Goal: Task Accomplishment & Management: Manage account settings

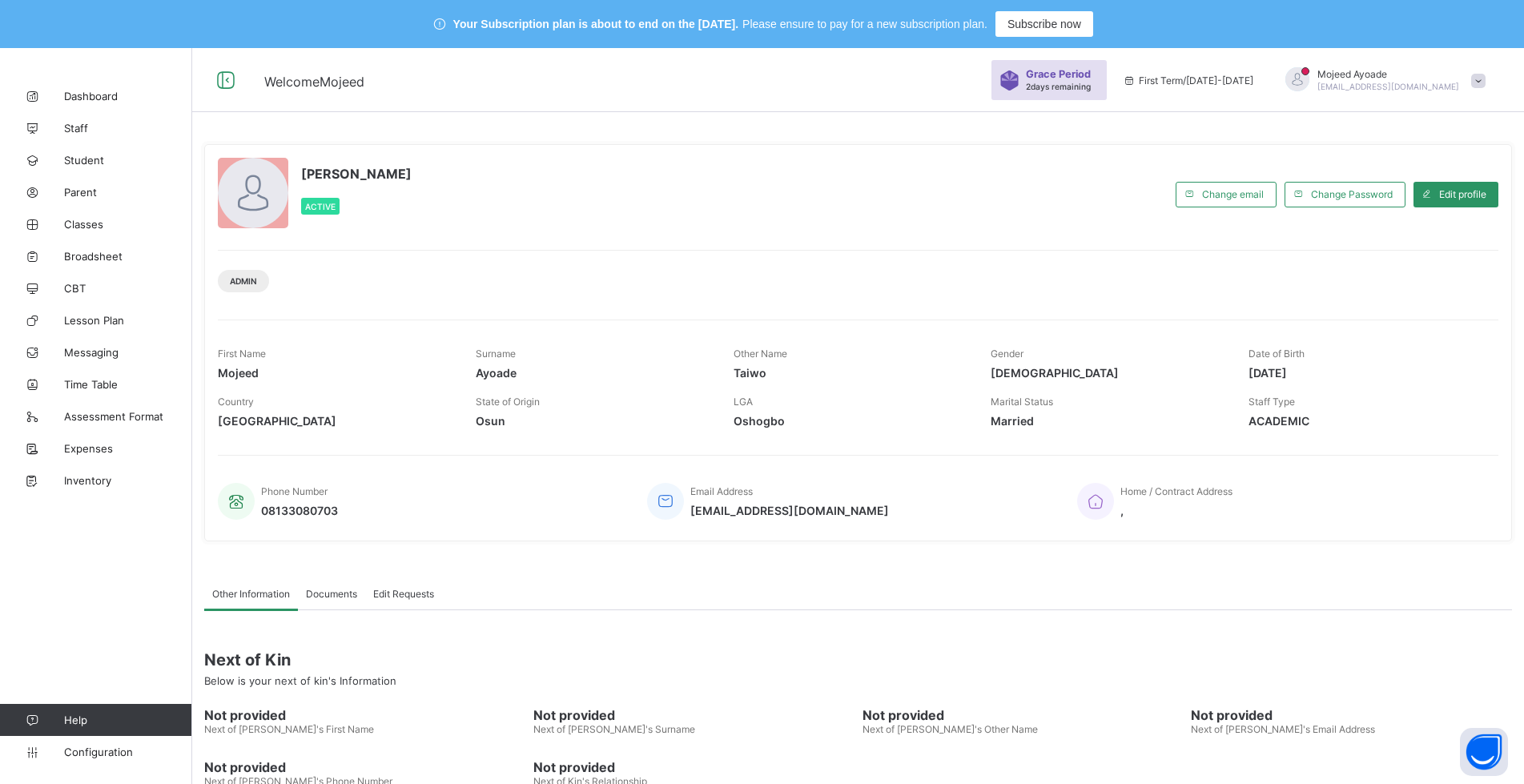
click at [789, 198] on div "[PERSON_NAME] Active" at bounding box center [693, 194] width 950 height 73
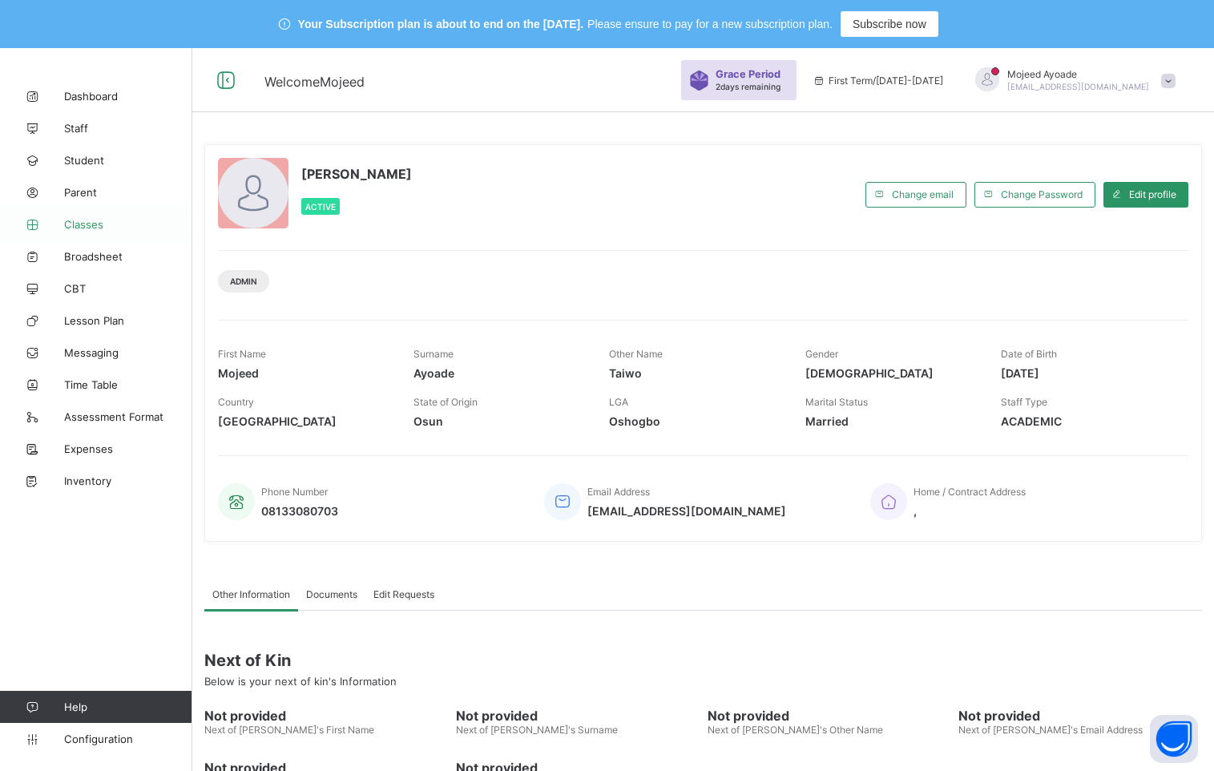
click at [73, 225] on span "Classes" at bounding box center [128, 224] width 128 height 13
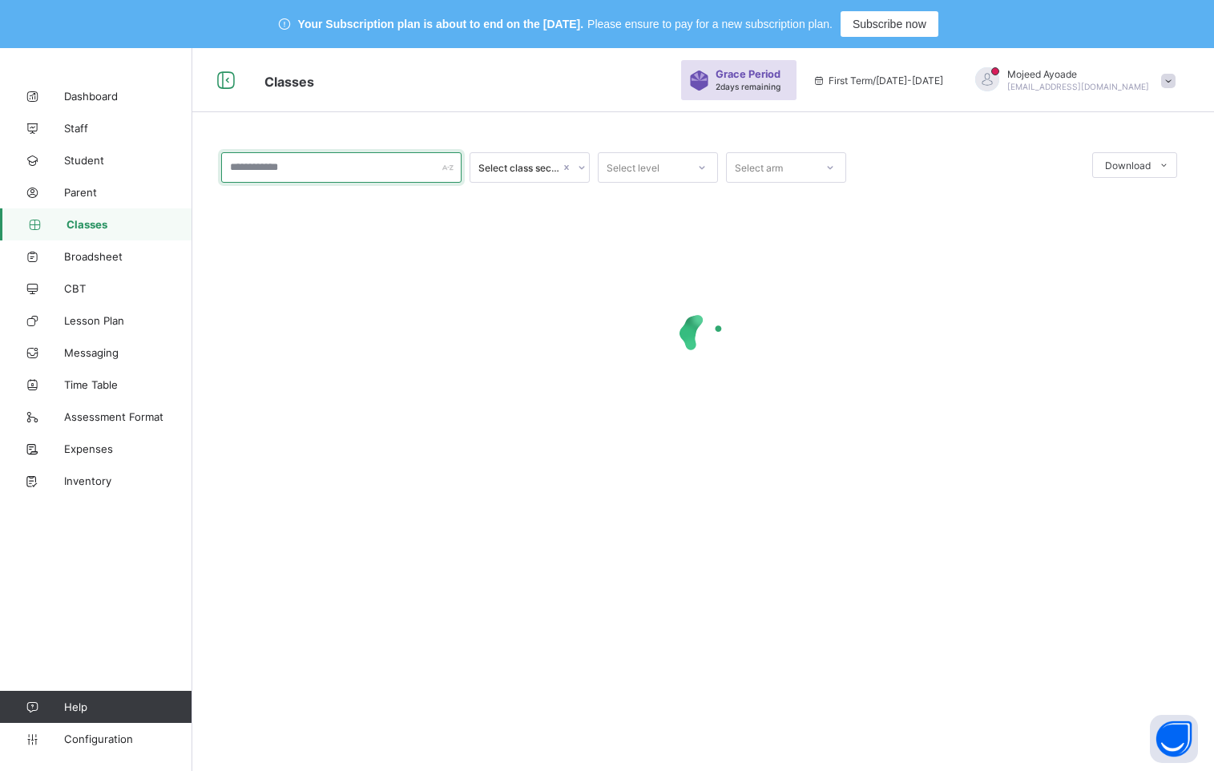
click at [269, 168] on input "text" at bounding box center [341, 167] width 240 height 30
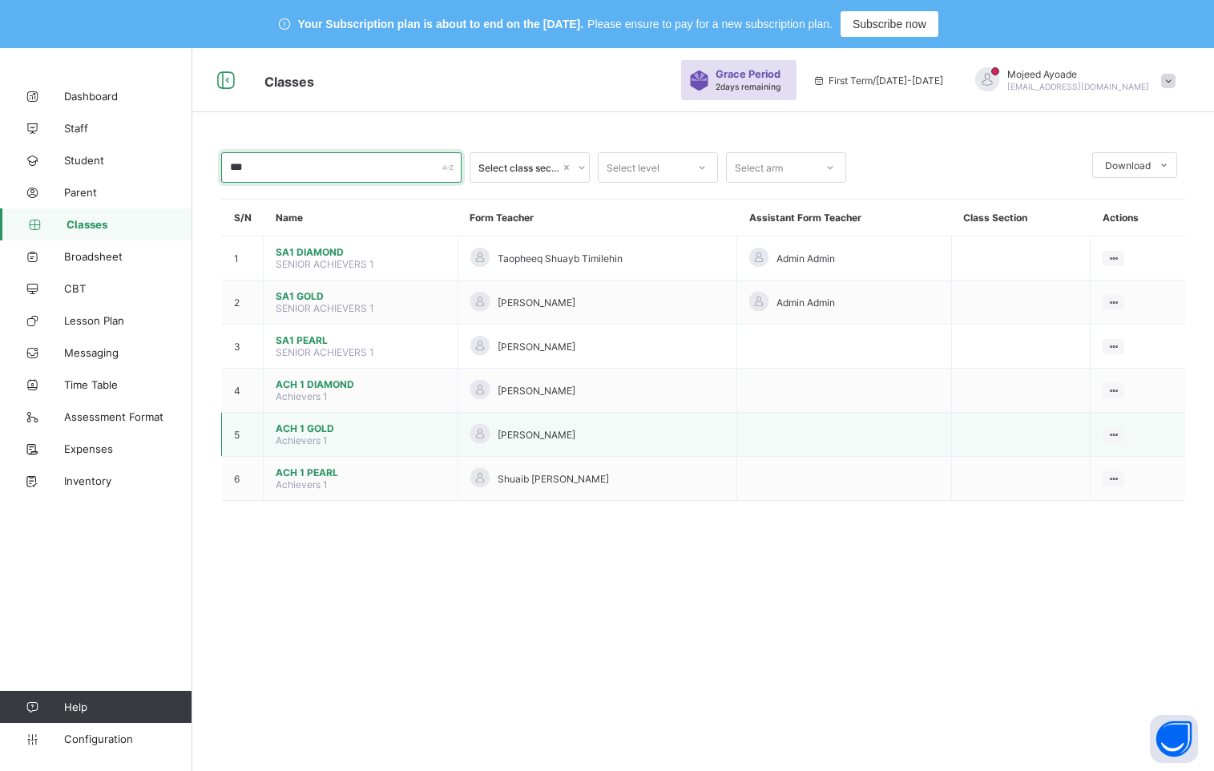
type input "***"
click at [316, 428] on span "ACH 1 GOLD" at bounding box center [361, 428] width 170 height 12
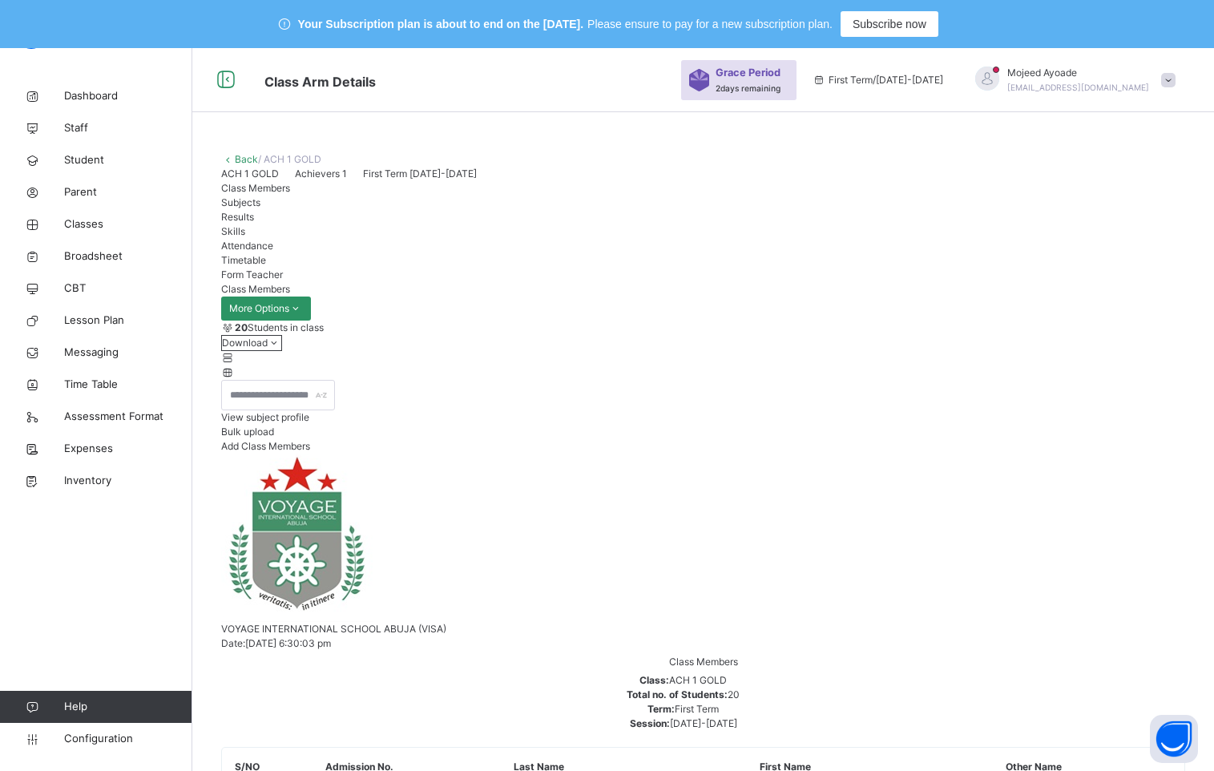
click at [320, 210] on div "Subjects" at bounding box center [703, 203] width 964 height 14
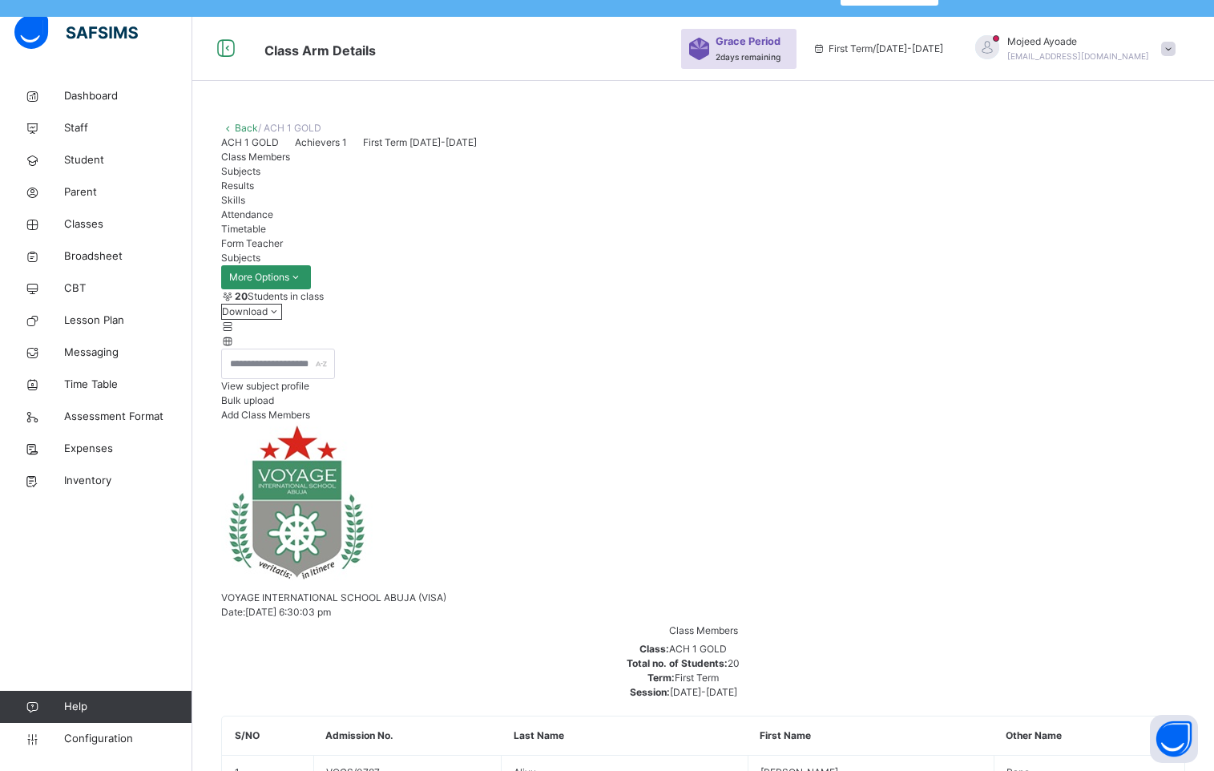
scroll to position [48, 0]
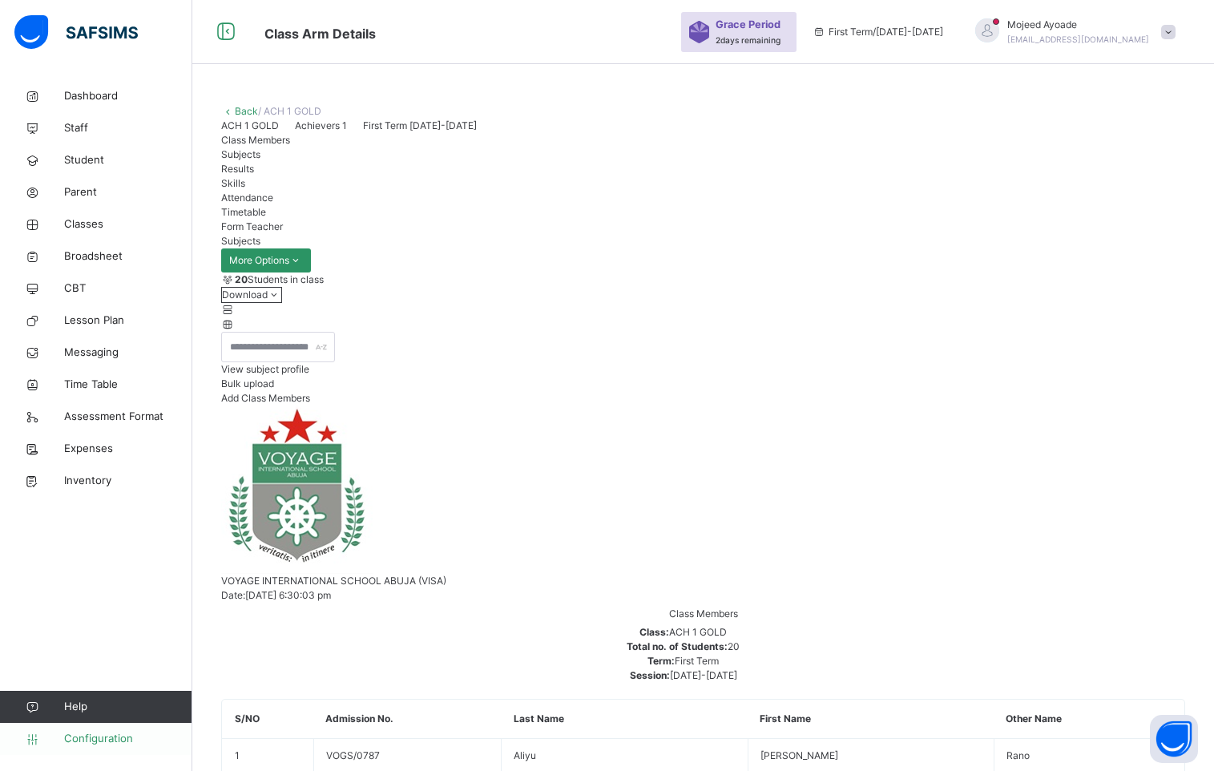
click at [83, 749] on link "Configuration" at bounding box center [96, 739] width 192 height 32
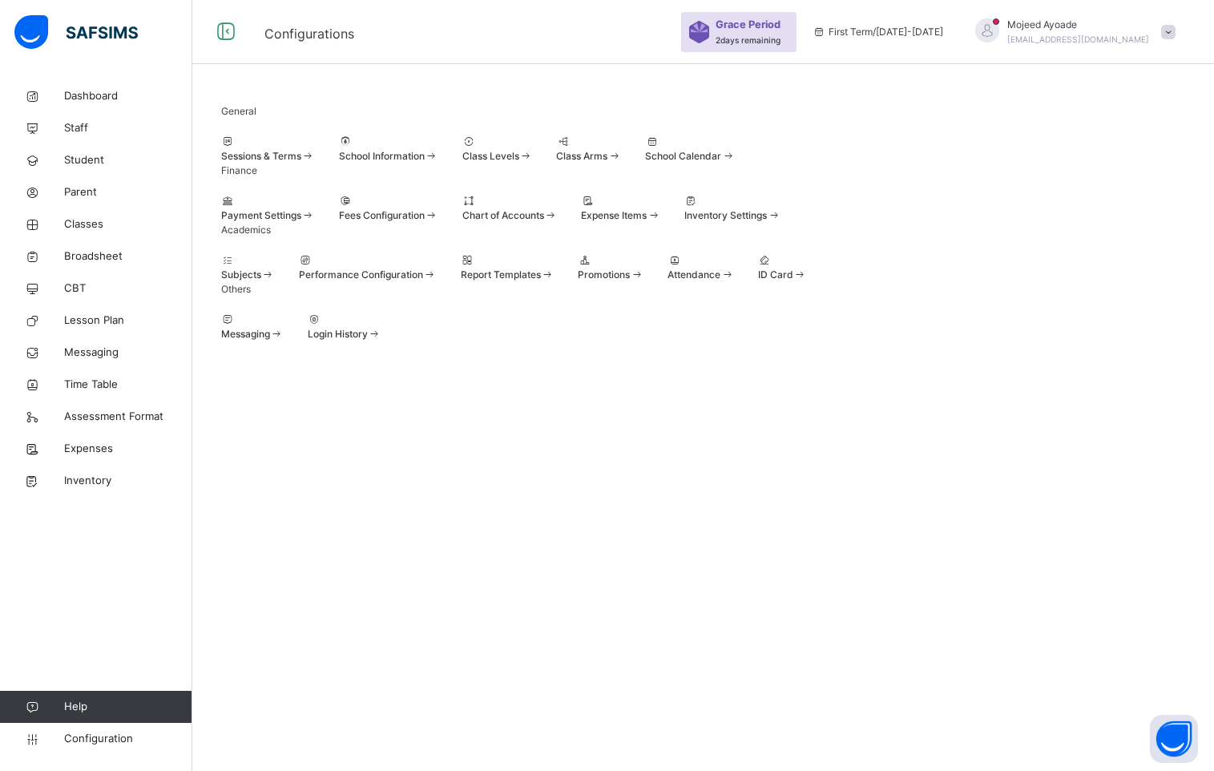
click at [221, 268] on span at bounding box center [221, 268] width 0 height 0
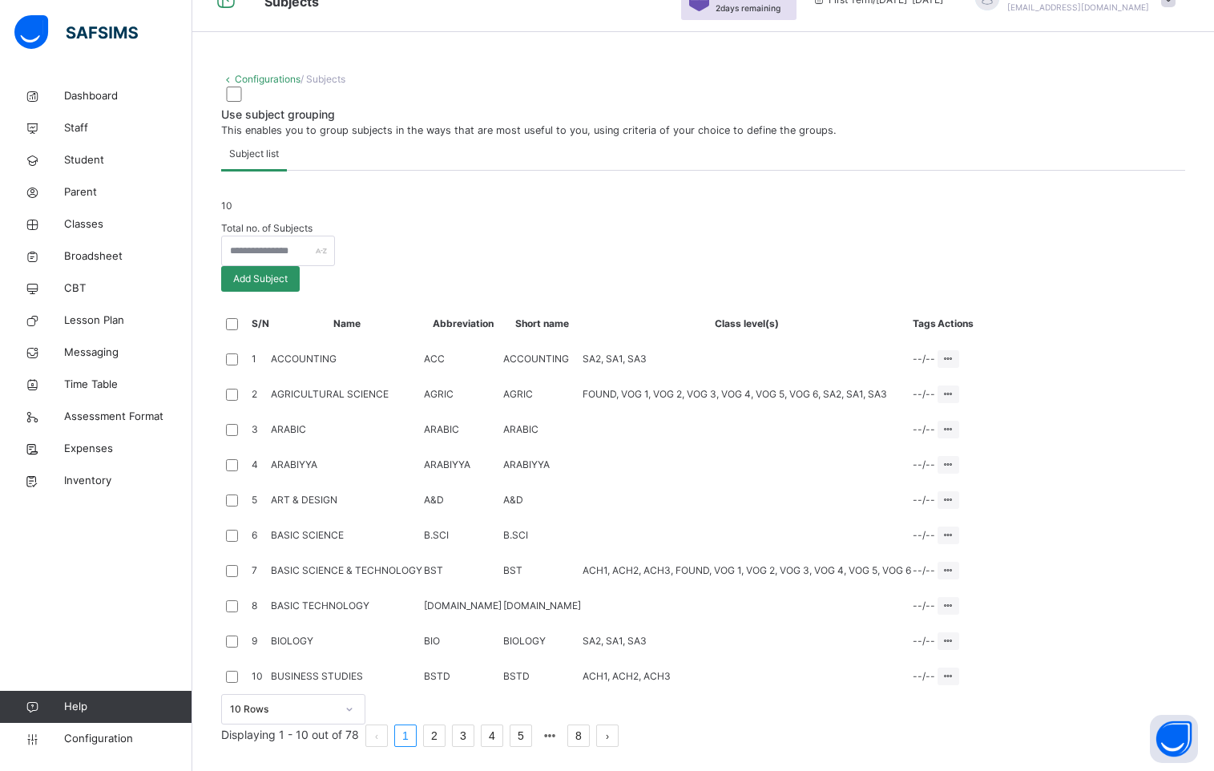
scroll to position [404, 0]
click at [912, 306] on th "Class level(s)" at bounding box center [747, 323] width 330 height 35
click at [445, 725] on link "2" at bounding box center [434, 735] width 21 height 21
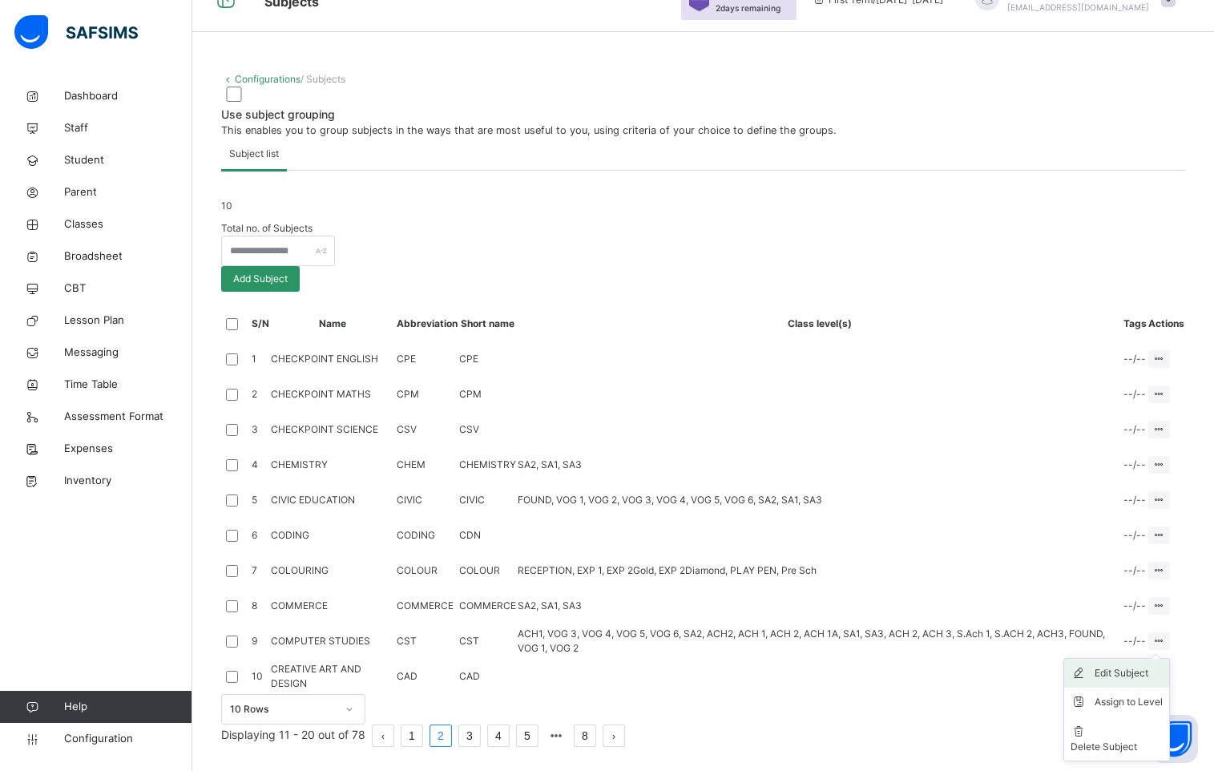
click at [1135, 665] on div "Edit Subject" at bounding box center [1129, 673] width 68 height 16
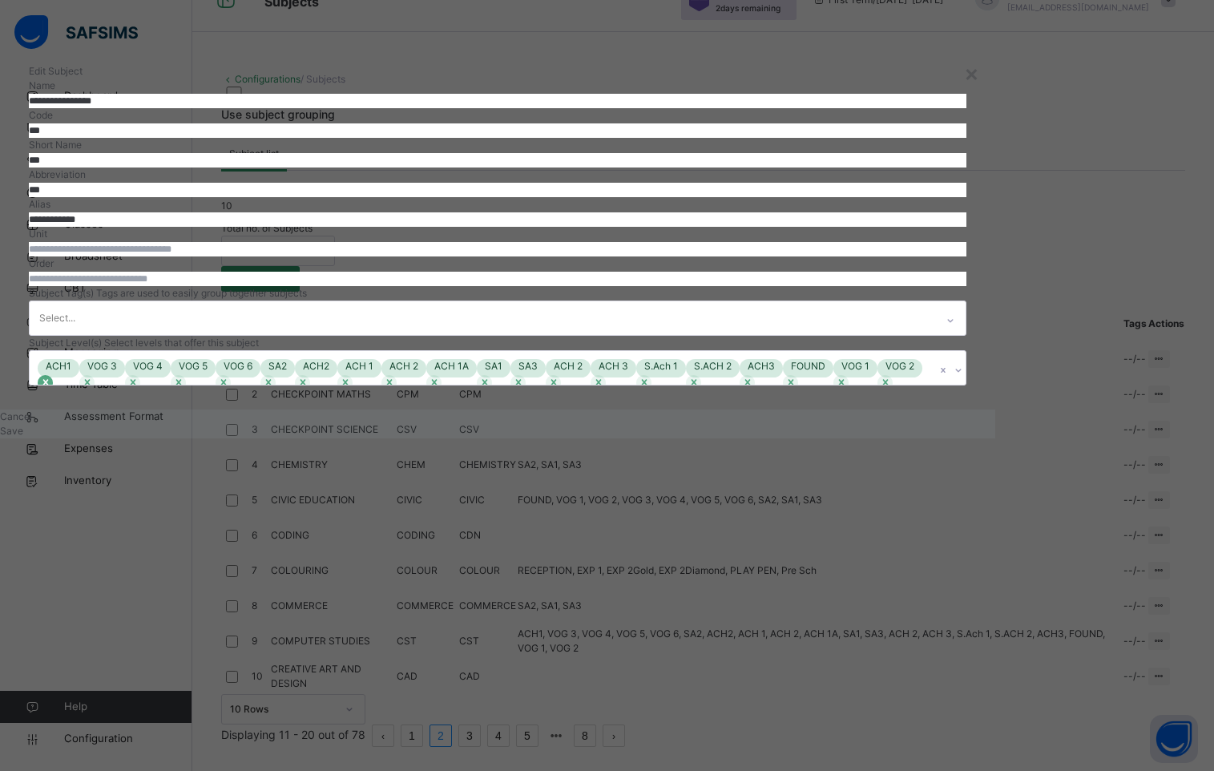
click at [51, 388] on icon at bounding box center [45, 382] width 11 height 11
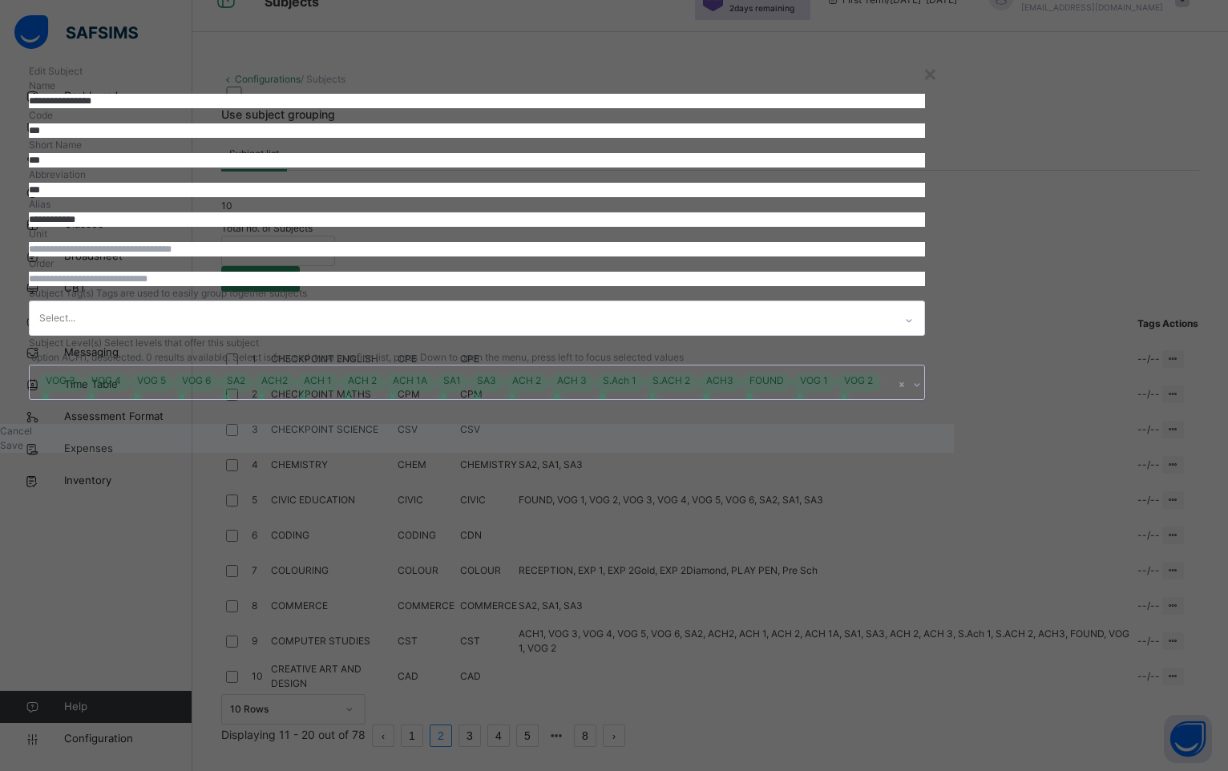
click at [23, 451] on span "Save" at bounding box center [11, 445] width 23 height 12
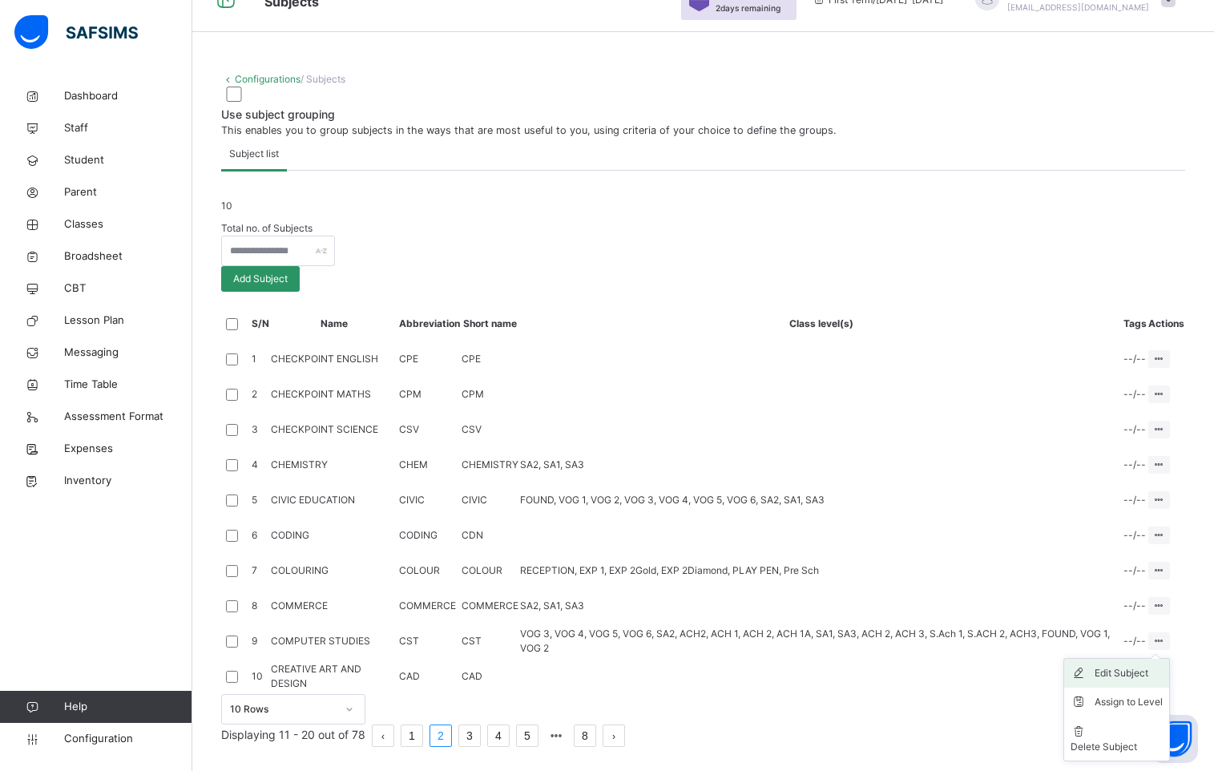
click at [1126, 665] on div "Edit Subject" at bounding box center [1129, 673] width 68 height 16
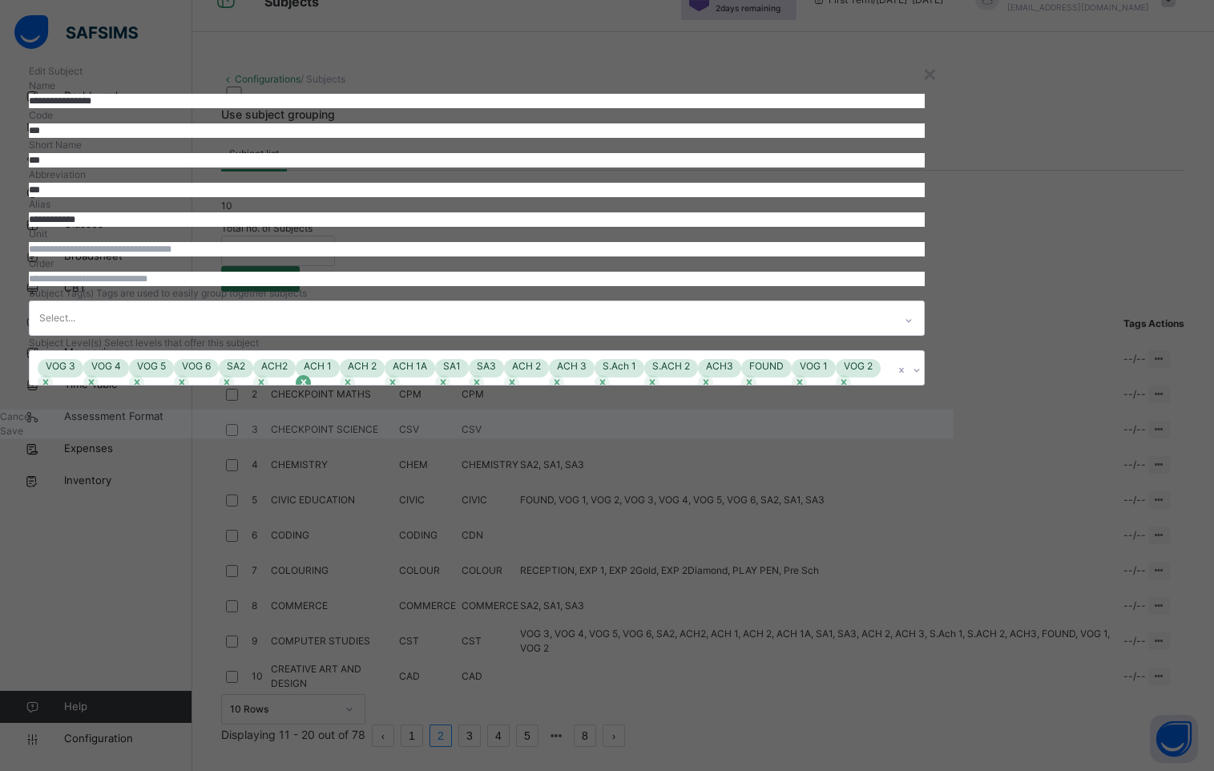
click at [306, 386] on icon at bounding box center [304, 383] width 6 height 6
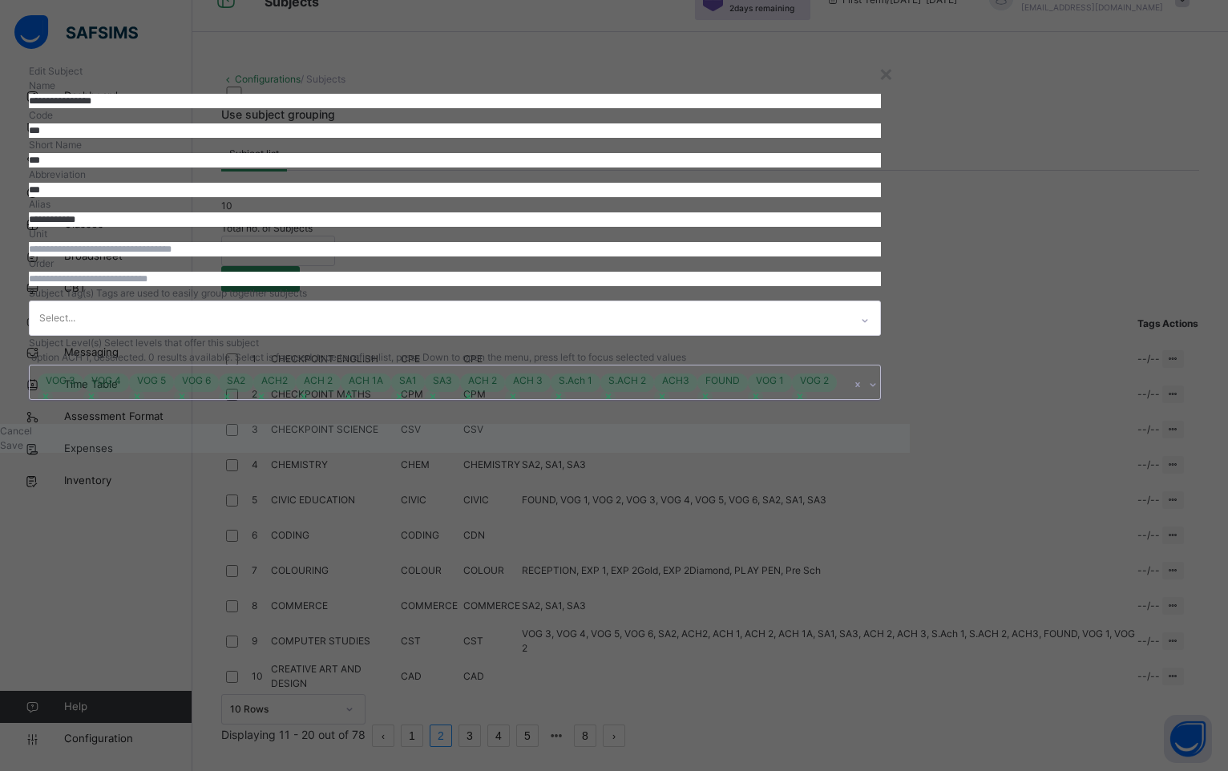
click at [23, 451] on span "Save" at bounding box center [11, 445] width 23 height 12
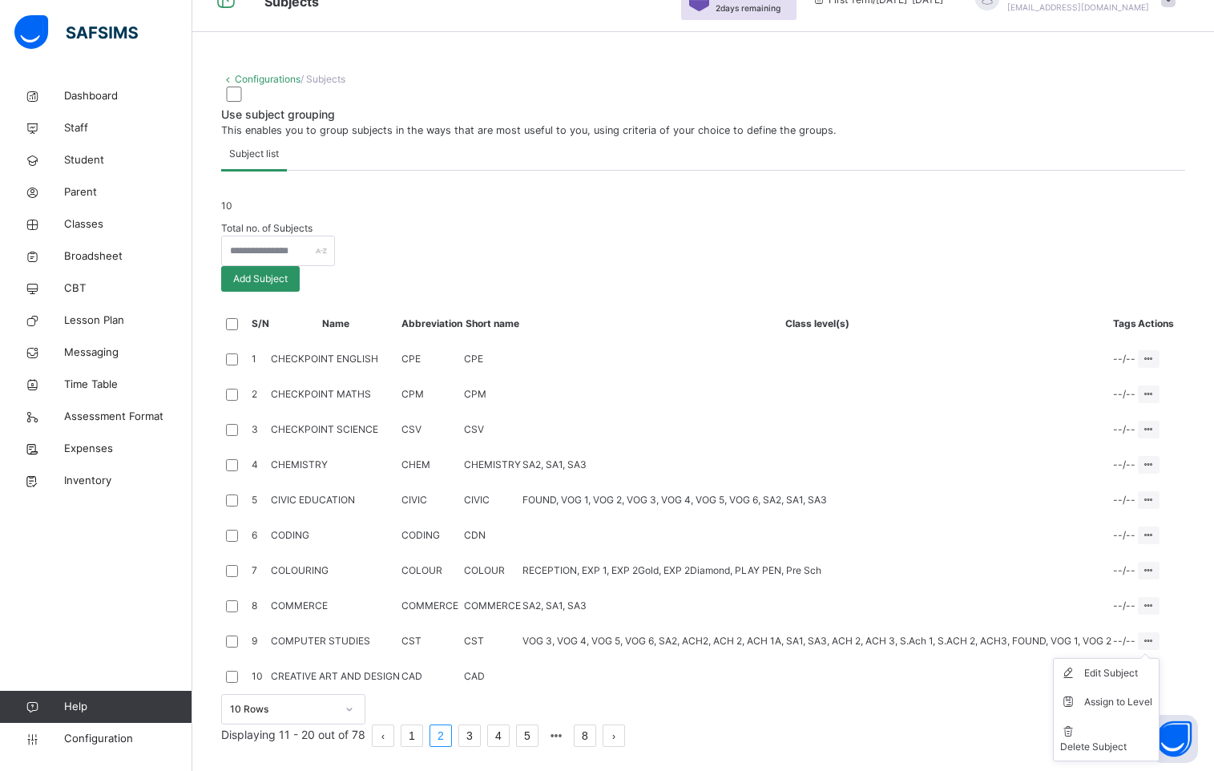
click at [1160, 632] on div at bounding box center [1149, 641] width 22 height 18
click at [1138, 665] on div "Edit Subject" at bounding box center [1119, 673] width 68 height 16
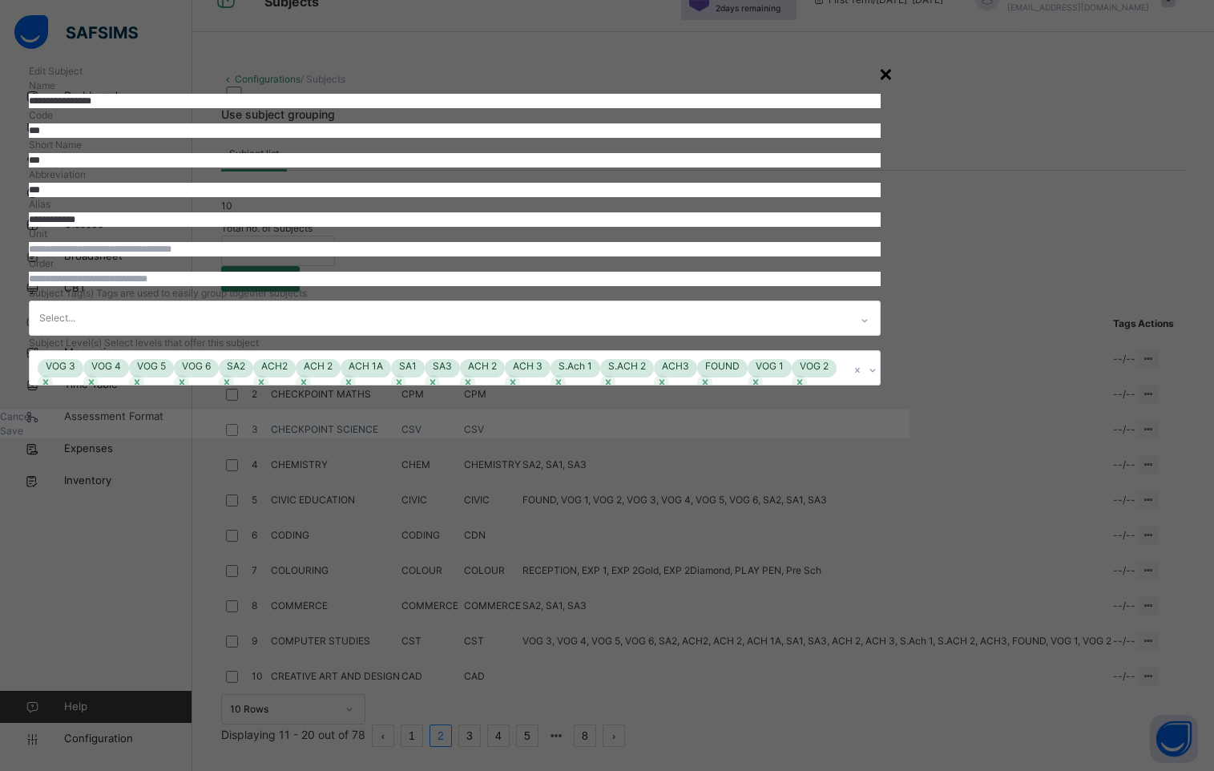
click at [879, 74] on div "×" at bounding box center [886, 73] width 15 height 34
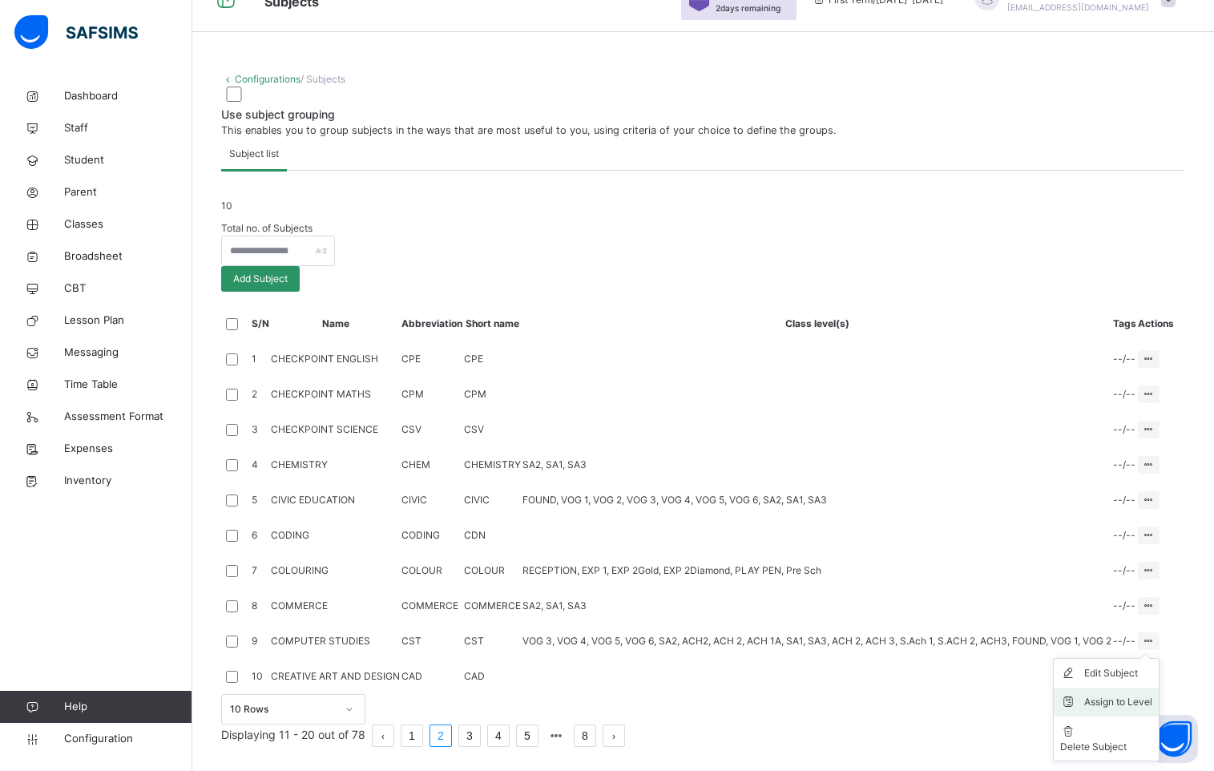
click at [1153, 694] on div "Assign to Level" at bounding box center [1119, 702] width 68 height 16
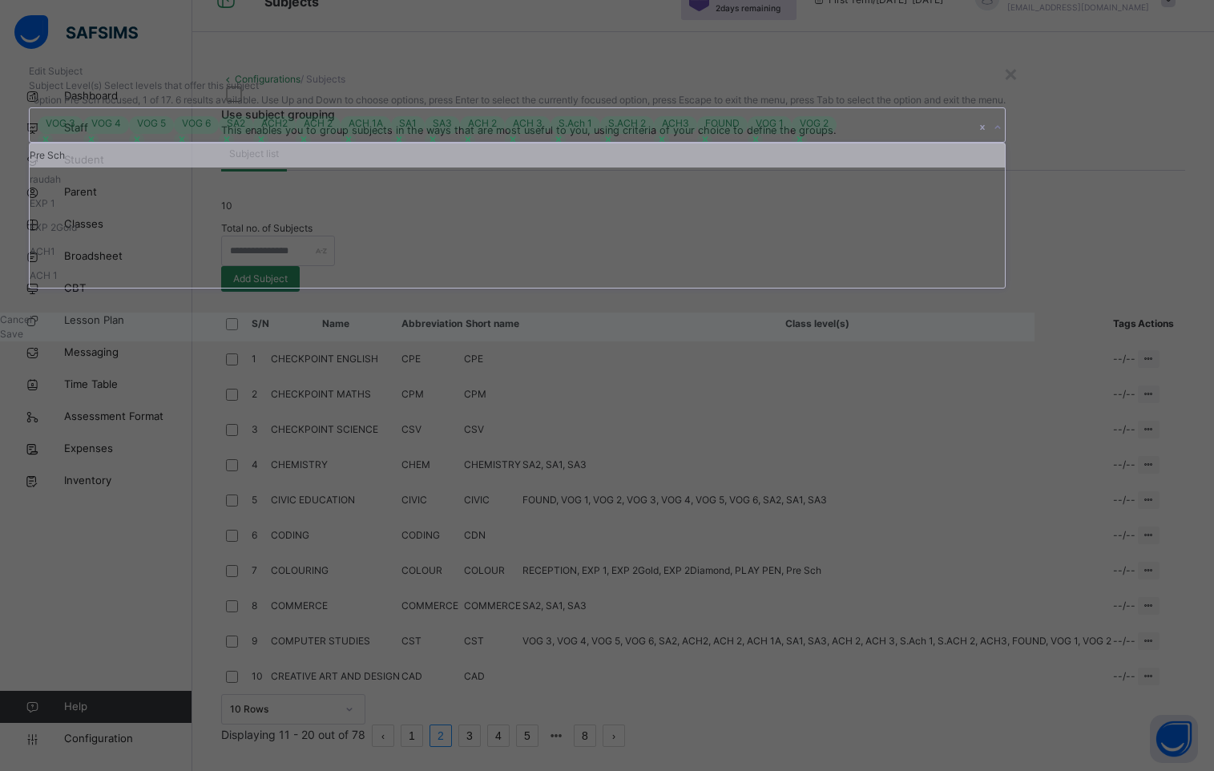
click at [778, 142] on div "VOG 3 VOG 4 VOG 5 VOG 6 SA2 ACH2 ACH 2 ACH 1A SA1 SA3 ACH 2 ACH 3 S.Ach 1 S.ACH…" at bounding box center [502, 125] width 945 height 34
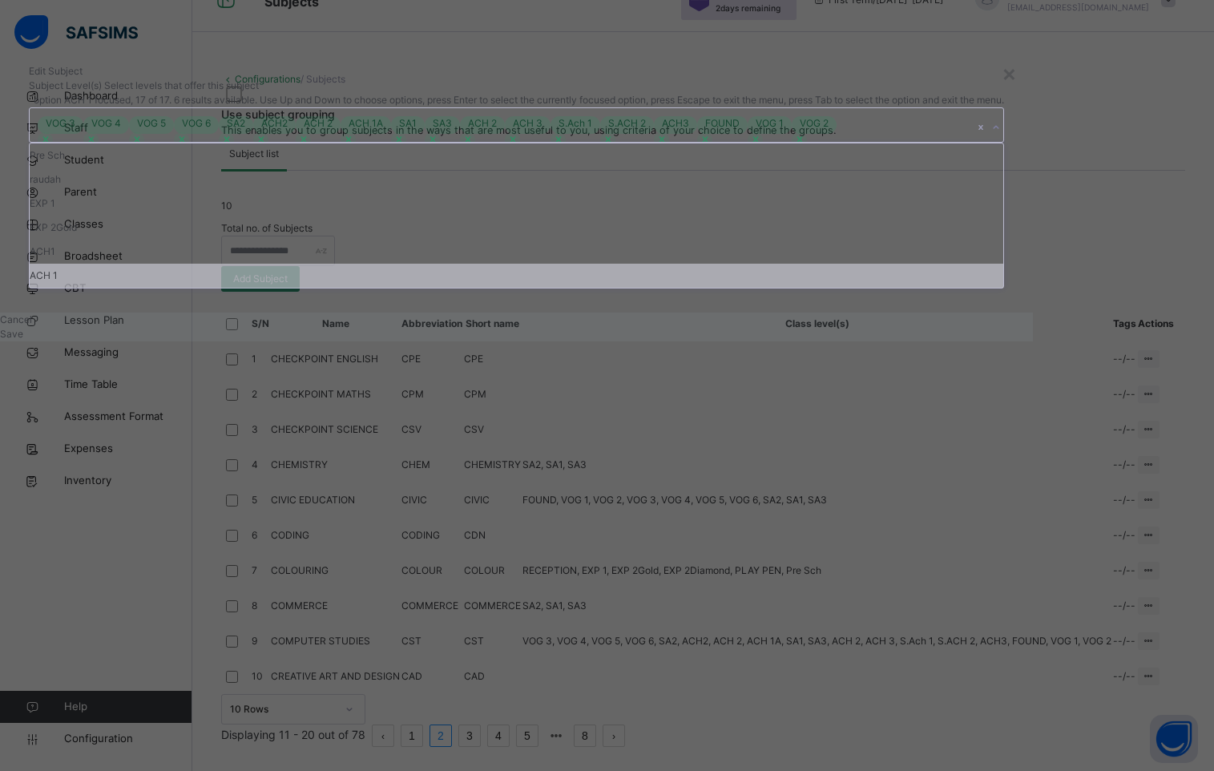
click at [450, 288] on div "ACH 1" at bounding box center [517, 276] width 974 height 24
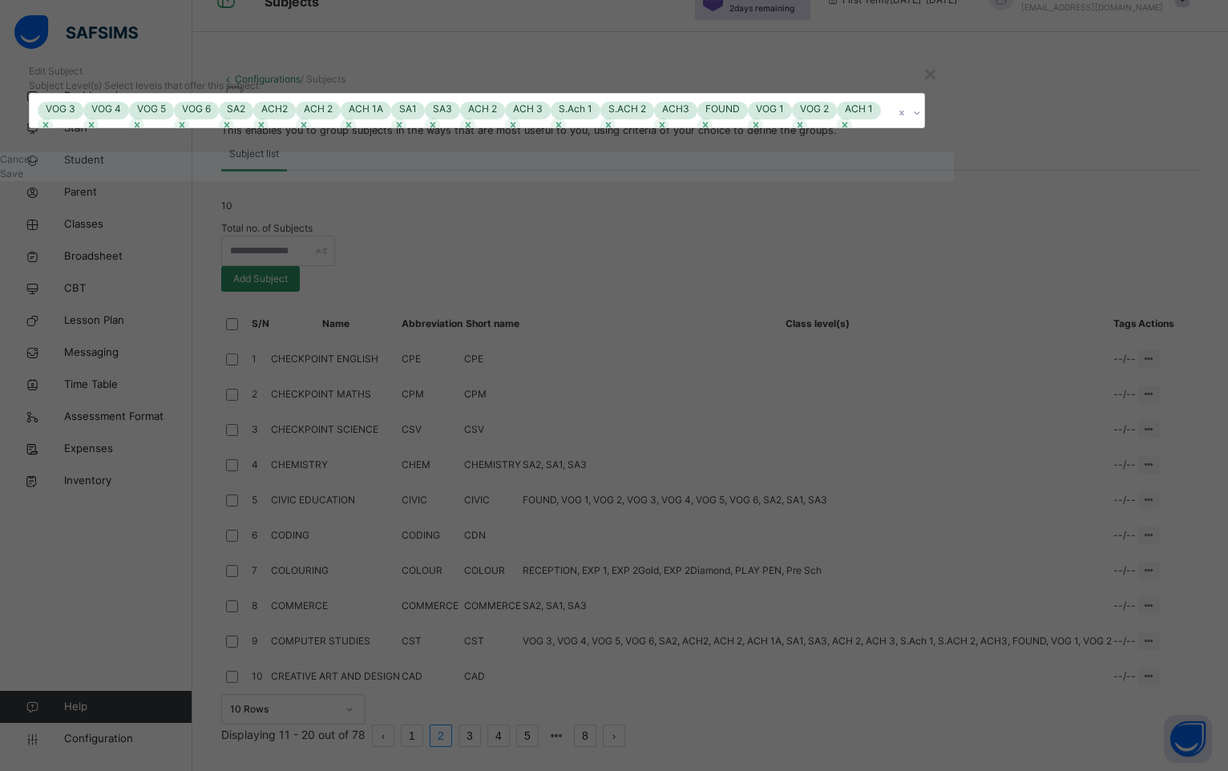
click at [733, 79] on div "Edit Subject" at bounding box center [477, 71] width 896 height 14
click at [23, 180] on span "Save" at bounding box center [11, 174] width 23 height 12
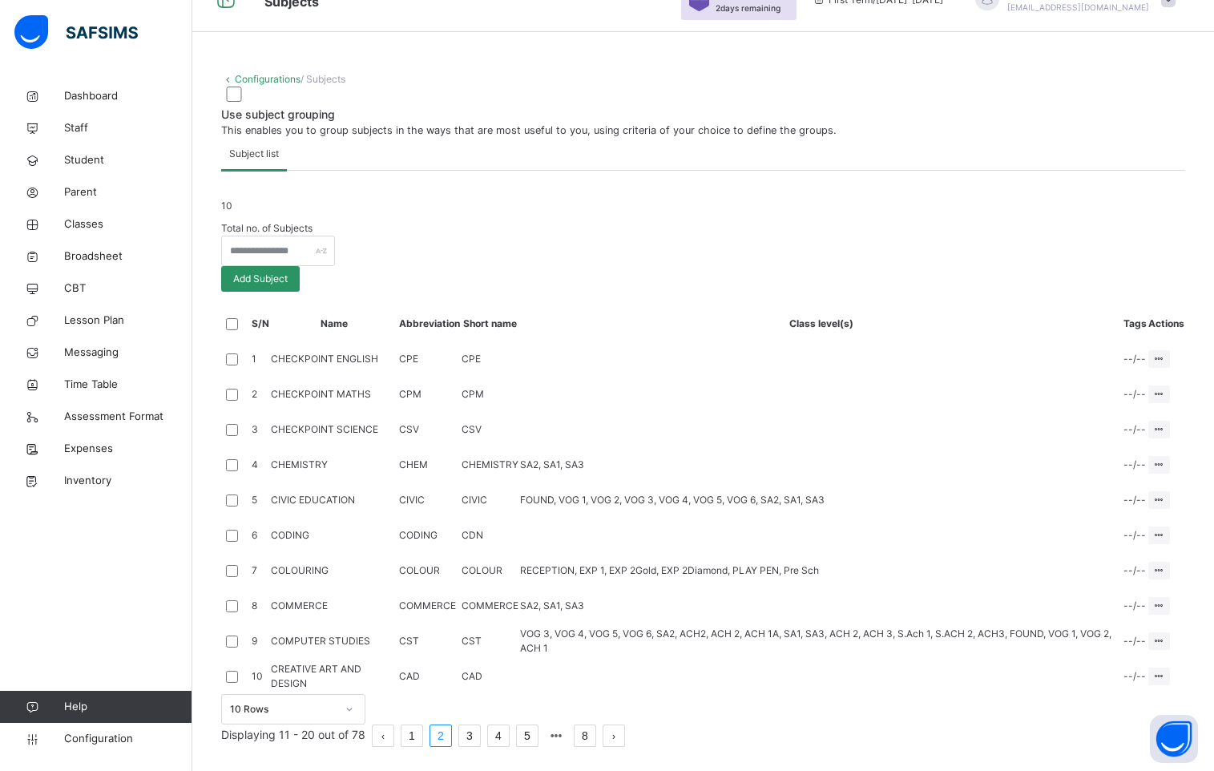
click at [422, 729] on link "1" at bounding box center [412, 735] width 21 height 21
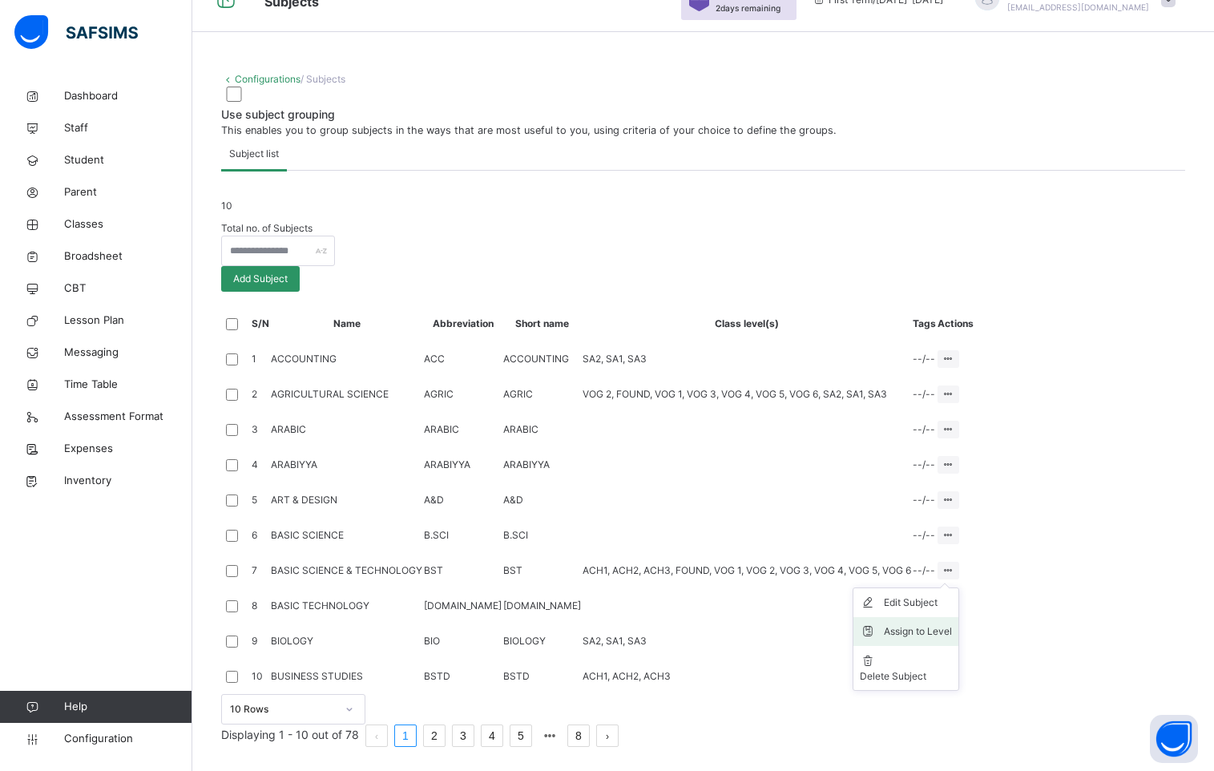
click at [952, 624] on div "Assign to Level" at bounding box center [918, 632] width 68 height 16
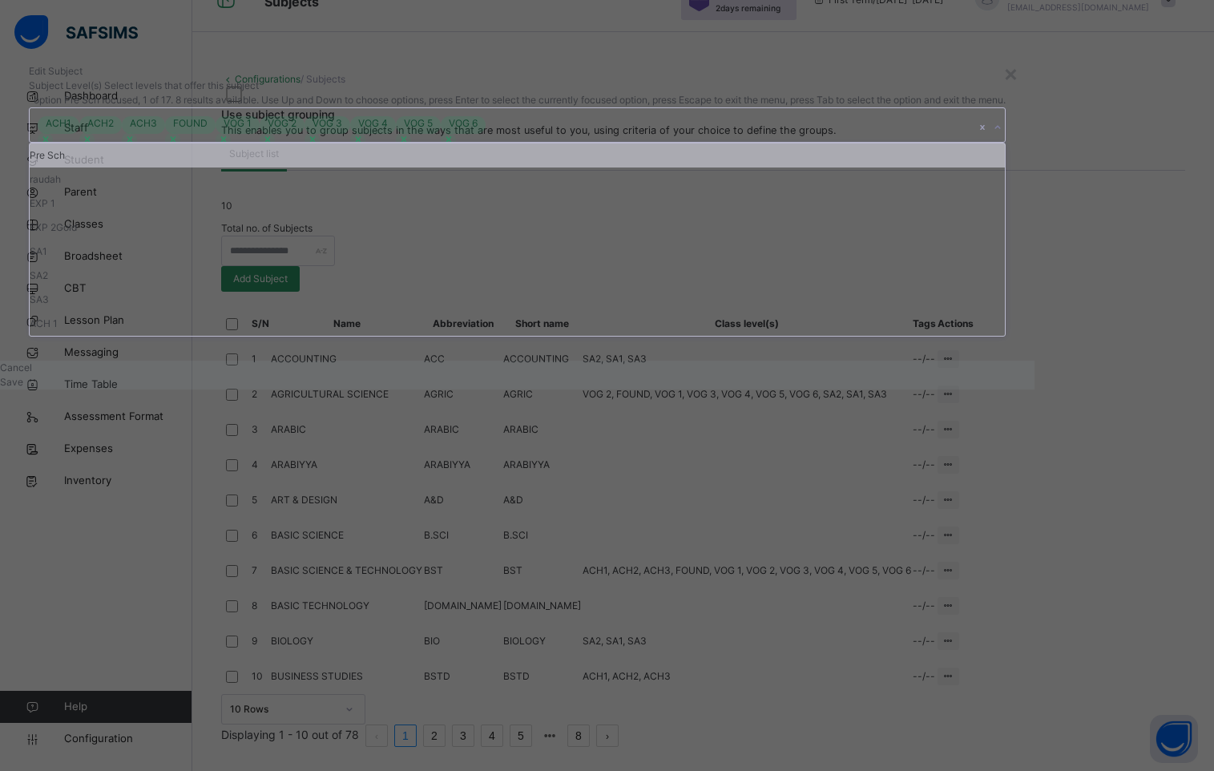
click at [993, 135] on icon at bounding box center [998, 127] width 10 height 16
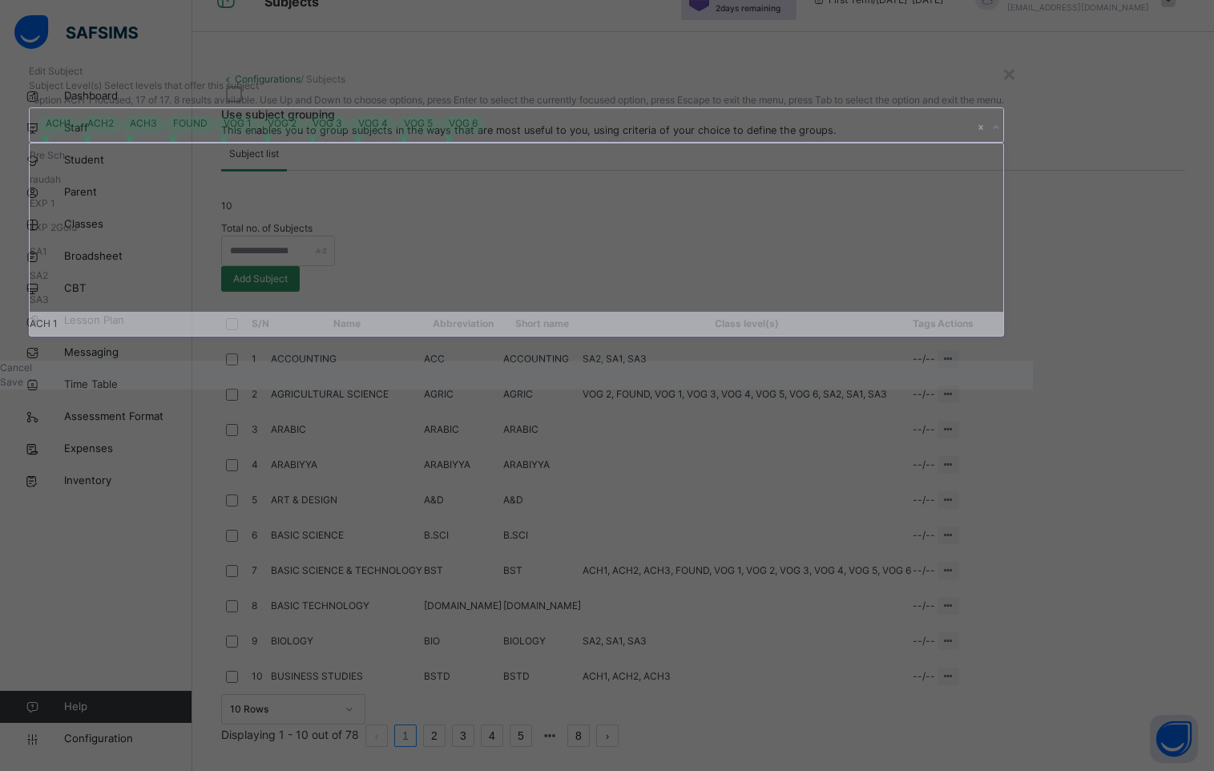
click at [491, 336] on div "ACH 1" at bounding box center [517, 324] width 974 height 24
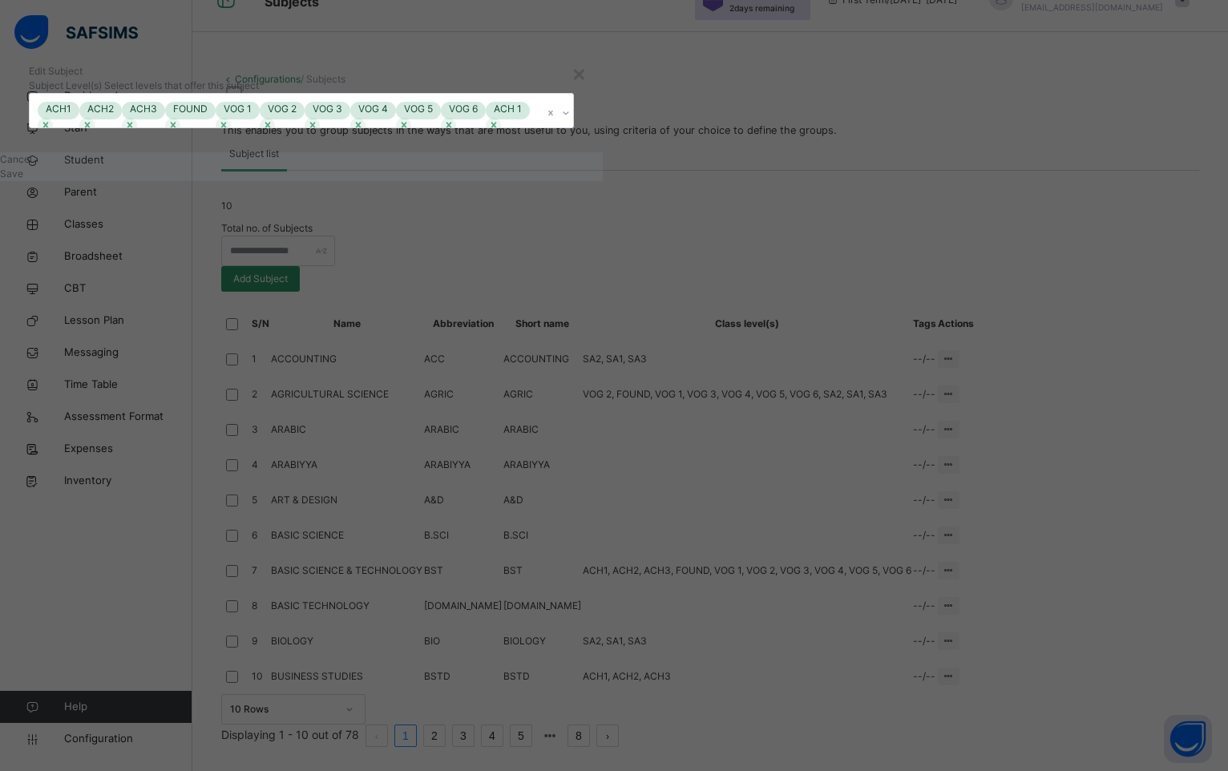
click at [574, 79] on div "Edit Subject" at bounding box center [301, 71] width 545 height 14
click at [23, 180] on span "Save" at bounding box center [11, 174] width 23 height 12
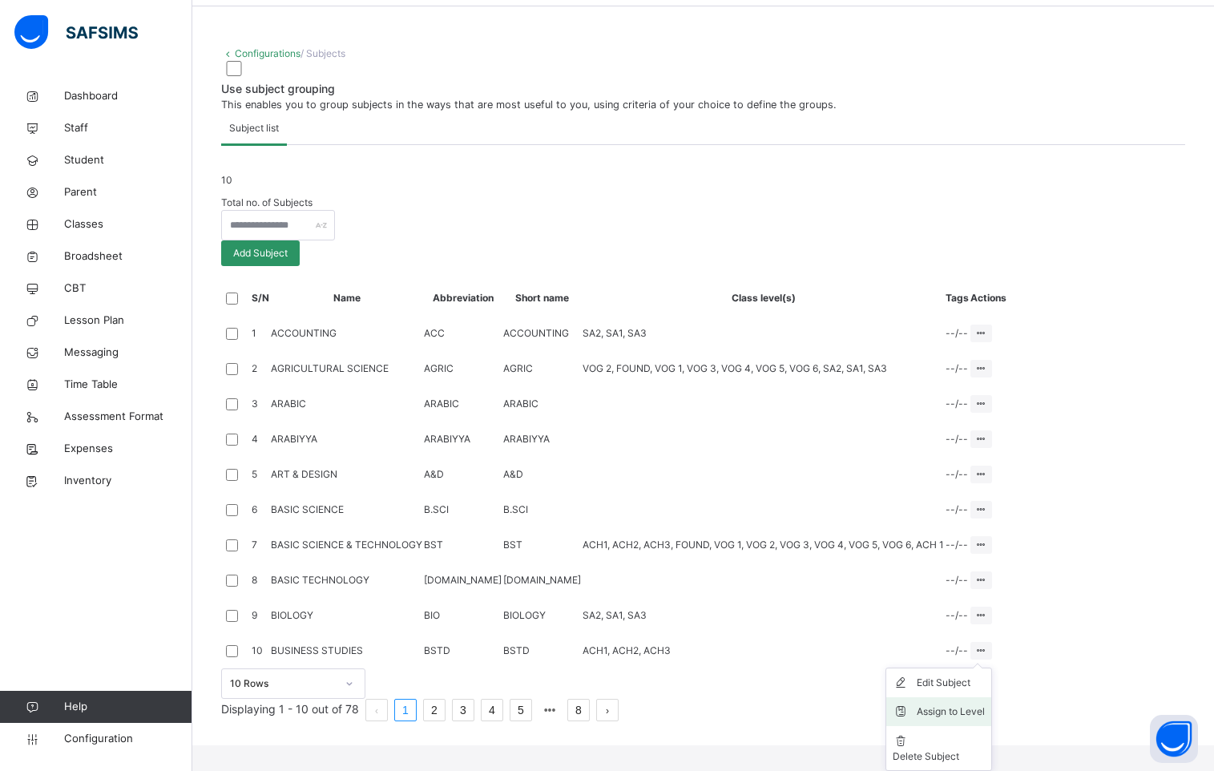
click at [985, 720] on div "Assign to Level" at bounding box center [951, 712] width 68 height 16
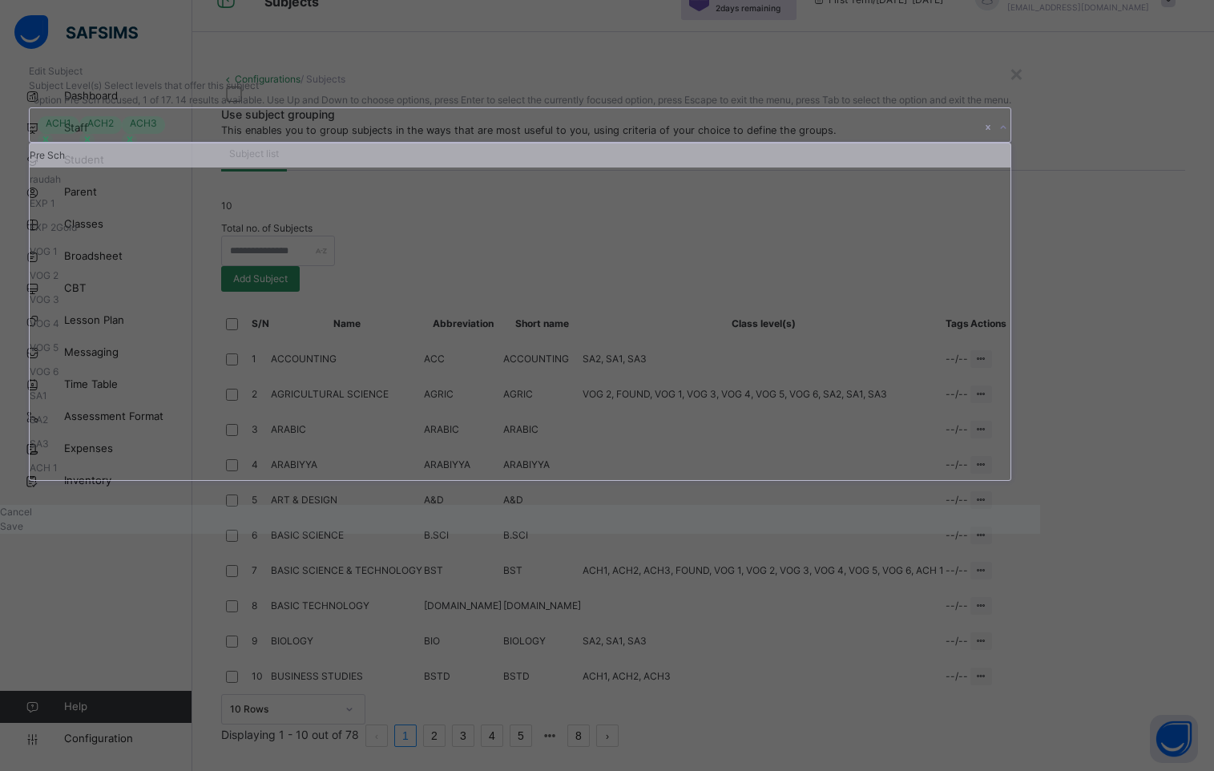
click at [999, 135] on icon at bounding box center [1004, 127] width 10 height 16
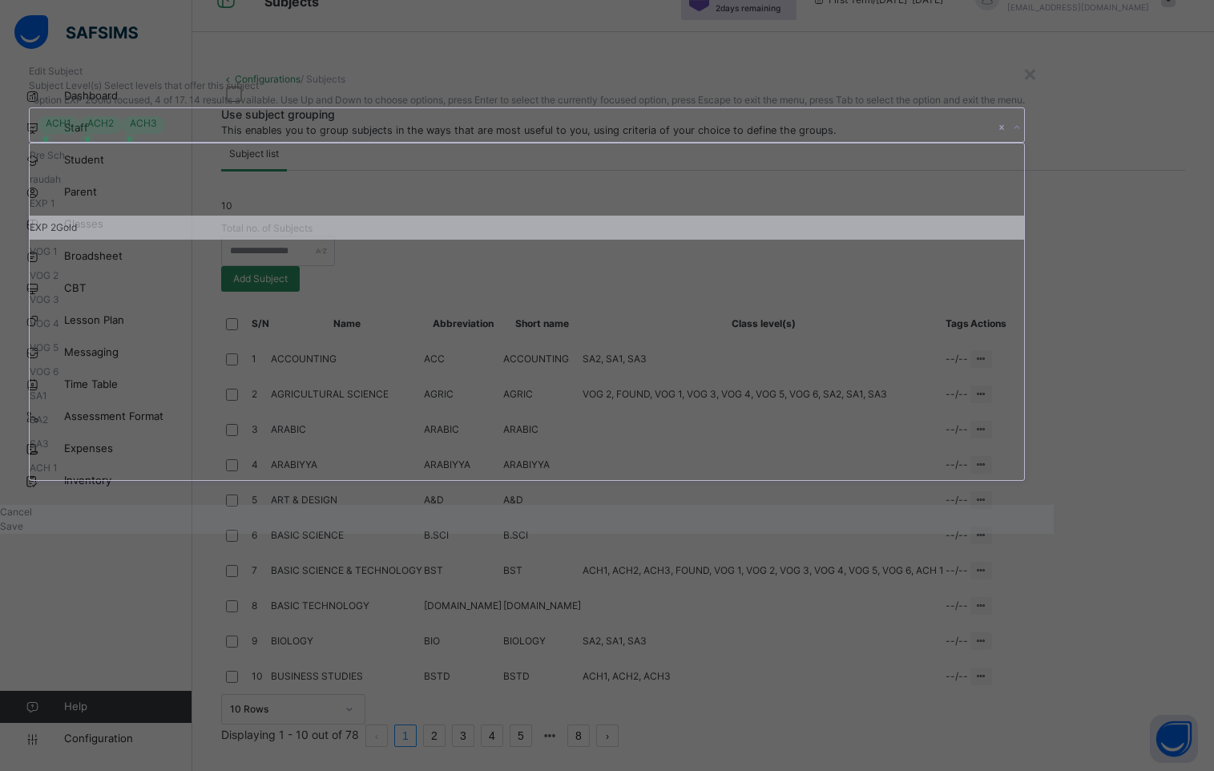
scroll to position [141, 0]
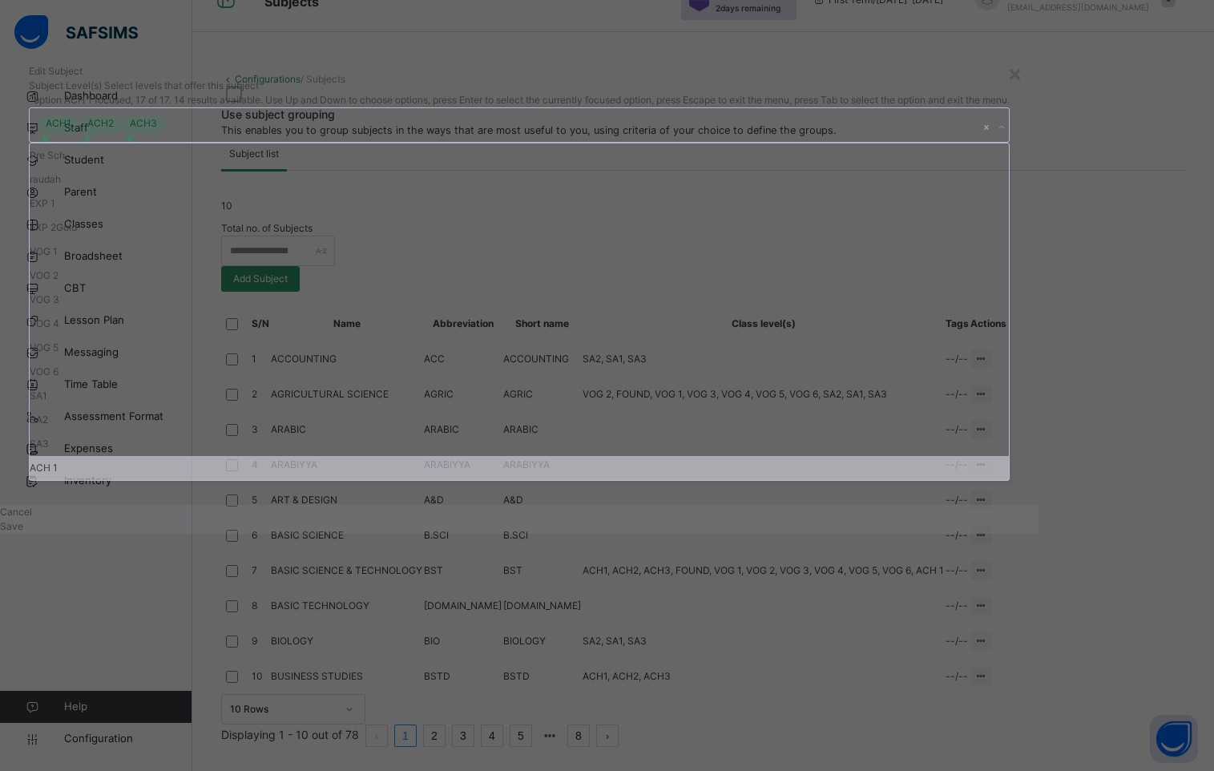
click at [408, 480] on div "ACH 1" at bounding box center [520, 468] width 980 height 24
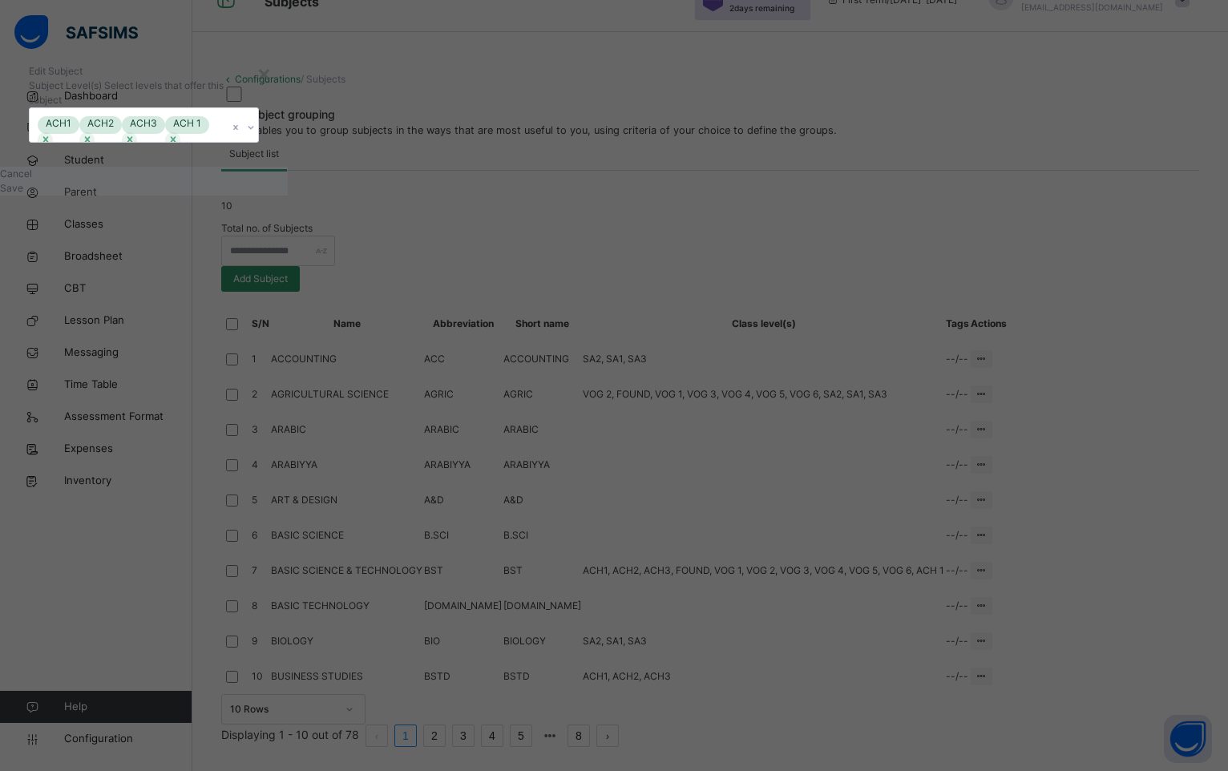
click at [259, 79] on div "Edit Subject" at bounding box center [144, 71] width 230 height 14
click at [23, 194] on span "Save" at bounding box center [11, 188] width 23 height 12
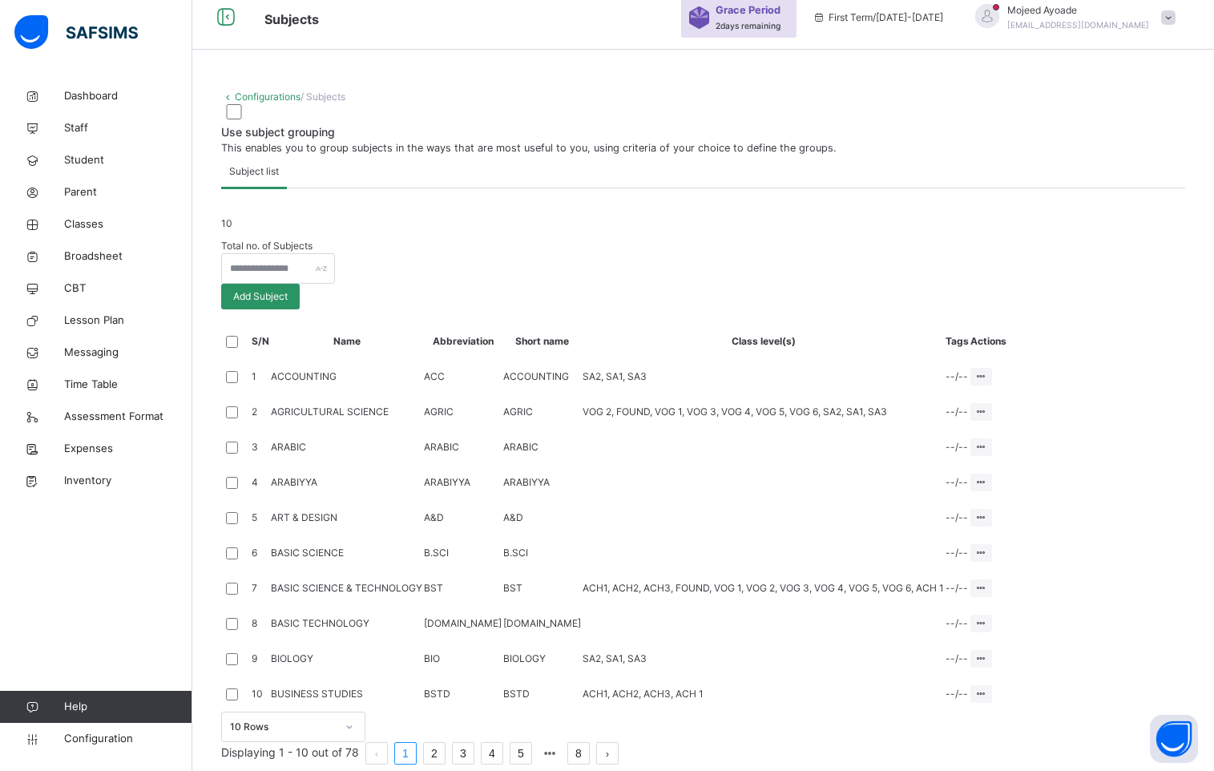
scroll to position [404, 0]
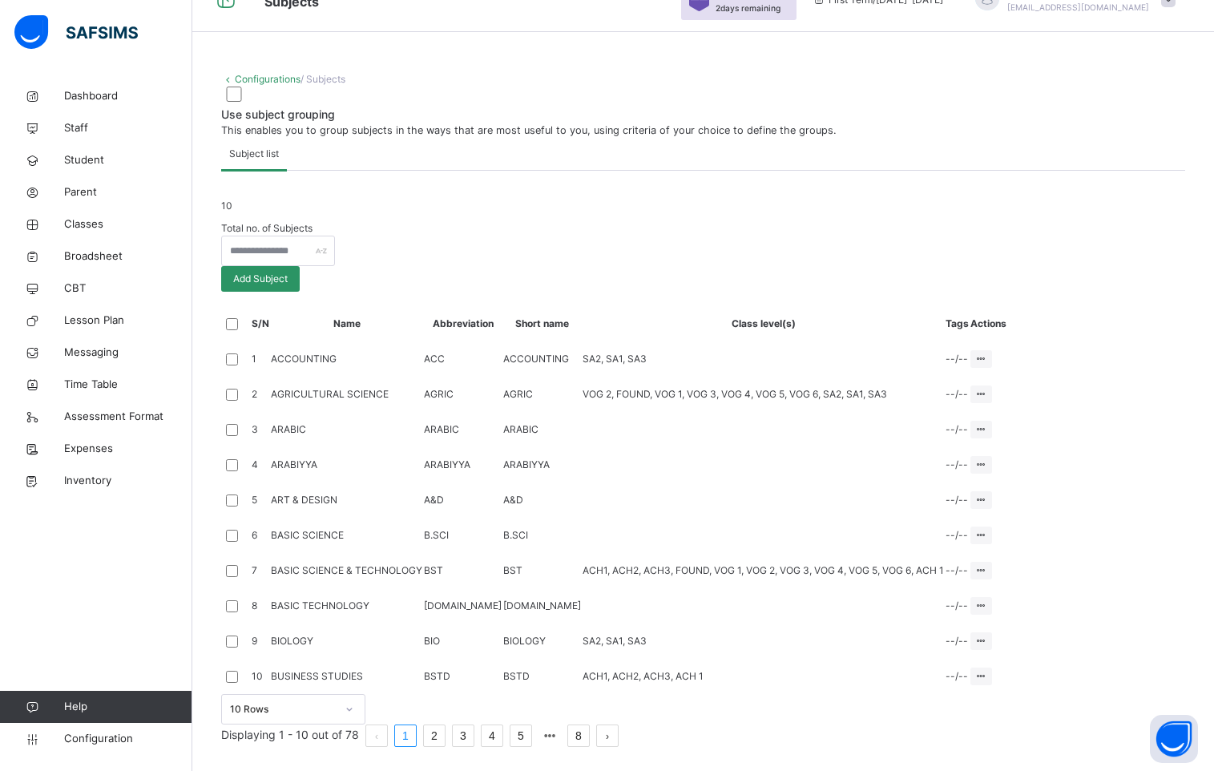
click at [445, 729] on link "2" at bounding box center [434, 735] width 21 height 21
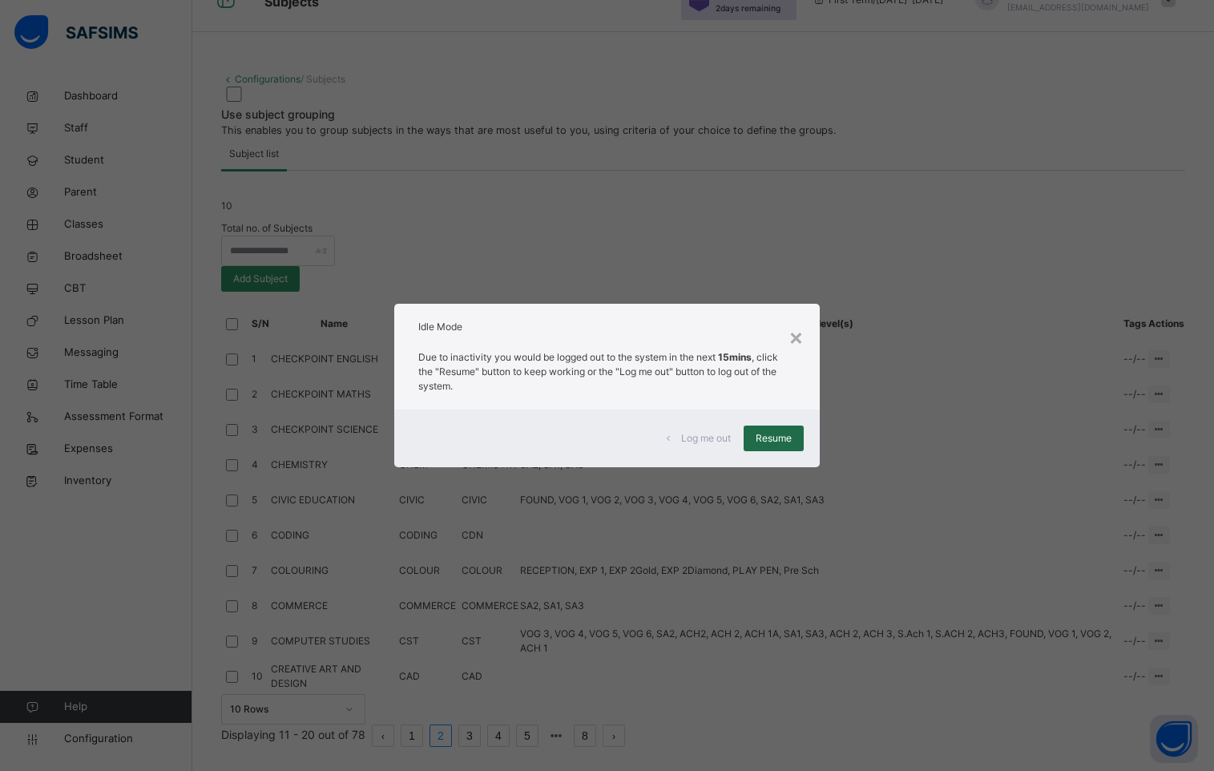
click at [774, 439] on span "Resume" at bounding box center [774, 438] width 36 height 14
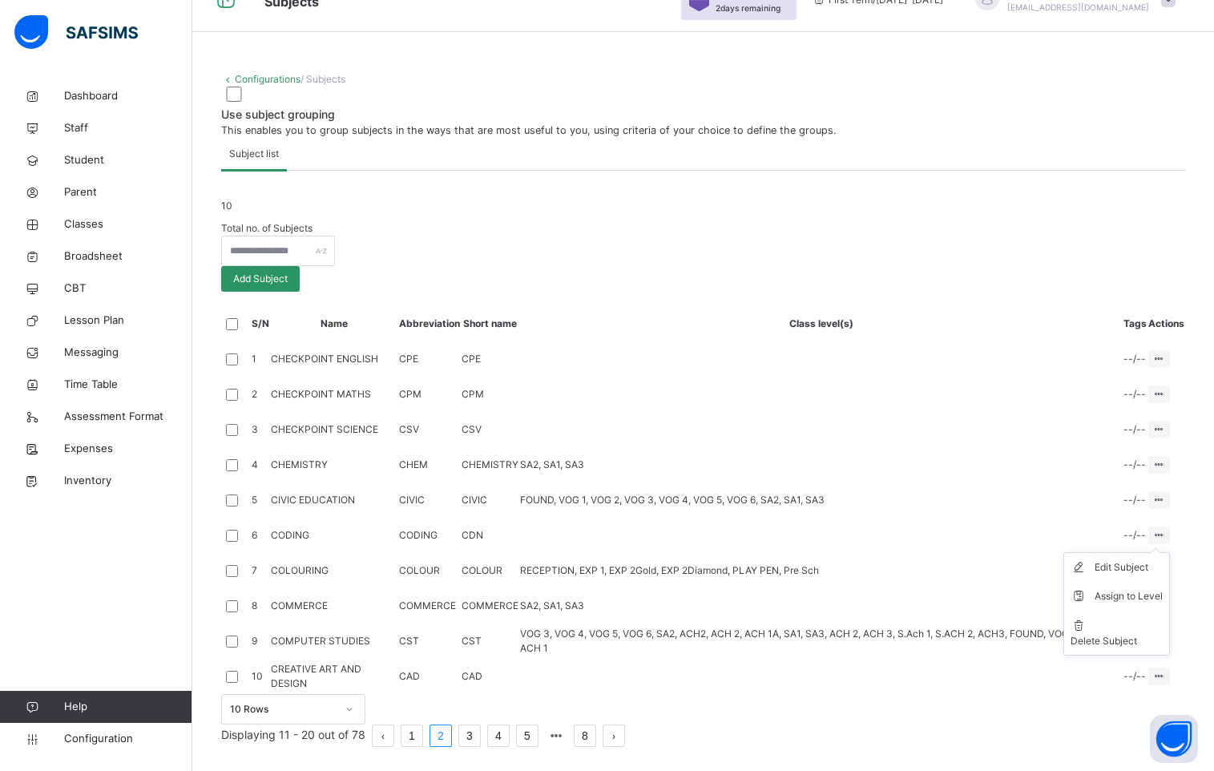
click at [1161, 552] on ul "Edit Subject Assign to Level Delete Subject" at bounding box center [1117, 603] width 107 height 103
click at [1149, 588] on div "Assign to Level" at bounding box center [1129, 596] width 68 height 16
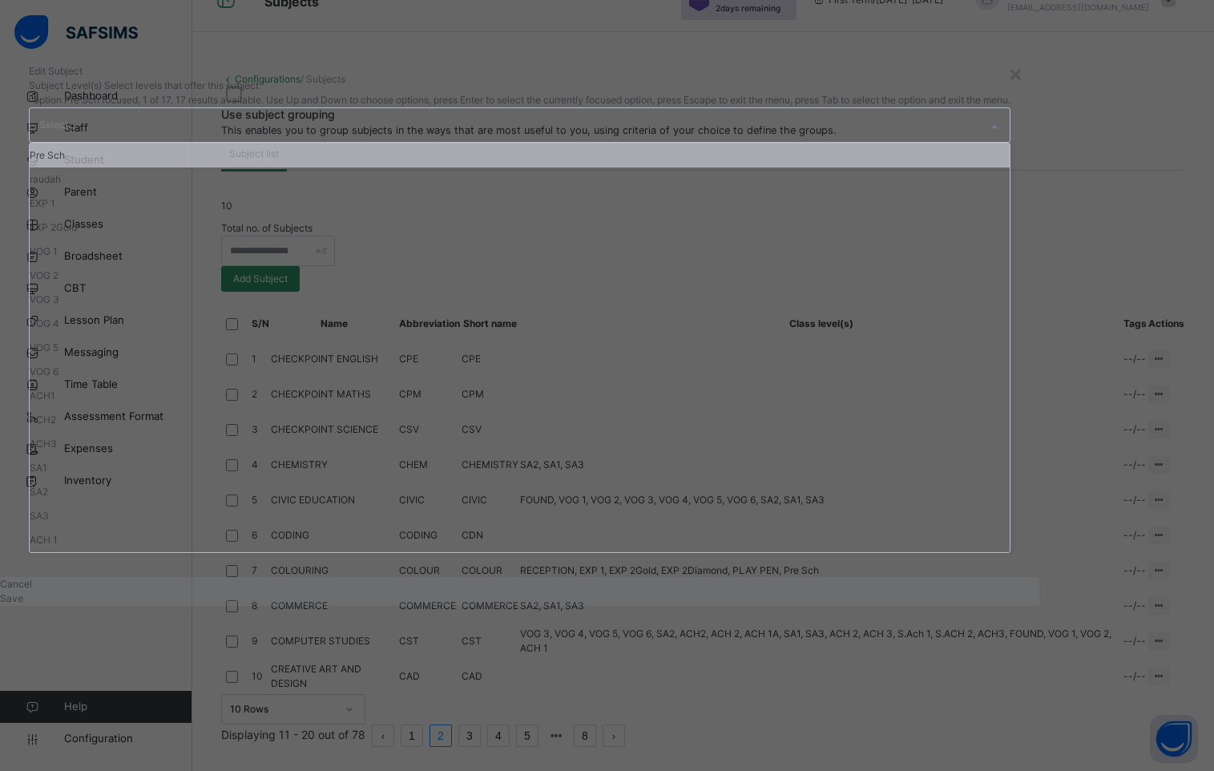
click at [564, 142] on div "Select..." at bounding box center [505, 125] width 950 height 34
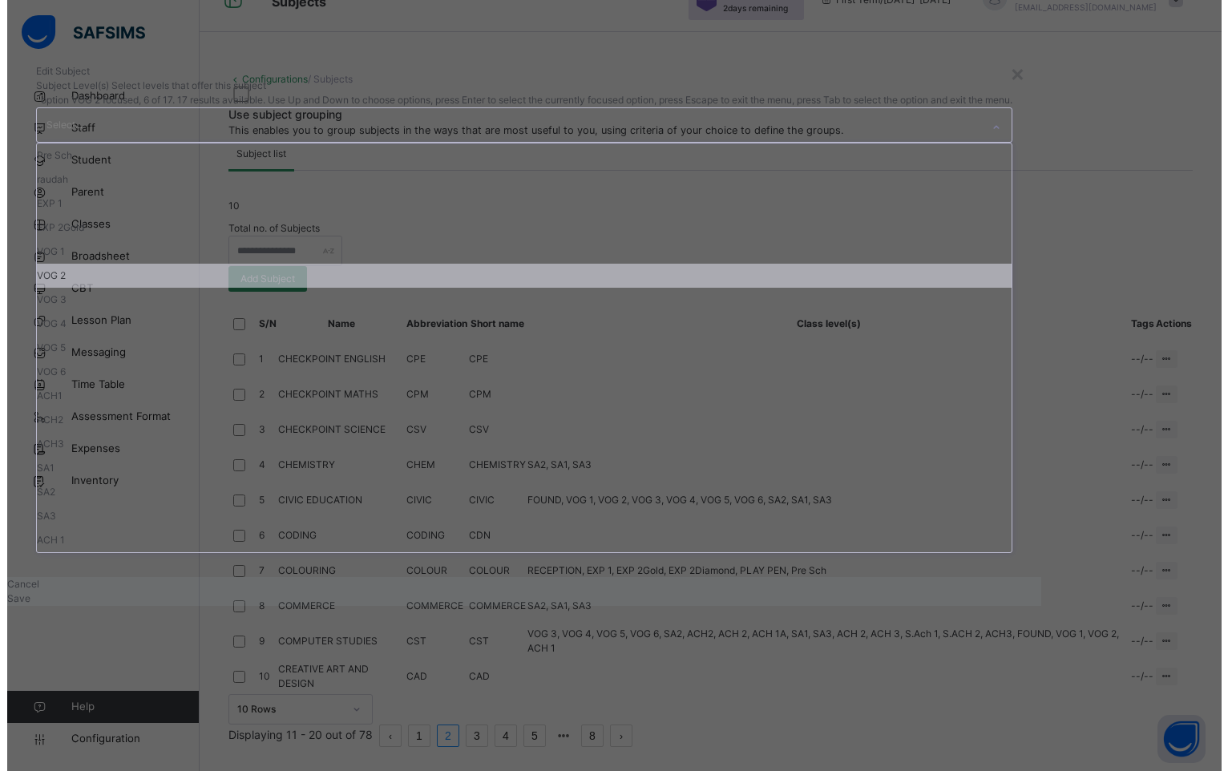
scroll to position [223, 0]
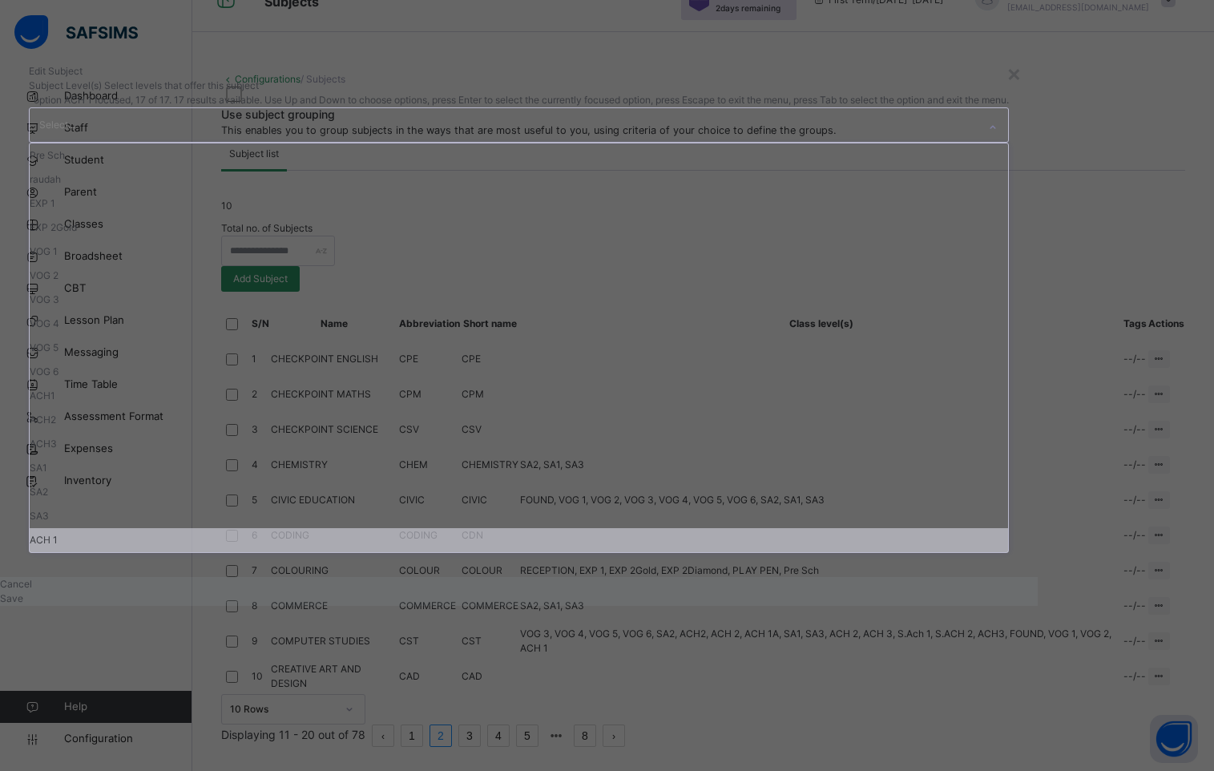
click at [491, 552] on div "ACH 1" at bounding box center [519, 540] width 979 height 24
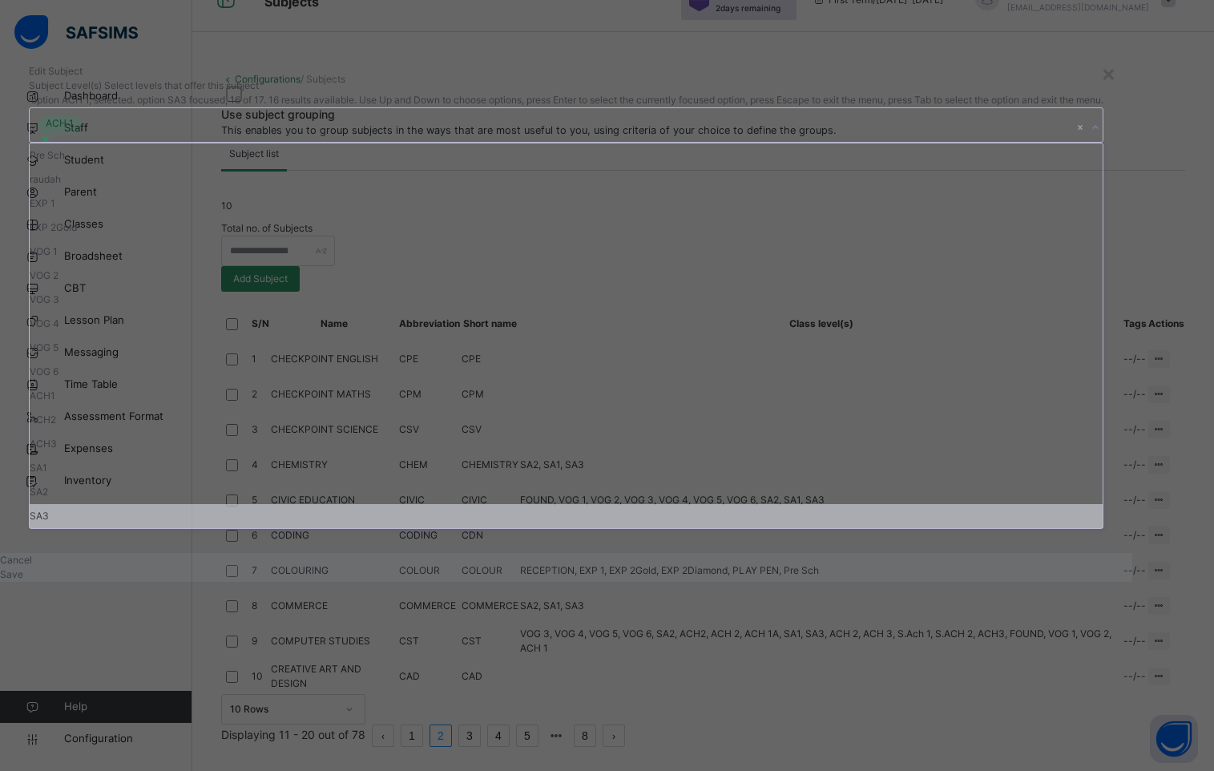
scroll to position [196, 0]
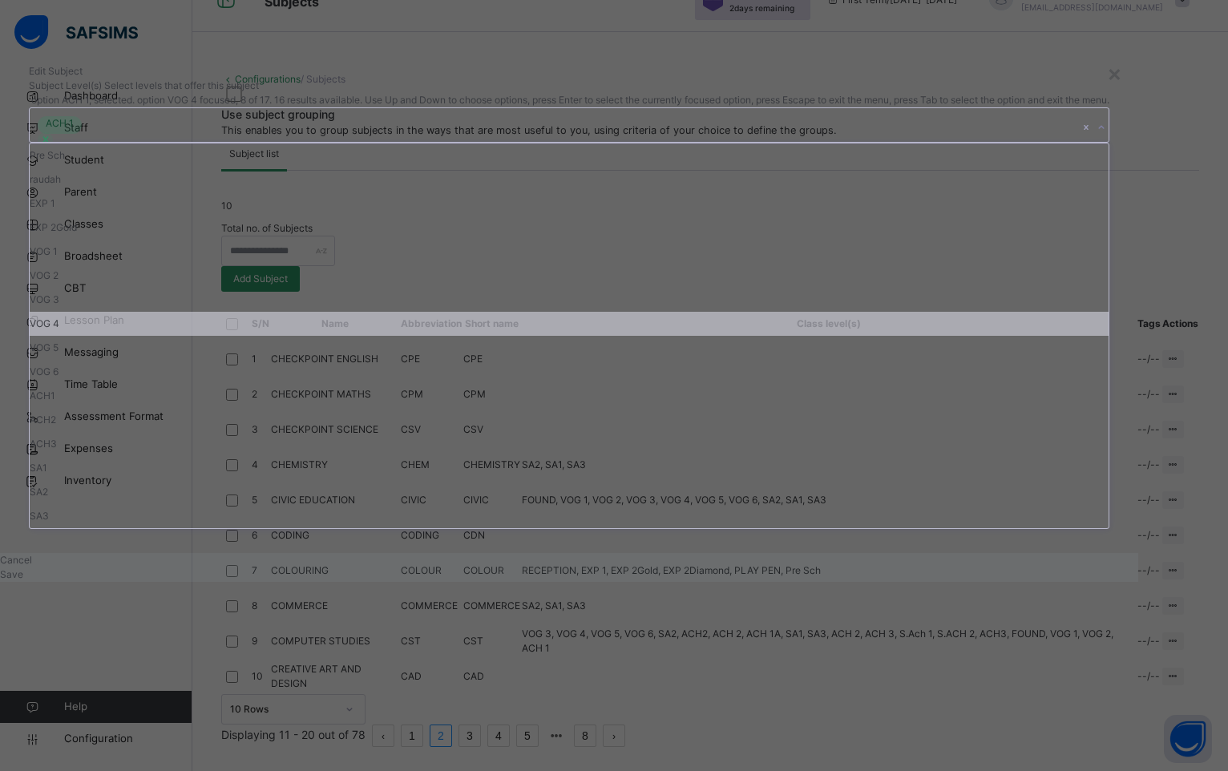
click at [1081, 404] on div "× Edit Subject Subject Level(s) Select levels that offer this subject option AC…" at bounding box center [614, 385] width 1228 height 771
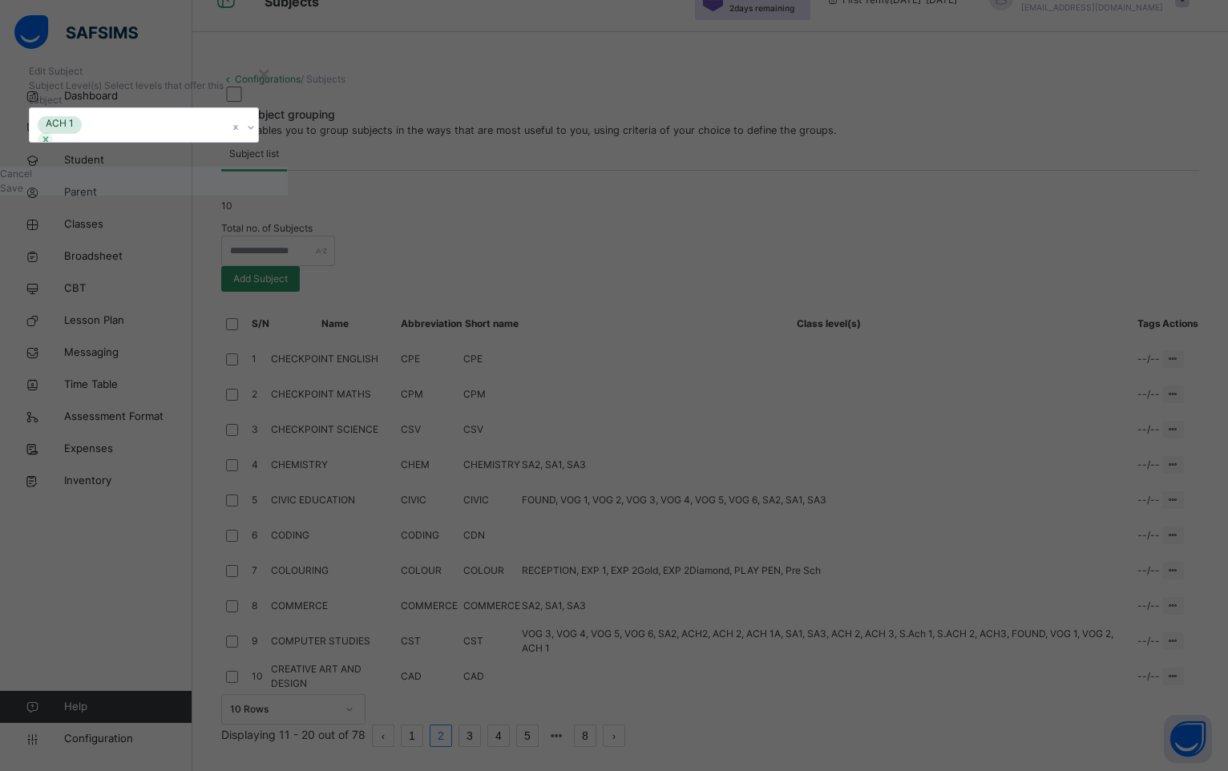
click at [23, 194] on span "Save" at bounding box center [11, 188] width 23 height 12
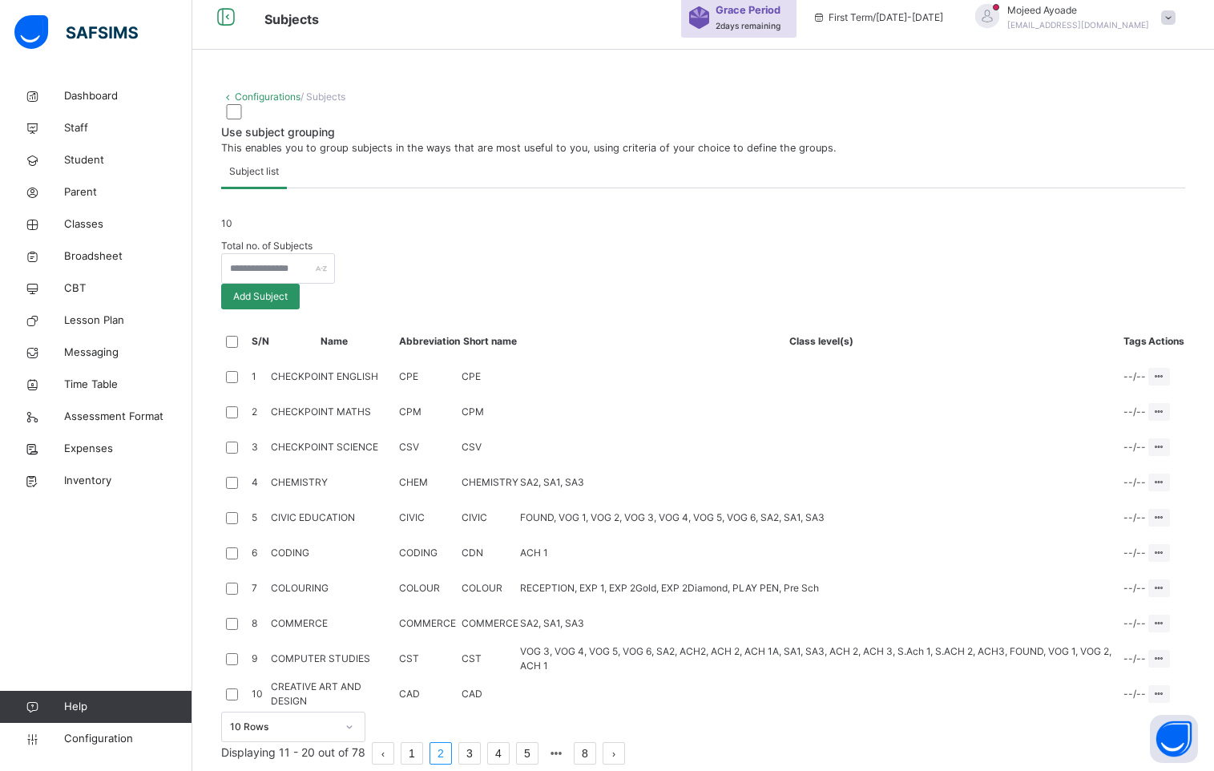
scroll to position [404, 0]
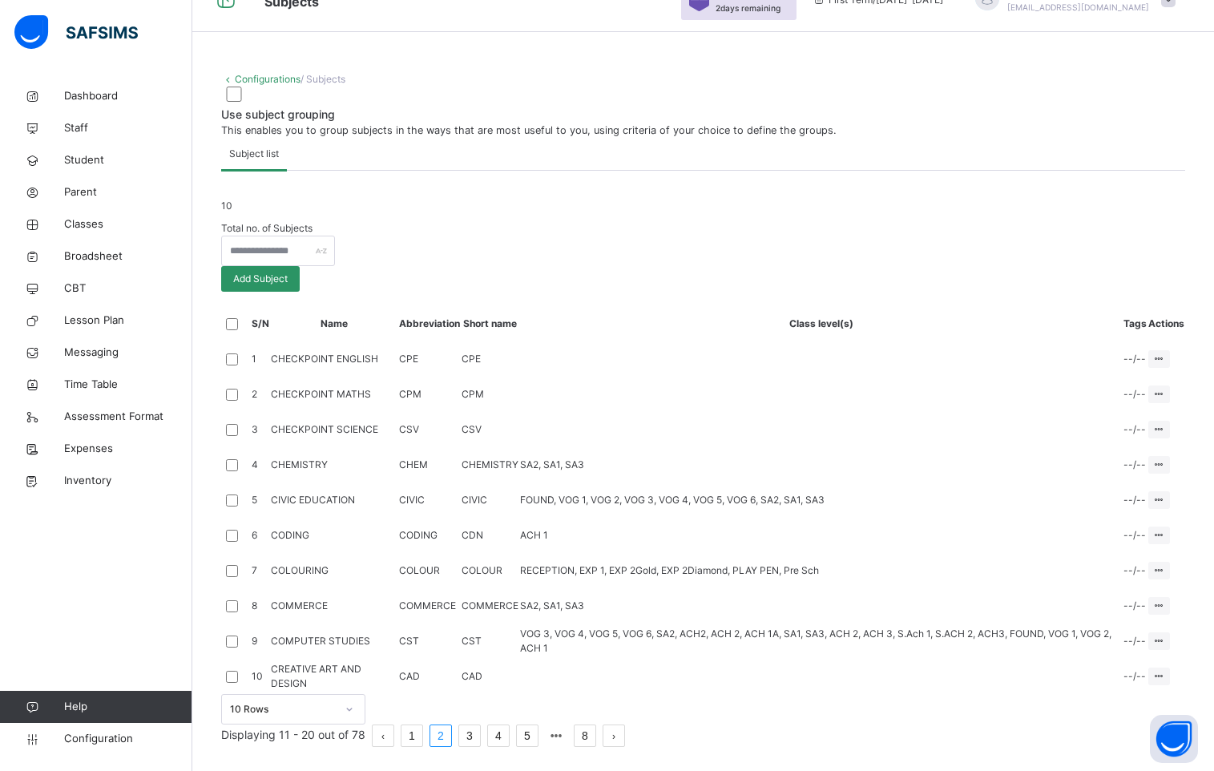
click at [480, 725] on link "3" at bounding box center [469, 735] width 21 height 21
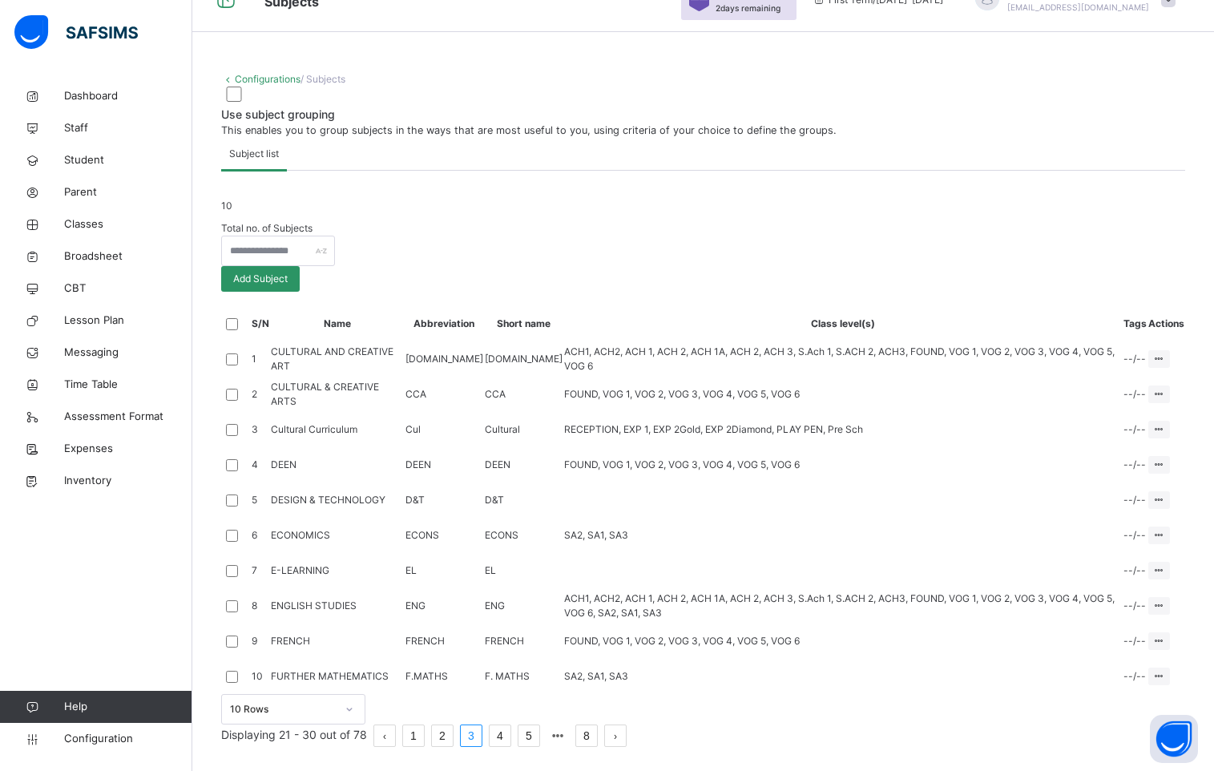
click at [424, 730] on link "1" at bounding box center [413, 735] width 21 height 21
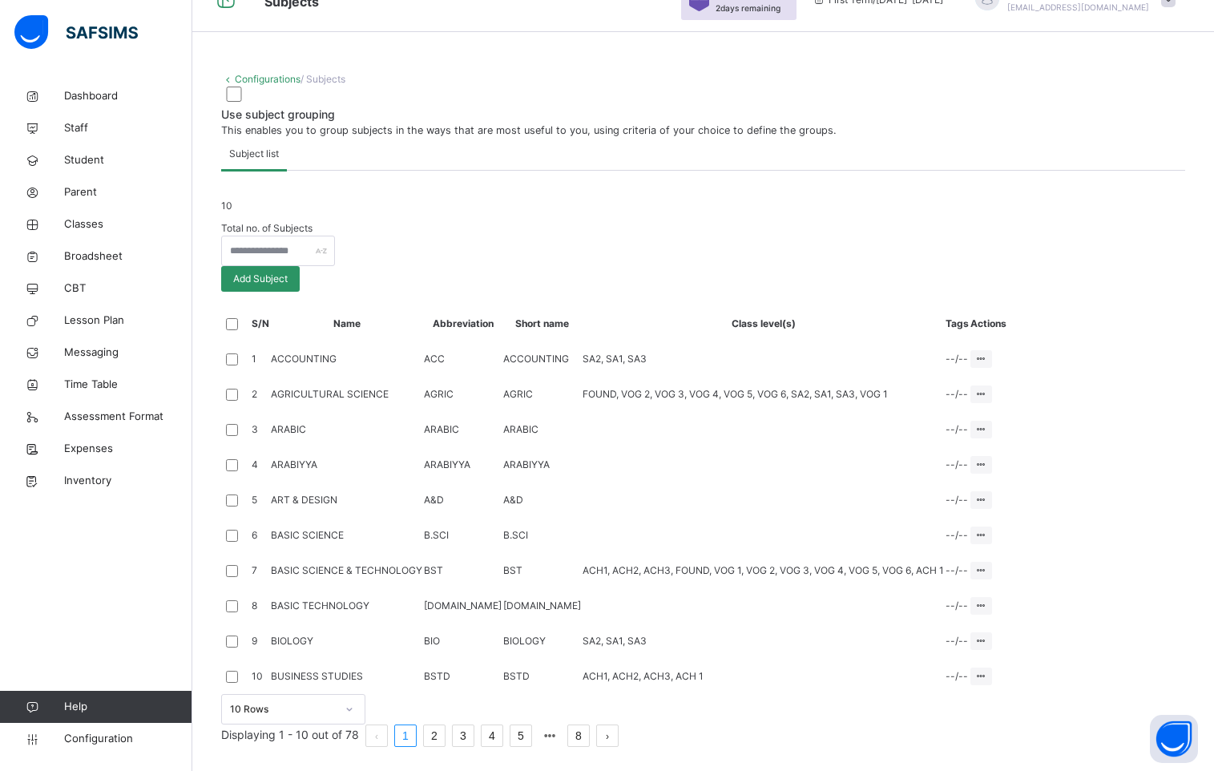
click at [445, 735] on link "2" at bounding box center [434, 735] width 21 height 21
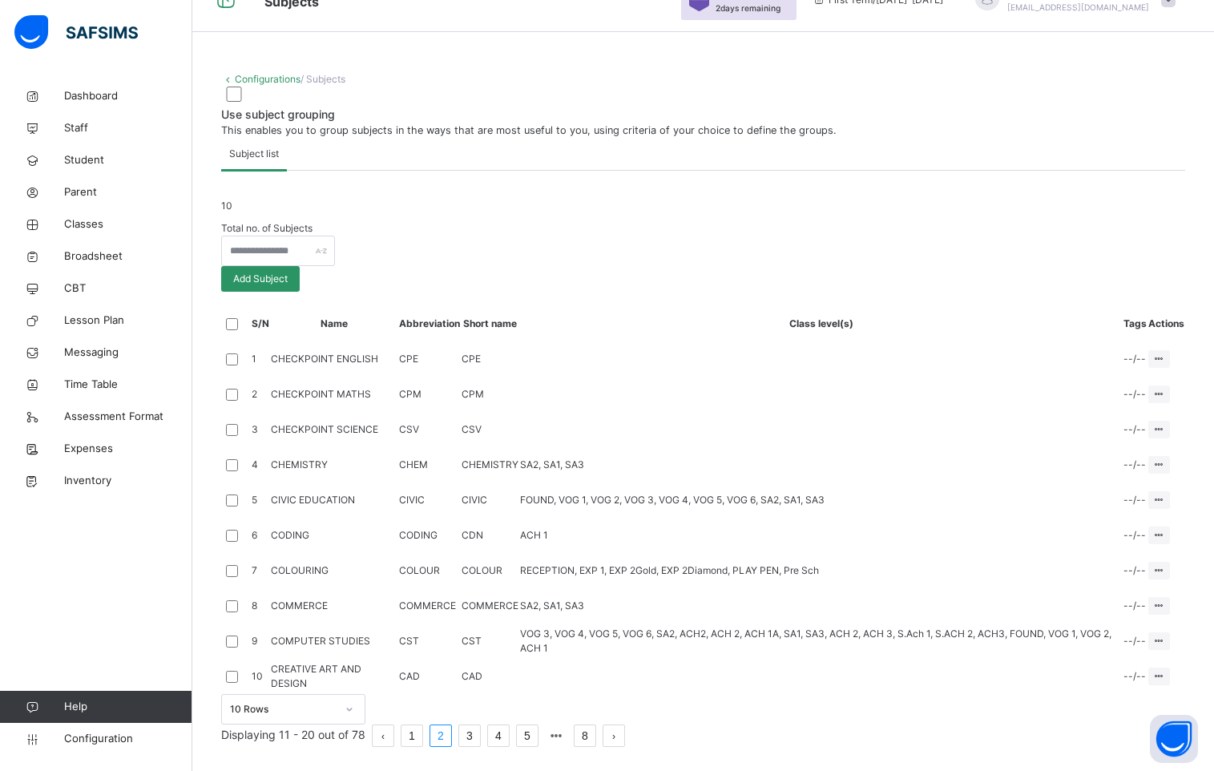
click at [480, 732] on link "3" at bounding box center [469, 735] width 21 height 21
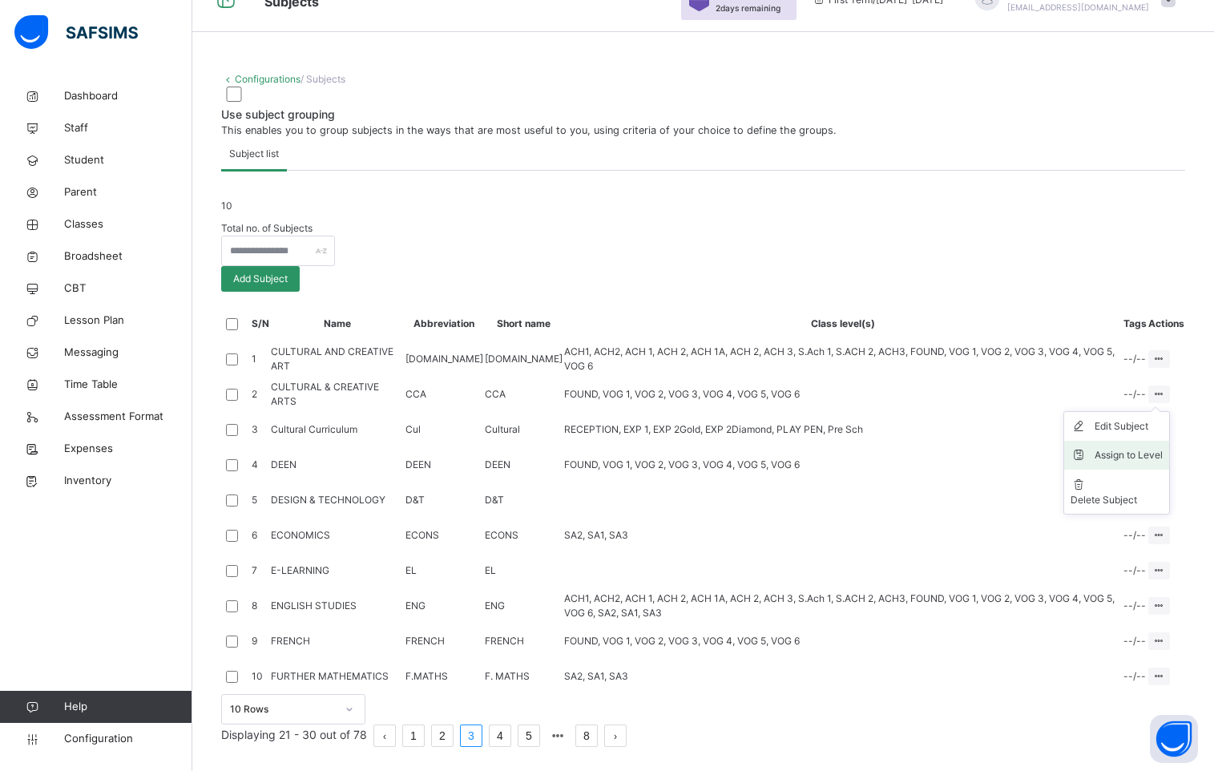
click at [1123, 447] on div "Assign to Level" at bounding box center [1129, 455] width 68 height 16
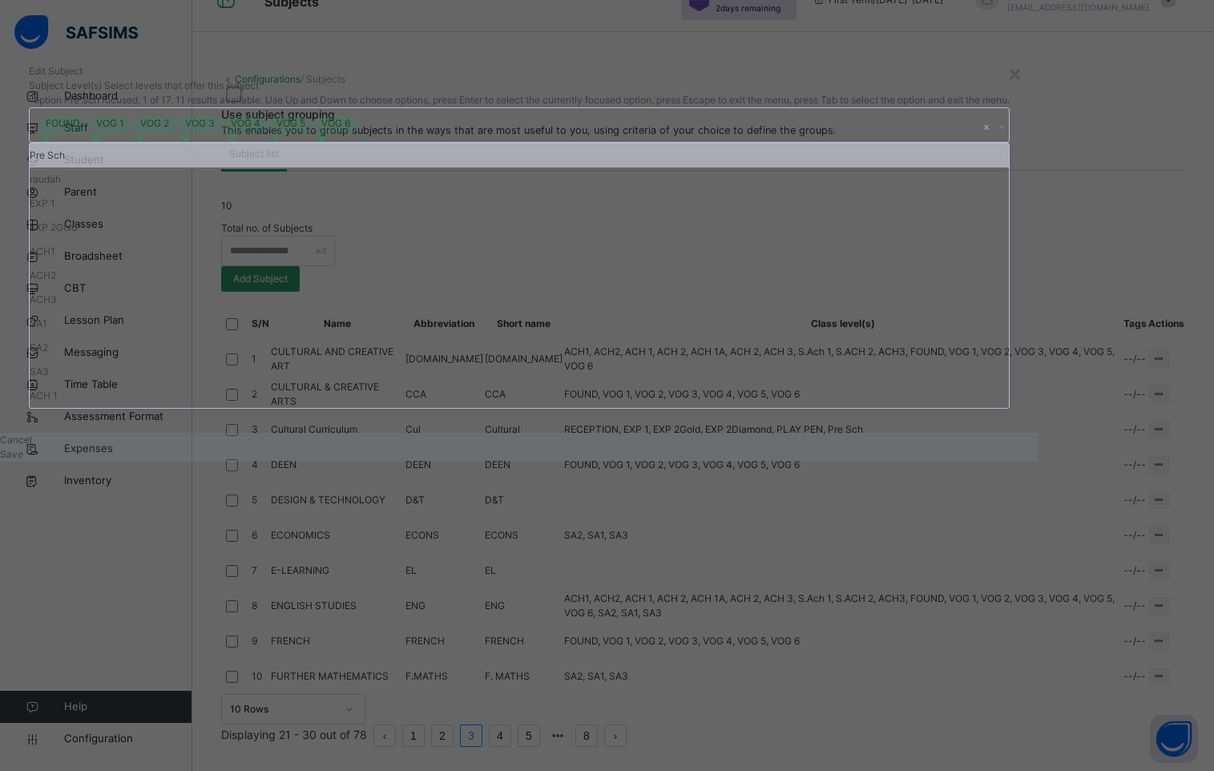
click at [997, 135] on icon at bounding box center [1002, 127] width 10 height 16
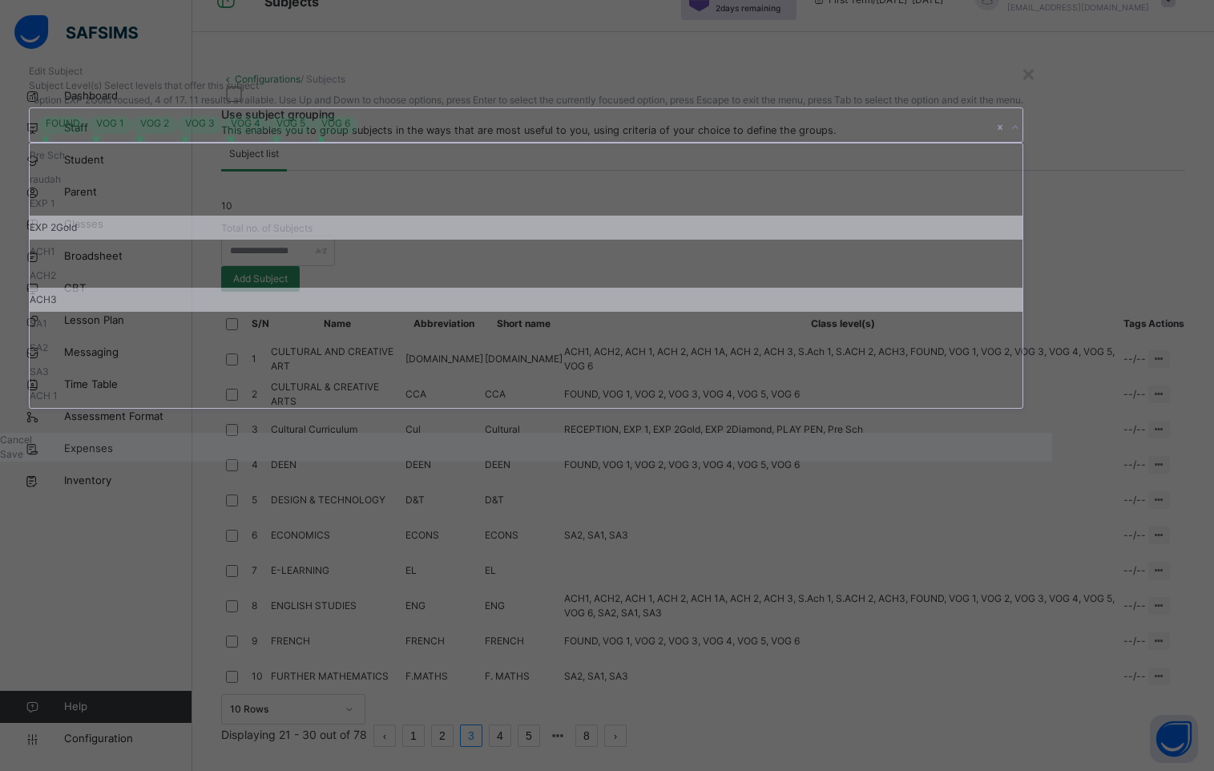
scroll to position [59, 0]
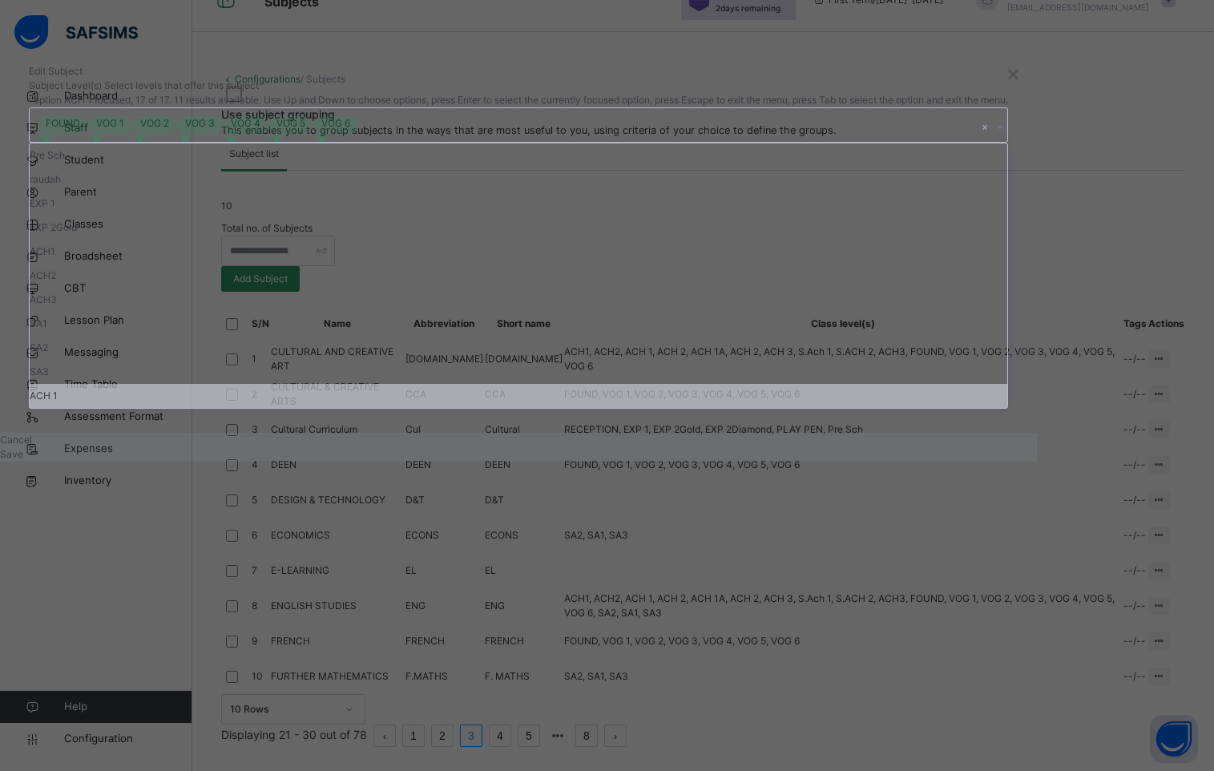
click at [484, 408] on div "ACH 1" at bounding box center [519, 396] width 978 height 24
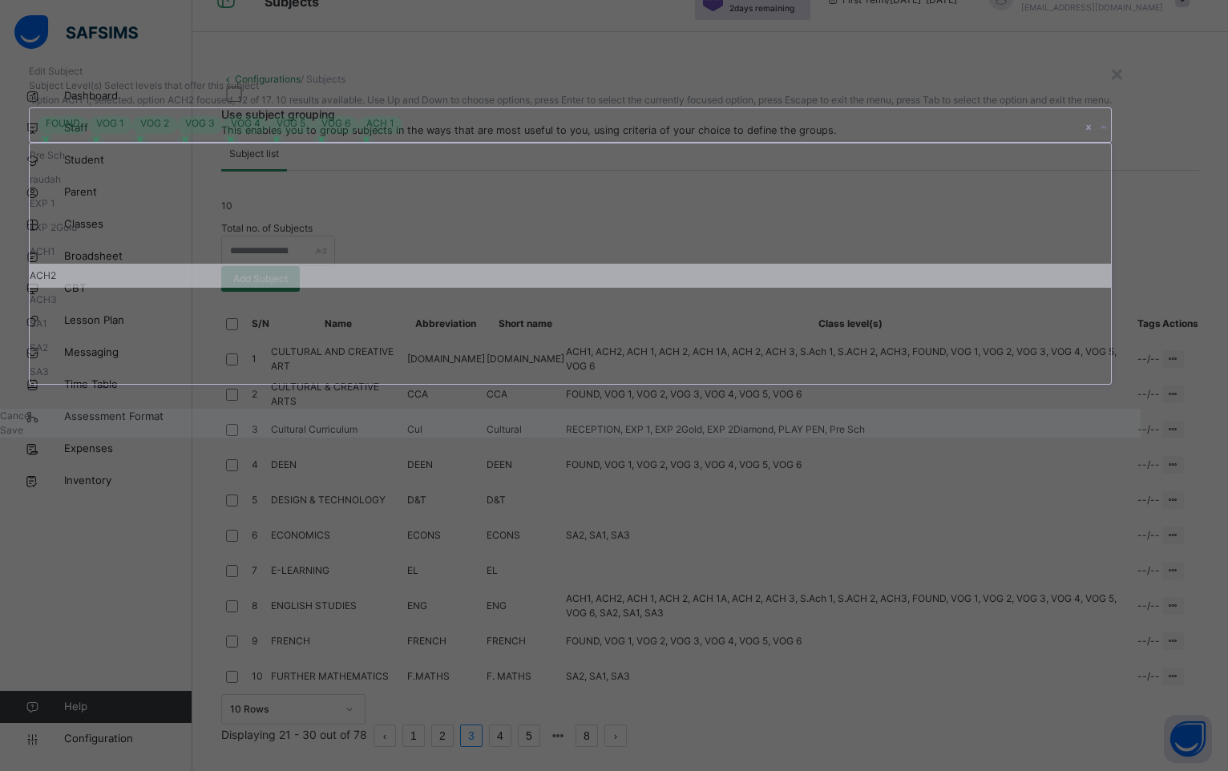
click at [713, 79] on div "Edit Subject" at bounding box center [570, 71] width 1083 height 14
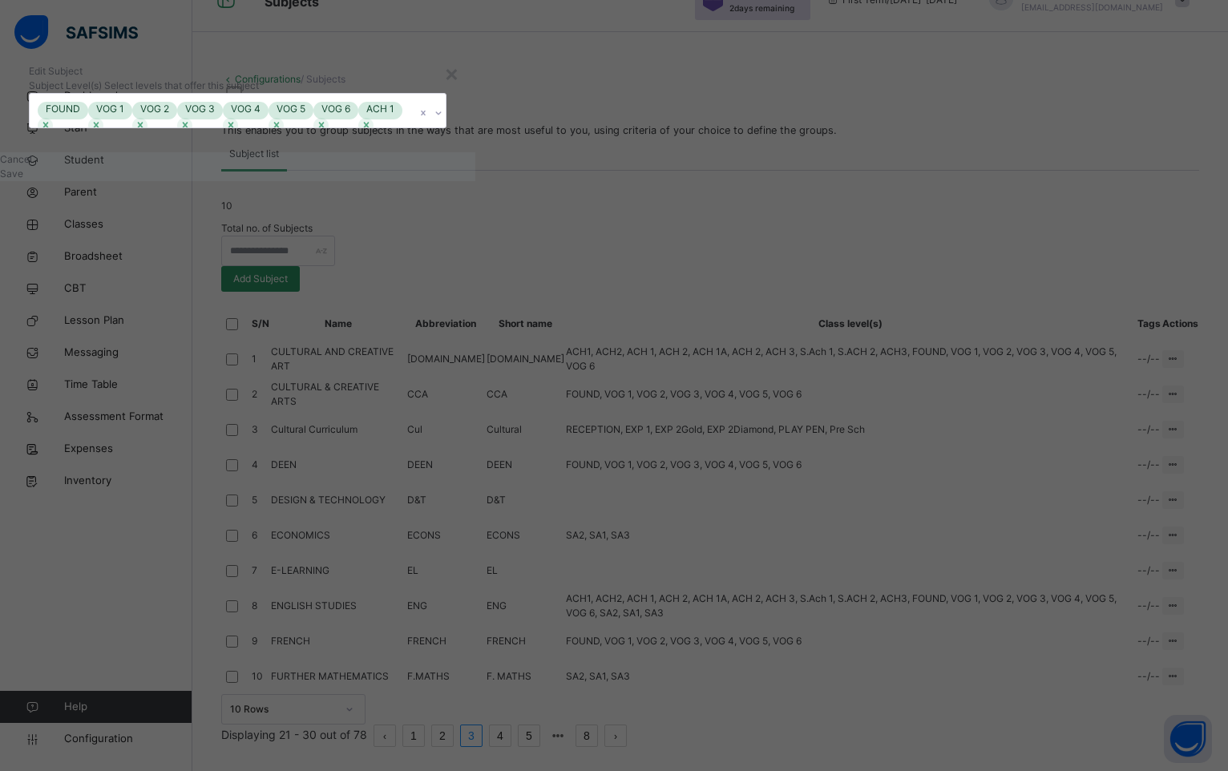
click at [475, 181] on div "Save" at bounding box center [237, 174] width 475 height 14
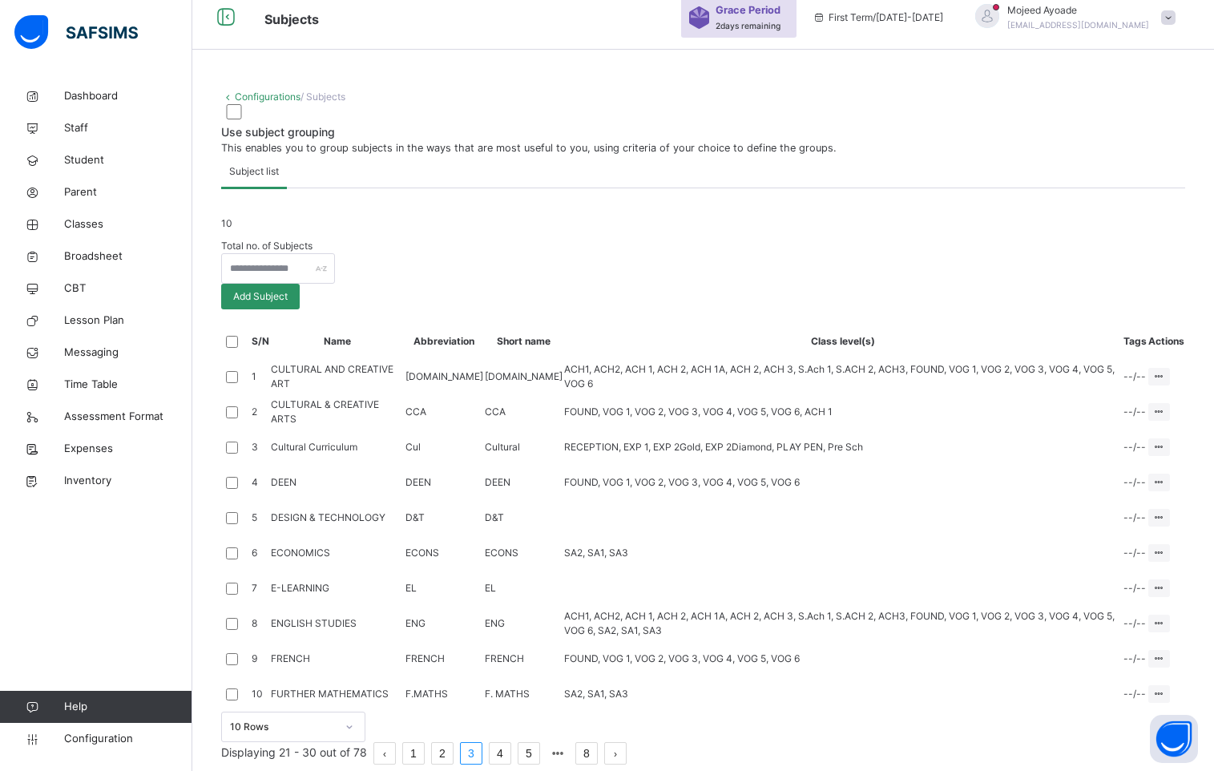
scroll to position [404, 0]
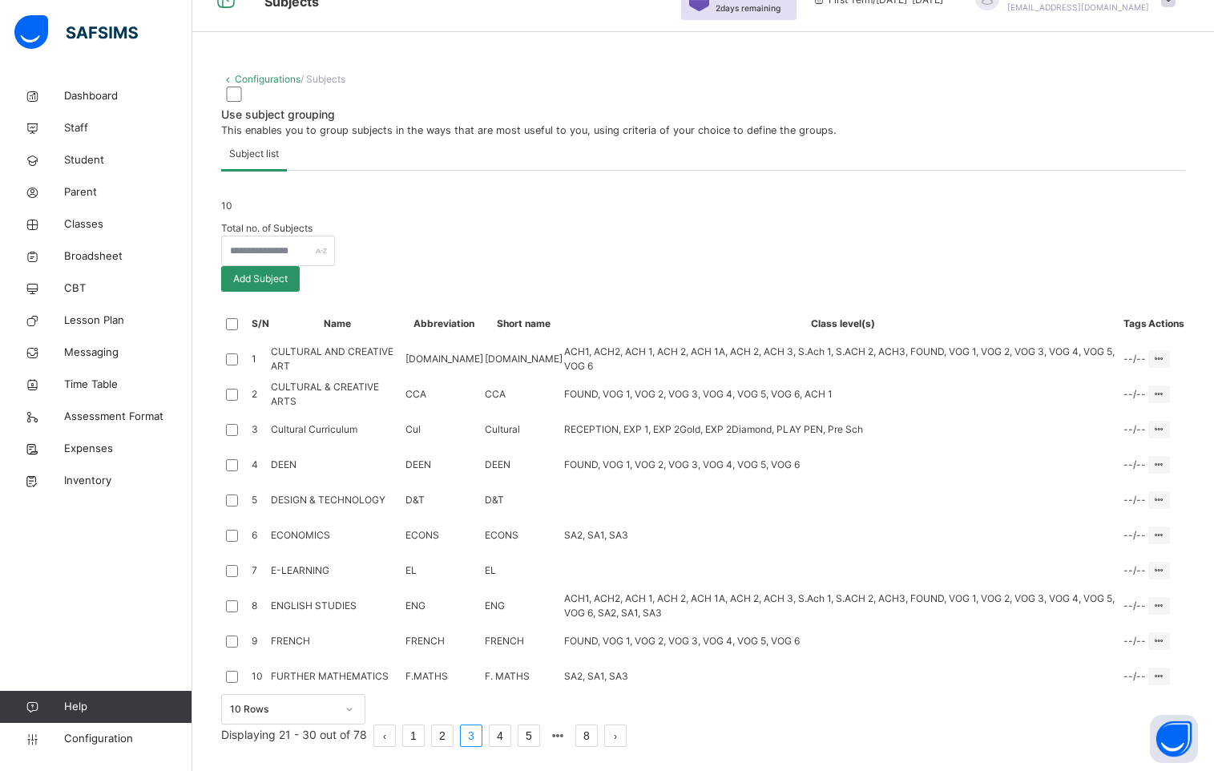
click at [424, 737] on link "1" at bounding box center [413, 735] width 21 height 21
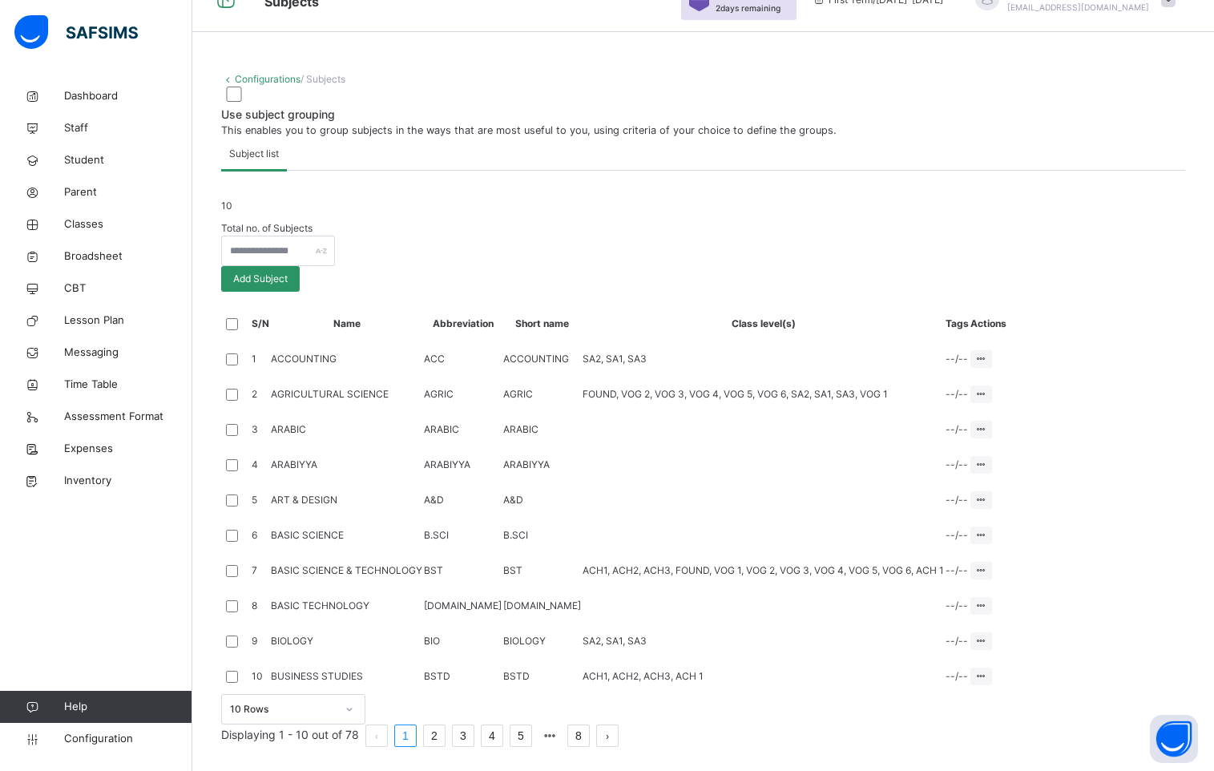
click at [445, 731] on link "2" at bounding box center [434, 735] width 21 height 21
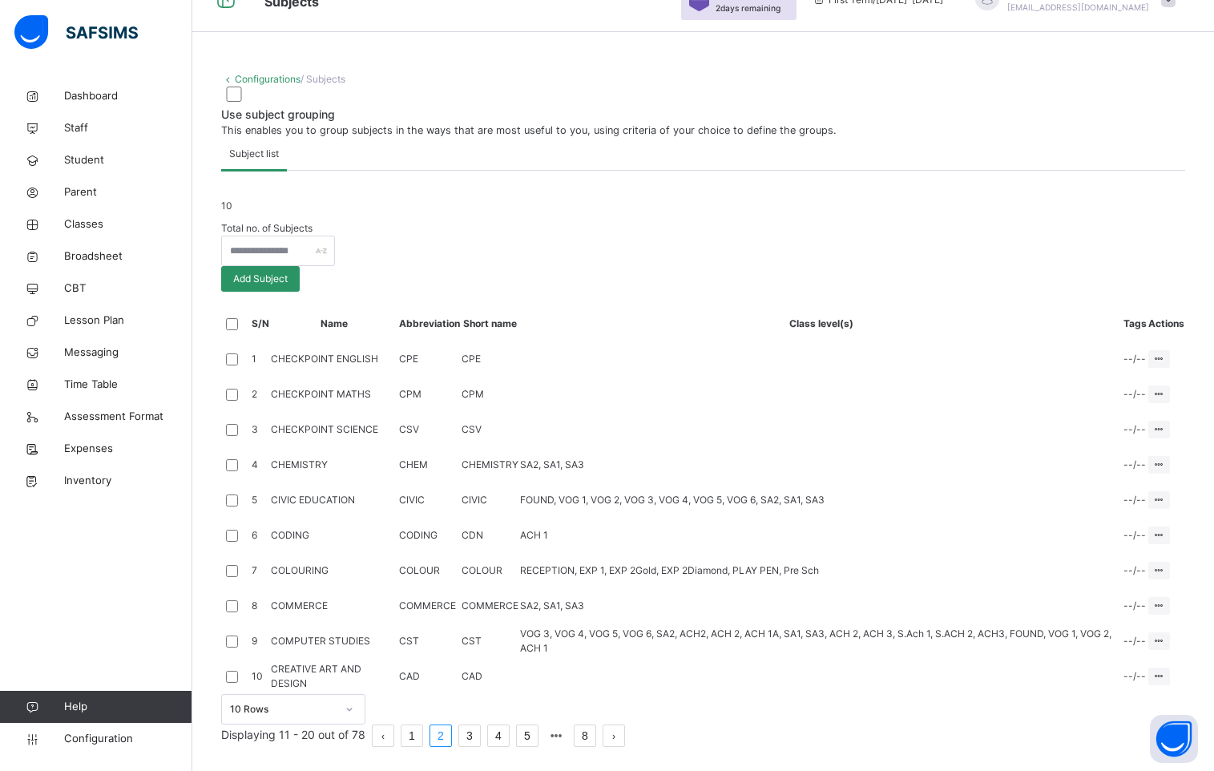
click at [480, 734] on link "3" at bounding box center [469, 735] width 21 height 21
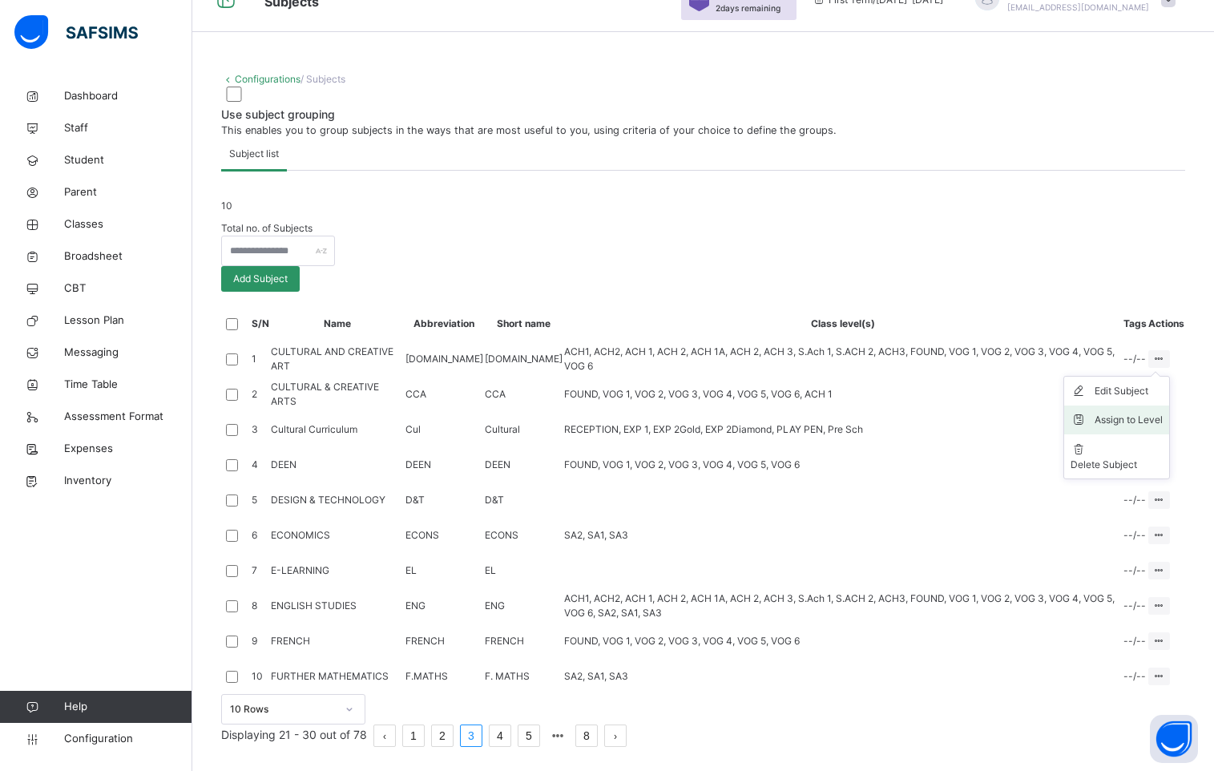
click at [1145, 412] on div "Assign to Level" at bounding box center [1129, 420] width 68 height 16
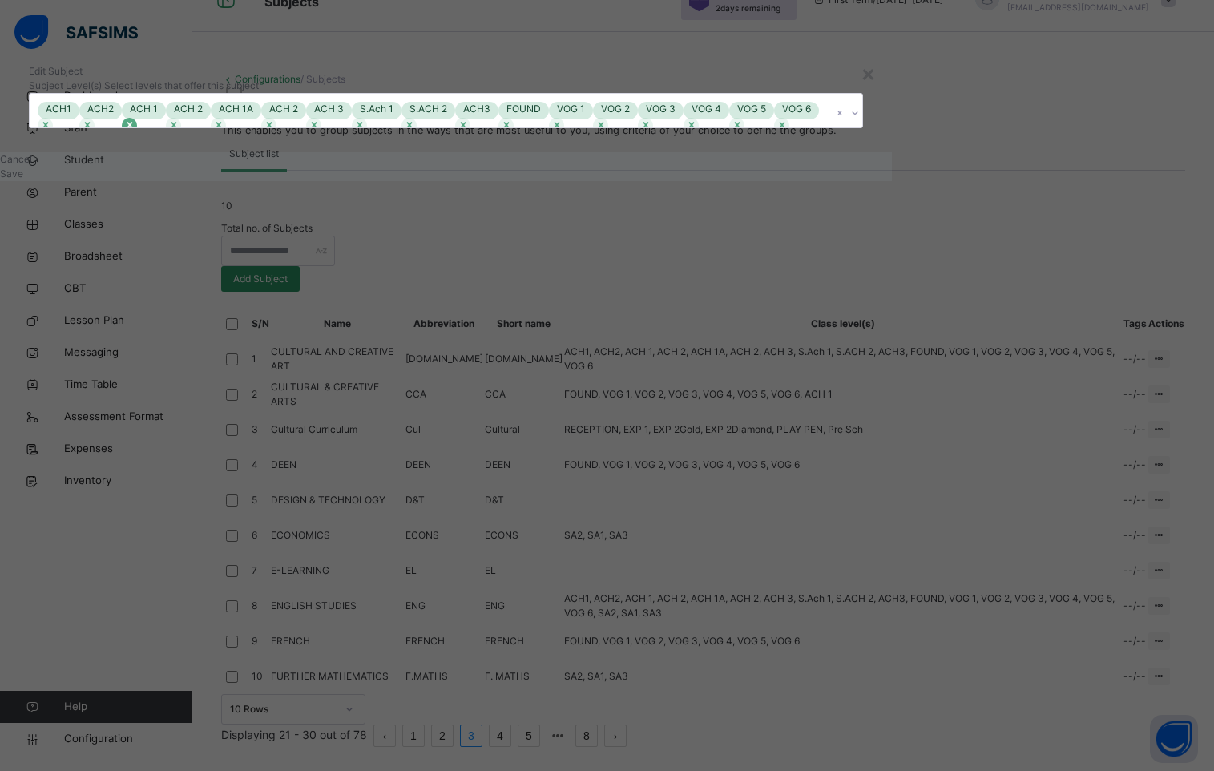
click at [135, 131] on icon at bounding box center [129, 124] width 11 height 11
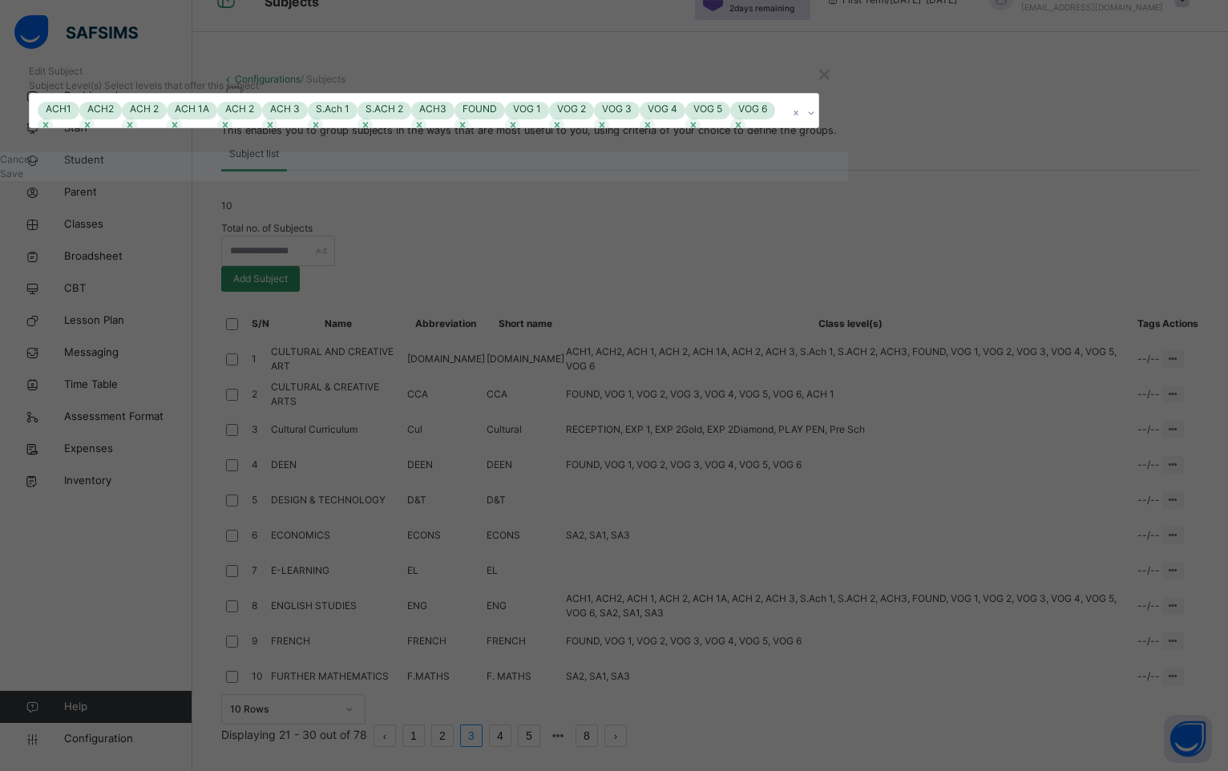
click at [23, 180] on span "Save" at bounding box center [11, 174] width 23 height 12
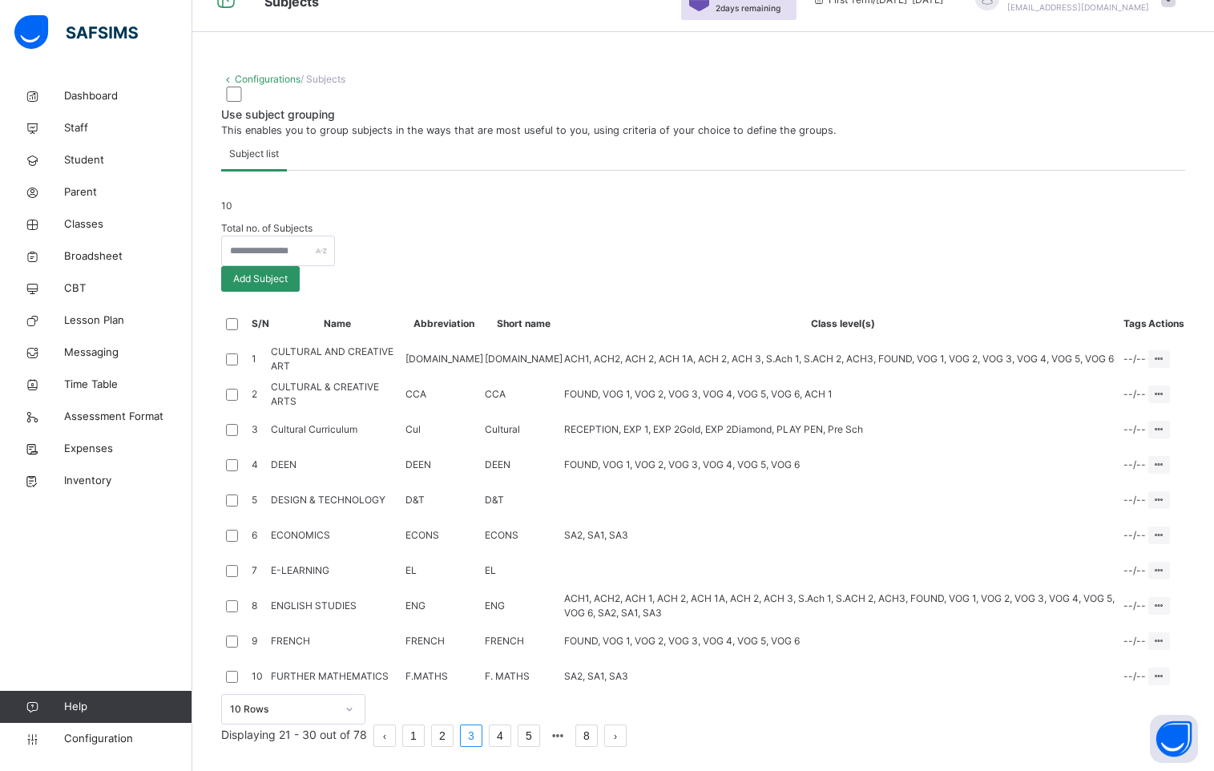
click at [511, 733] on link "4" at bounding box center [500, 735] width 21 height 21
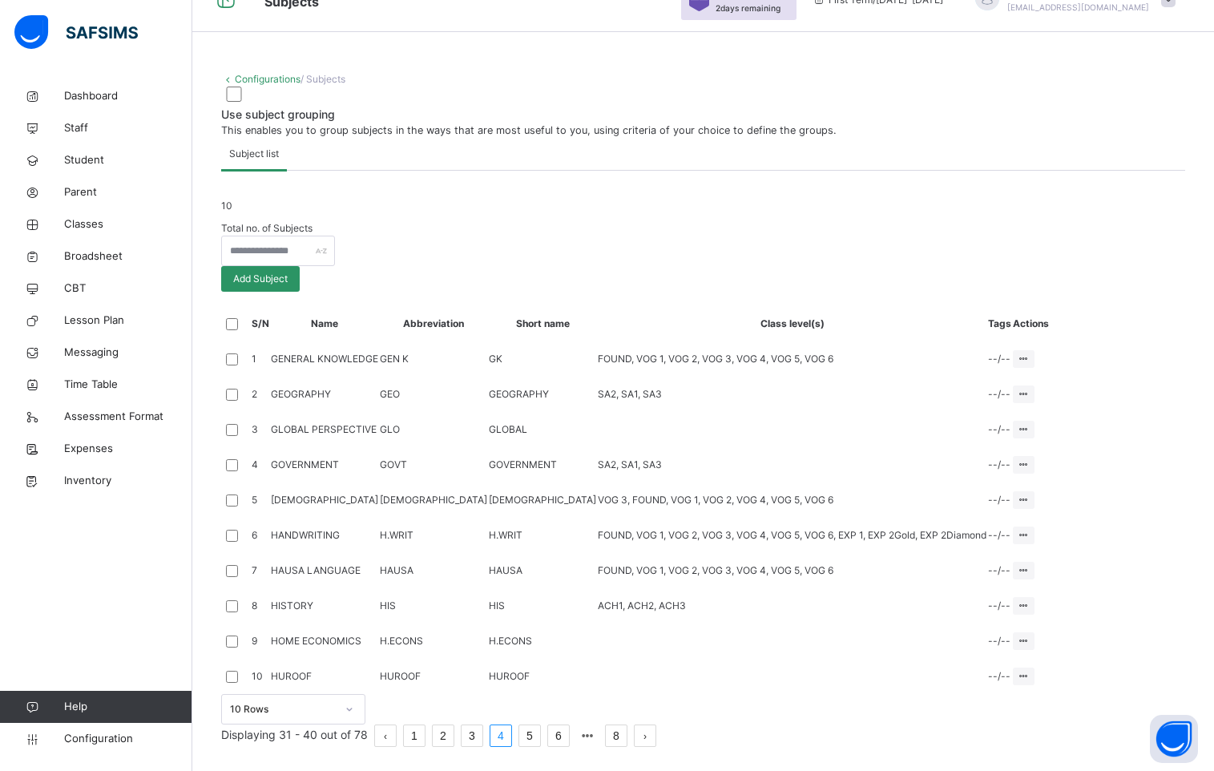
click at [540, 739] on link "5" at bounding box center [529, 735] width 21 height 21
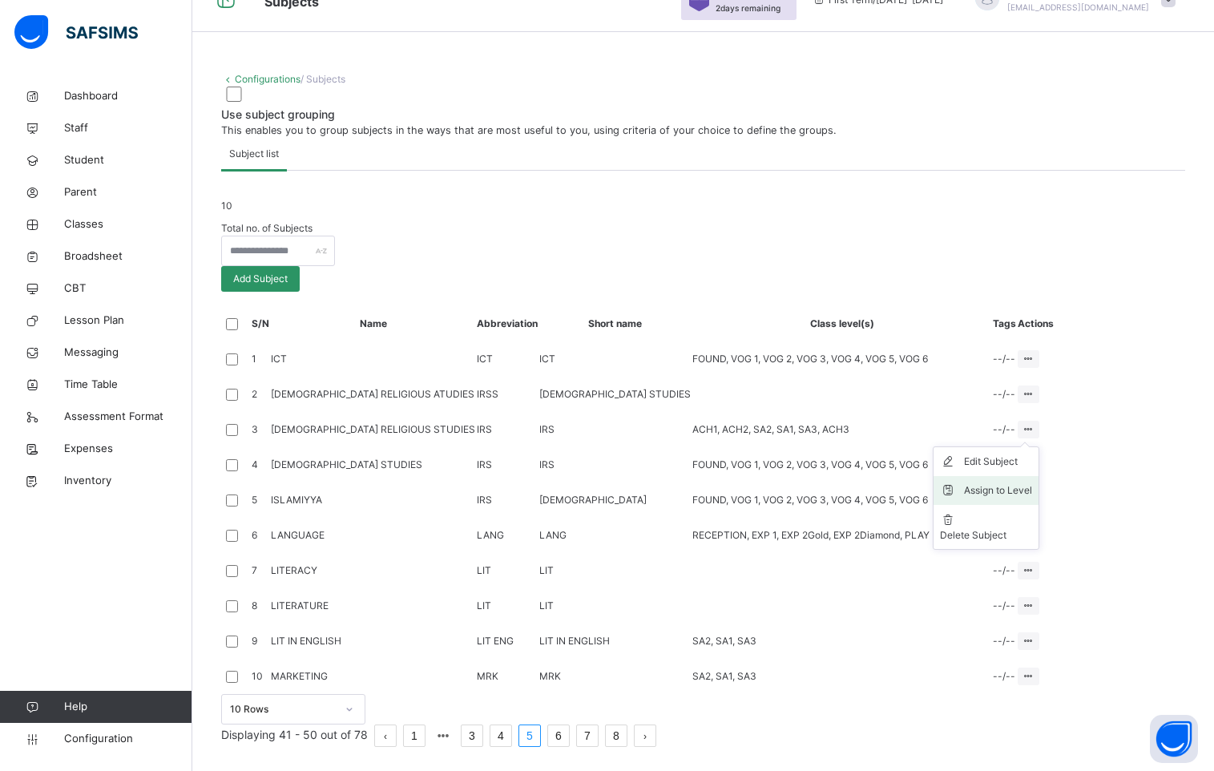
click at [1032, 483] on div "Assign to Level" at bounding box center [998, 491] width 68 height 16
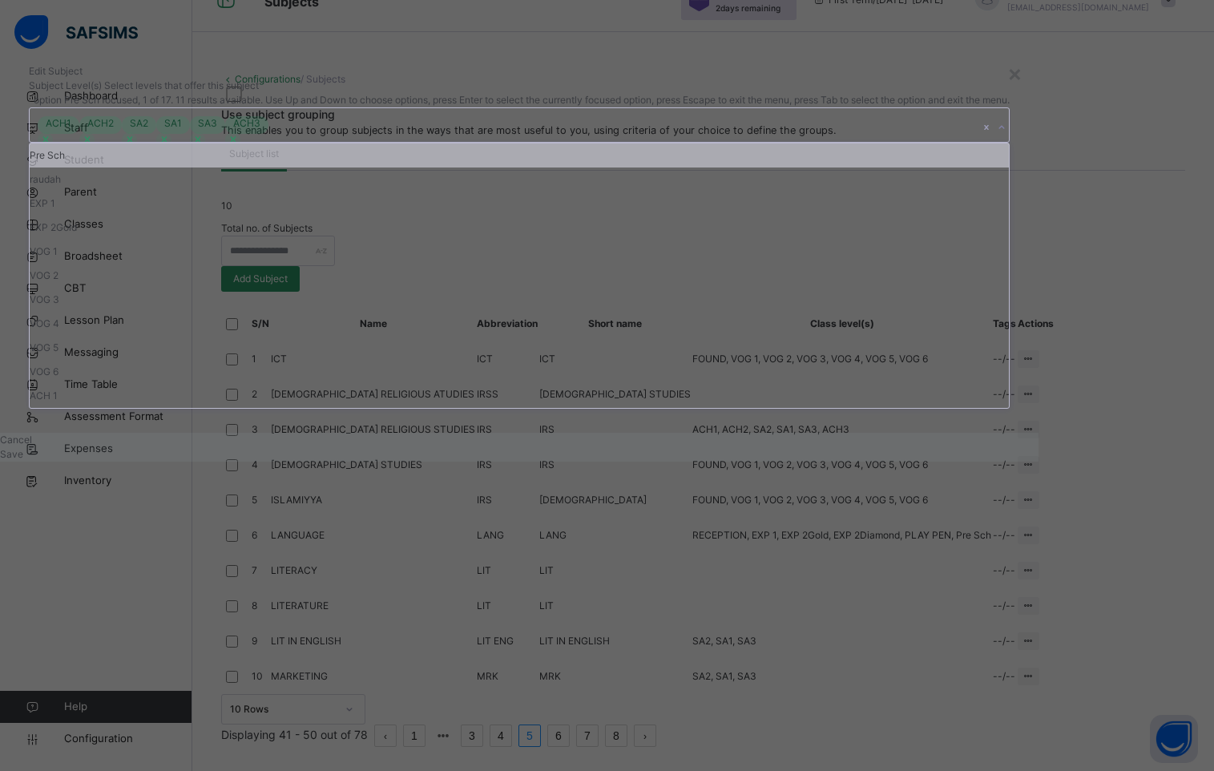
click at [997, 135] on icon at bounding box center [1002, 127] width 10 height 16
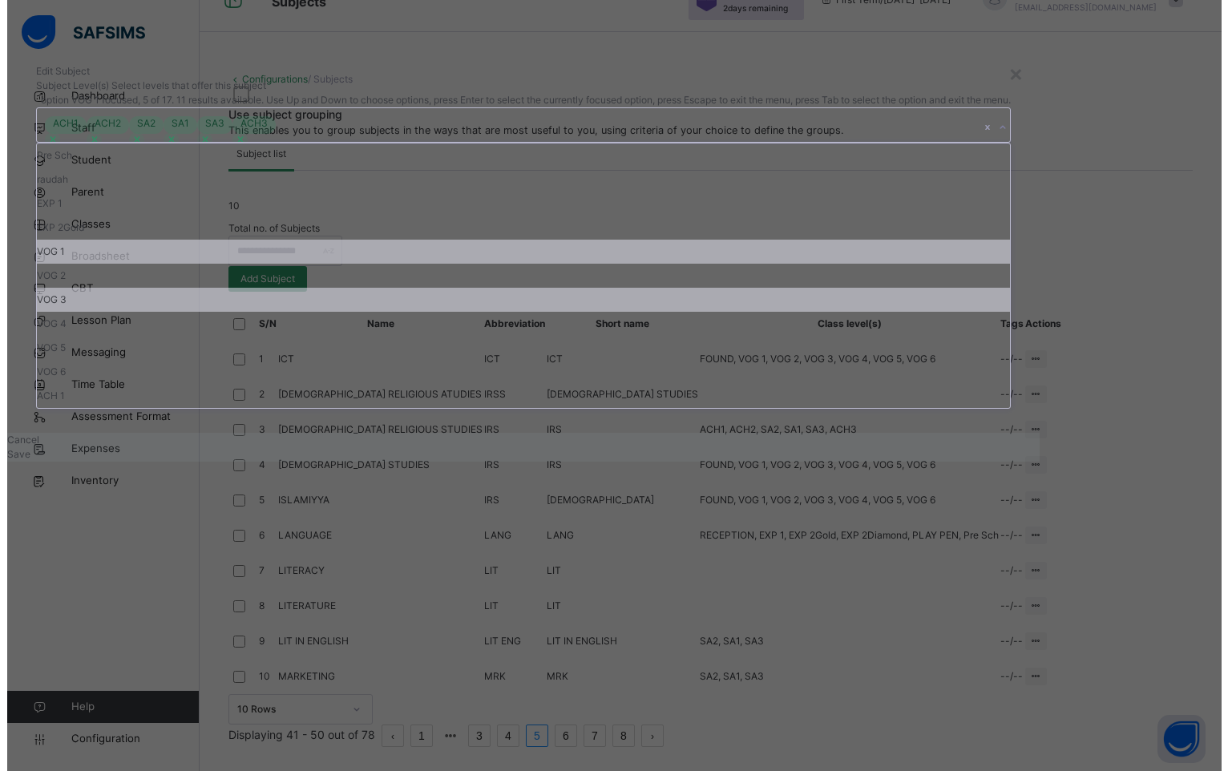
scroll to position [59, 0]
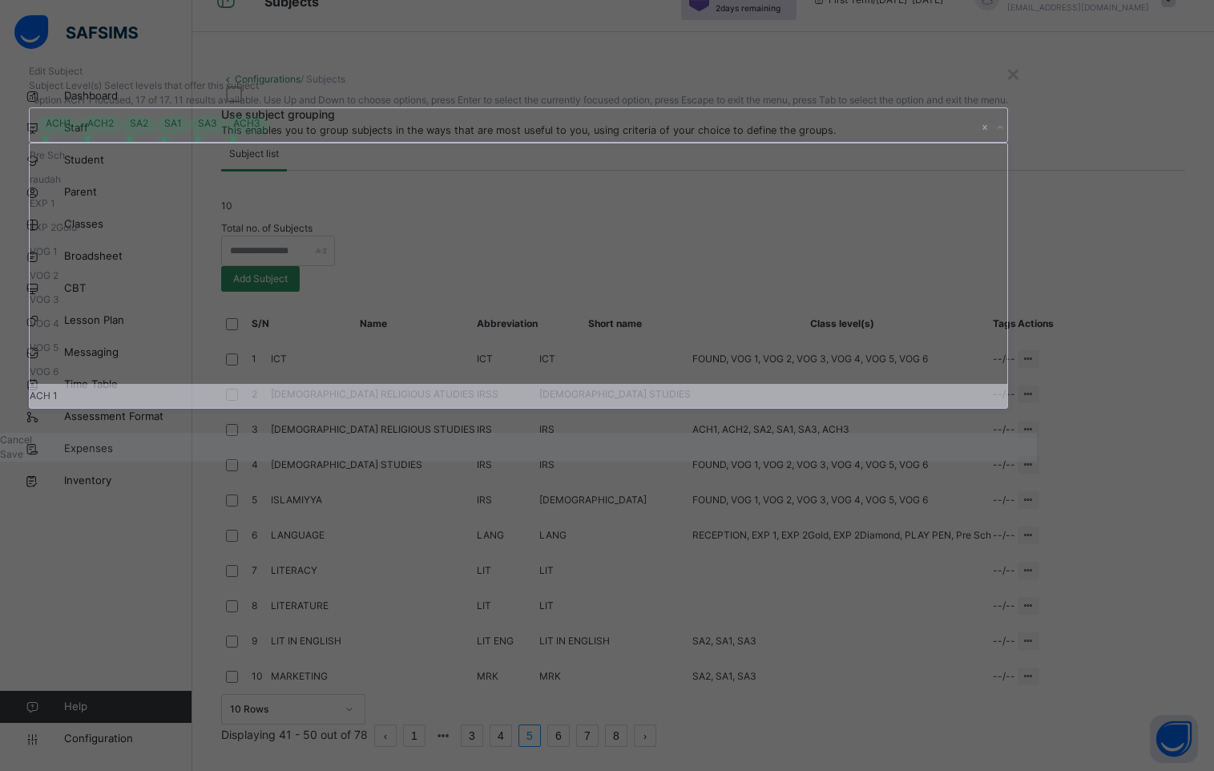
click at [393, 408] on div "ACH 1" at bounding box center [519, 396] width 978 height 24
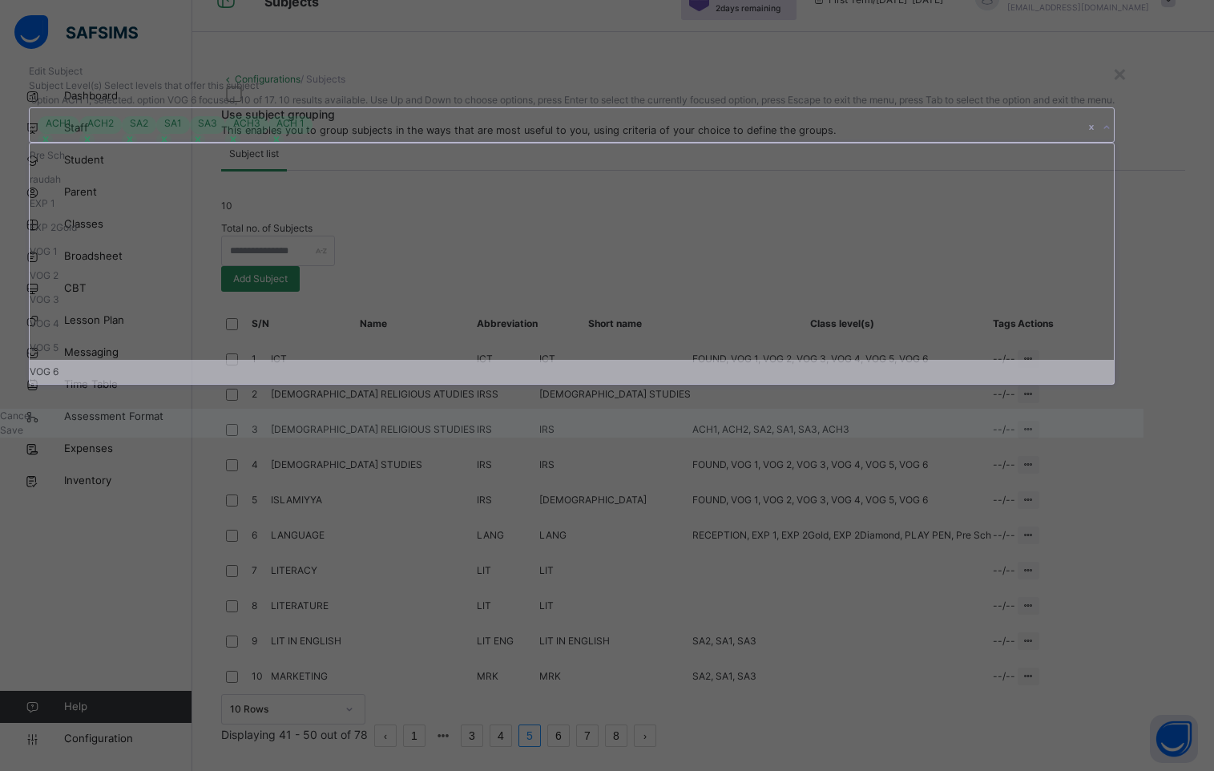
scroll to position [32, 0]
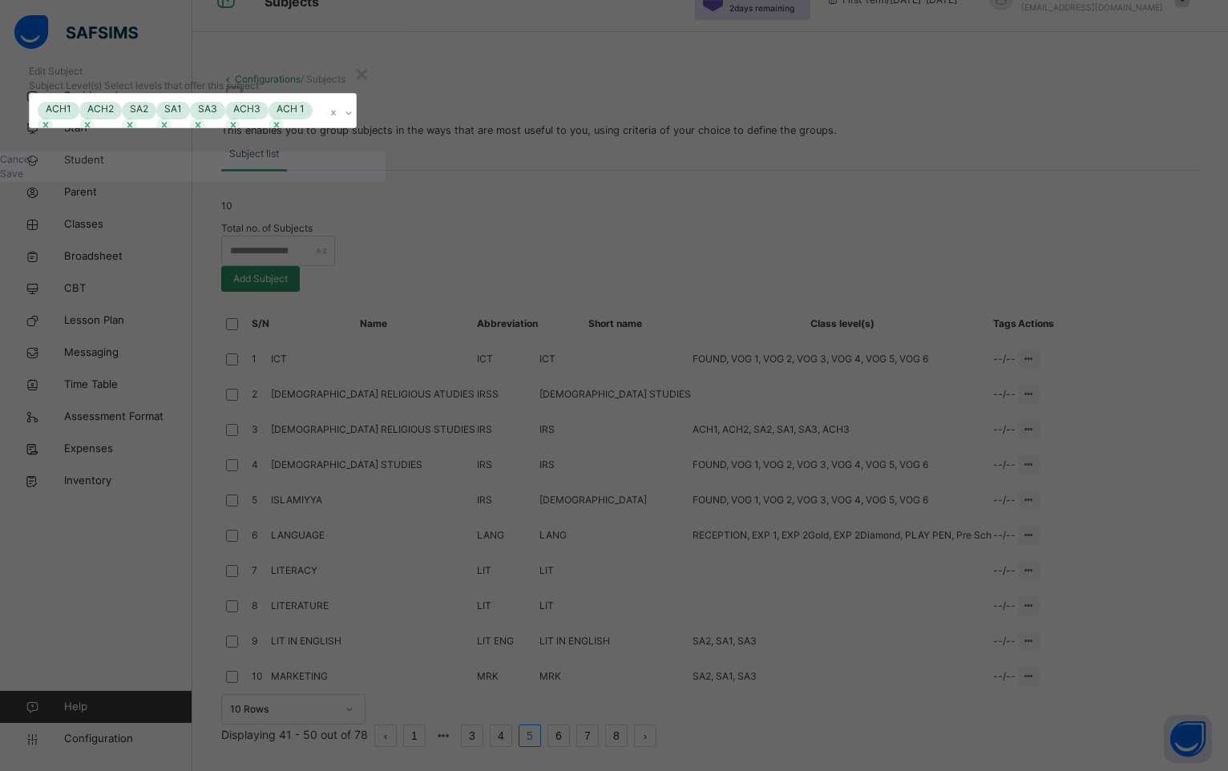
click at [357, 79] on div "Edit Subject" at bounding box center [193, 71] width 328 height 14
click at [23, 180] on span "Save" at bounding box center [11, 174] width 23 height 12
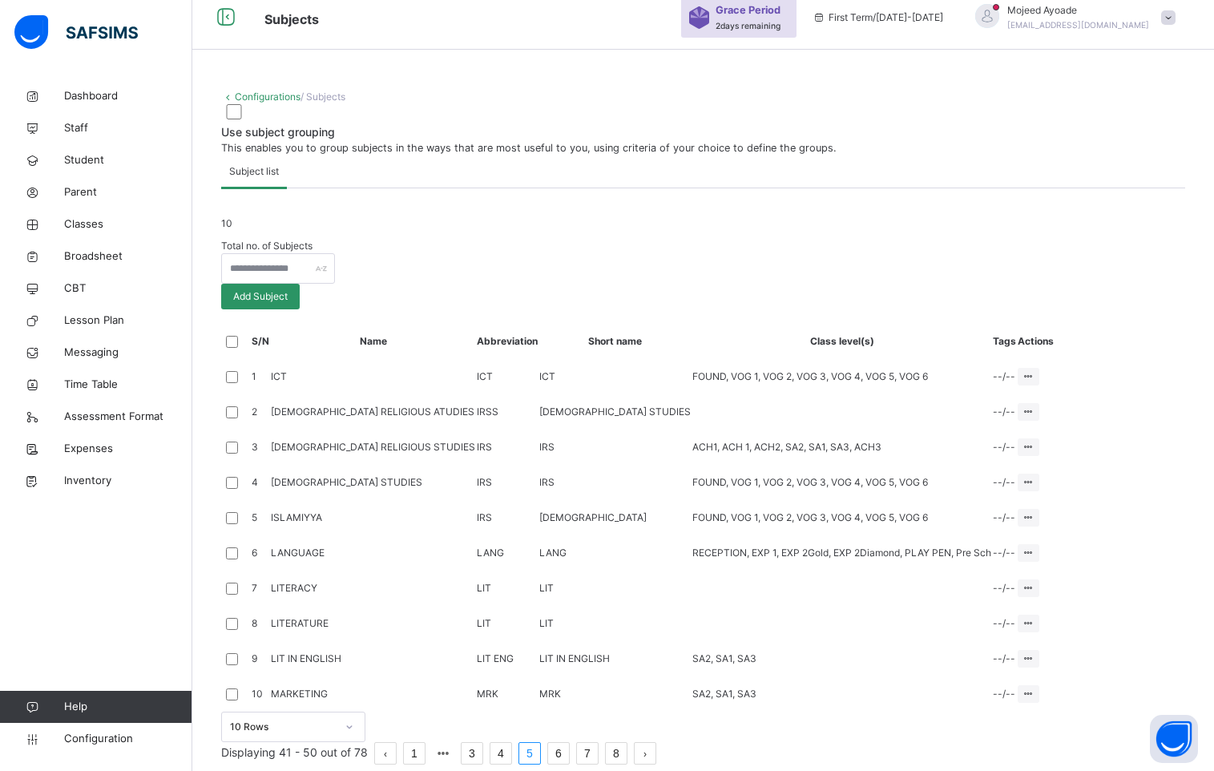
scroll to position [404, 0]
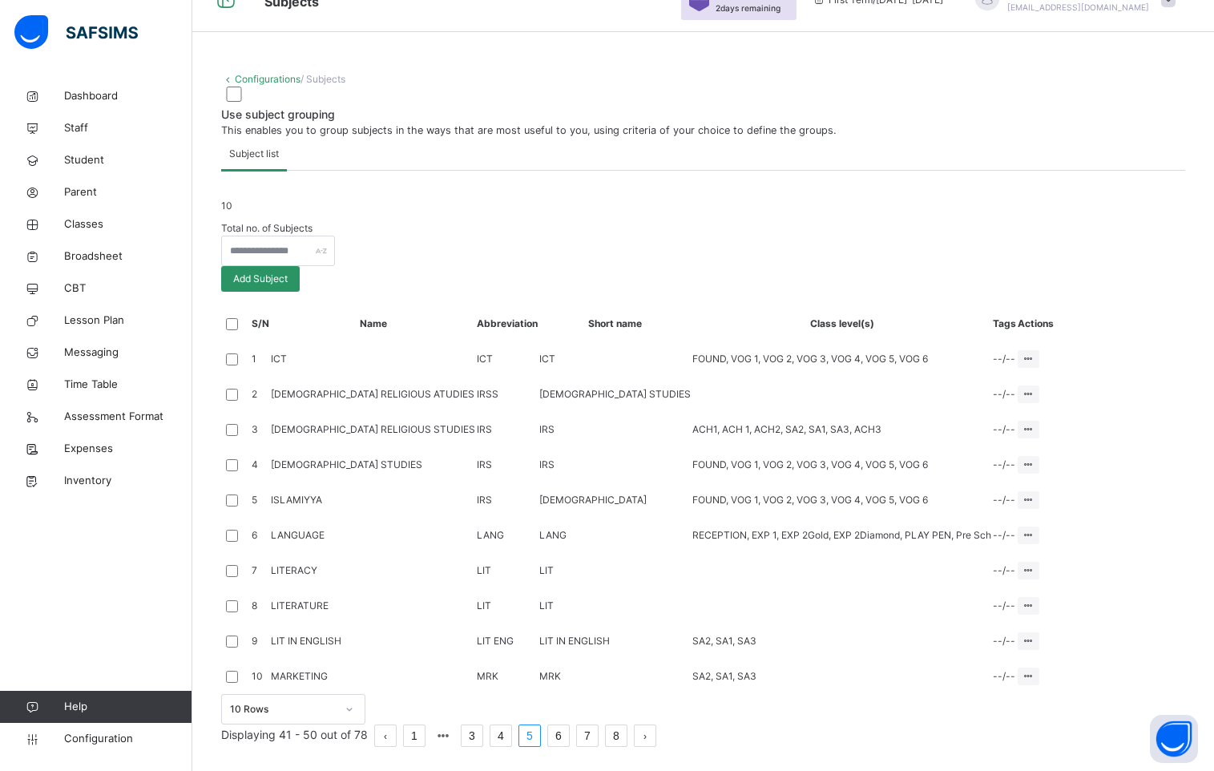
click at [569, 734] on link "6" at bounding box center [558, 735] width 21 height 21
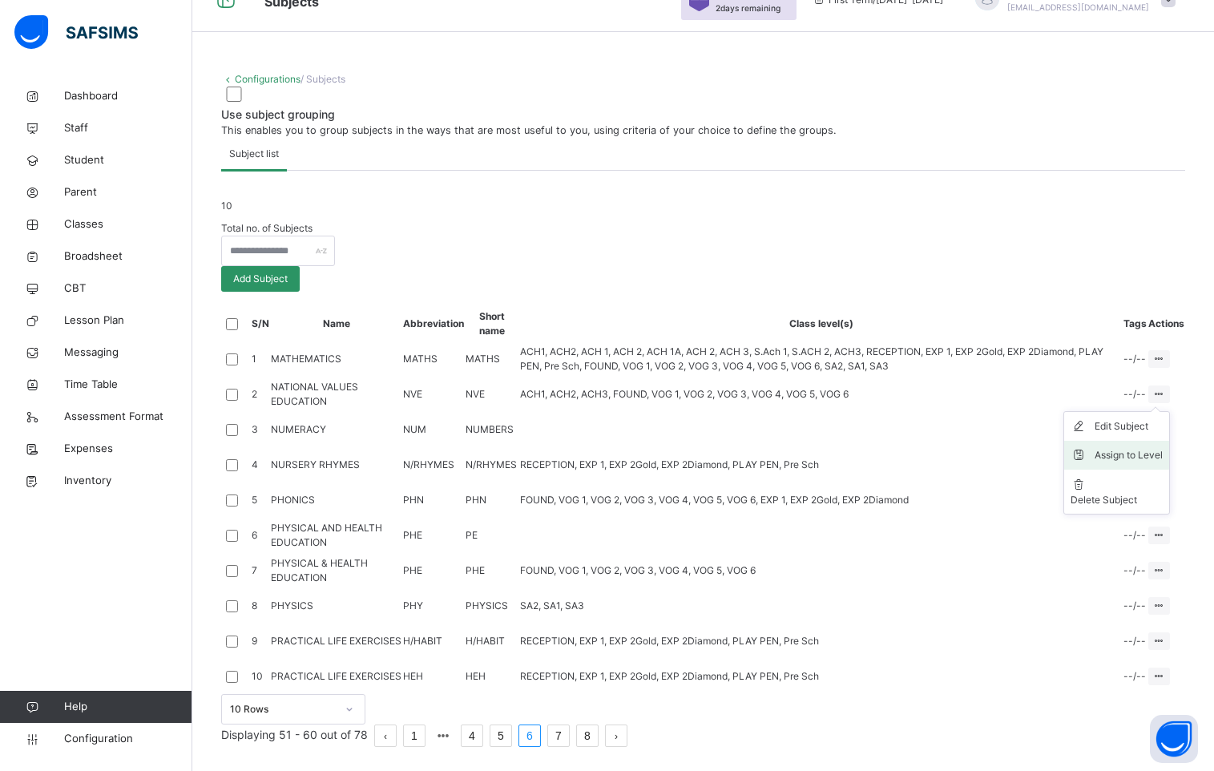
click at [1144, 447] on div "Assign to Level" at bounding box center [1129, 455] width 68 height 16
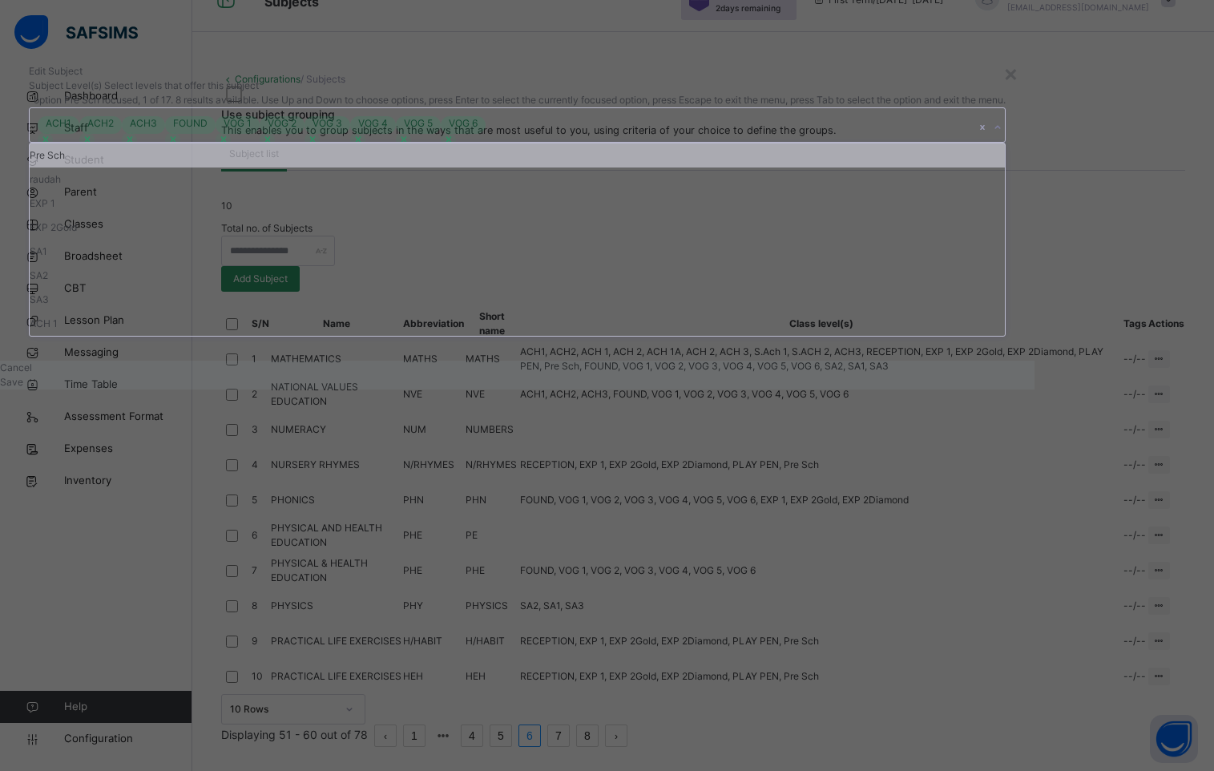
click at [993, 135] on icon at bounding box center [998, 127] width 10 height 16
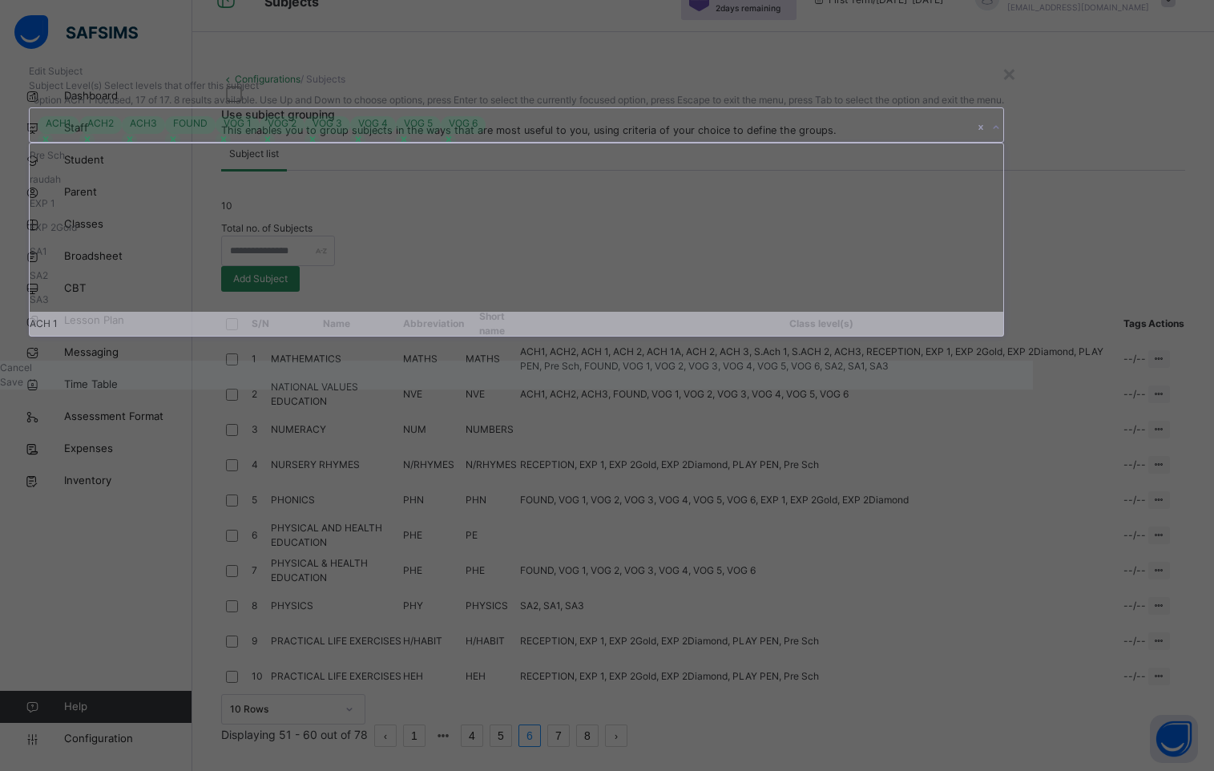
click at [398, 336] on div "ACH 1" at bounding box center [517, 324] width 974 height 24
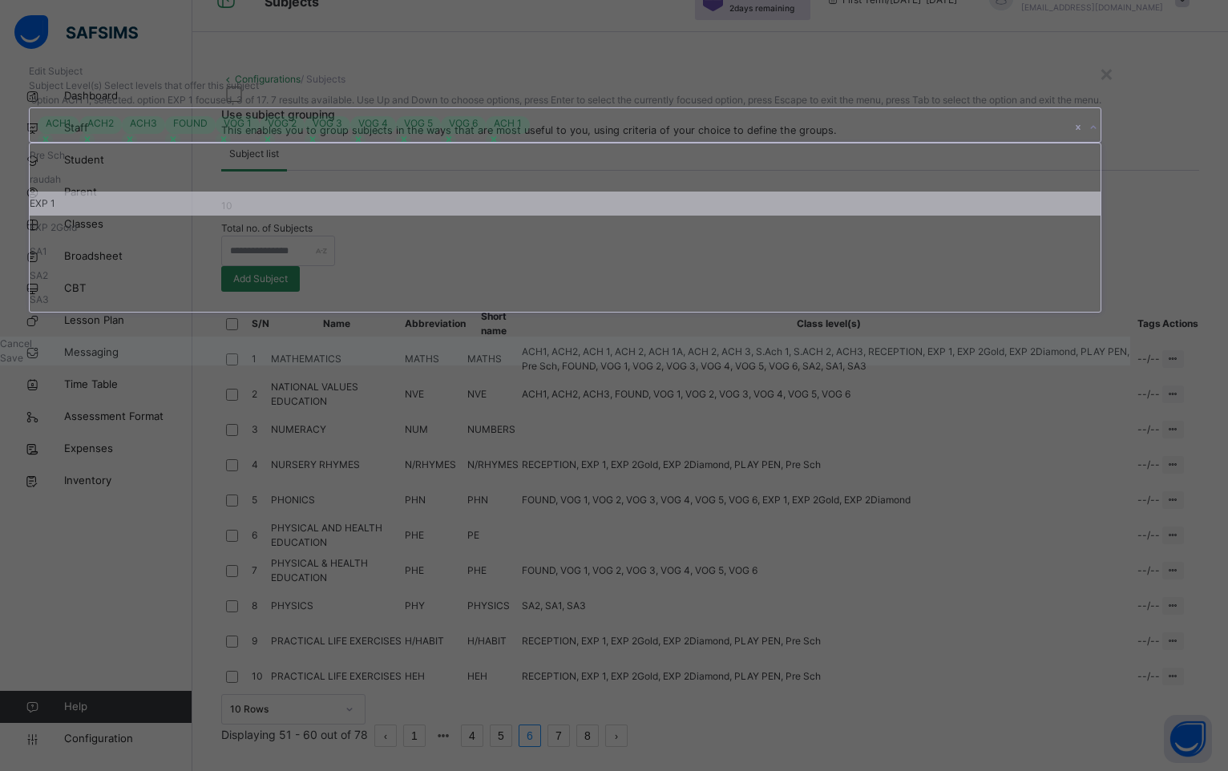
click at [702, 79] on div "Edit Subject" at bounding box center [565, 71] width 1073 height 14
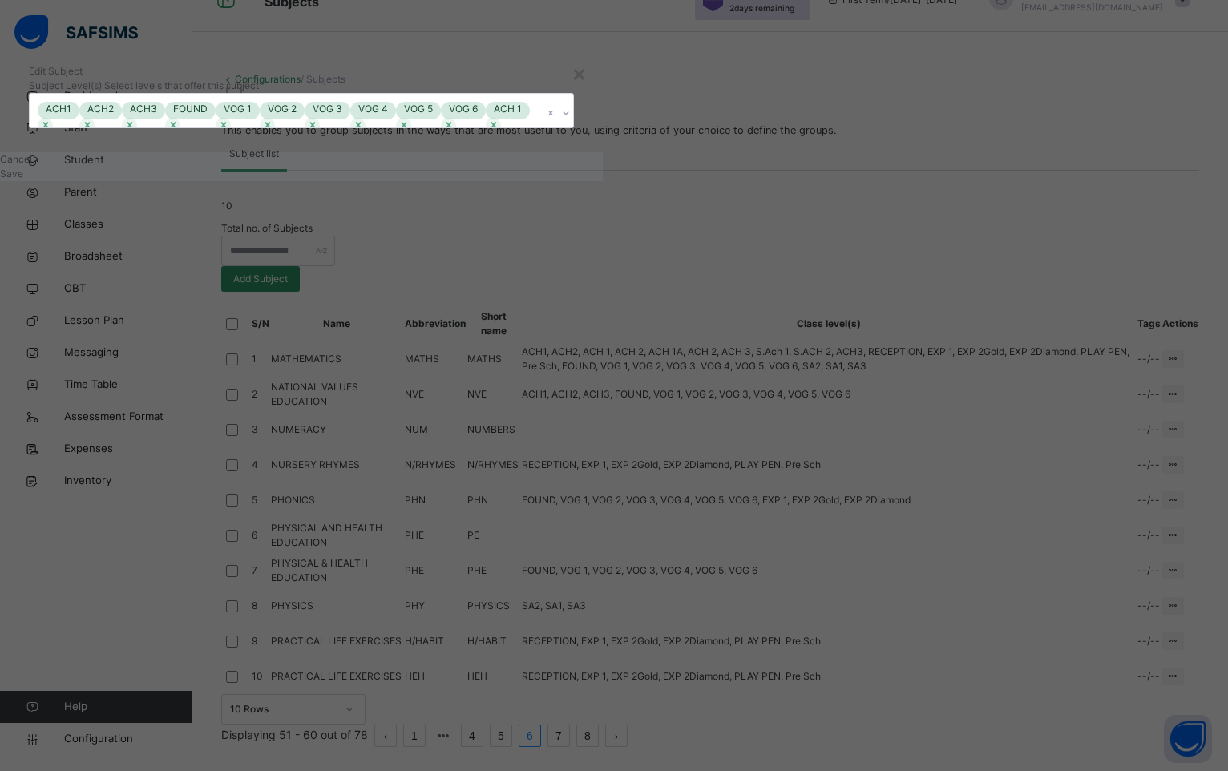
click at [23, 180] on span "Save" at bounding box center [11, 174] width 23 height 12
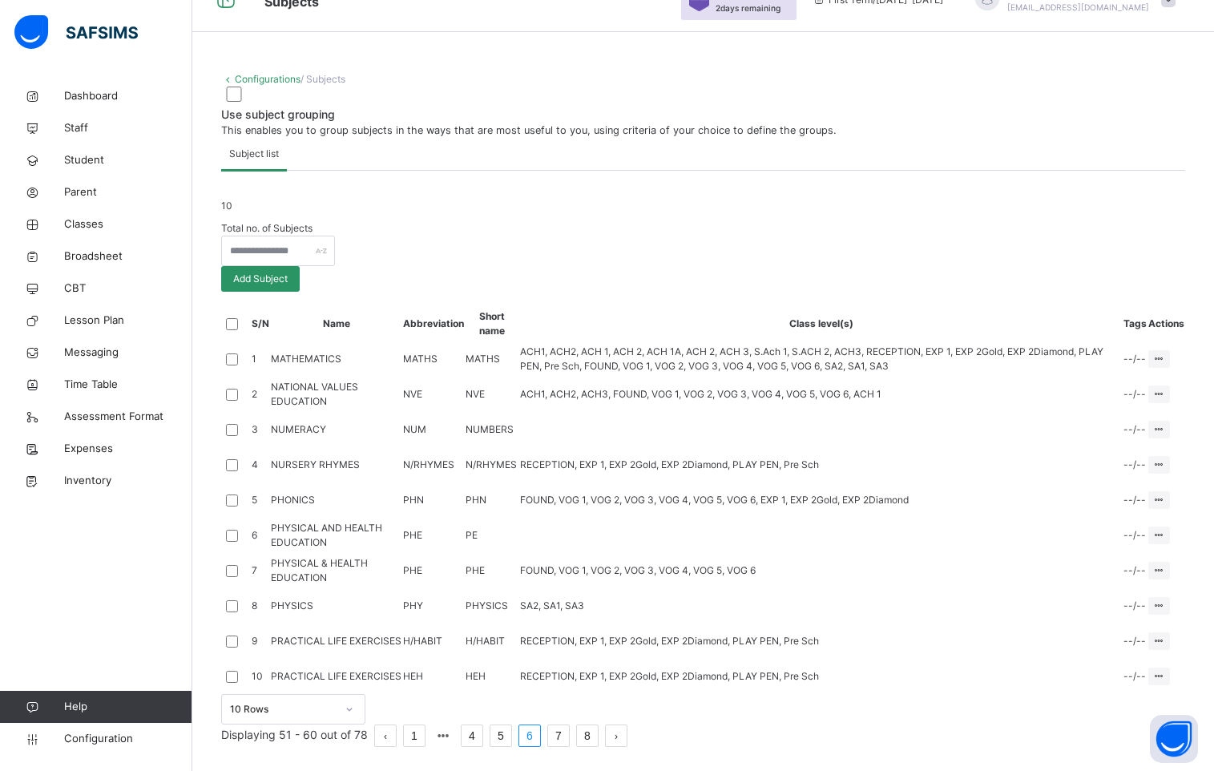
scroll to position [414, 0]
click at [569, 736] on link "7" at bounding box center [558, 735] width 21 height 21
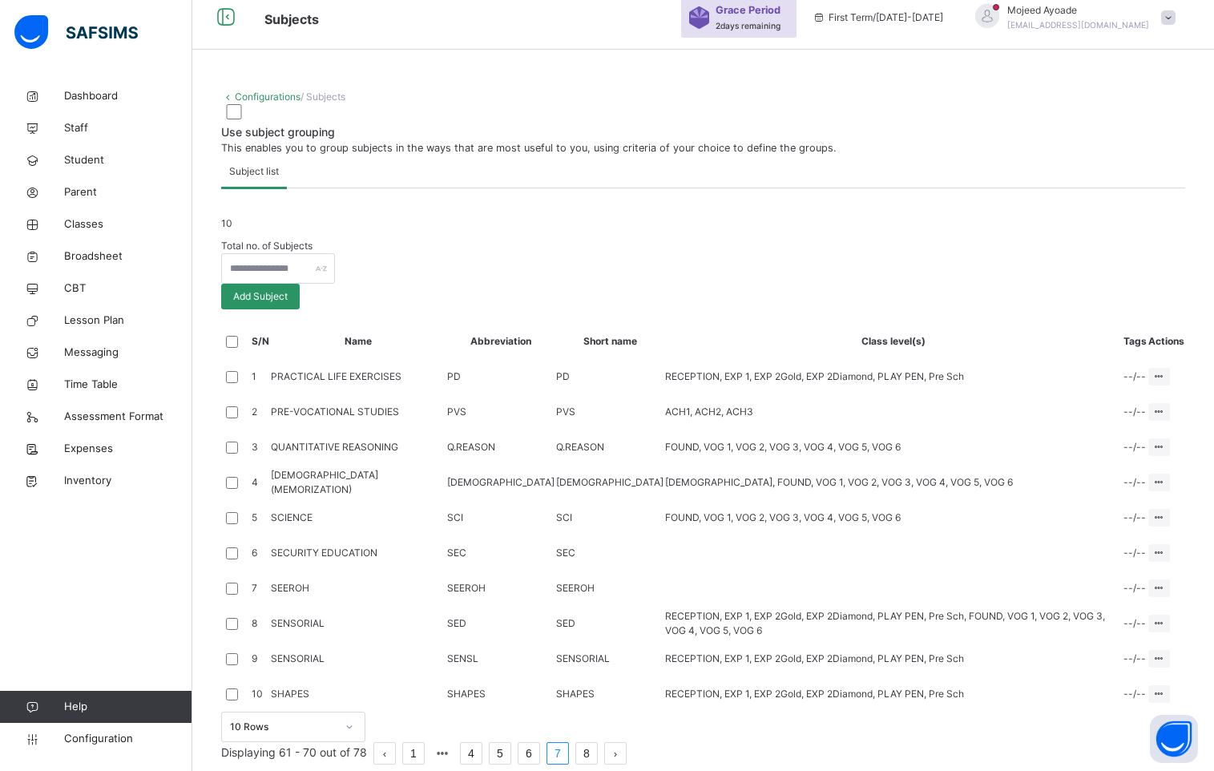
scroll to position [404, 0]
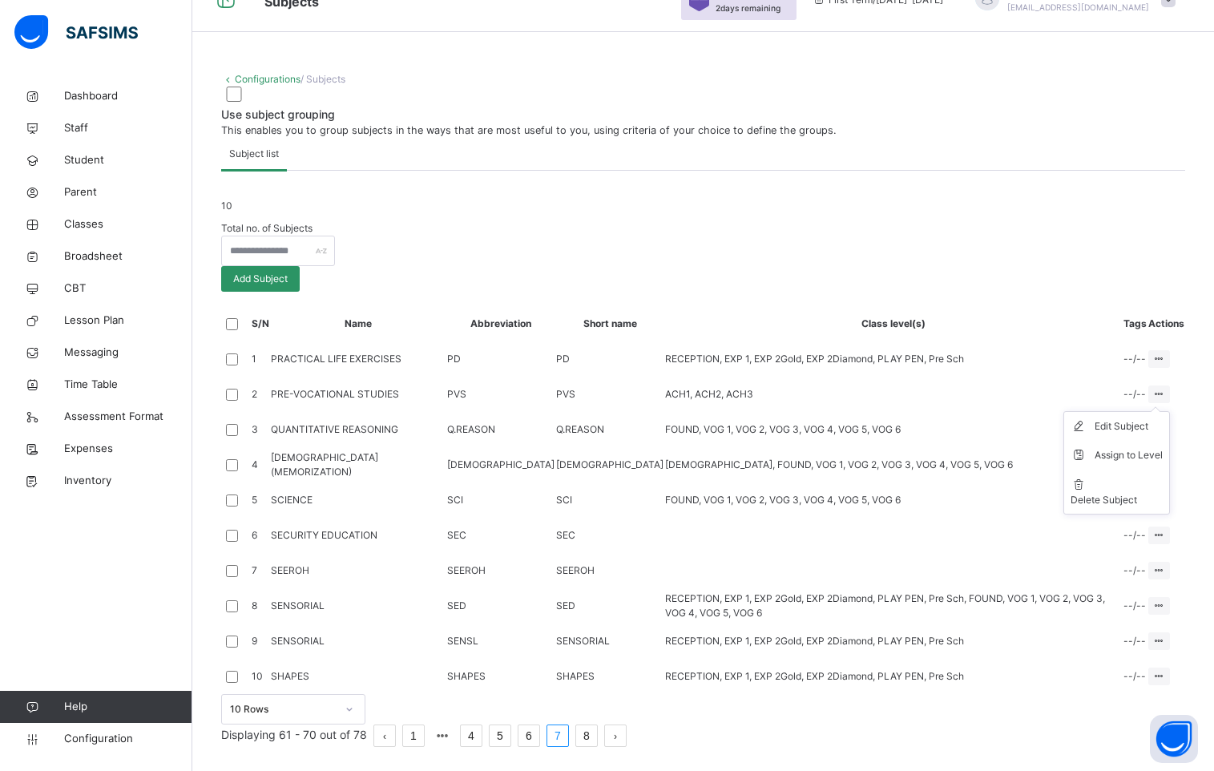
click at [1164, 388] on icon at bounding box center [1160, 394] width 14 height 12
click at [1126, 447] on div "Assign to Level" at bounding box center [1129, 455] width 68 height 16
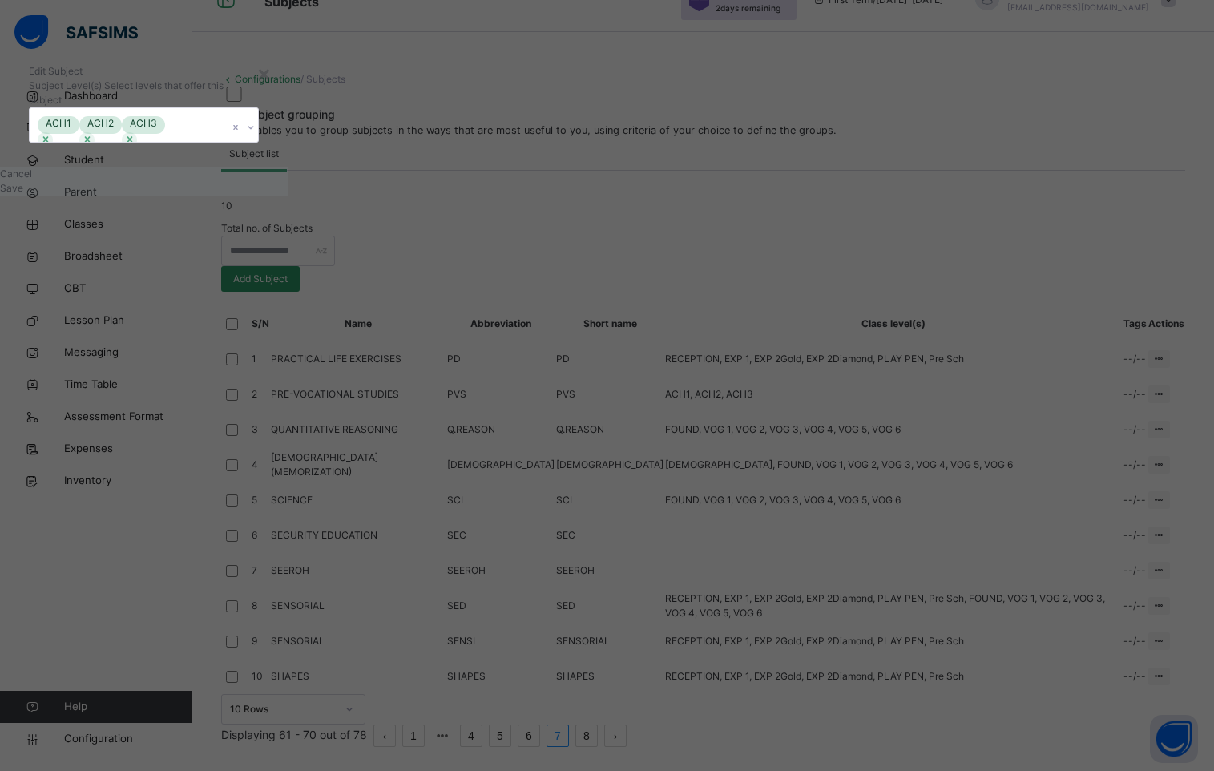
click at [256, 135] on icon at bounding box center [251, 127] width 10 height 16
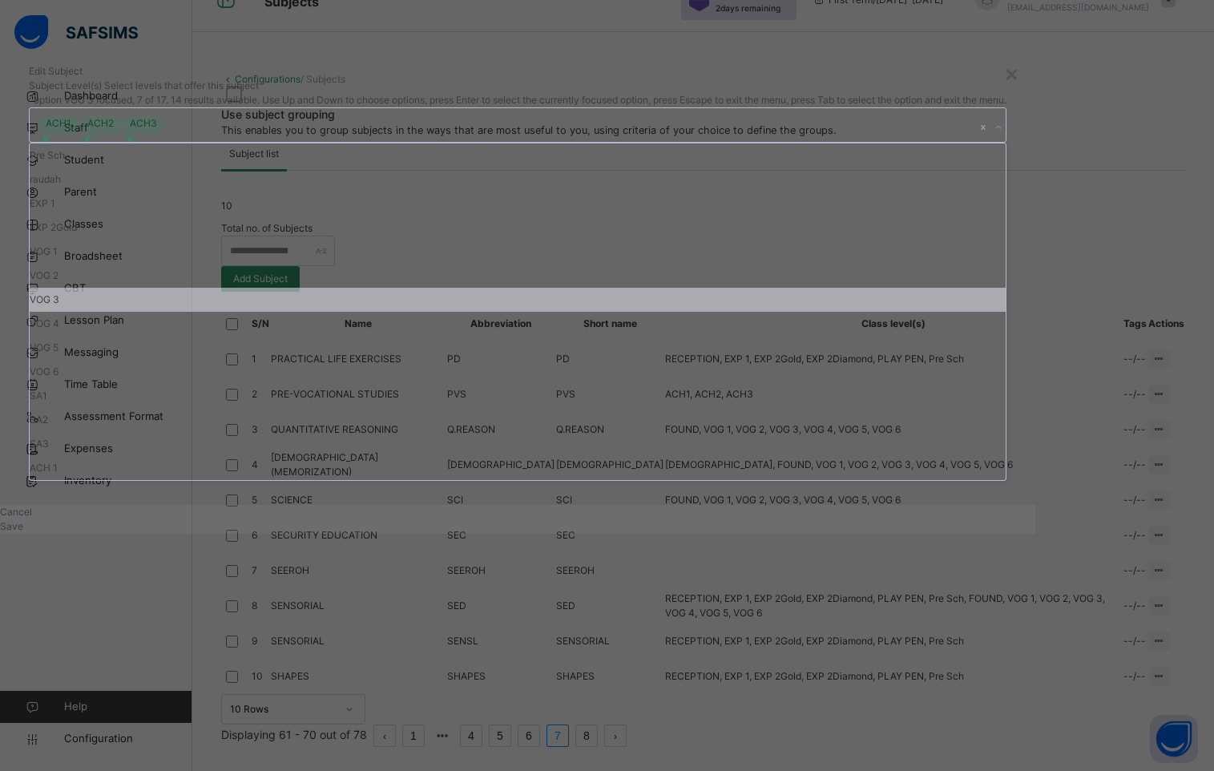
scroll to position [141, 0]
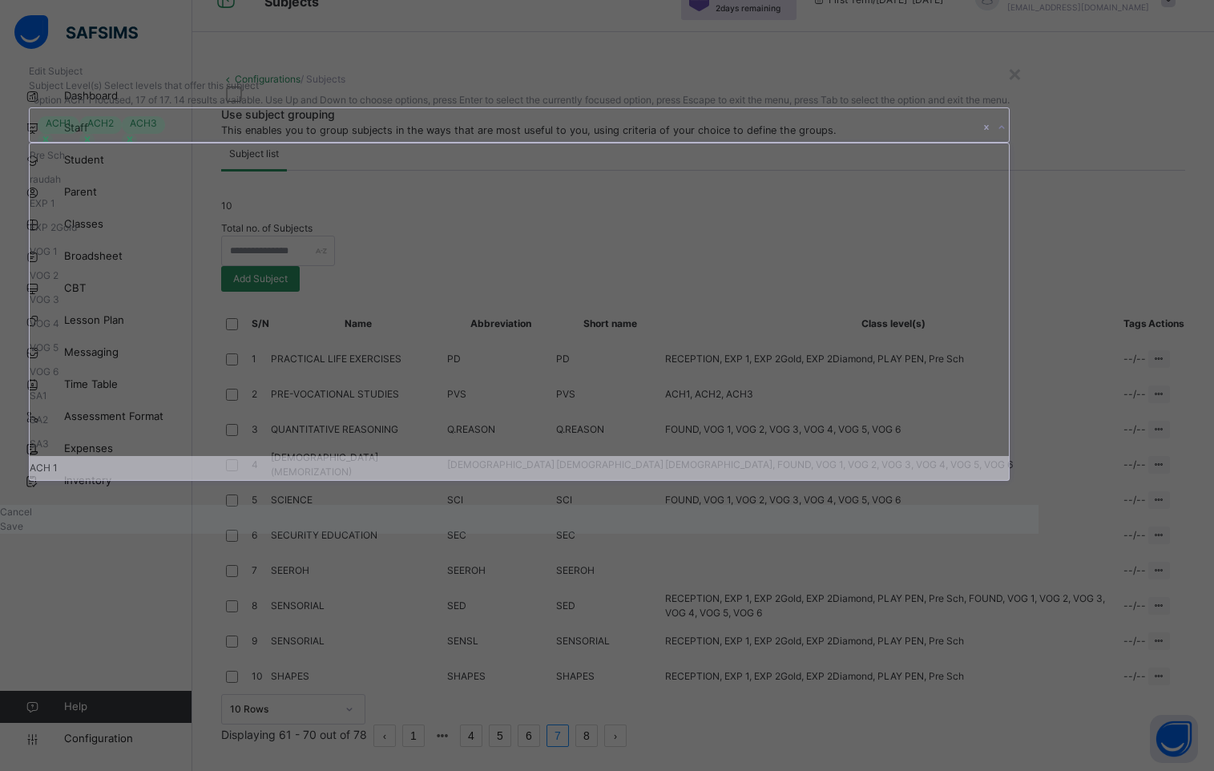
click at [423, 480] on div "ACH 1" at bounding box center [520, 468] width 980 height 24
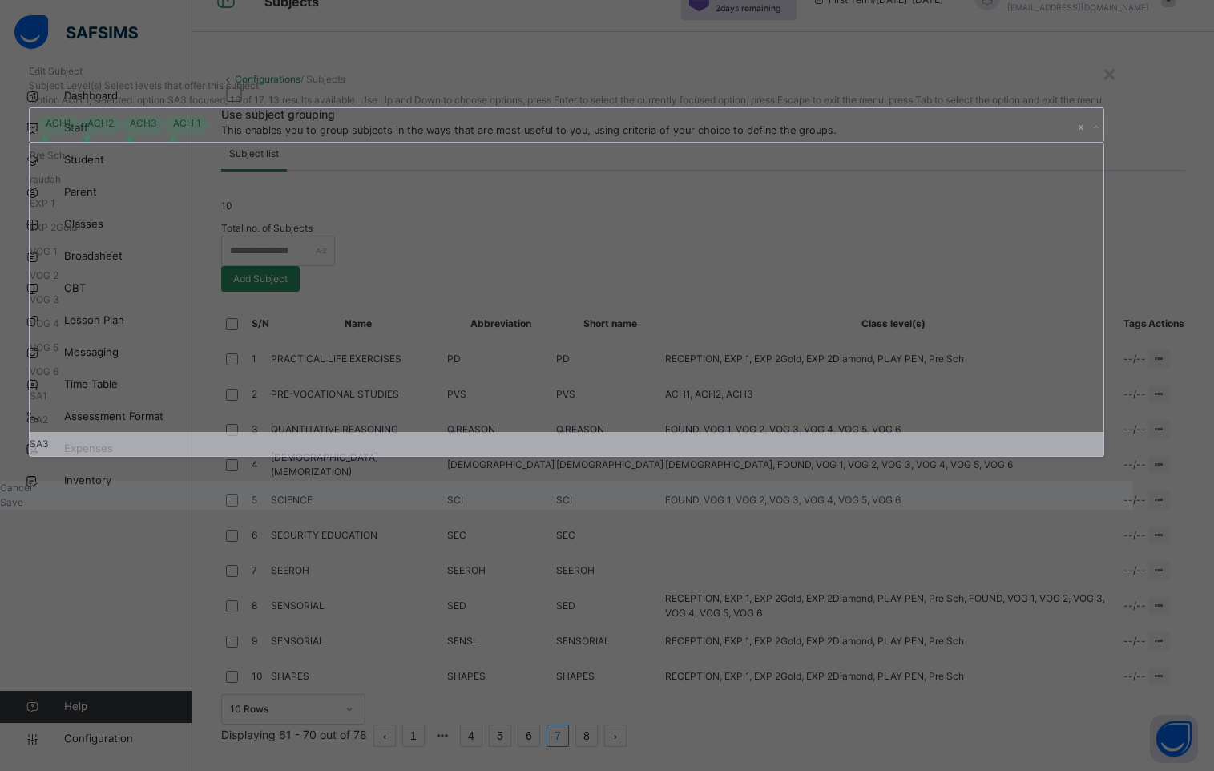
scroll to position [114, 0]
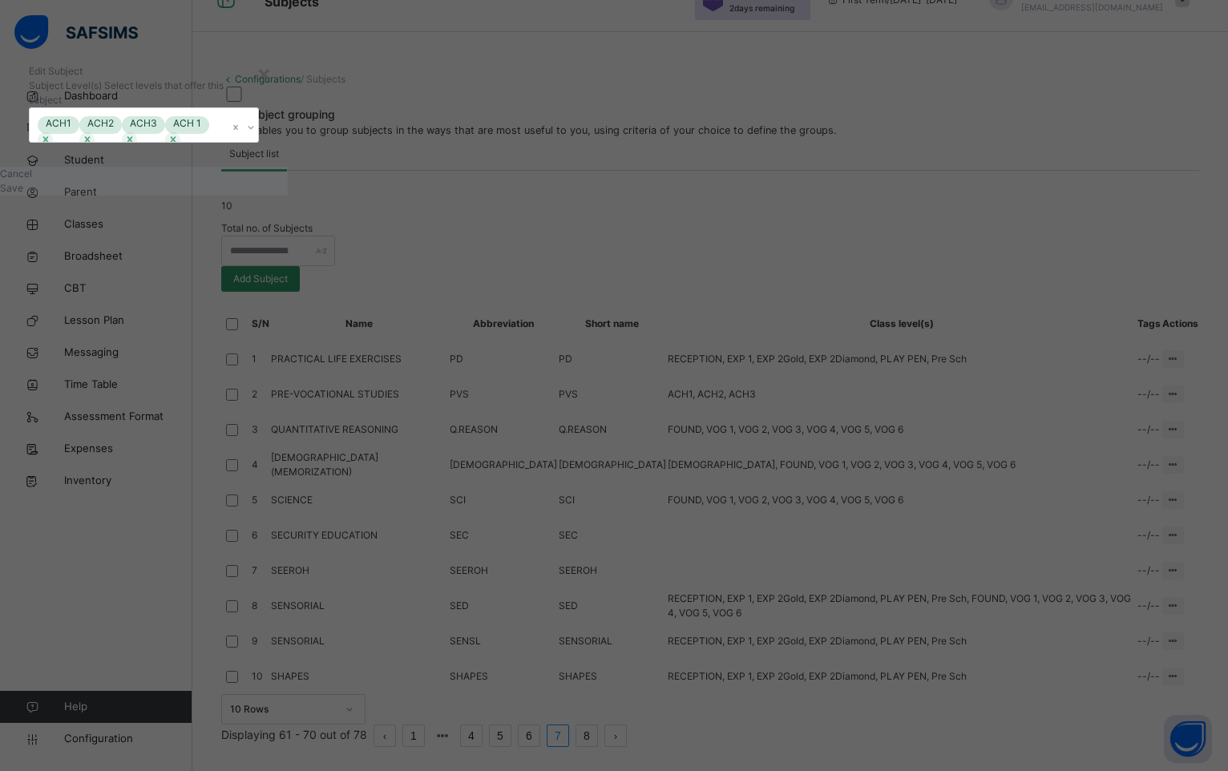
click at [259, 79] on div "Edit Subject" at bounding box center [144, 71] width 230 height 14
click at [288, 196] on div "Save" at bounding box center [144, 188] width 288 height 14
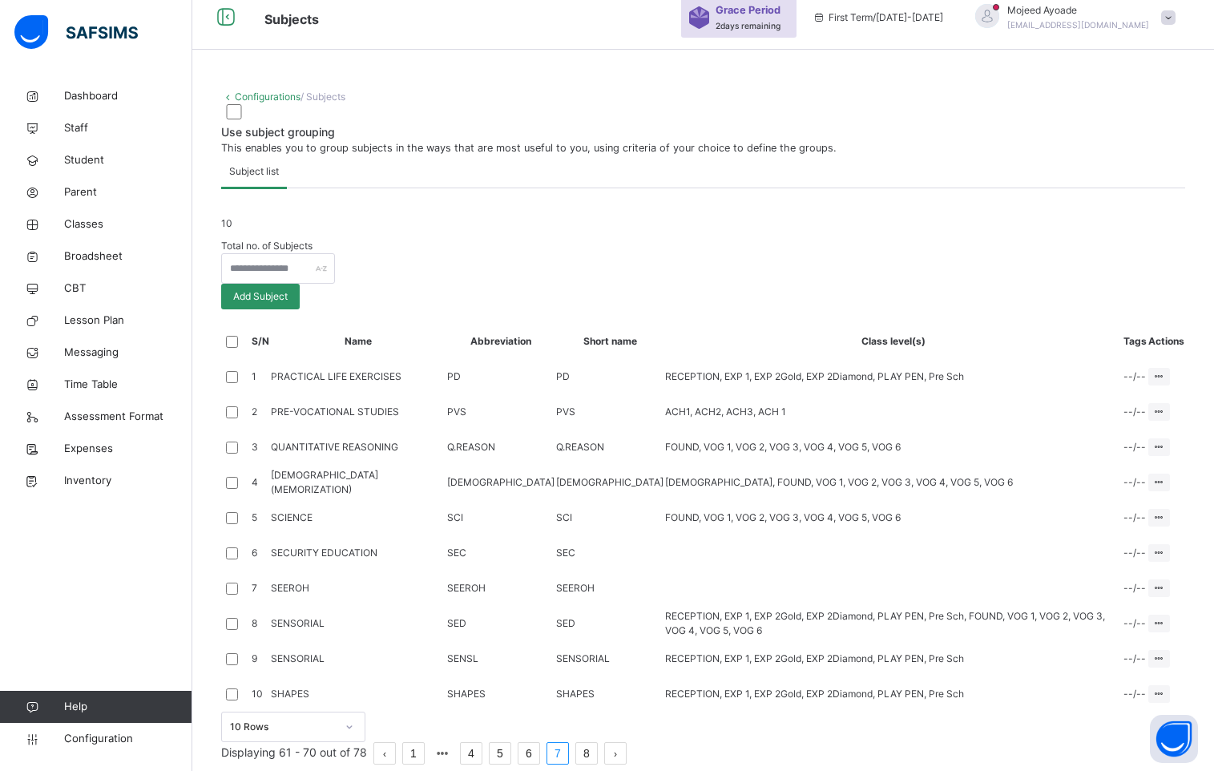
scroll to position [404, 0]
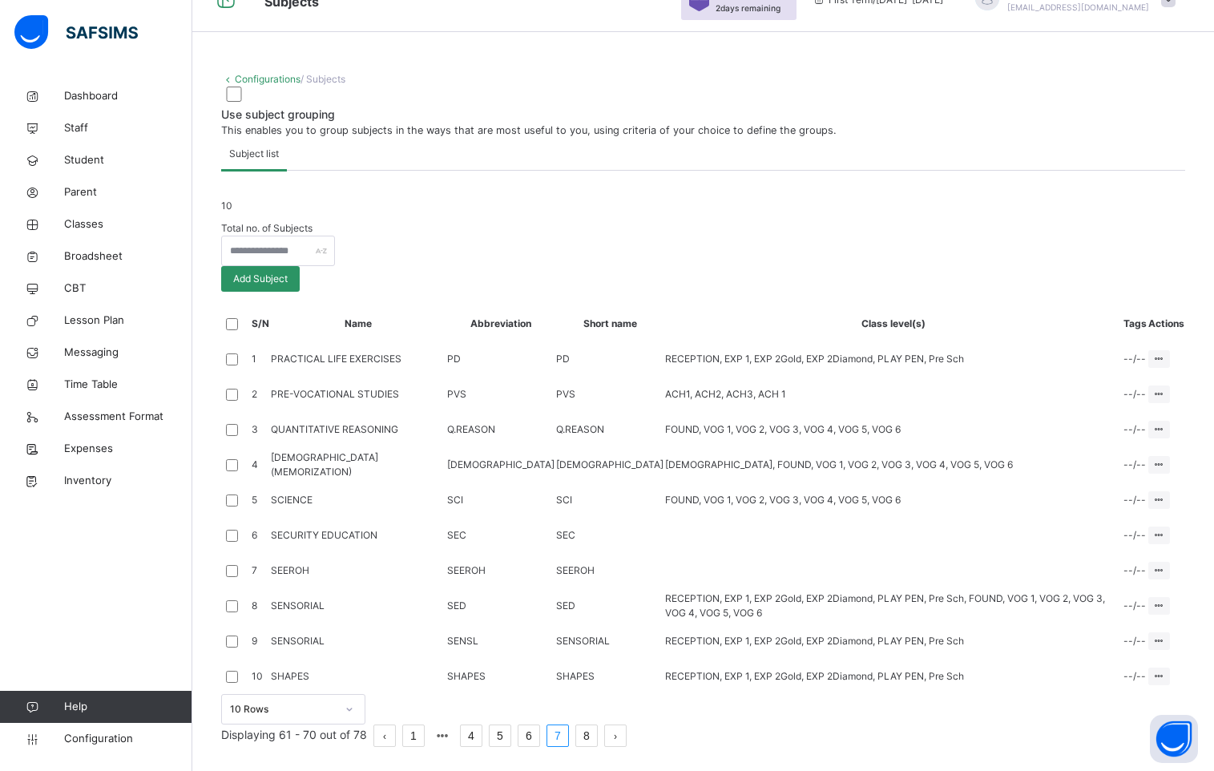
click at [597, 728] on link "8" at bounding box center [586, 735] width 21 height 21
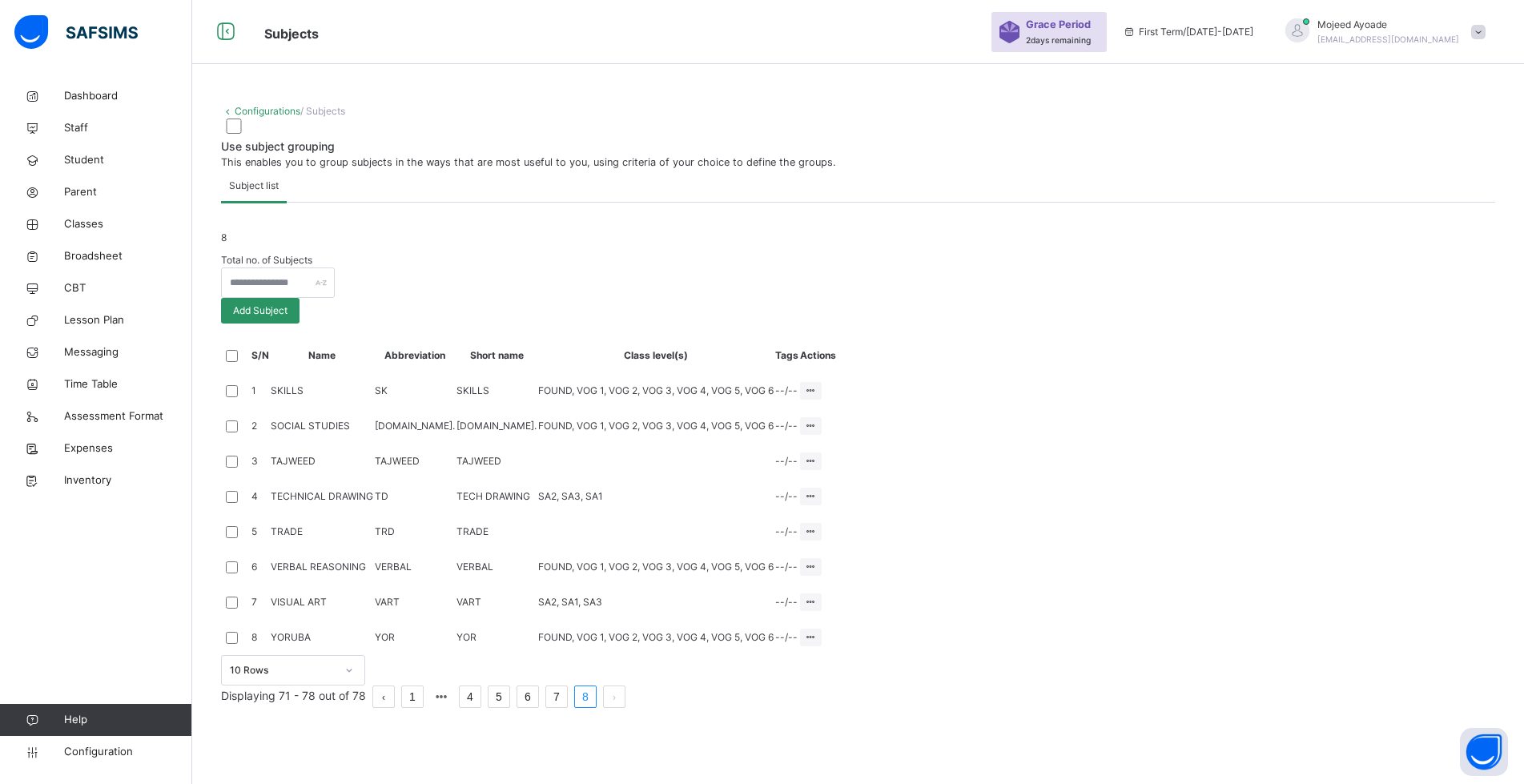
scroll to position [283, 0]
click at [84, 217] on span "Classes" at bounding box center [128, 224] width 128 height 16
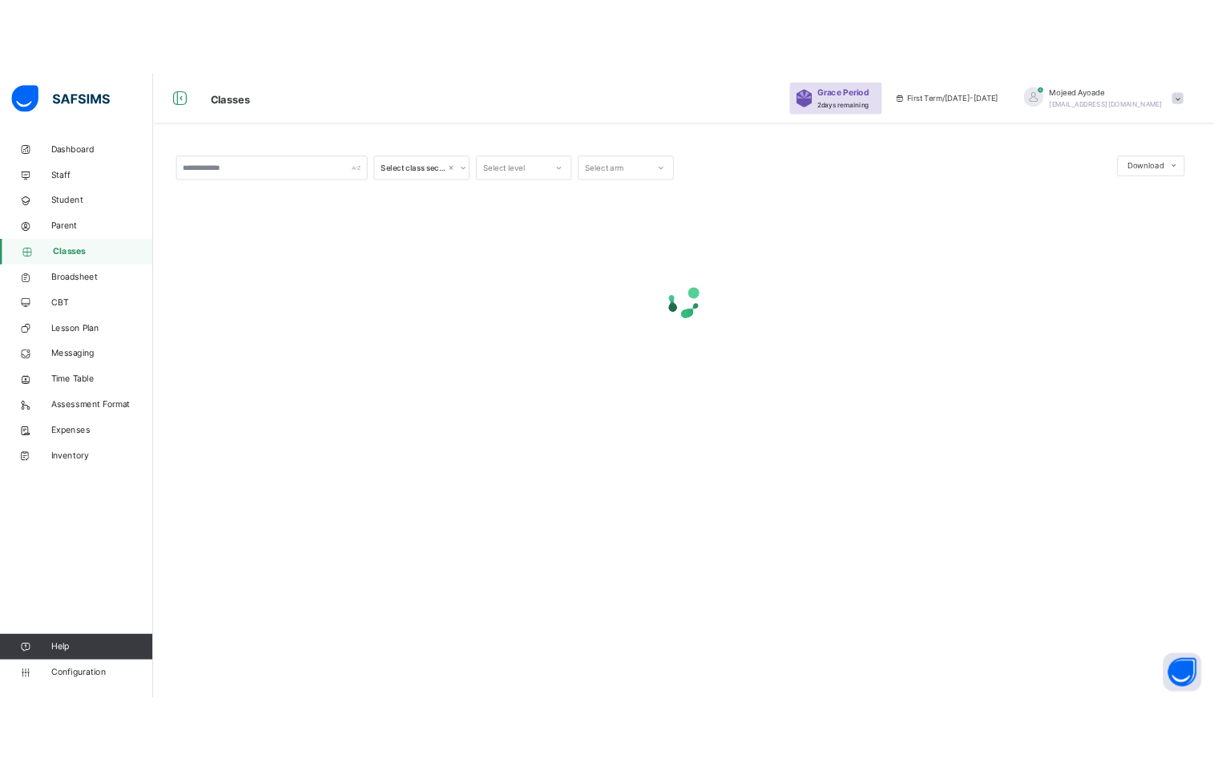
scroll to position [48, 0]
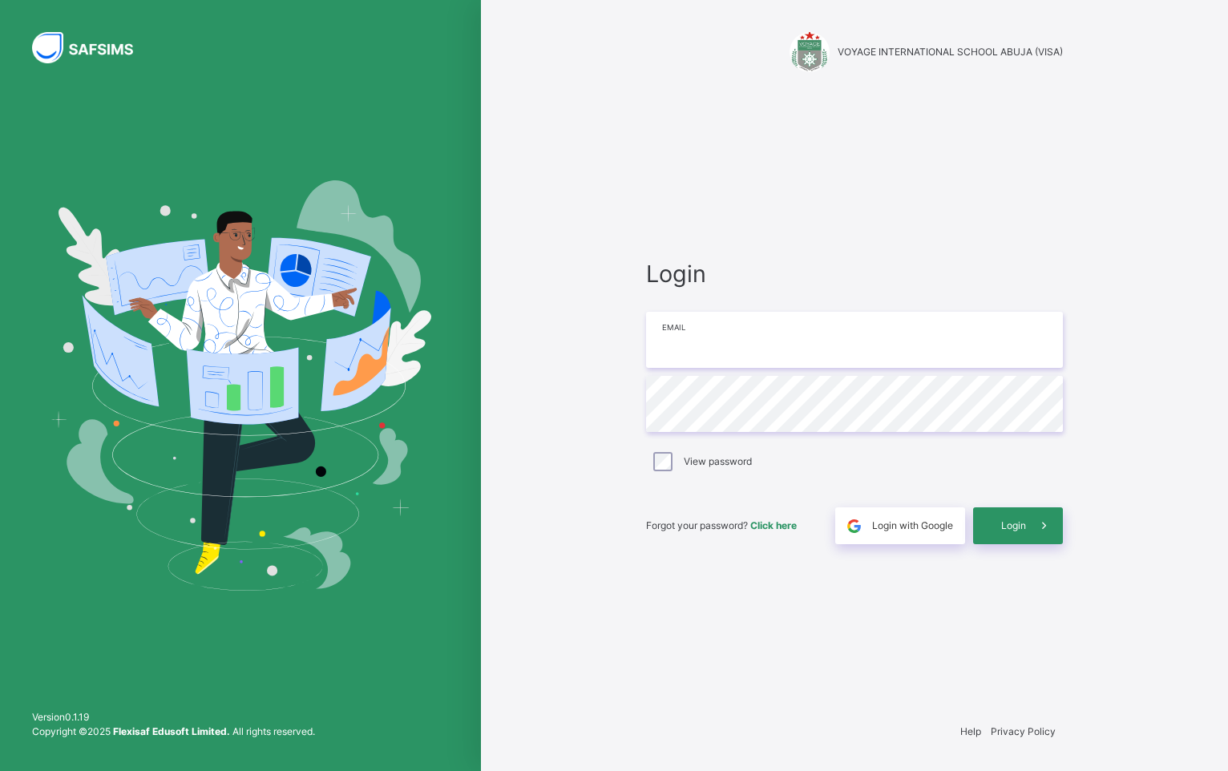
click at [704, 337] on input "email" at bounding box center [854, 340] width 417 height 56
type input "**********"
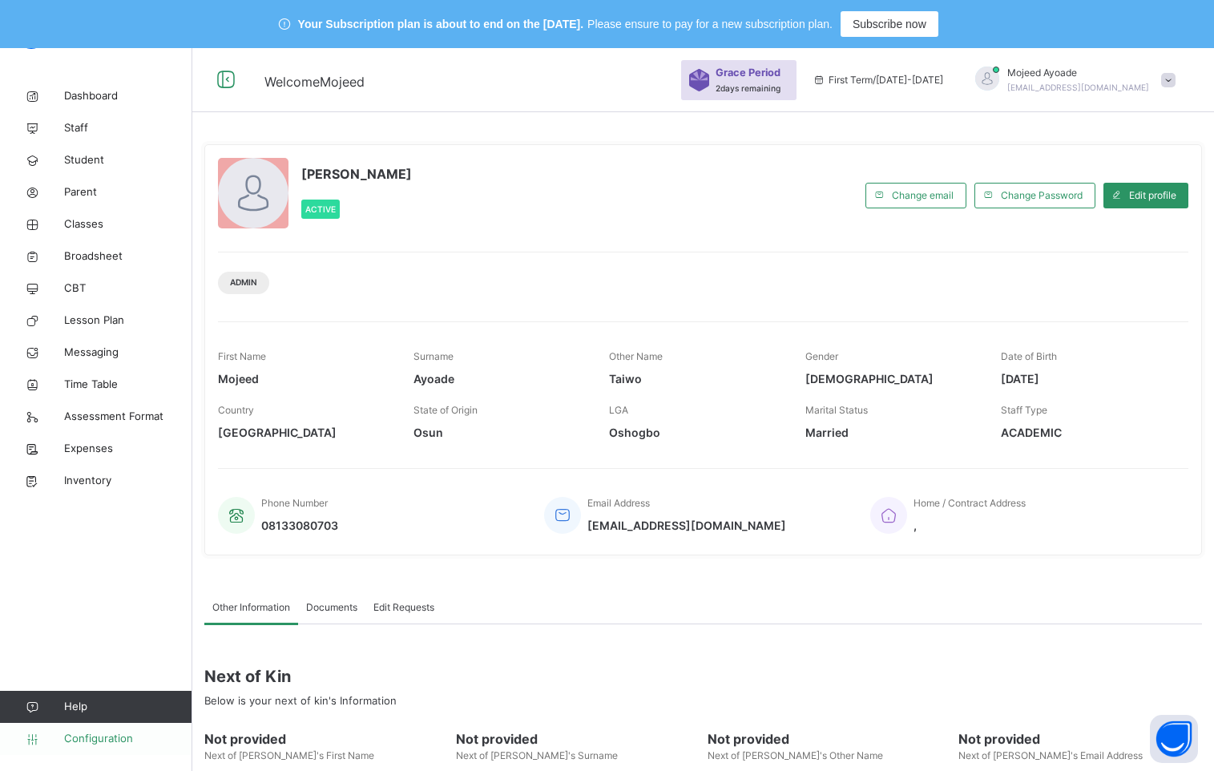
click at [91, 745] on span "Configuration" at bounding box center [127, 739] width 127 height 16
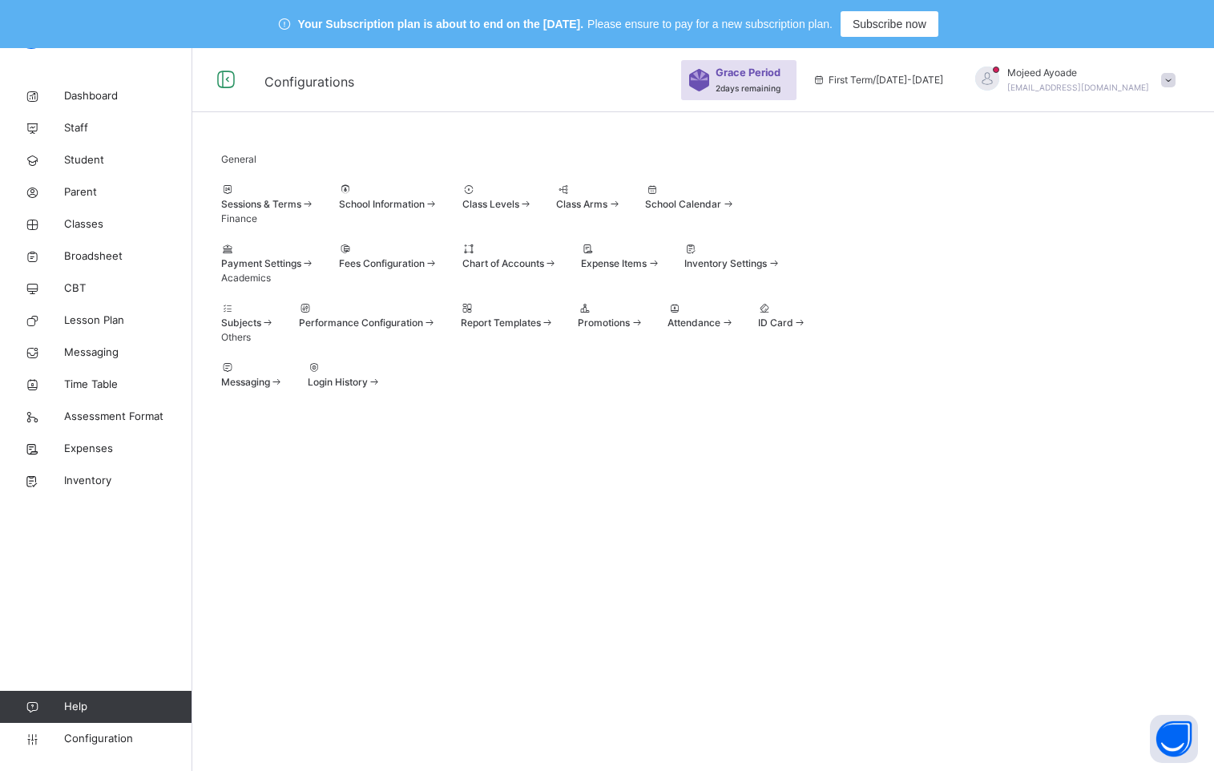
click at [261, 329] on span "Subjects" at bounding box center [241, 323] width 40 height 12
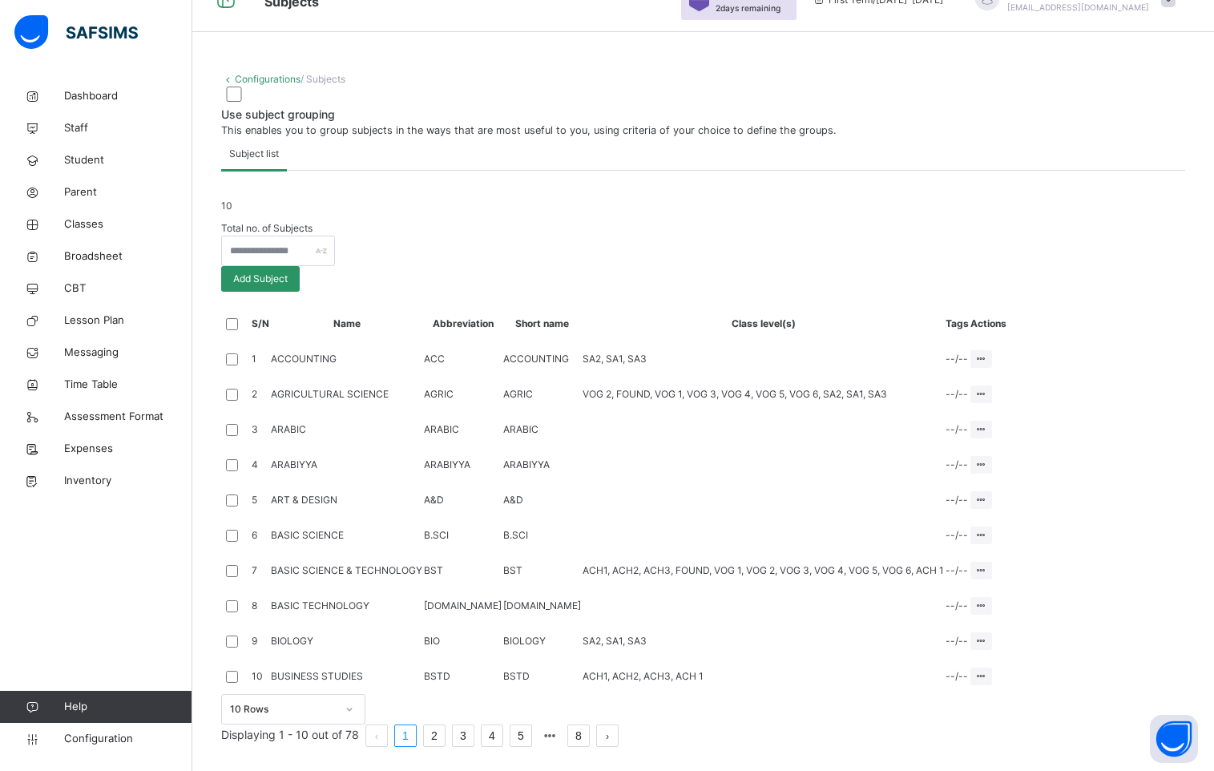
scroll to position [404, 0]
click at [445, 732] on link "2" at bounding box center [434, 735] width 21 height 21
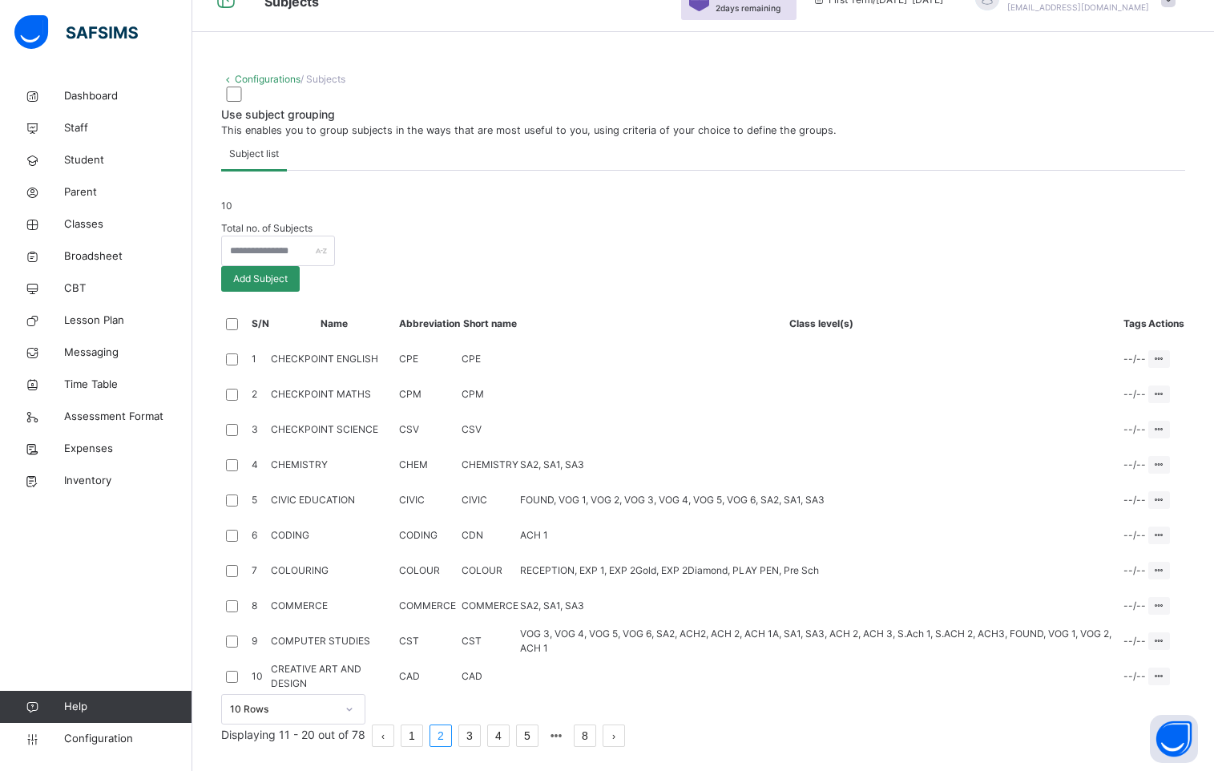
click at [480, 729] on link "3" at bounding box center [469, 735] width 21 height 21
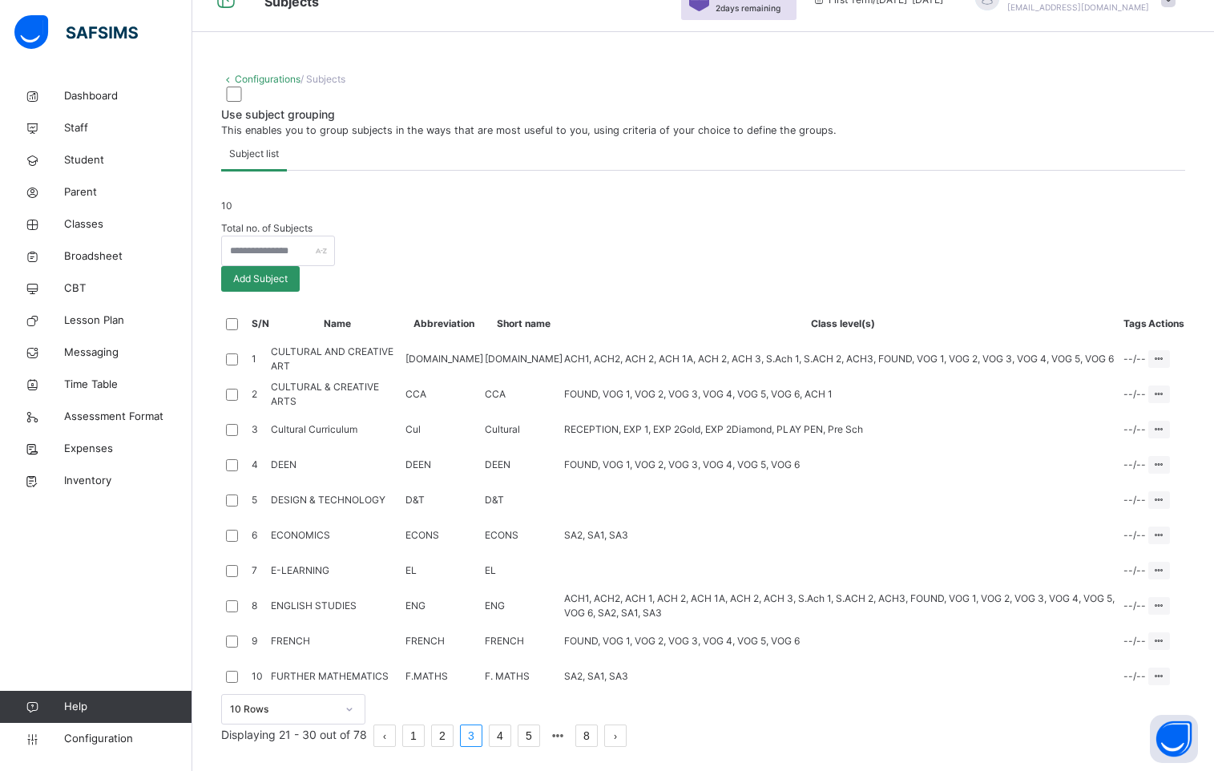
click at [511, 729] on link "4" at bounding box center [500, 735] width 21 height 21
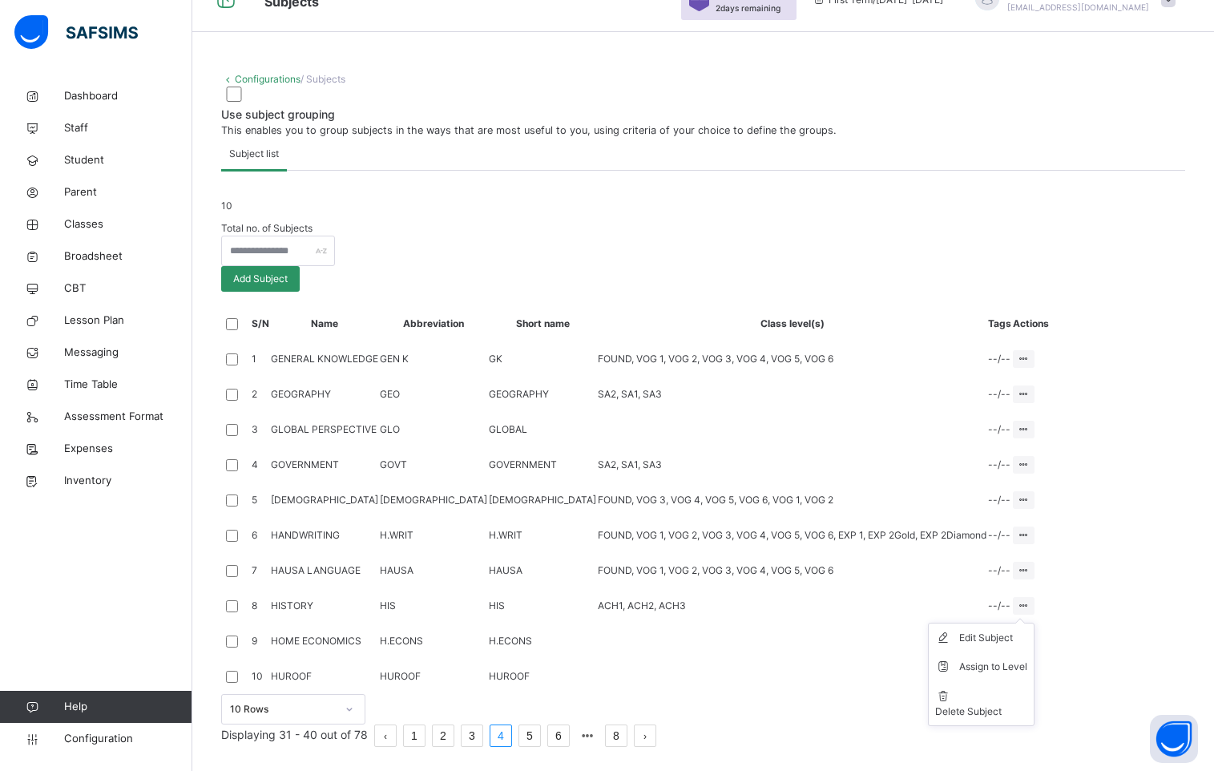
click at [1035, 623] on ul "Edit Subject Assign to Level Delete Subject" at bounding box center [981, 674] width 107 height 103
click at [1028, 659] on div "Assign to Level" at bounding box center [994, 667] width 68 height 16
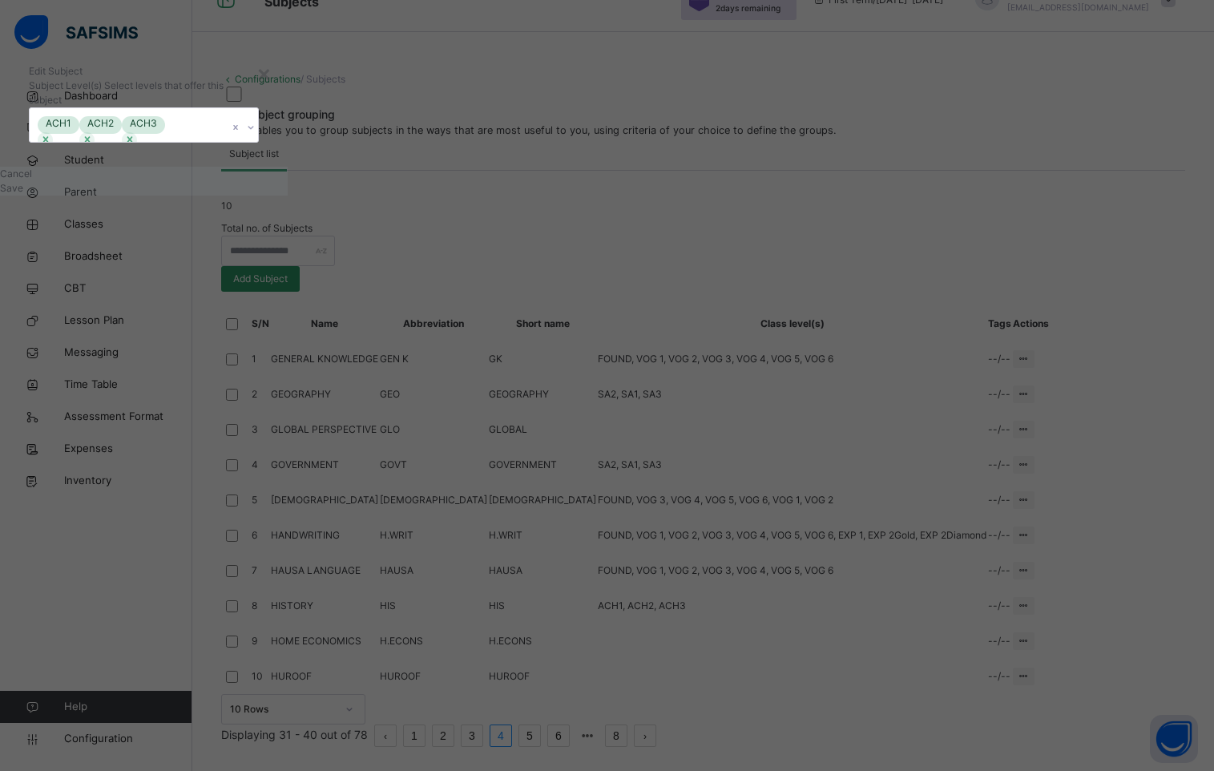
click at [256, 135] on icon at bounding box center [251, 127] width 10 height 16
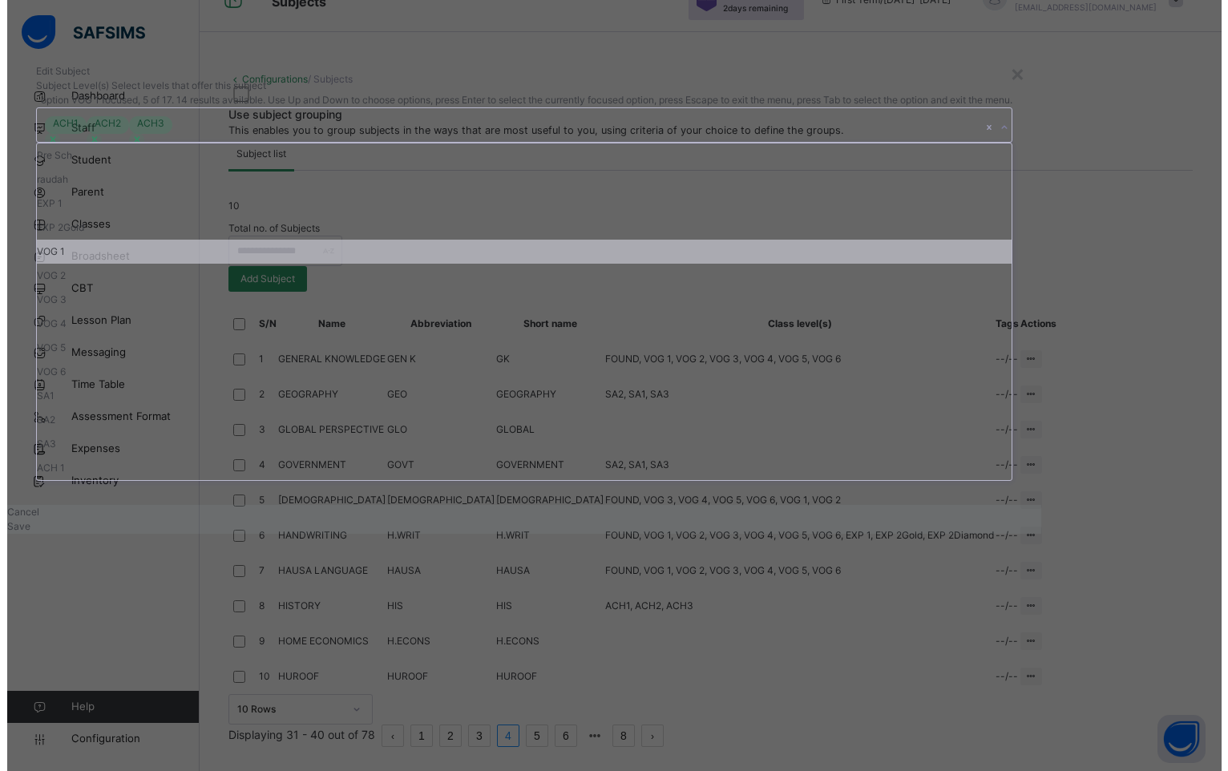
scroll to position [141, 0]
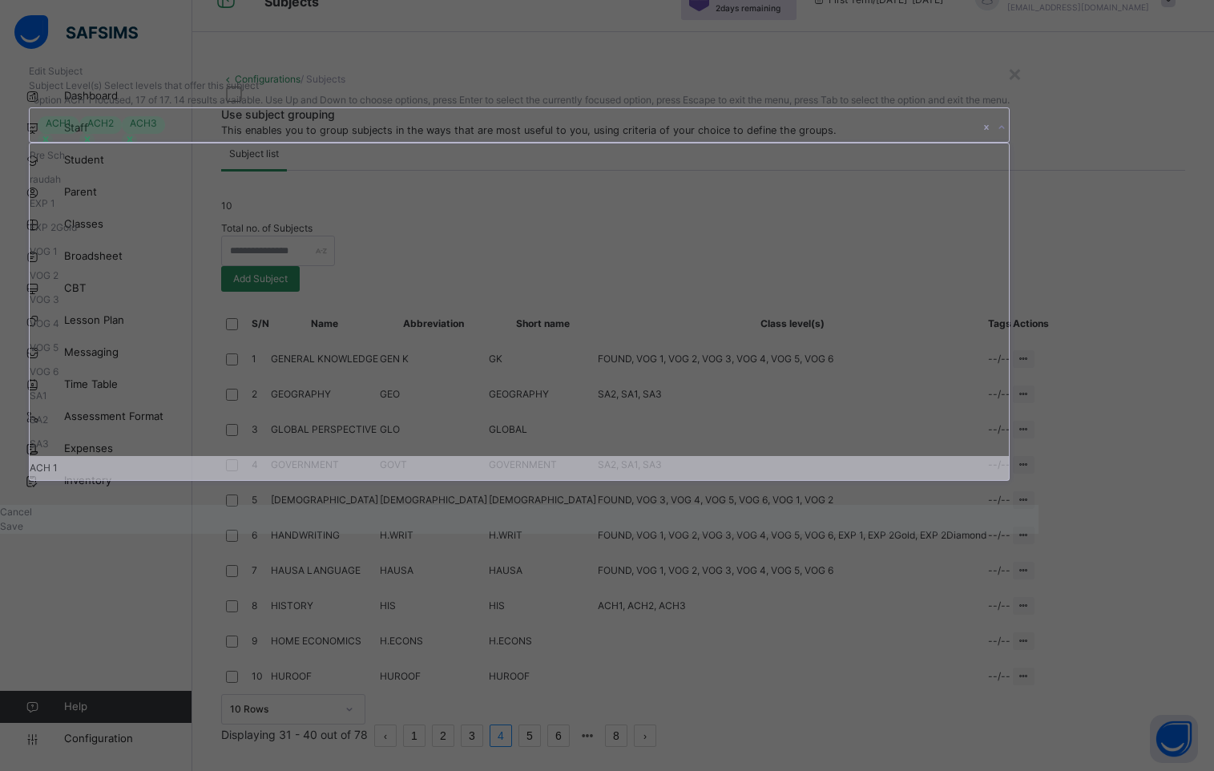
click at [438, 480] on div "ACH 1" at bounding box center [520, 468] width 980 height 24
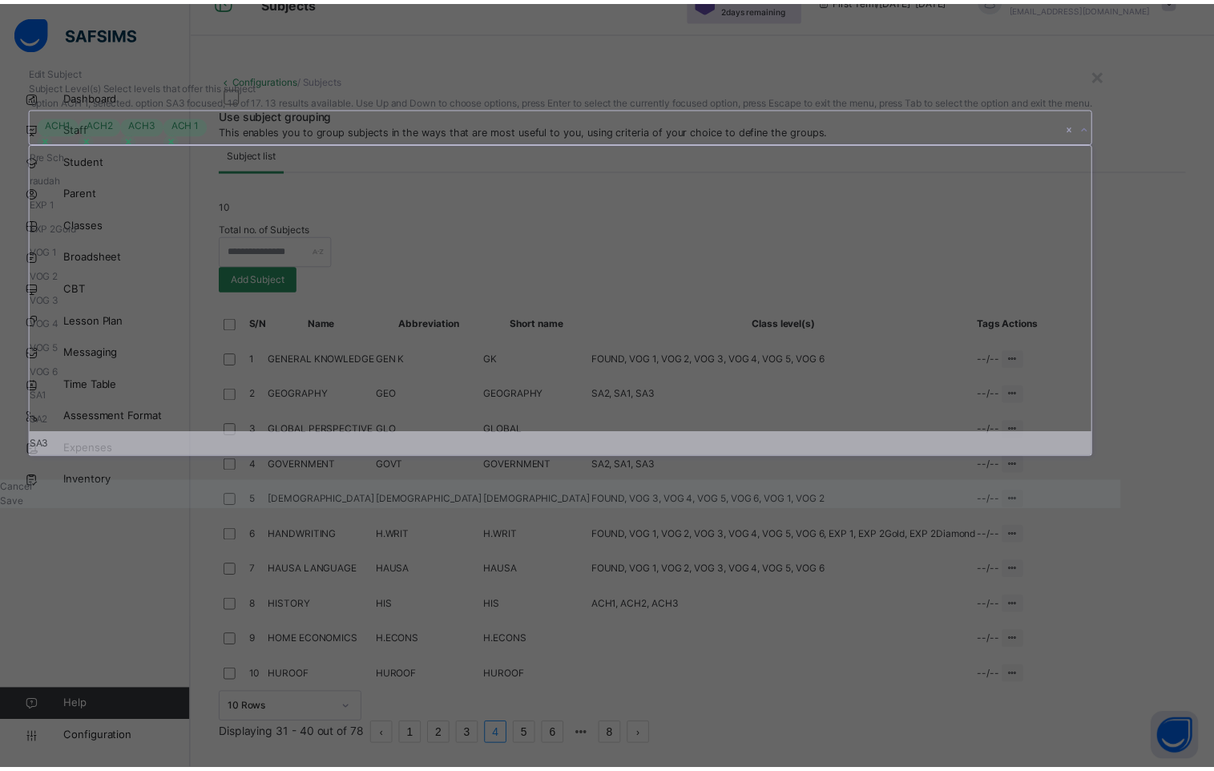
scroll to position [114, 0]
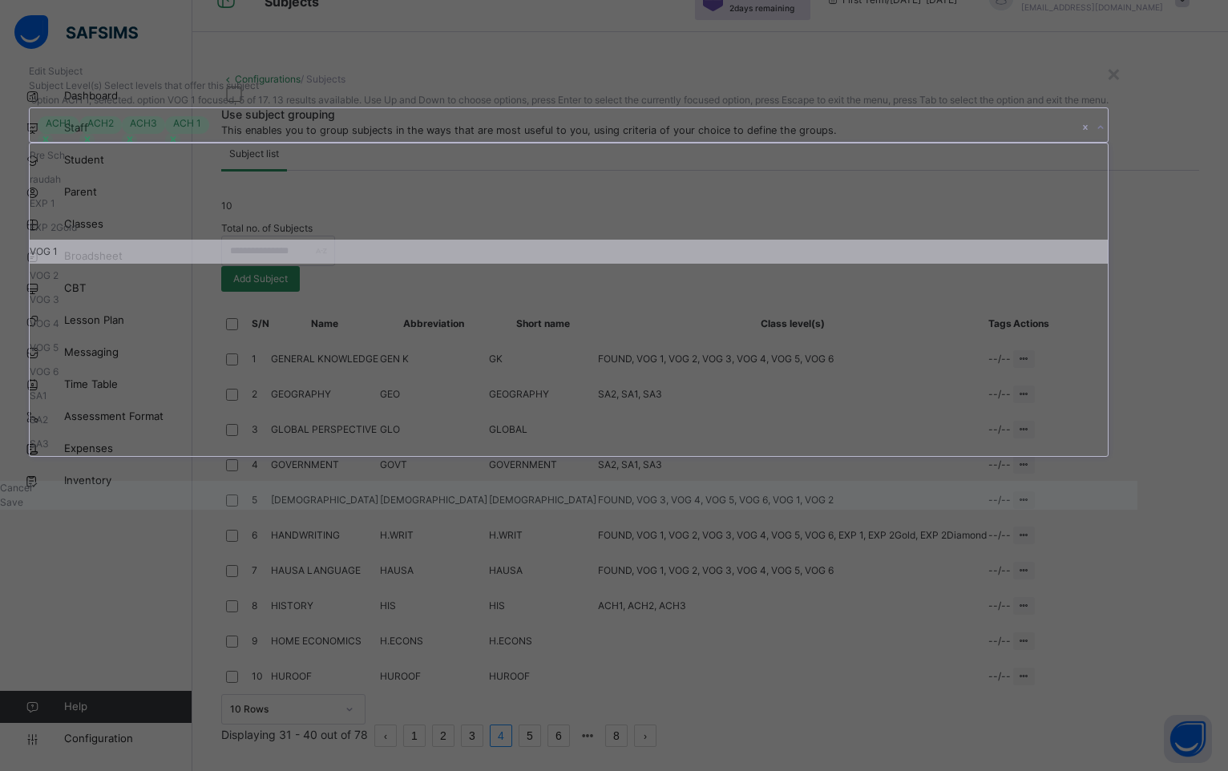
click at [694, 79] on div "Edit Subject" at bounding box center [569, 71] width 1080 height 14
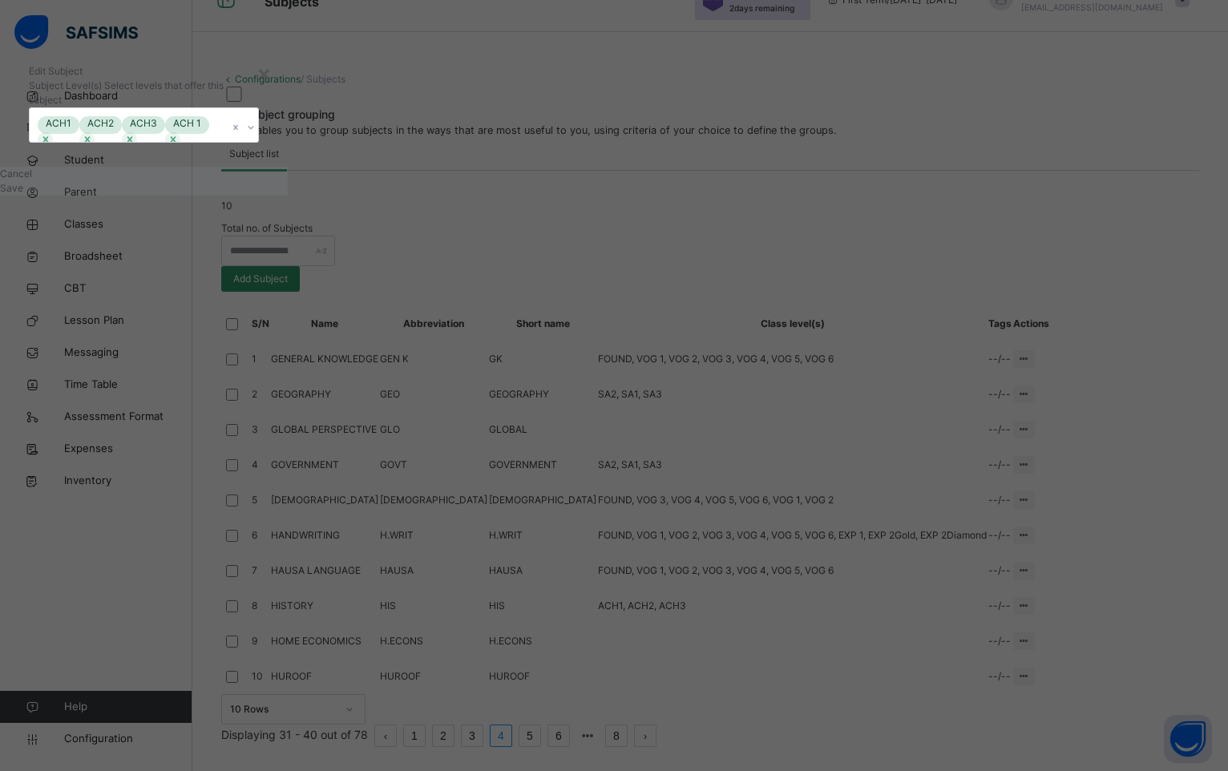
click at [23, 194] on span "Save" at bounding box center [11, 188] width 23 height 12
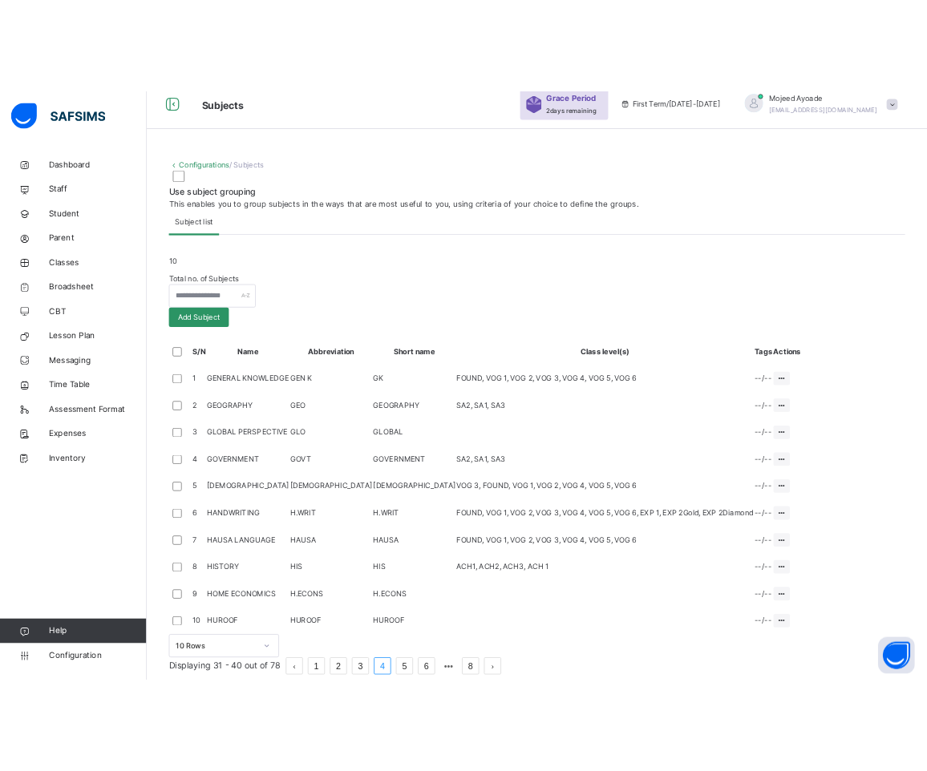
scroll to position [404, 0]
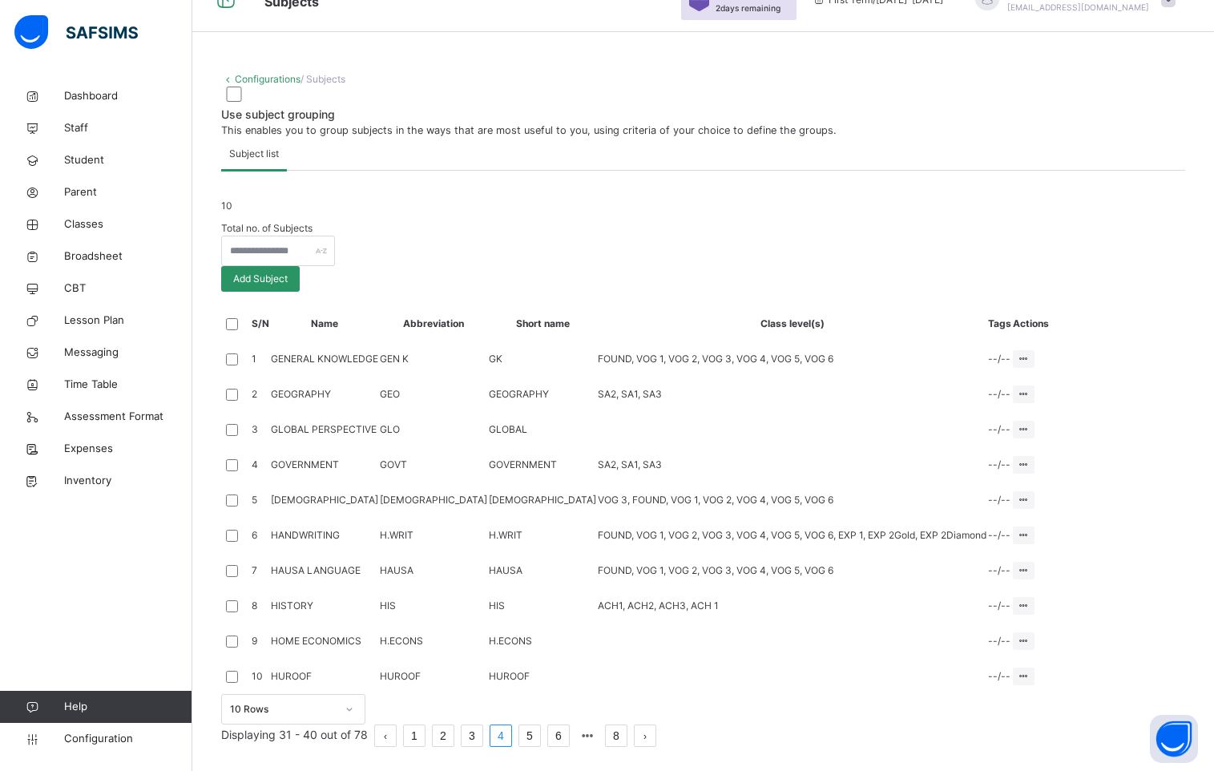
click at [704, 266] on div at bounding box center [703, 266] width 964 height 0
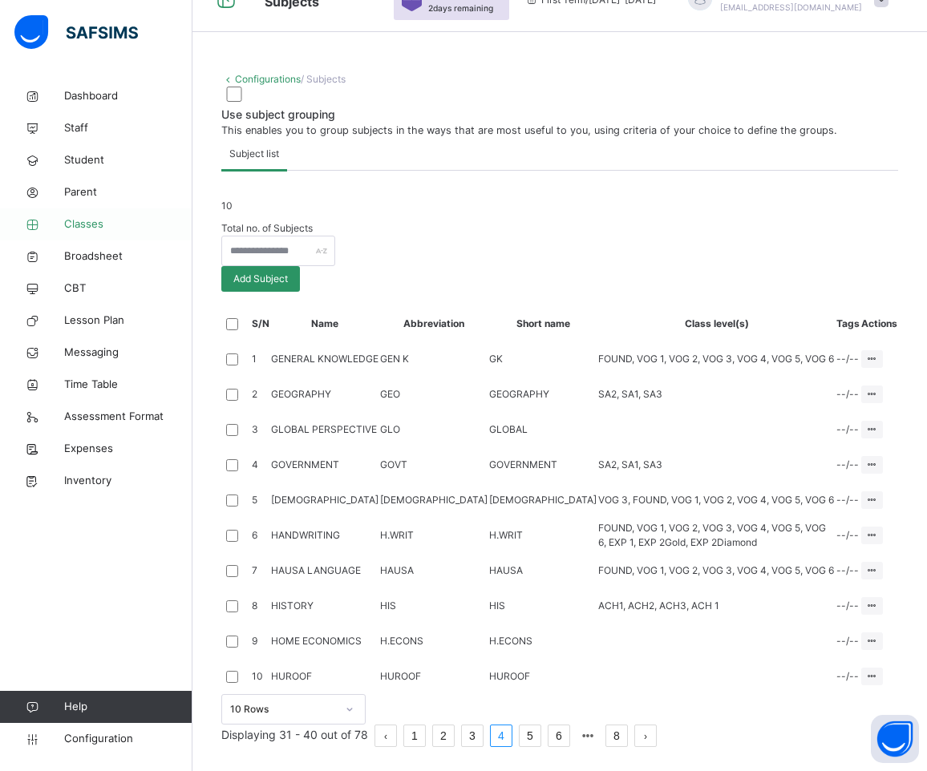
click at [84, 224] on span "Classes" at bounding box center [128, 224] width 128 height 16
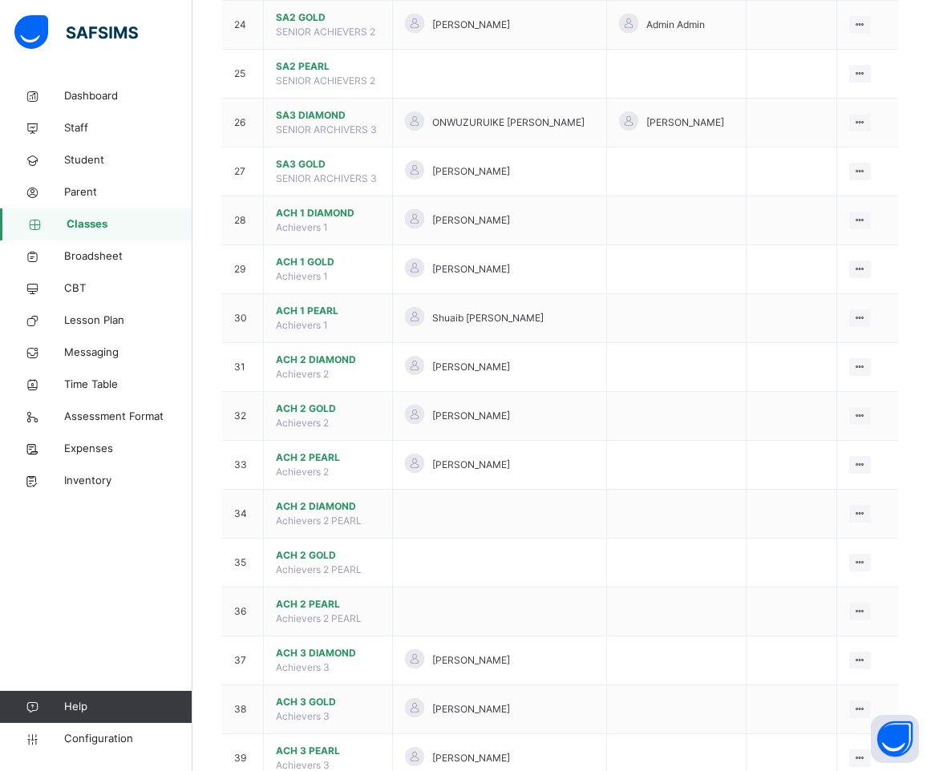
scroll to position [1366, 0]
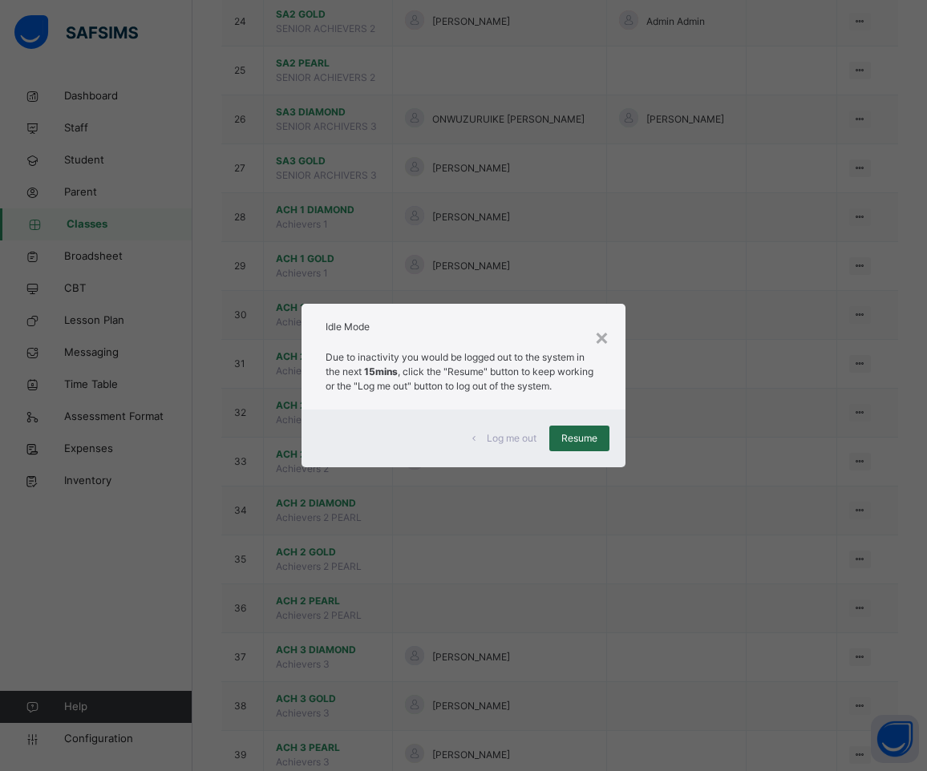
click at [575, 438] on span "Resume" at bounding box center [579, 438] width 36 height 14
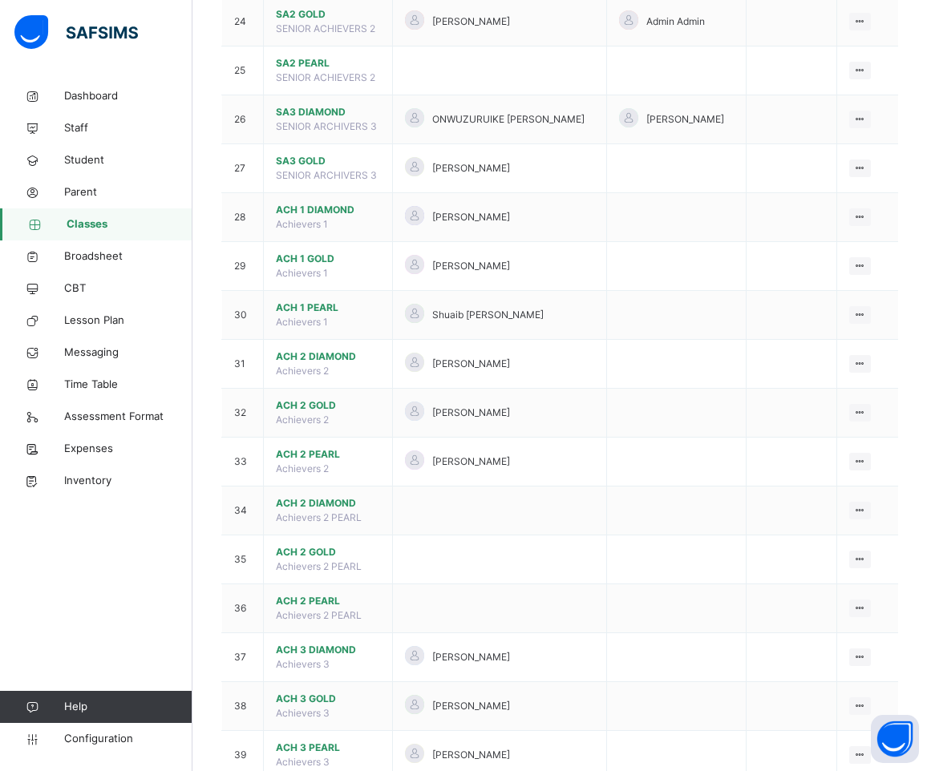
click at [87, 224] on span "Classes" at bounding box center [130, 224] width 126 height 16
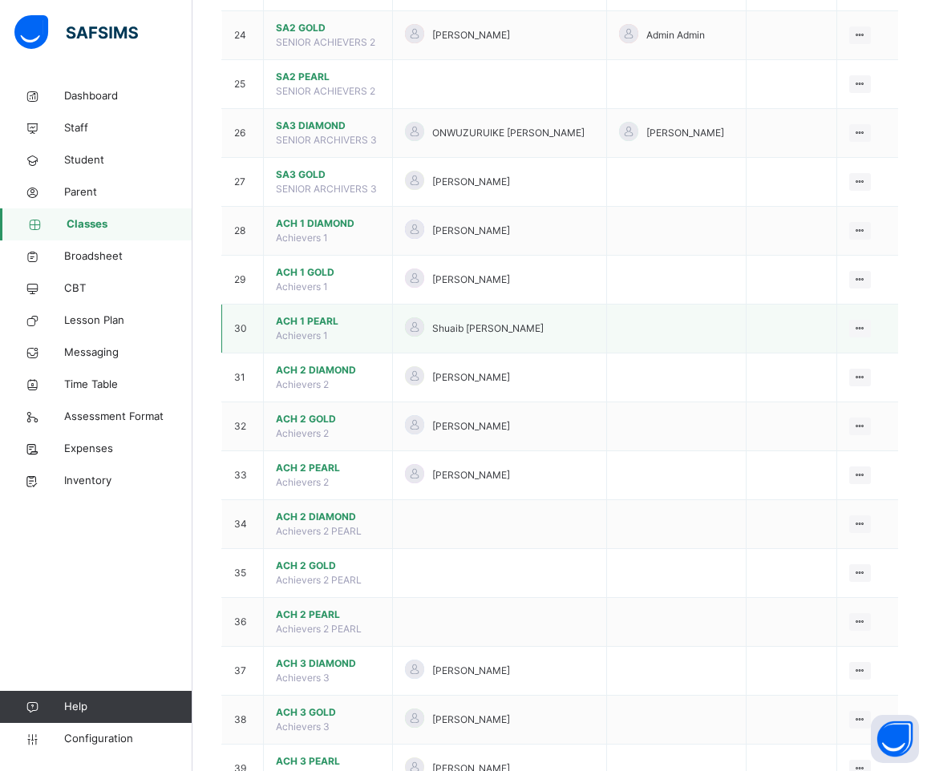
scroll to position [1446, 0]
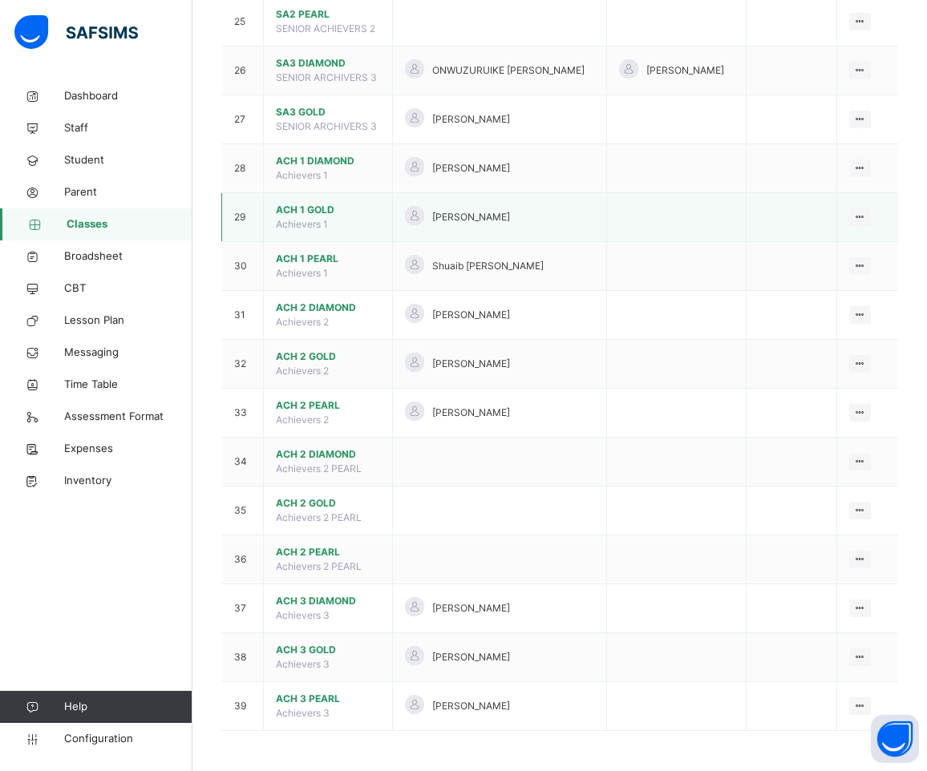
click at [313, 217] on span "ACH 1 GOLD" at bounding box center [328, 210] width 104 height 14
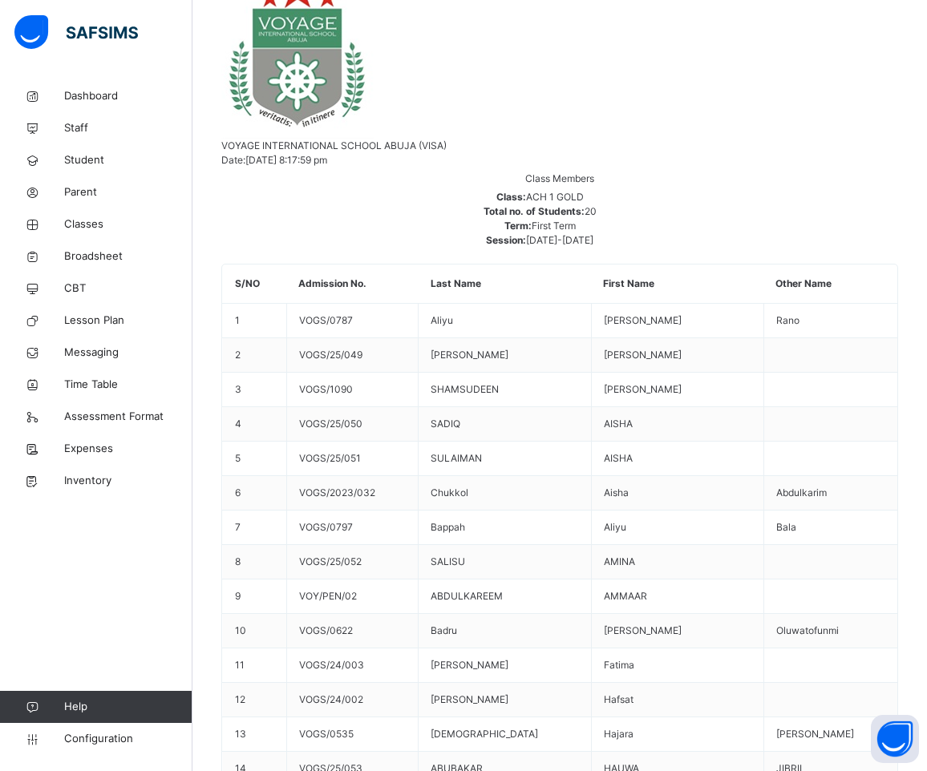
scroll to position [243, 0]
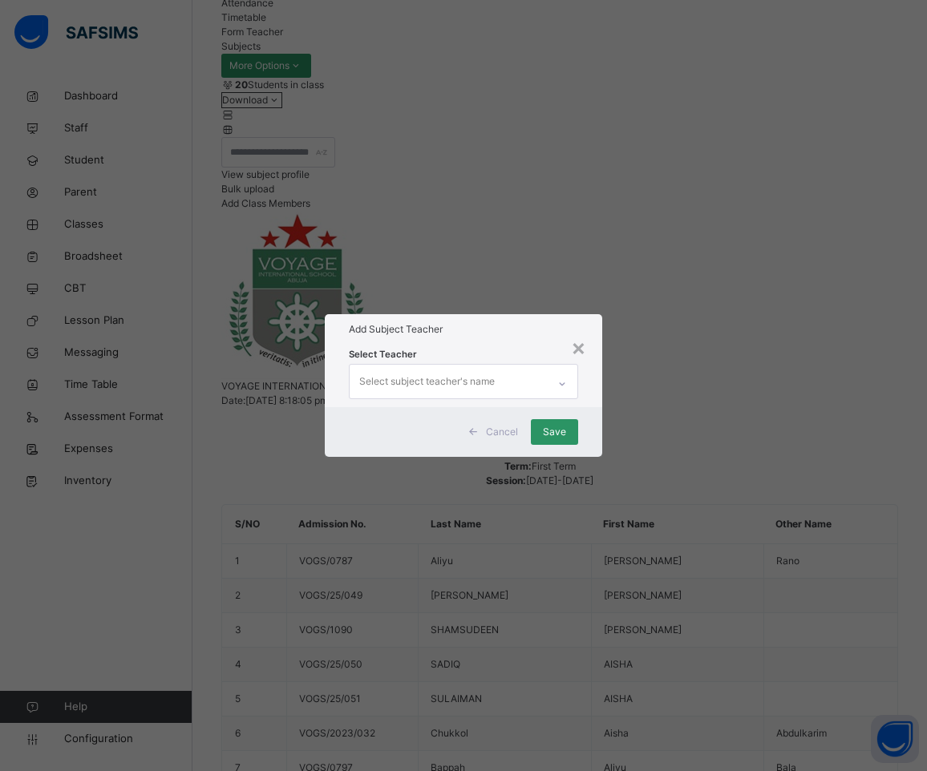
click at [391, 366] on div "Select subject teacher's name" at bounding box center [426, 381] width 135 height 30
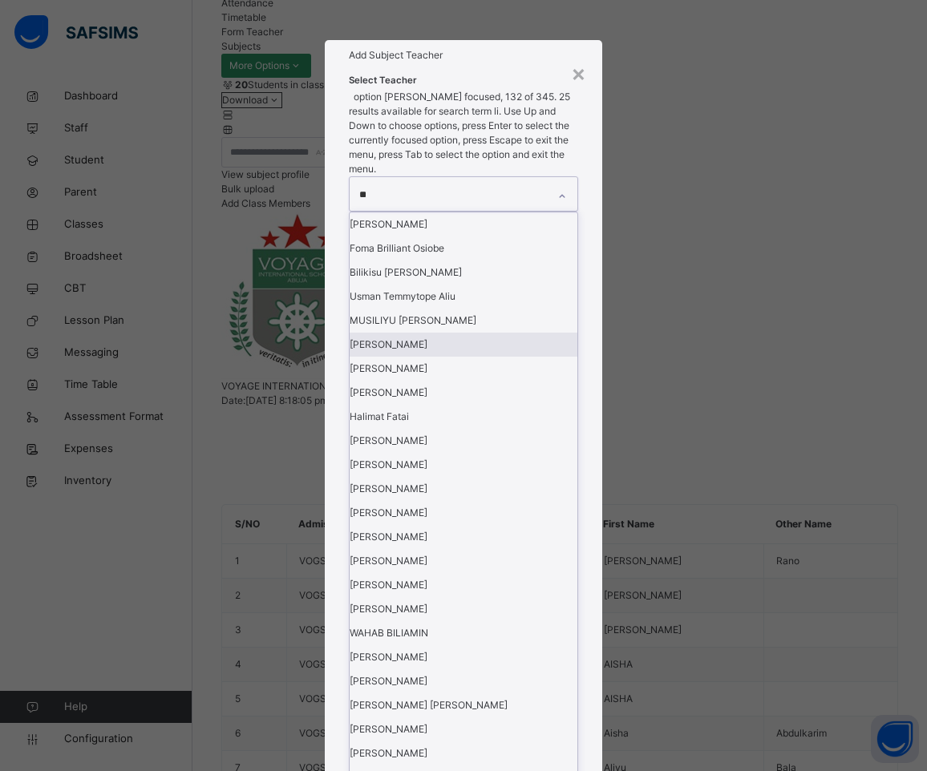
type input "***"
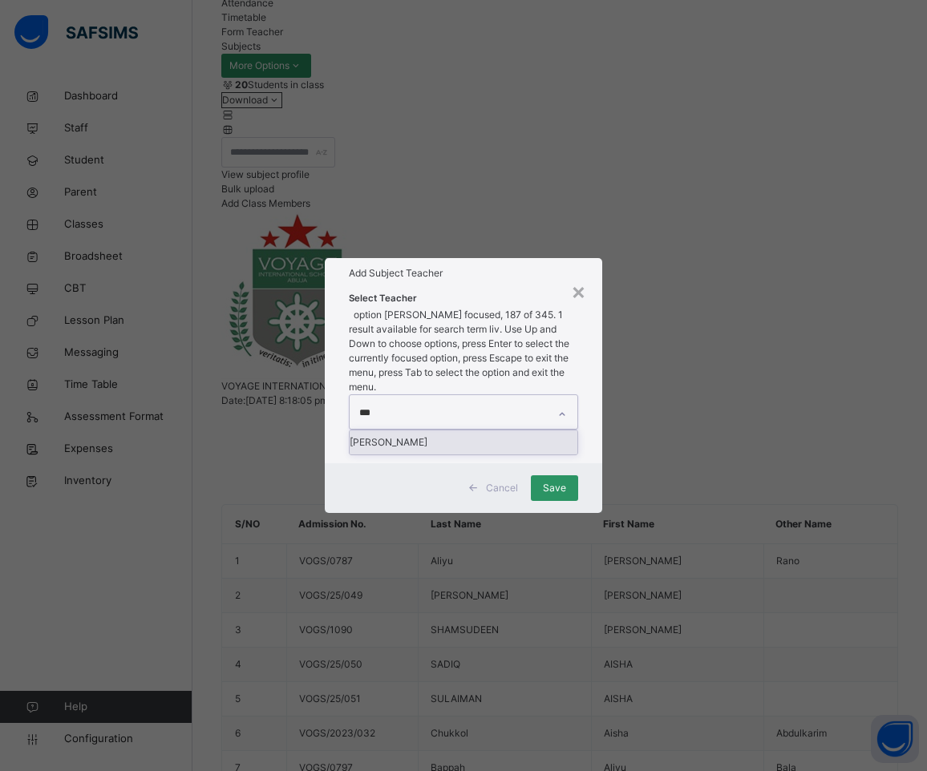
click at [417, 430] on div "[PERSON_NAME]" at bounding box center [463, 442] width 228 height 24
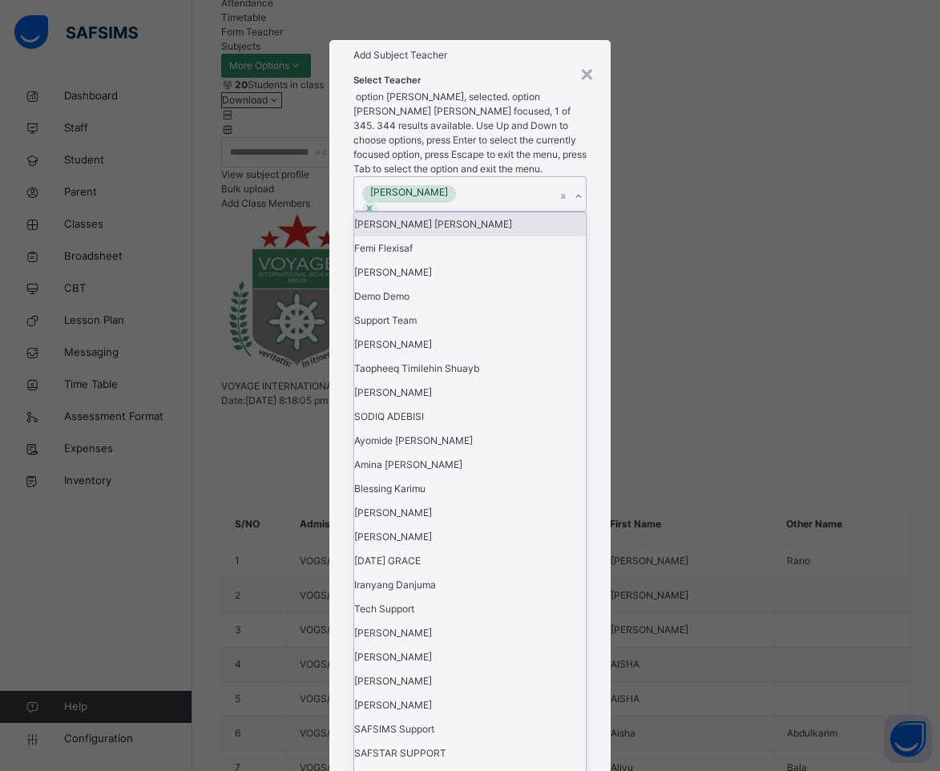
click at [523, 63] on h1 "Add Subject Teacher" at bounding box center [471, 55] width 234 height 14
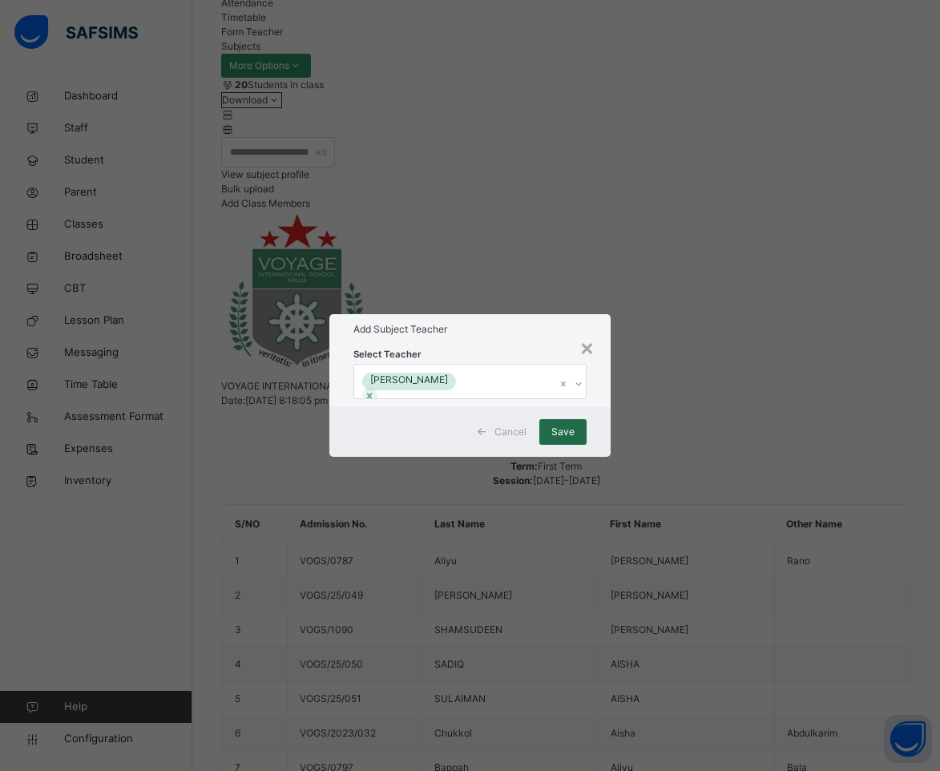
click at [564, 439] on span "Save" at bounding box center [562, 432] width 23 height 14
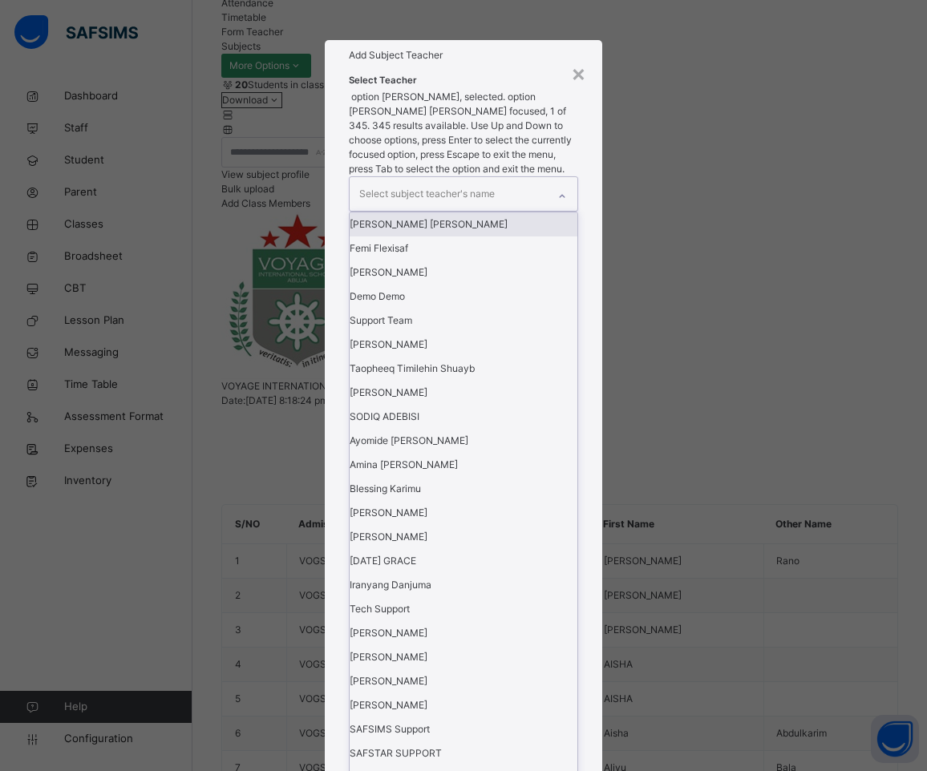
click at [488, 209] on div "Select subject teacher's name" at bounding box center [426, 194] width 135 height 30
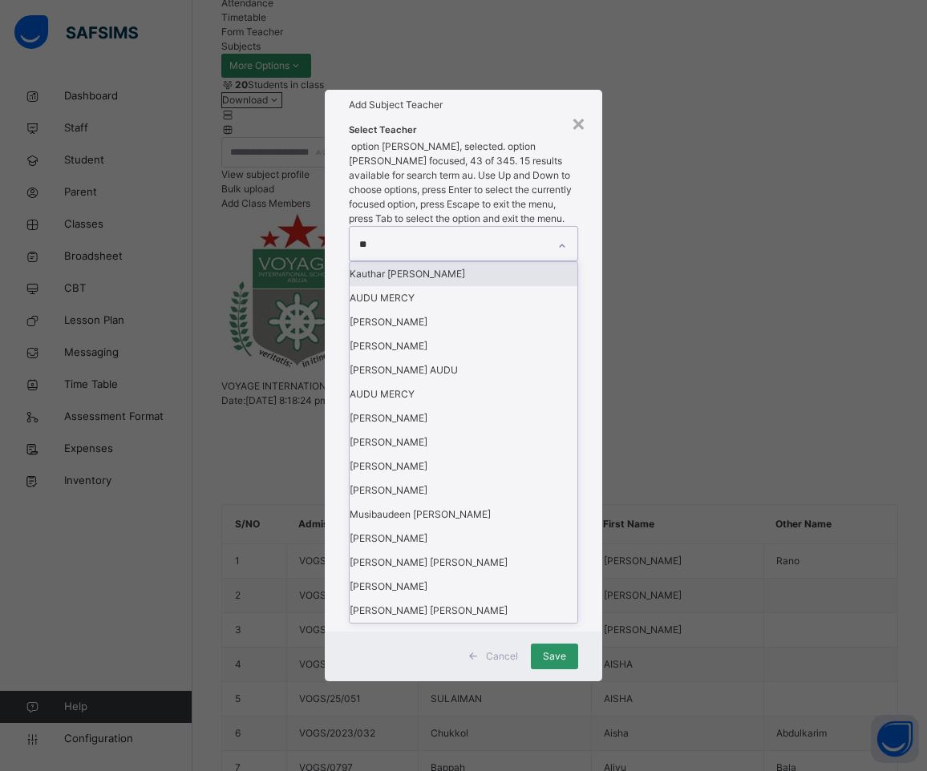
type input "***"
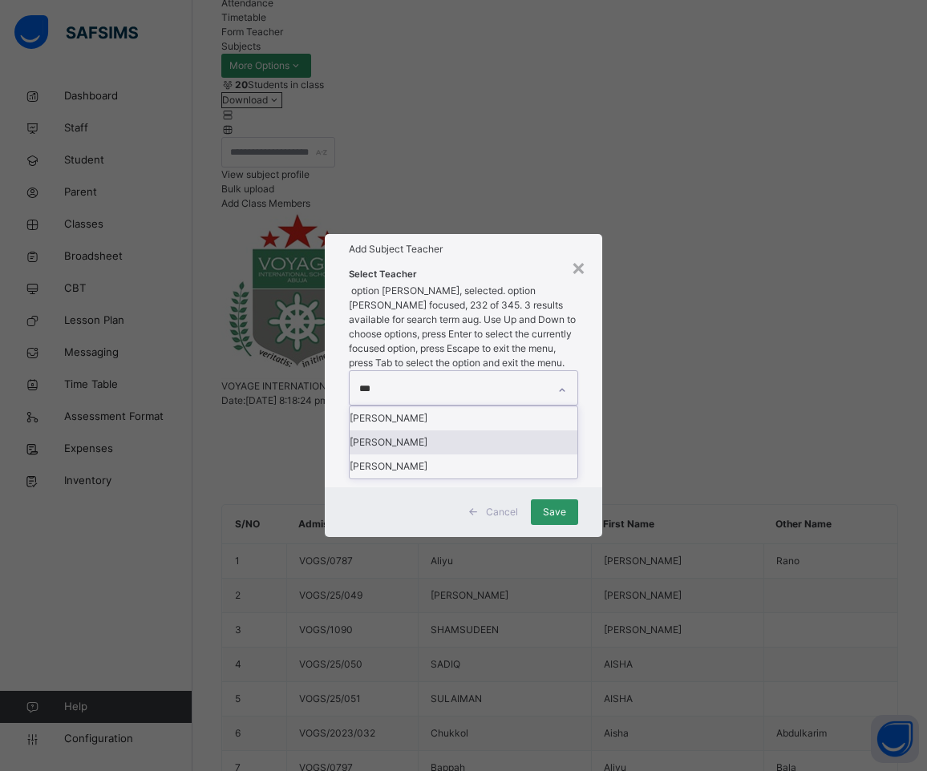
click at [406, 430] on div "[PERSON_NAME]" at bounding box center [463, 442] width 228 height 24
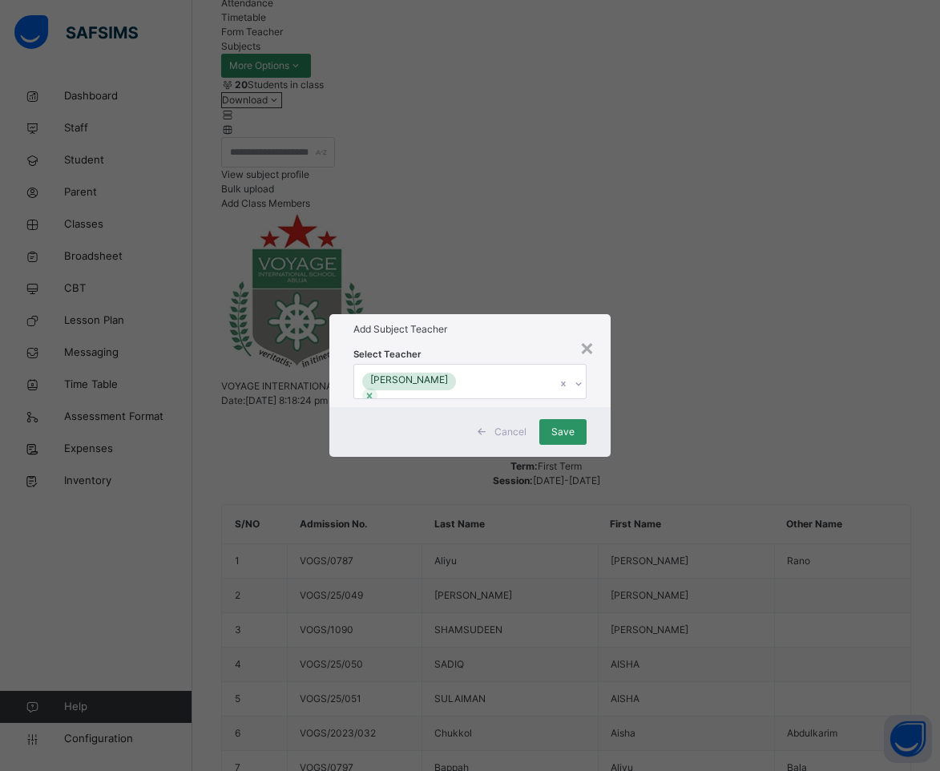
click at [503, 314] on div "Add Subject Teacher" at bounding box center [470, 329] width 282 height 30
click at [570, 439] on span "Save" at bounding box center [562, 432] width 23 height 14
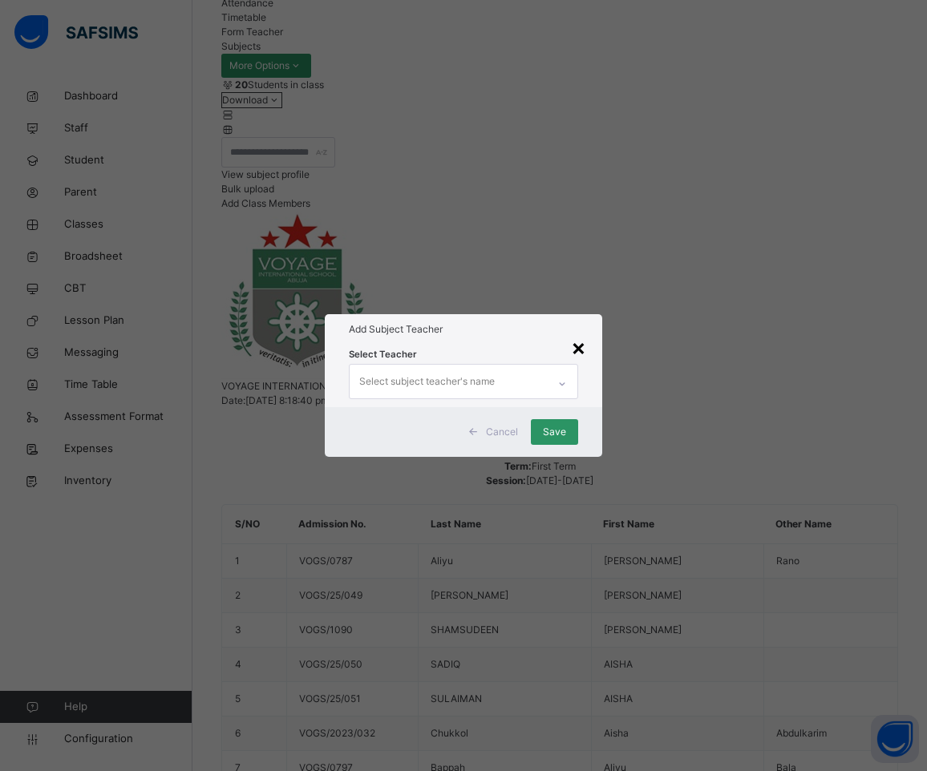
click at [576, 330] on div "×" at bounding box center [578, 347] width 15 height 34
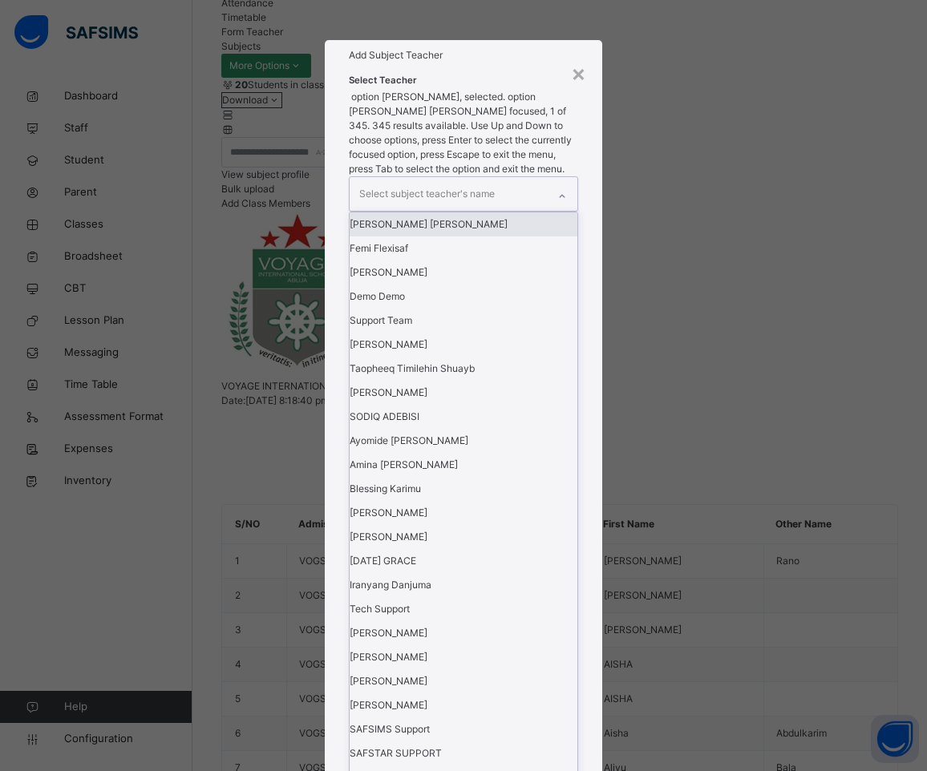
click at [493, 211] on div "Select subject teacher's name" at bounding box center [448, 194] width 198 height 34
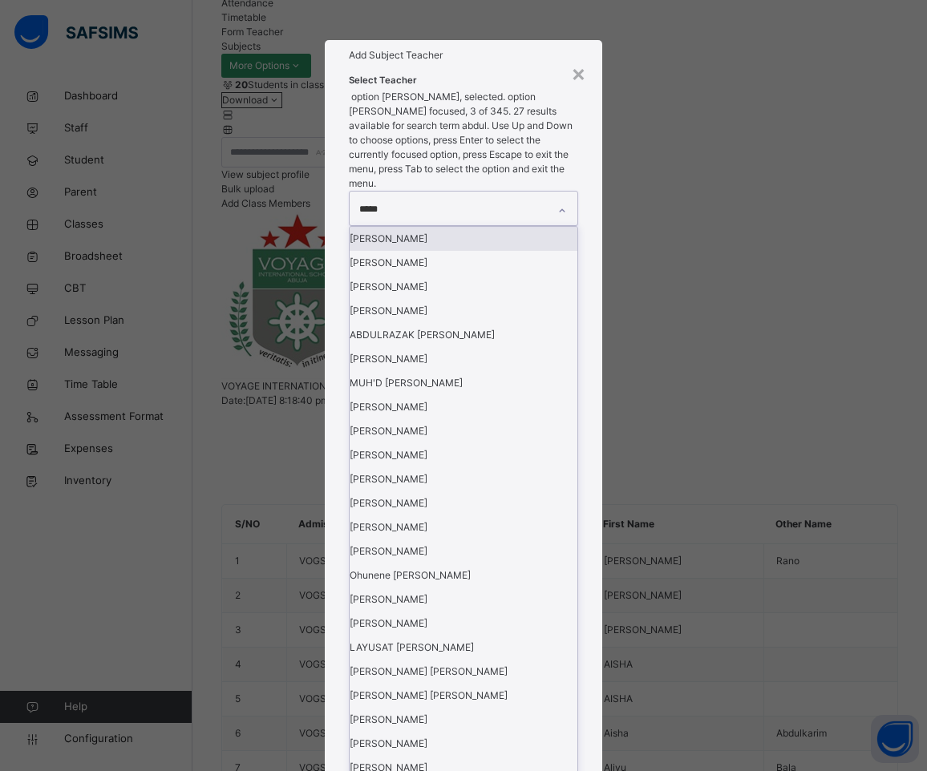
type input "******"
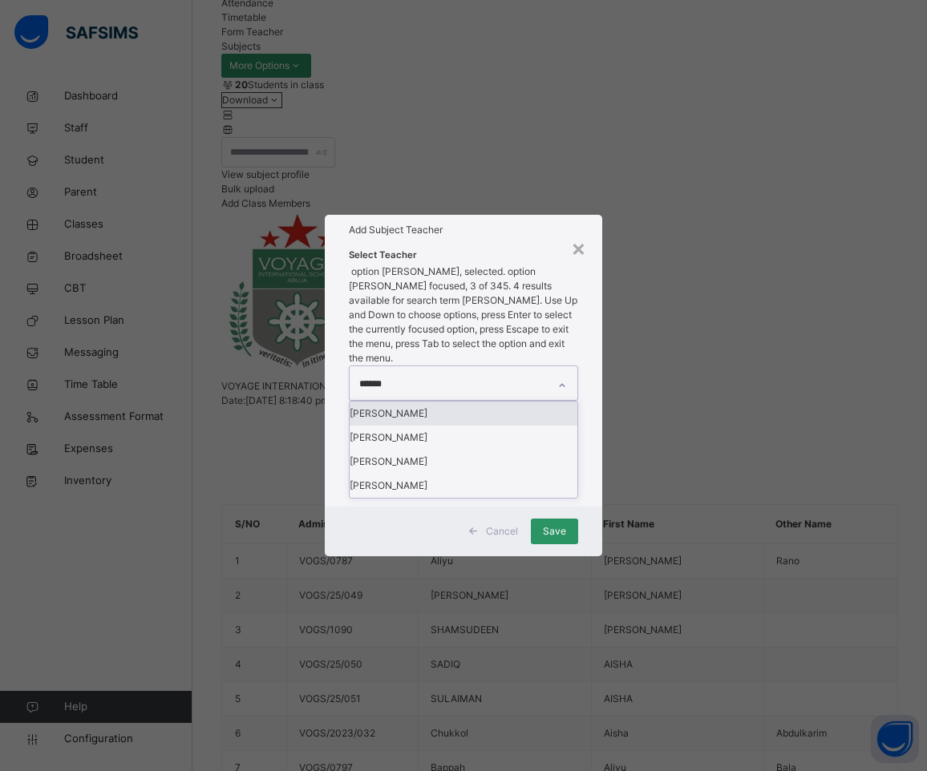
click at [414, 402] on div "[PERSON_NAME]" at bounding box center [463, 414] width 228 height 24
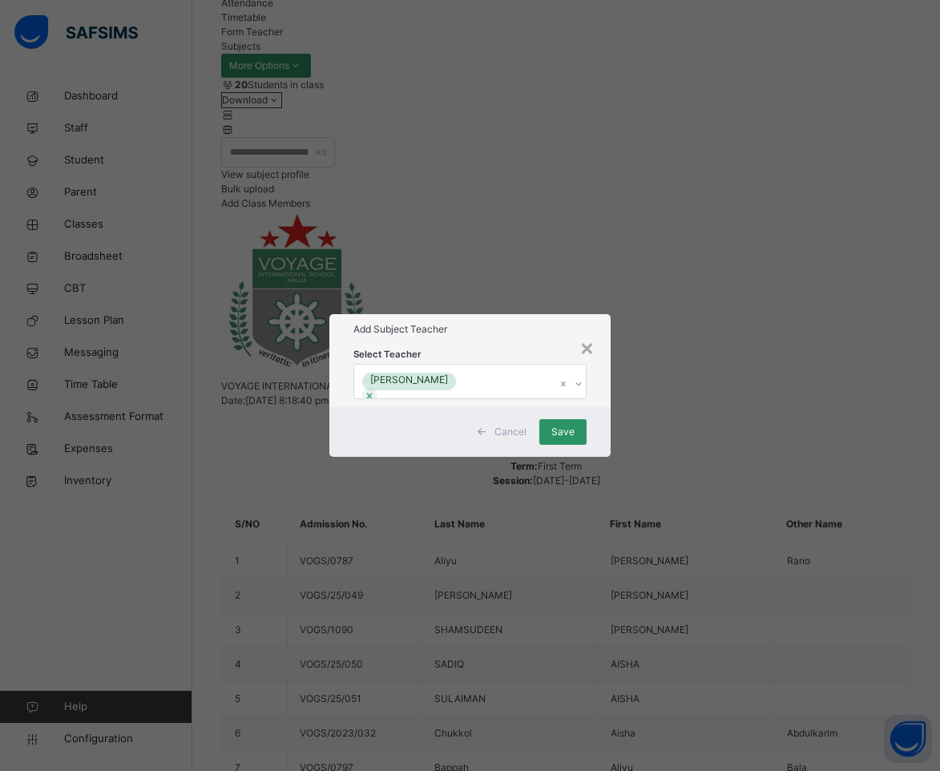
click at [527, 314] on div "Add Subject Teacher" at bounding box center [470, 329] width 282 height 30
click at [564, 439] on span "Save" at bounding box center [562, 432] width 23 height 14
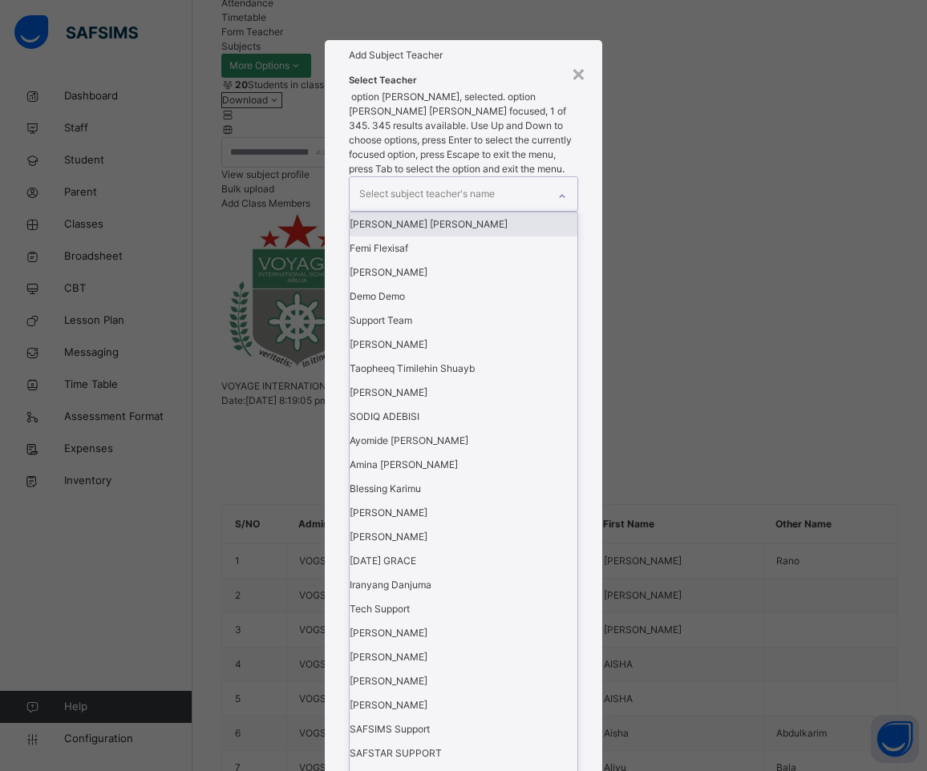
click at [442, 209] on div "Select subject teacher's name" at bounding box center [426, 194] width 135 height 30
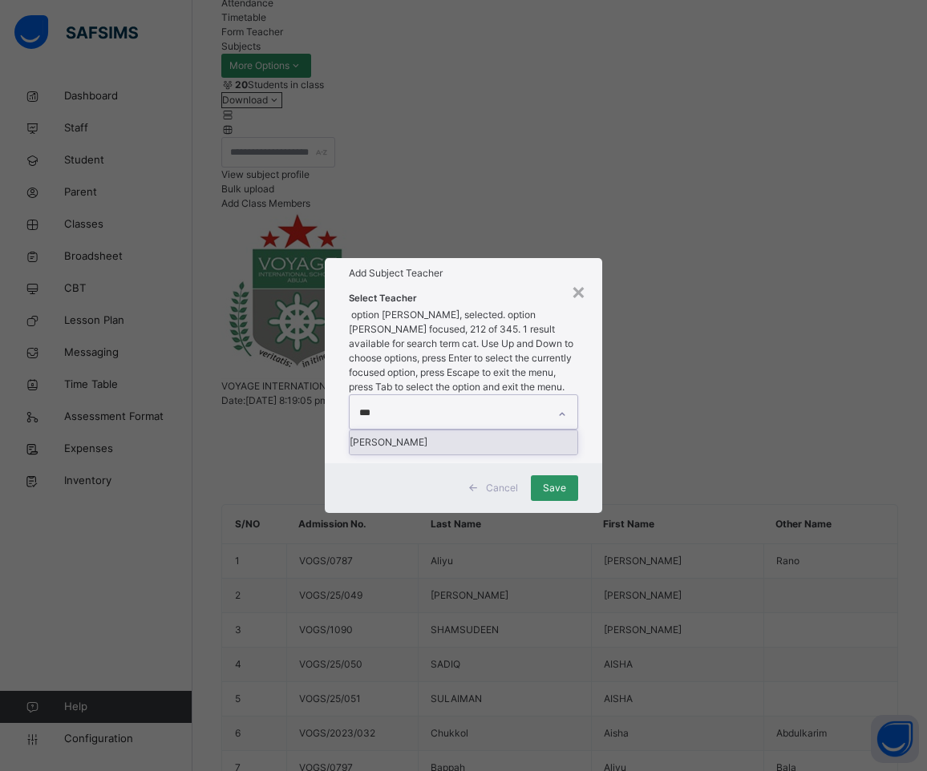
type input "****"
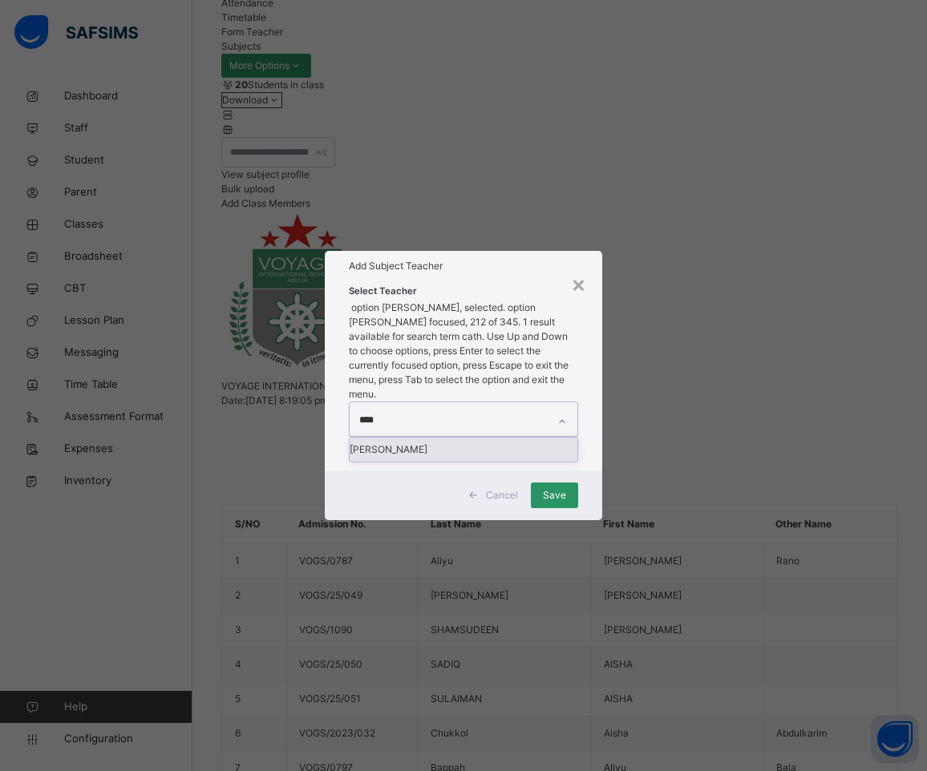
click at [412, 438] on div "[PERSON_NAME]" at bounding box center [463, 450] width 228 height 24
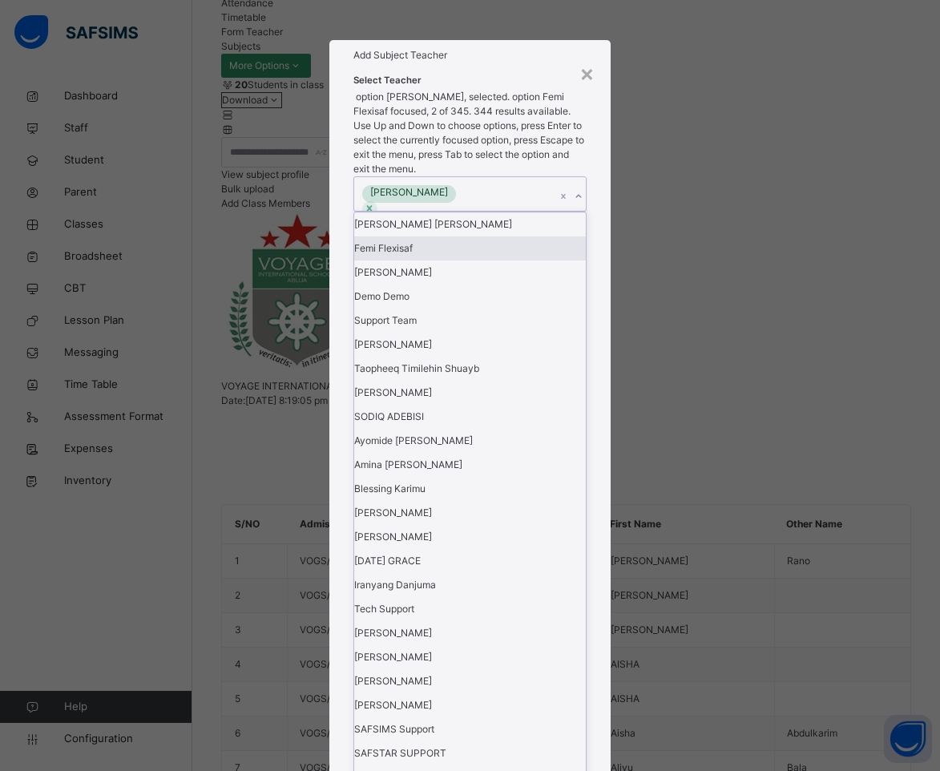
click at [527, 63] on h1 "Add Subject Teacher" at bounding box center [471, 55] width 234 height 14
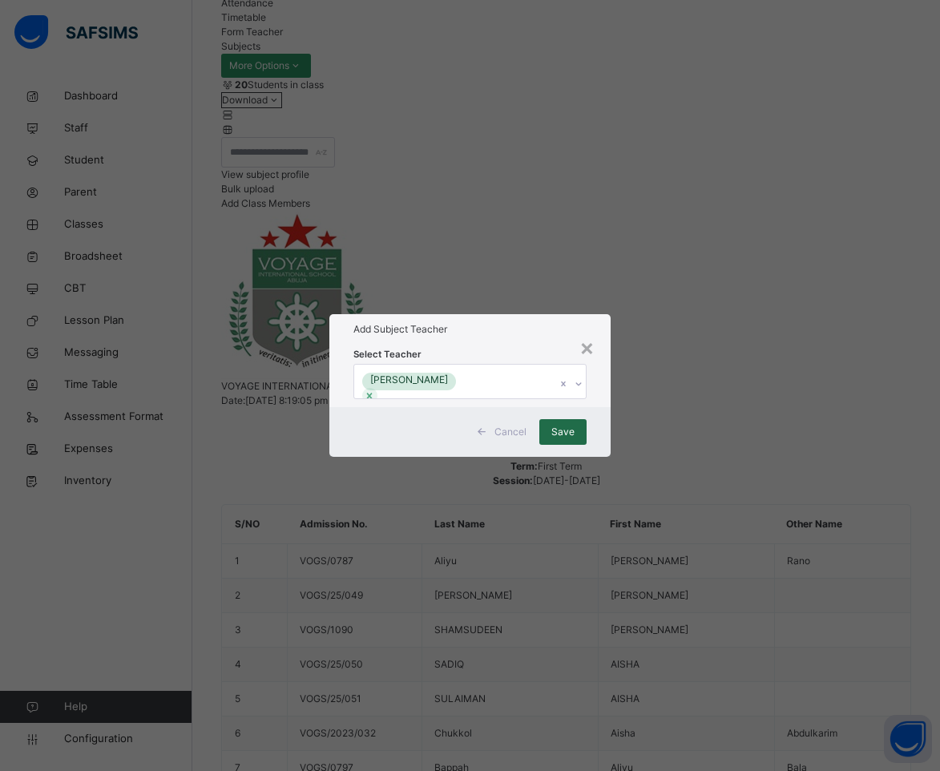
drag, startPoint x: 576, startPoint y: 456, endPoint x: 568, endPoint y: 459, distance: 8.4
click at [575, 445] on div "Save" at bounding box center [562, 432] width 47 height 26
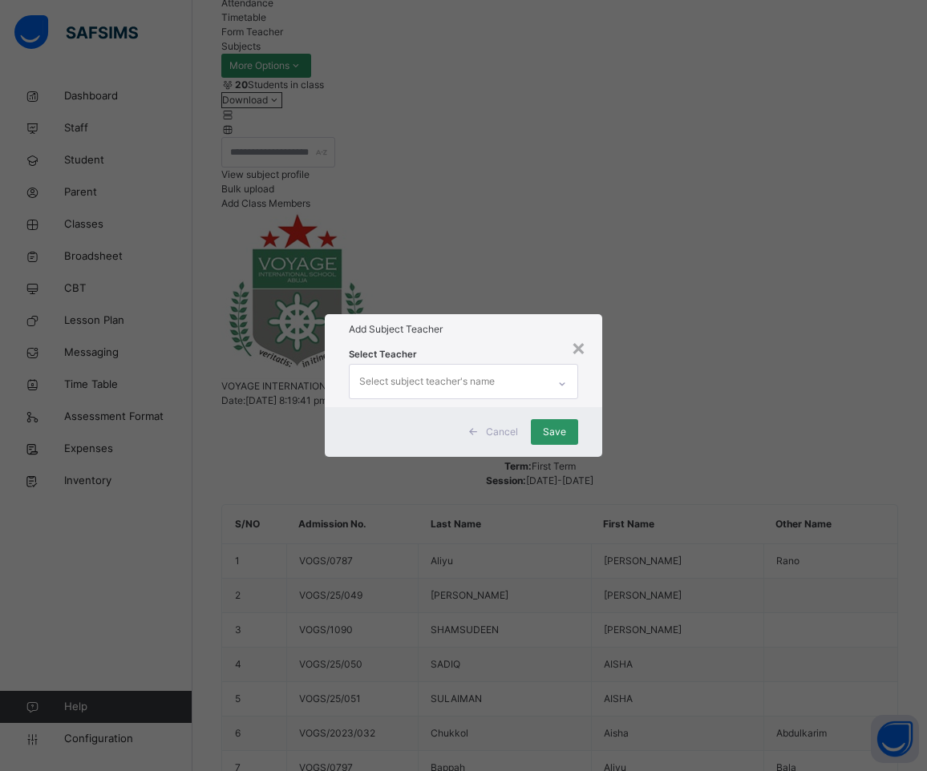
click at [386, 366] on div "Select subject teacher's name" at bounding box center [426, 381] width 135 height 30
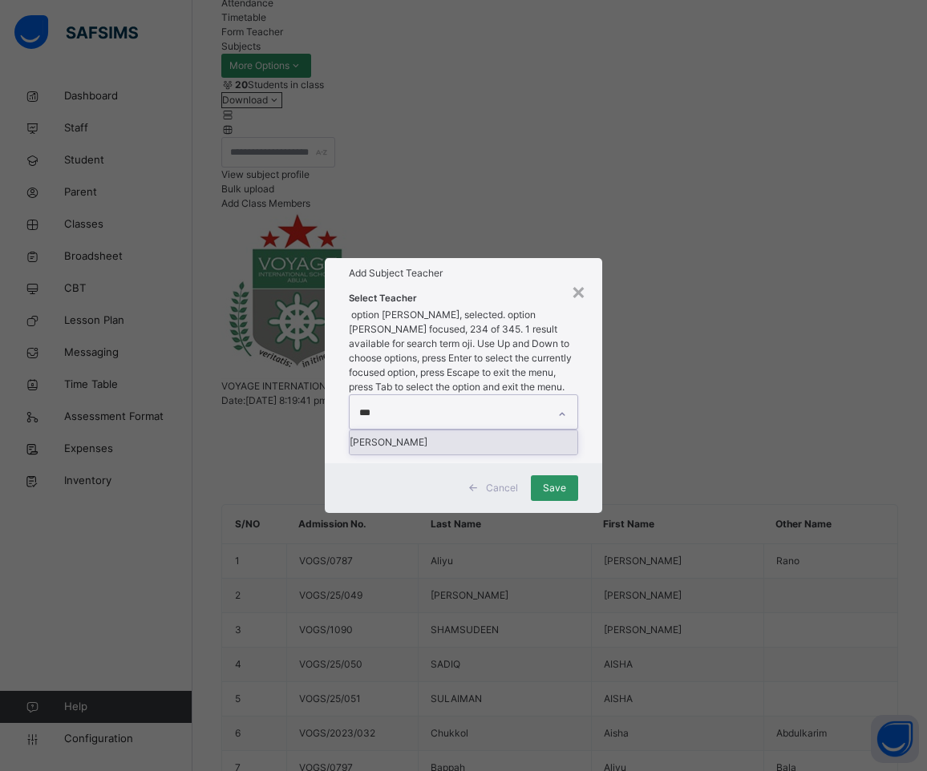
type input "****"
click at [422, 430] on div "[PERSON_NAME]" at bounding box center [463, 442] width 228 height 24
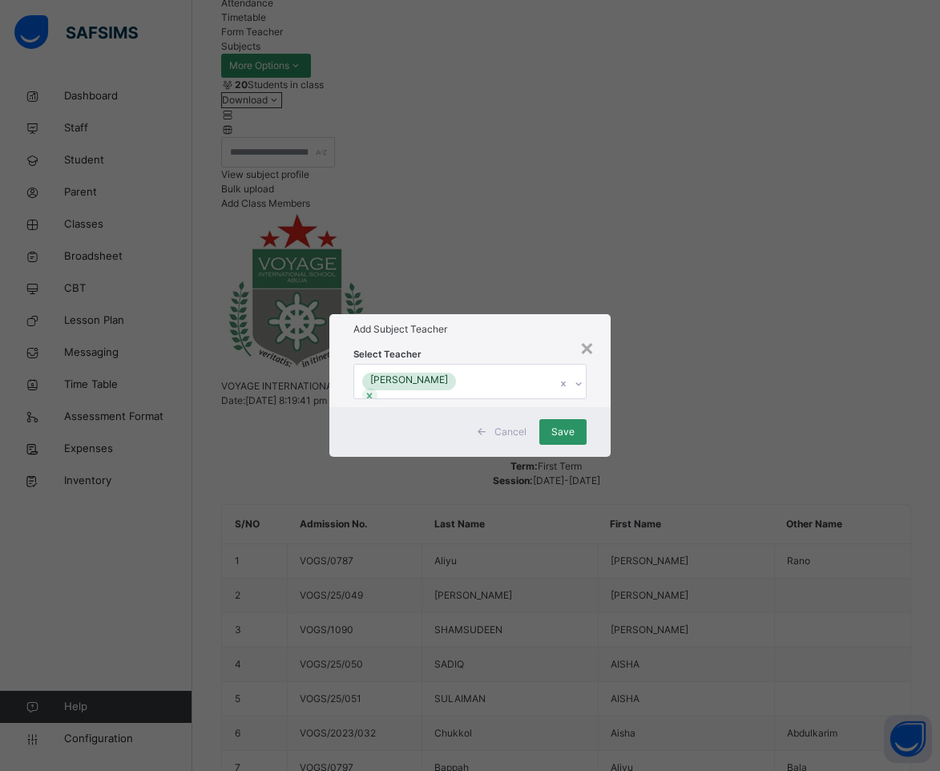
click at [507, 322] on h1 "Add Subject Teacher" at bounding box center [471, 329] width 234 height 14
click at [569, 439] on span "Save" at bounding box center [562, 432] width 23 height 14
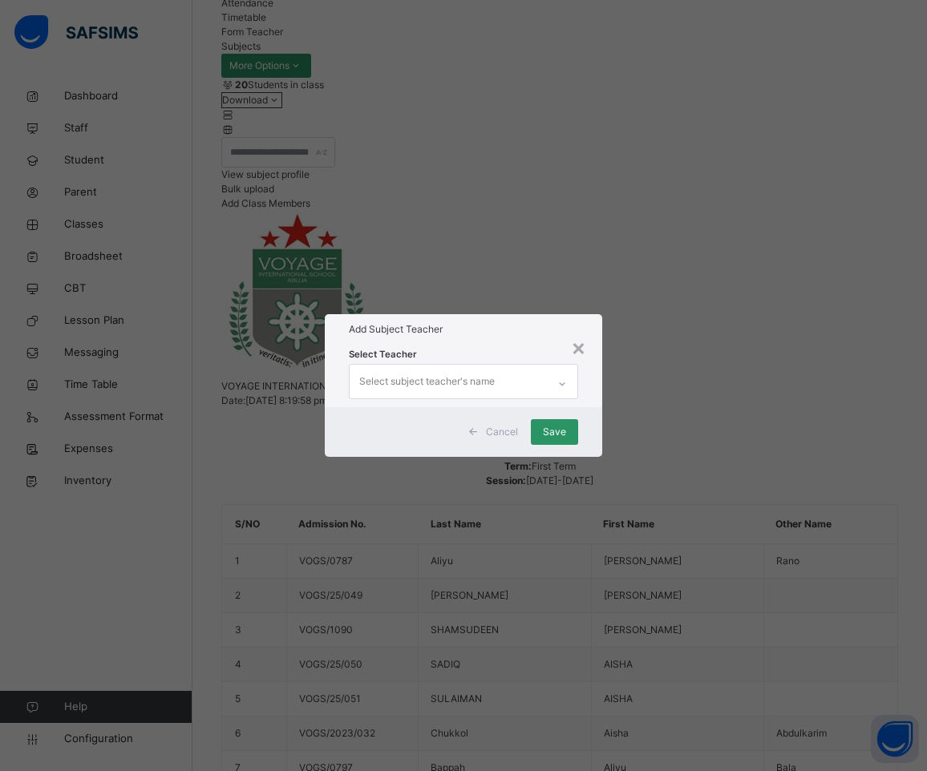
click at [448, 366] on div "Select subject teacher's name" at bounding box center [426, 381] width 135 height 30
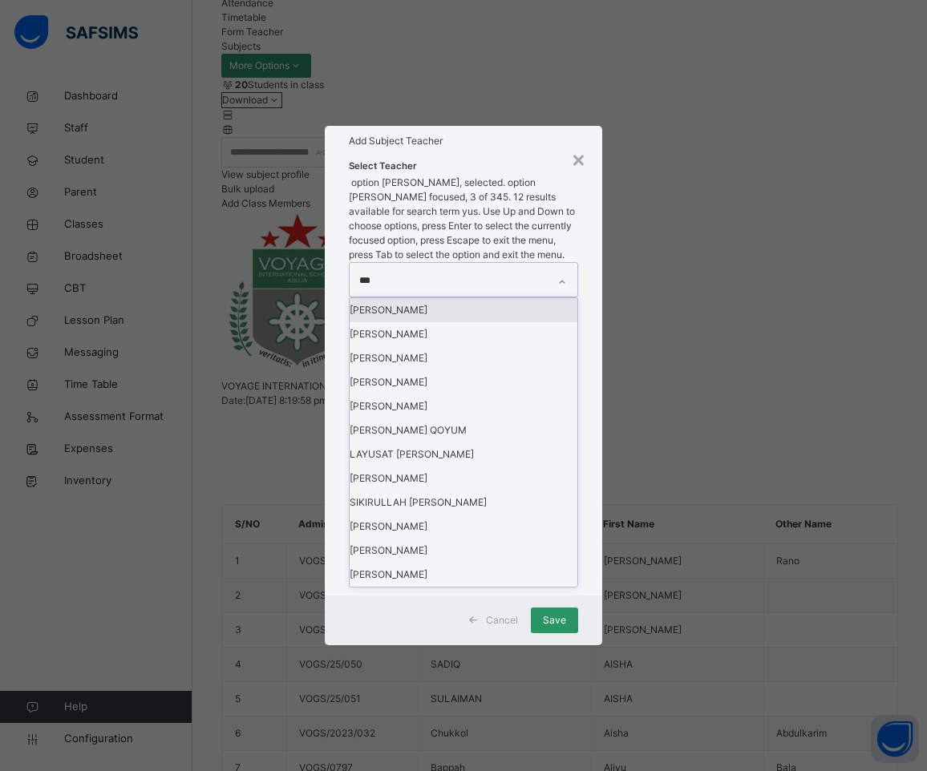
type input "****"
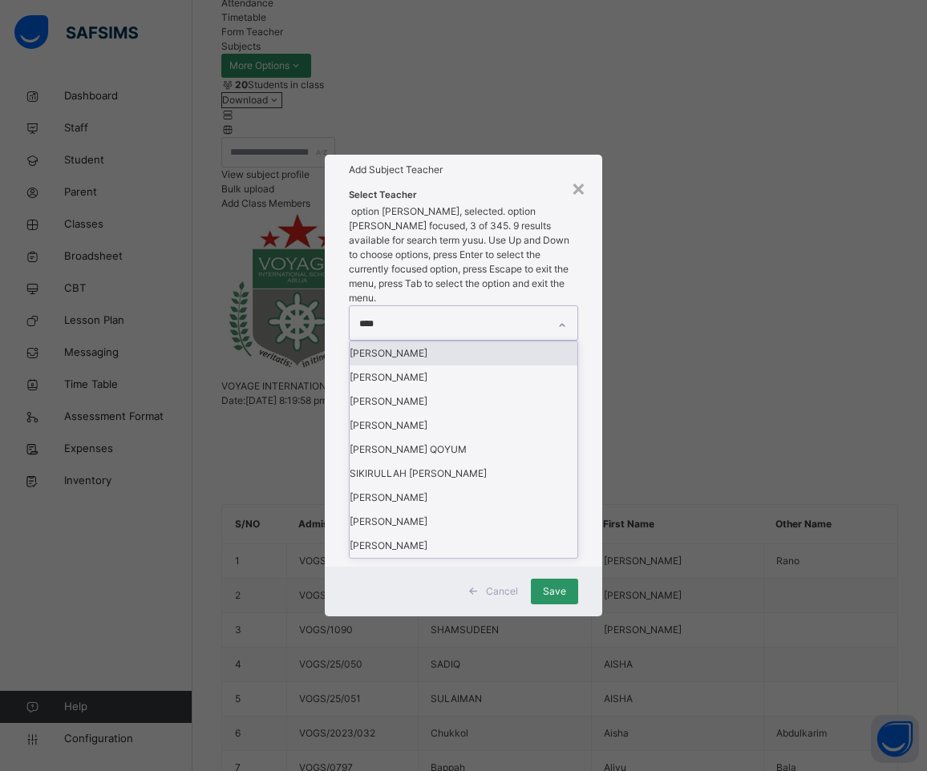
click at [436, 366] on div "[PERSON_NAME]" at bounding box center [463, 353] width 228 height 24
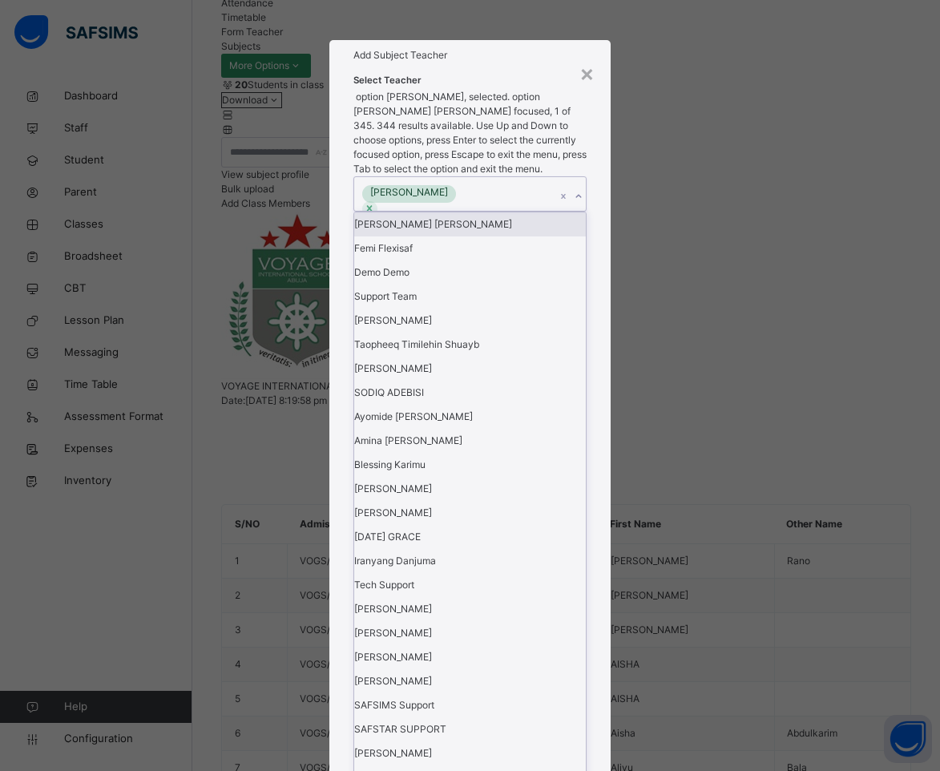
click at [467, 71] on div "Add Subject Teacher" at bounding box center [470, 55] width 282 height 30
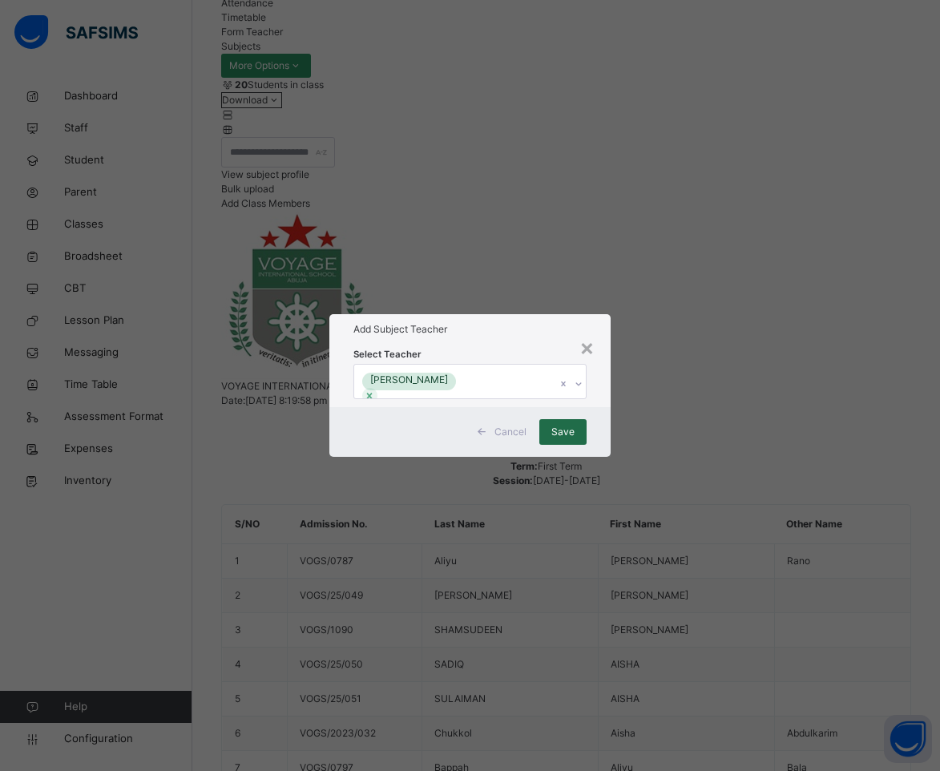
click at [556, 439] on span "Save" at bounding box center [562, 432] width 23 height 14
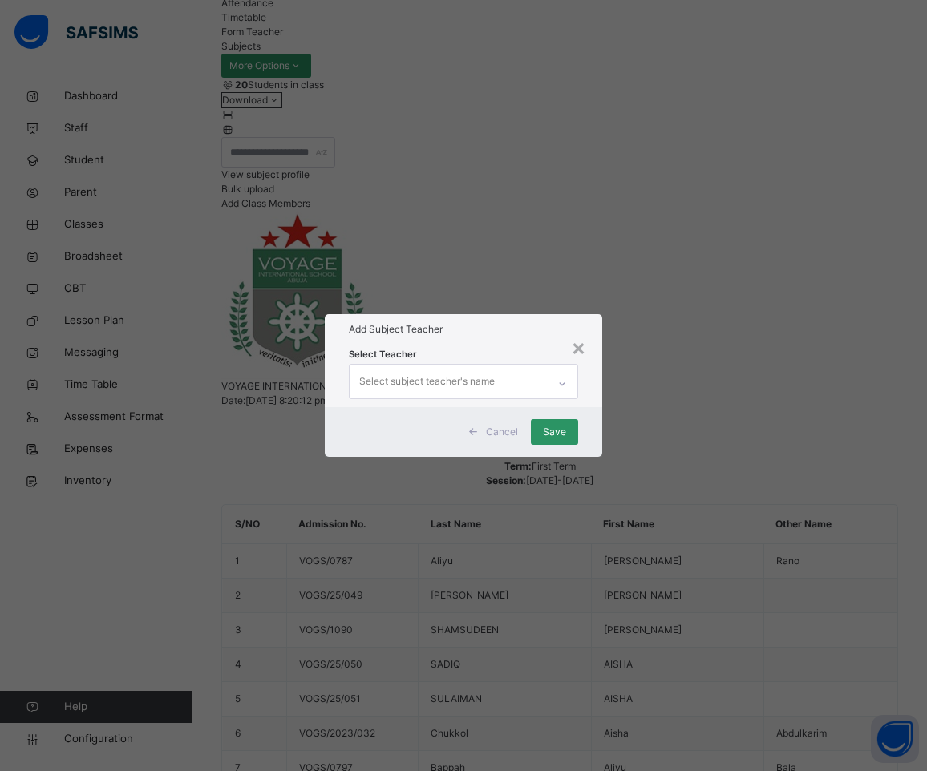
click at [405, 366] on div "Select subject teacher's name" at bounding box center [426, 381] width 135 height 30
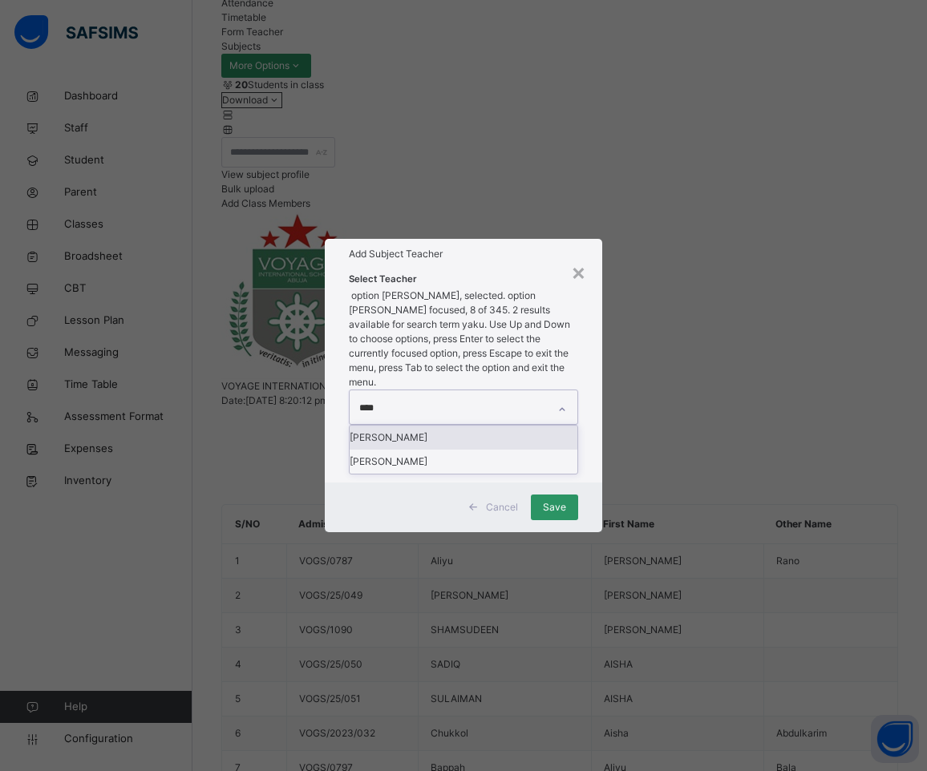
type input "*****"
click at [396, 426] on div "[PERSON_NAME]" at bounding box center [463, 438] width 228 height 24
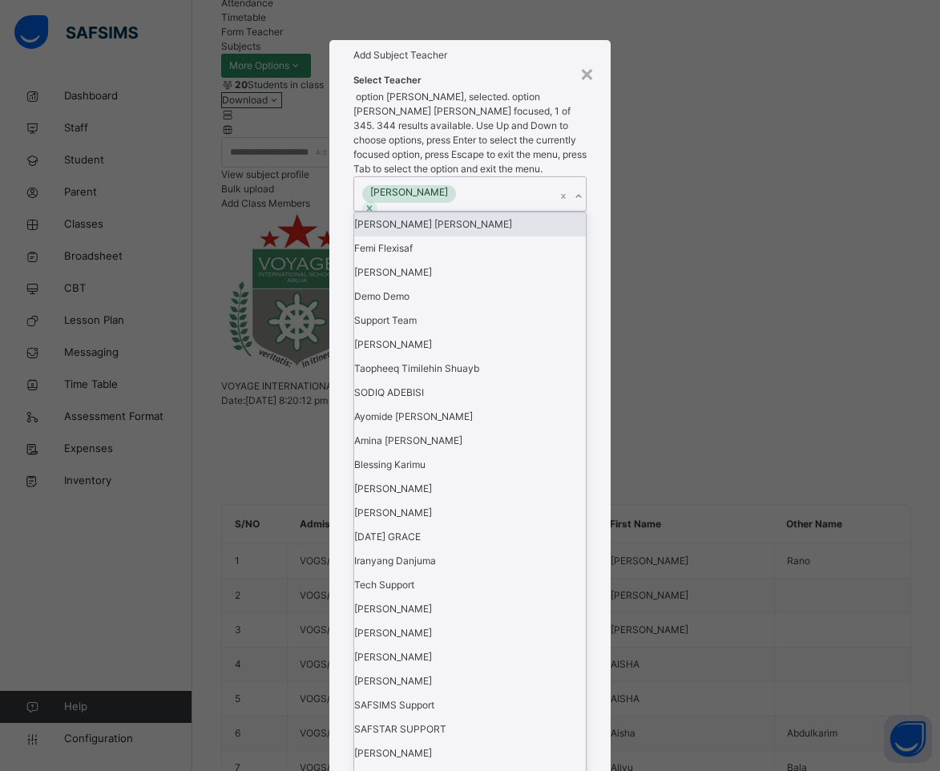
click at [512, 63] on h1 "Add Subject Teacher" at bounding box center [471, 55] width 234 height 14
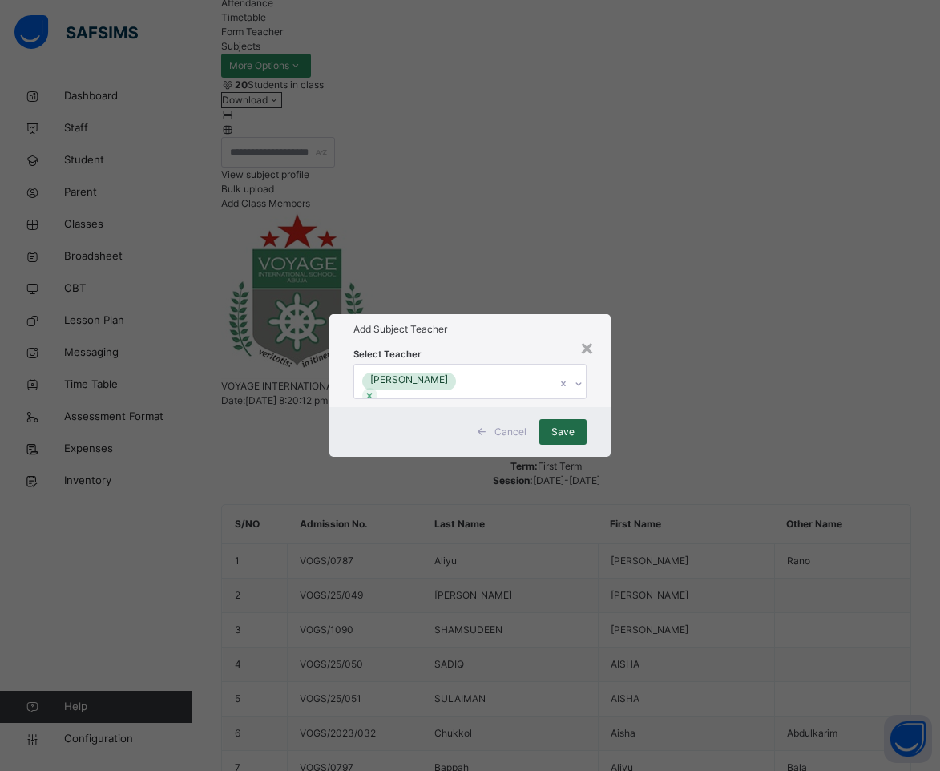
click at [573, 439] on span "Save" at bounding box center [562, 432] width 23 height 14
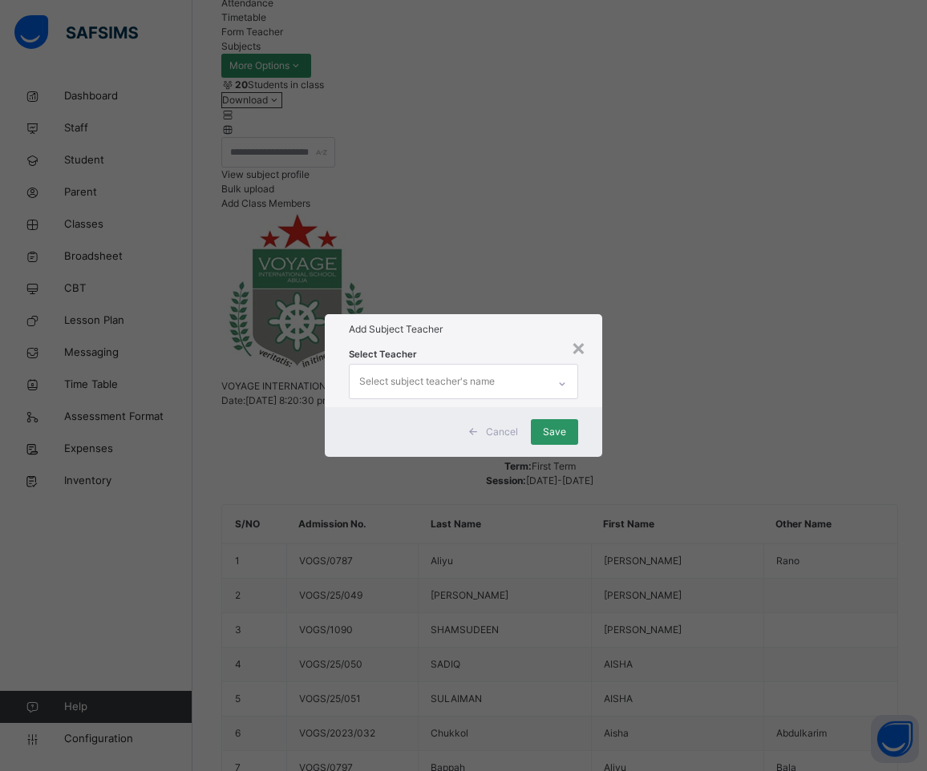
click at [451, 366] on div "Select subject teacher's name" at bounding box center [426, 381] width 135 height 30
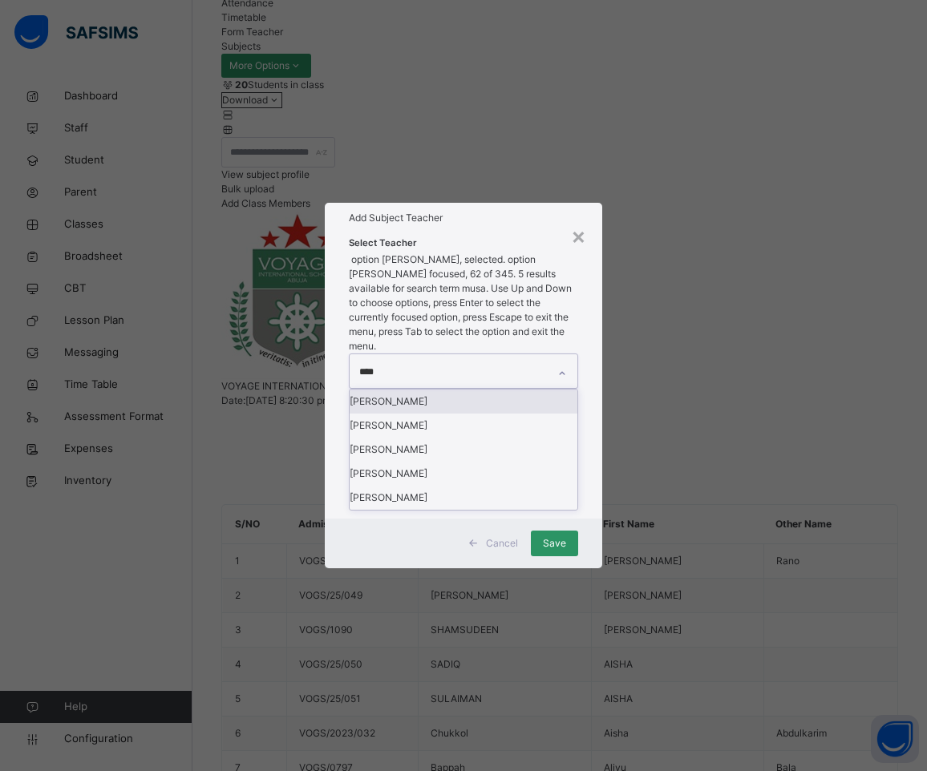
type input "****"
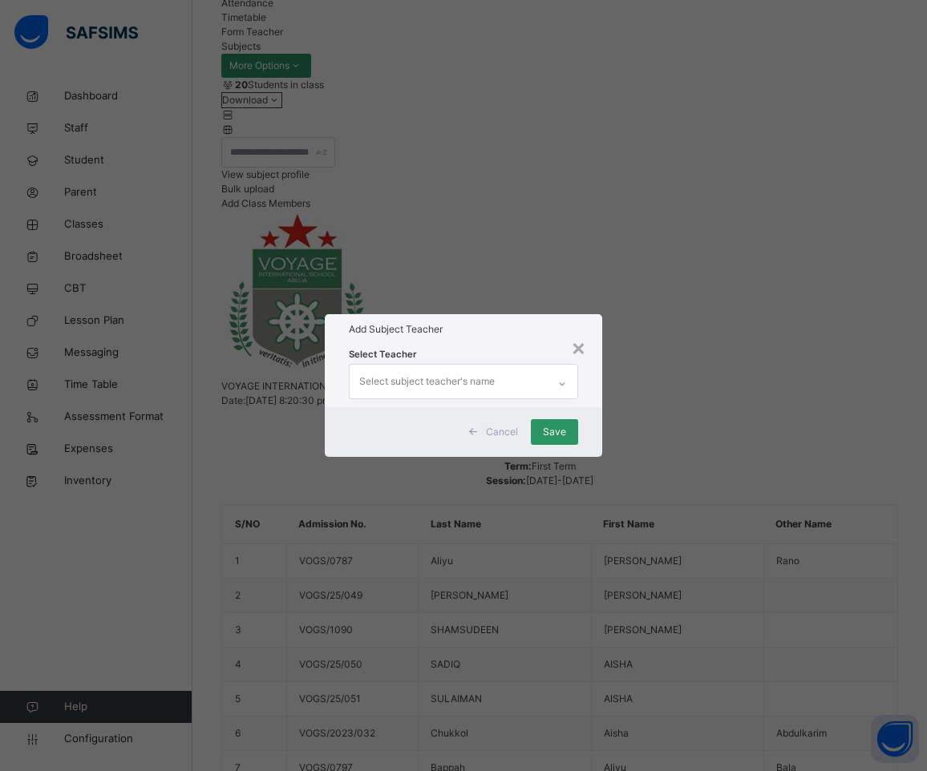
click at [476, 345] on div "Select Teacher Select subject teacher's name" at bounding box center [464, 376] width 278 height 63
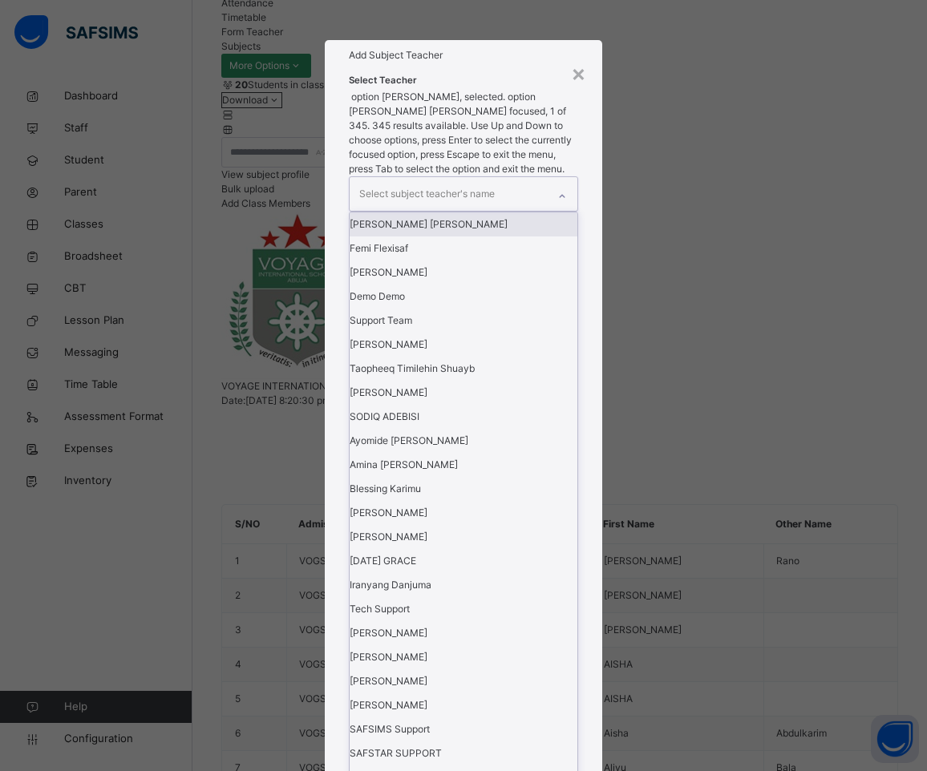
click at [461, 209] on div "Select subject teacher's name" at bounding box center [426, 194] width 135 height 30
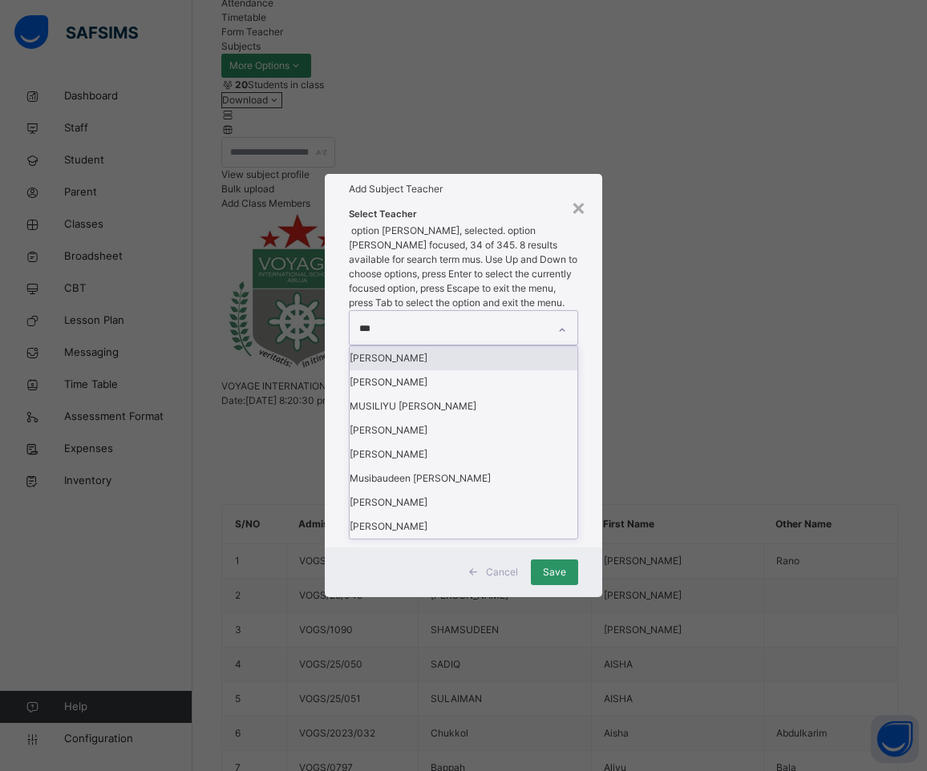
type input "****"
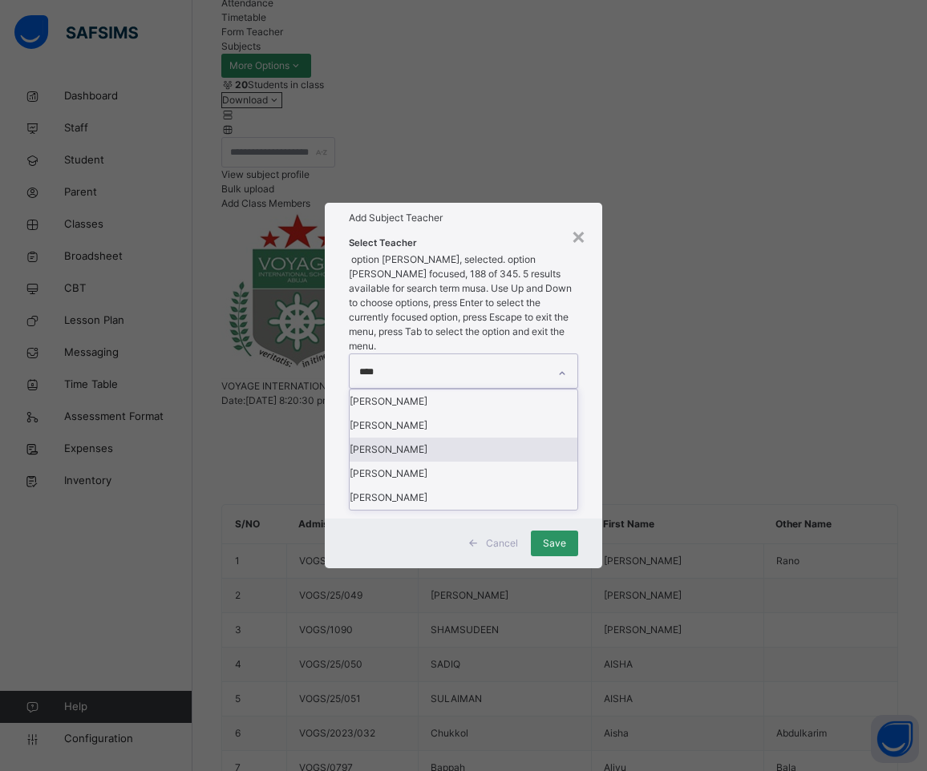
click at [441, 450] on div "[PERSON_NAME]" at bounding box center [463, 450] width 228 height 24
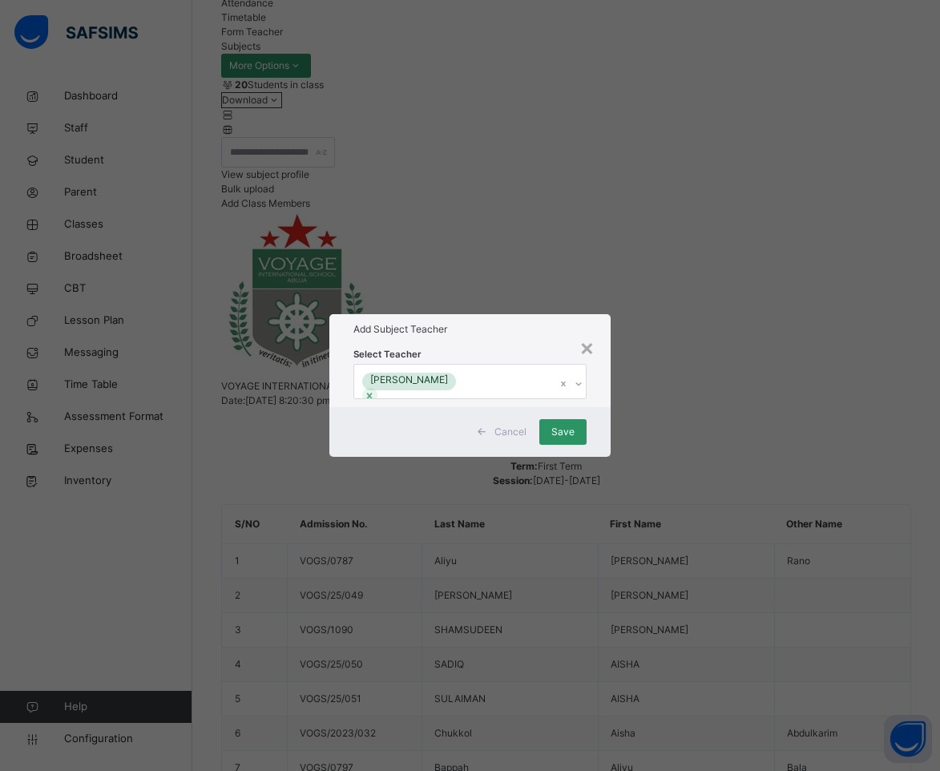
drag, startPoint x: 498, startPoint y: 298, endPoint x: 545, endPoint y: 382, distance: 95.8
click at [498, 322] on h1 "Add Subject Teacher" at bounding box center [471, 329] width 234 height 14
click at [564, 439] on span "Save" at bounding box center [562, 432] width 23 height 14
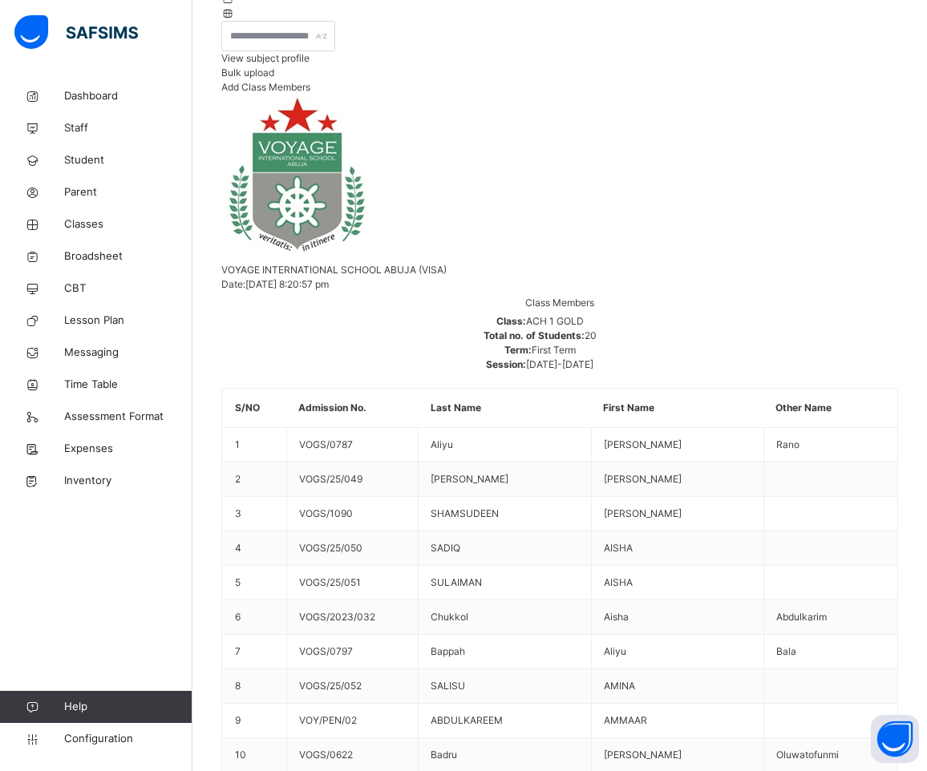
scroll to position [367, 0]
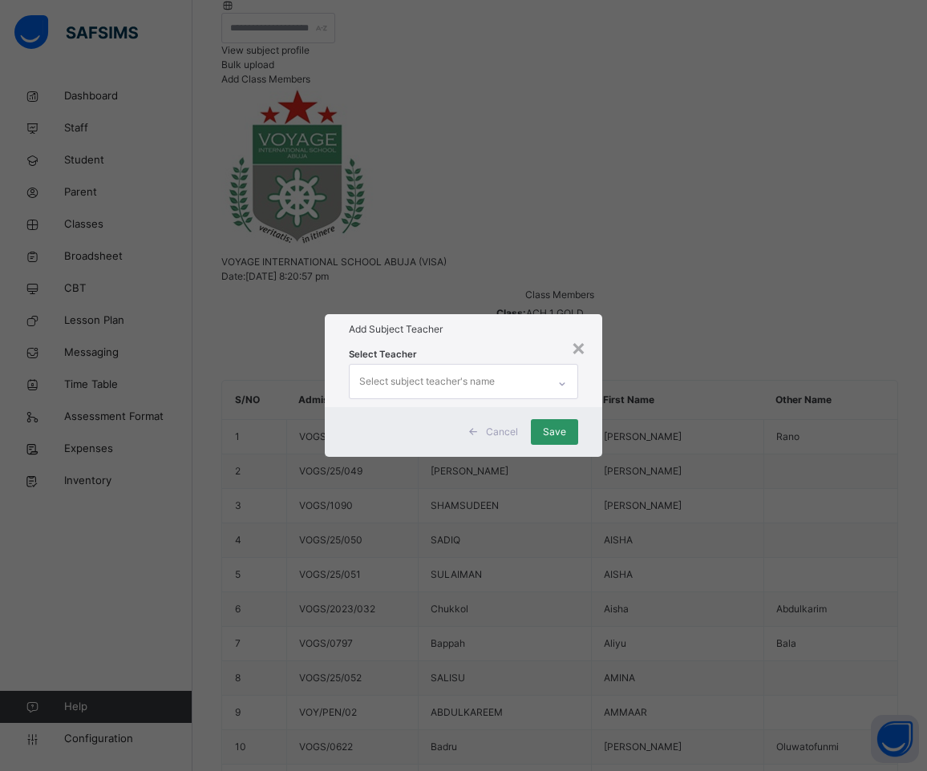
click at [455, 366] on div "Select subject teacher's name" at bounding box center [426, 381] width 135 height 30
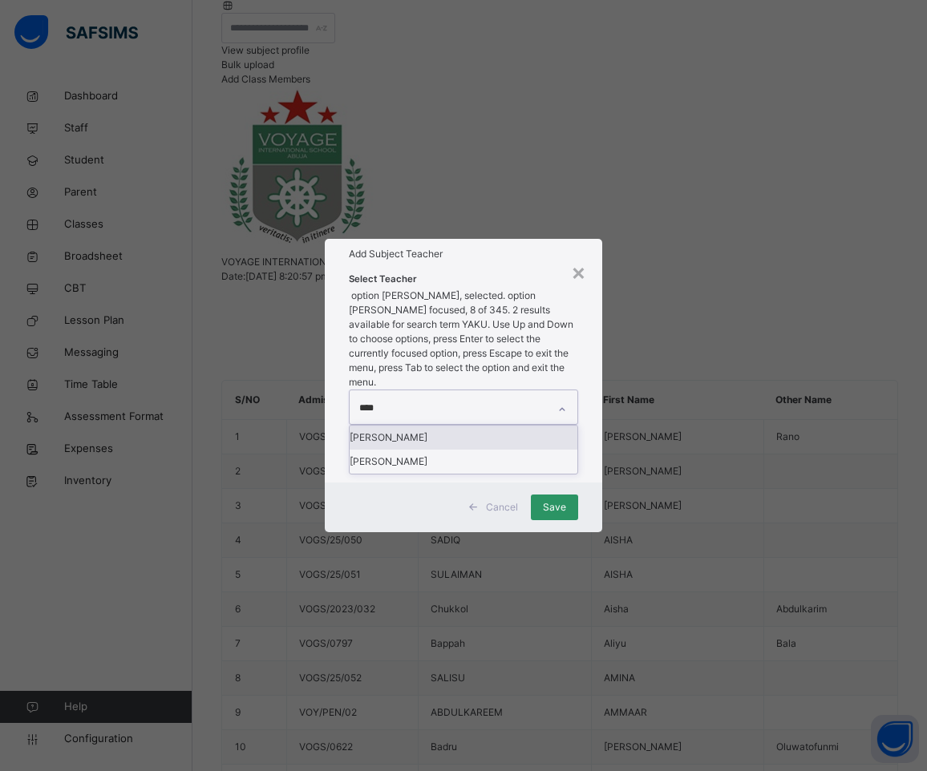
type input "*****"
click at [438, 426] on div "[PERSON_NAME]" at bounding box center [463, 438] width 228 height 24
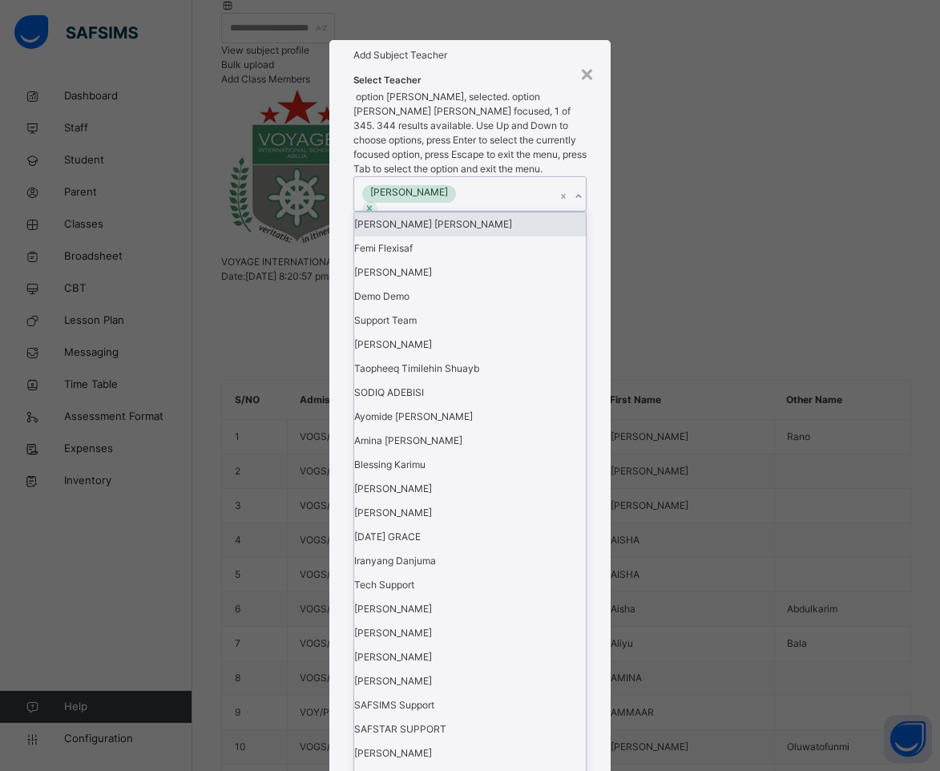
click at [521, 63] on h1 "Add Subject Teacher" at bounding box center [471, 55] width 234 height 14
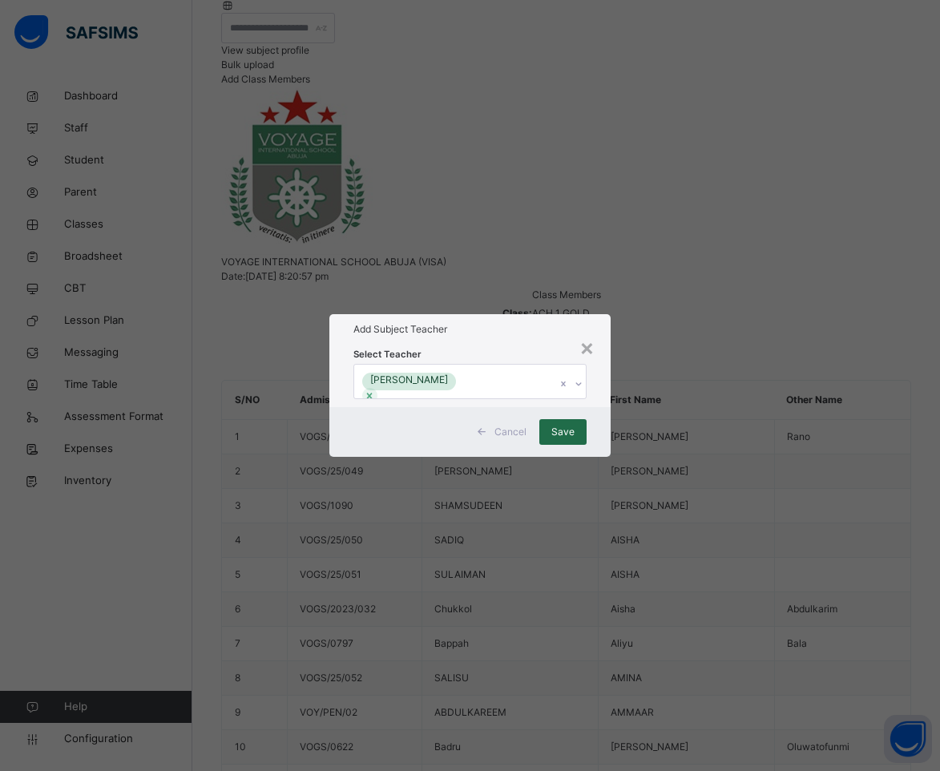
click at [576, 445] on div "Save" at bounding box center [562, 432] width 47 height 26
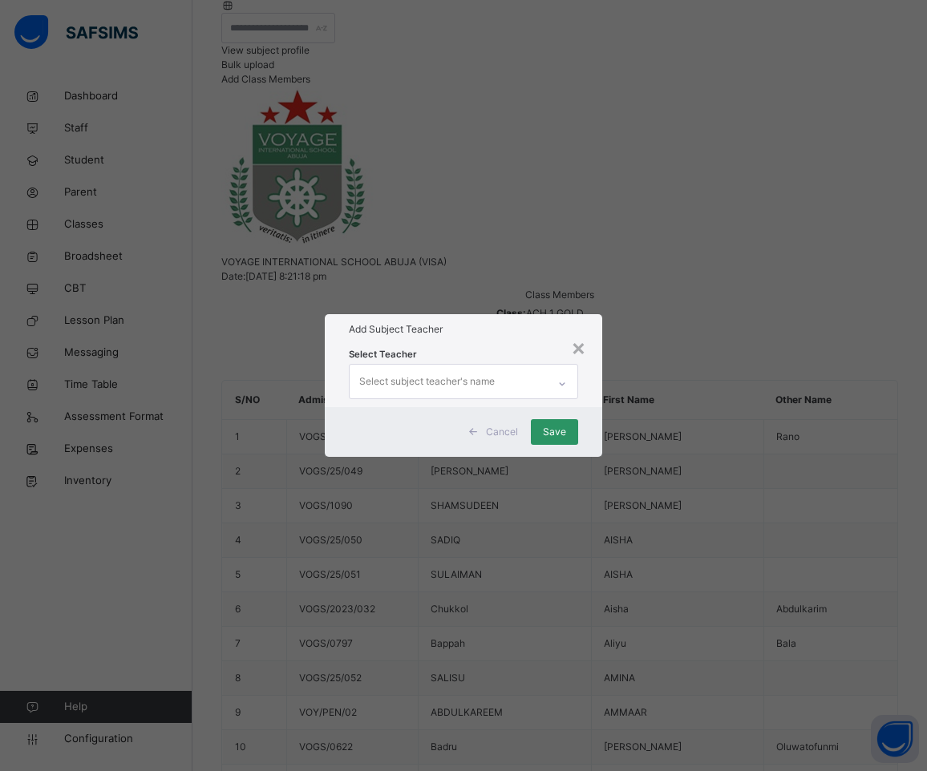
click at [434, 366] on div "Select subject teacher's name" at bounding box center [426, 381] width 135 height 30
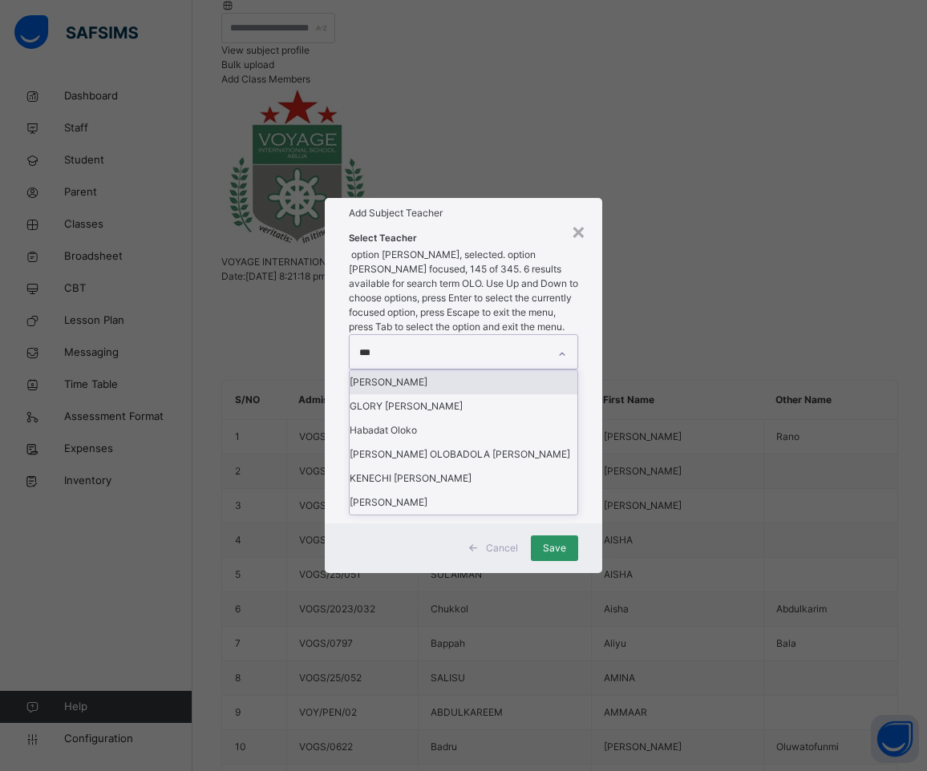
type input "****"
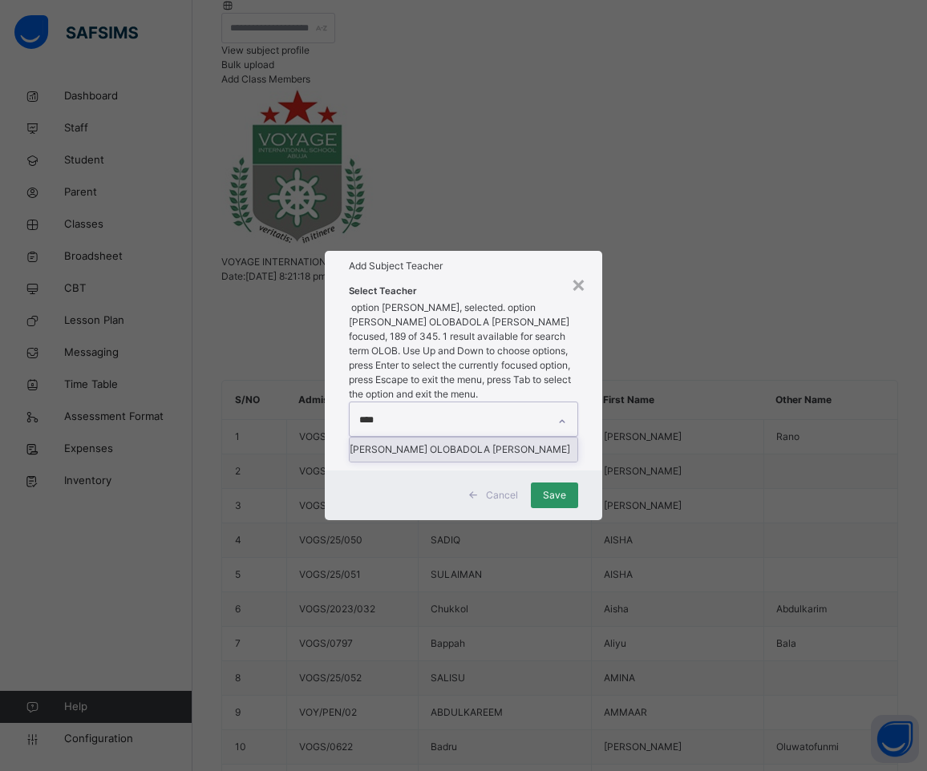
click at [469, 438] on div "[PERSON_NAME] OLOBADOLA [PERSON_NAME]" at bounding box center [463, 450] width 228 height 24
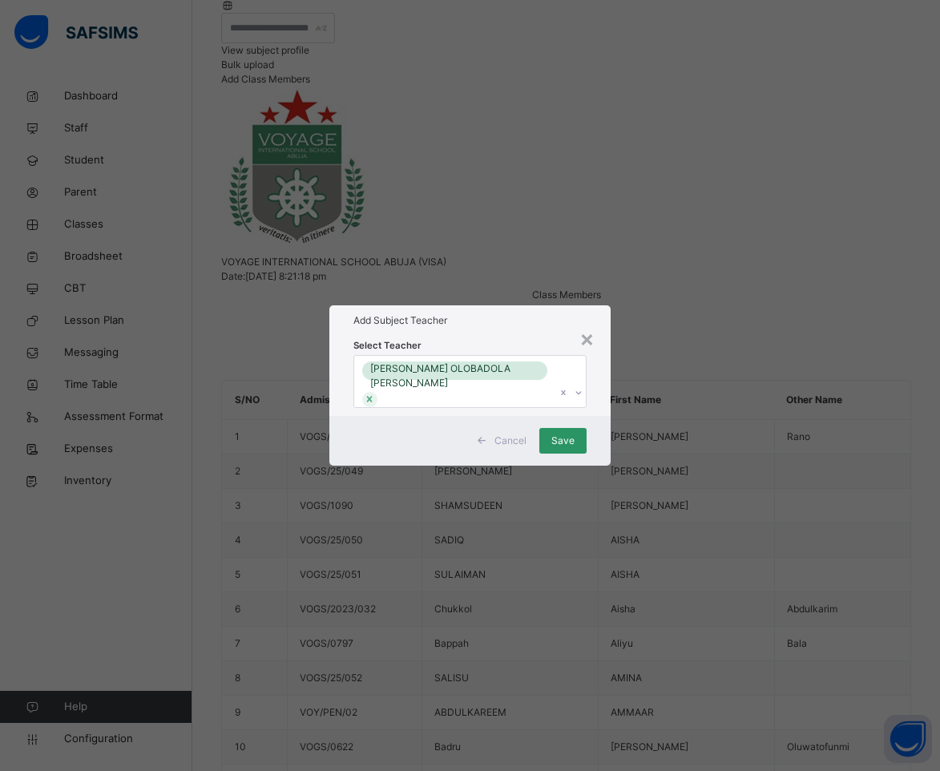
click at [527, 308] on div "Add Subject Teacher" at bounding box center [470, 320] width 282 height 30
click at [565, 448] on span "Save" at bounding box center [562, 441] width 23 height 14
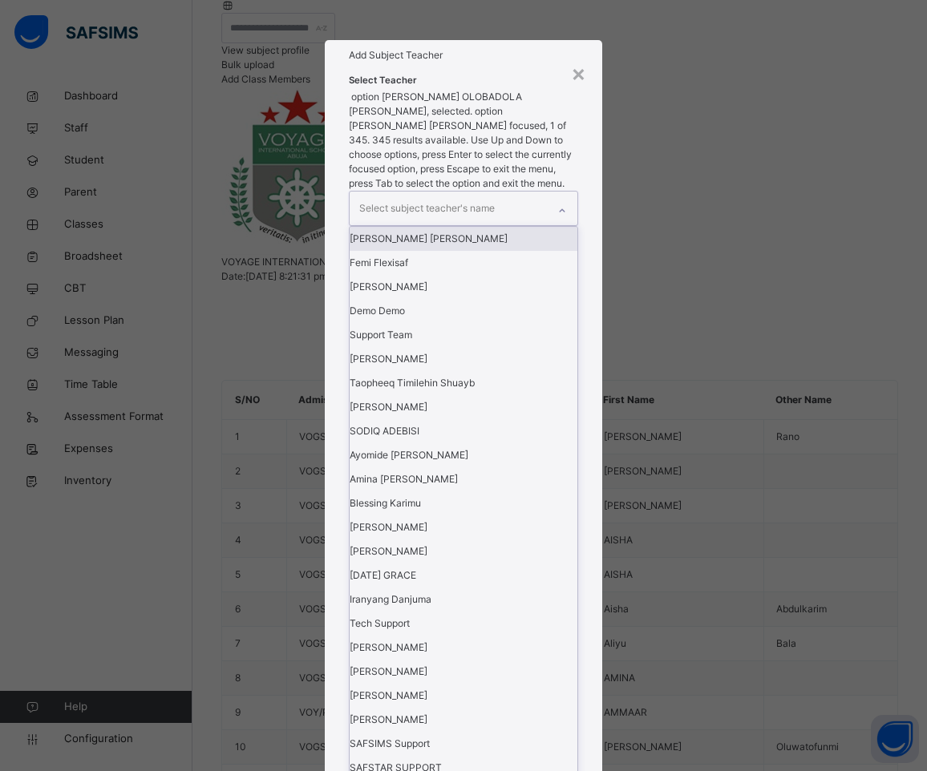
click at [457, 224] on div "Select subject teacher's name" at bounding box center [426, 208] width 135 height 30
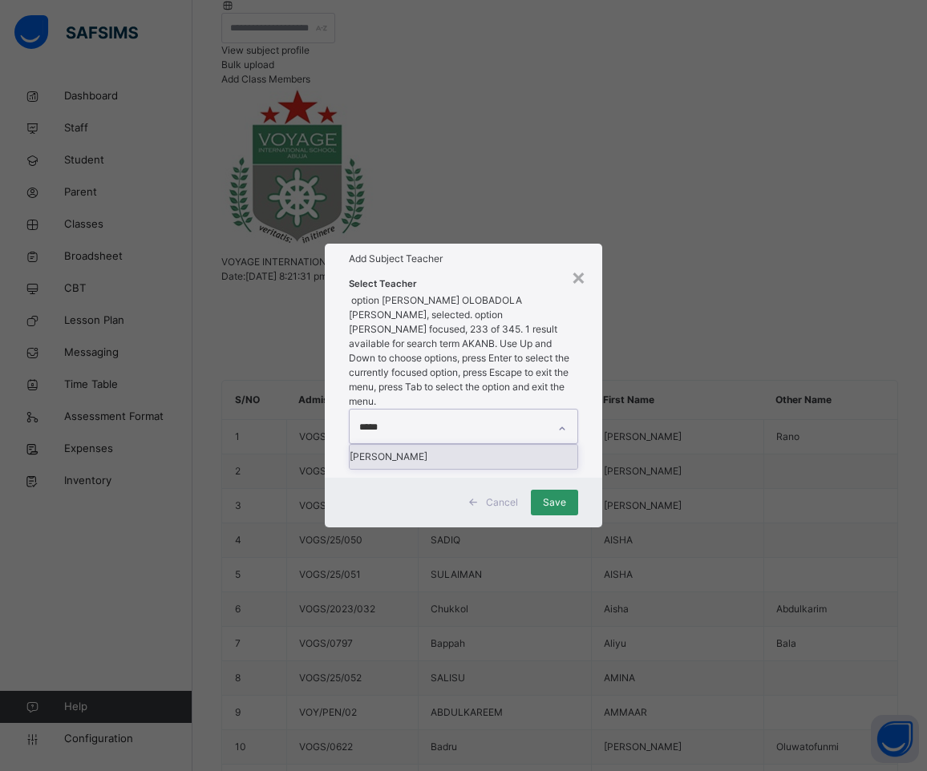
type input "******"
click at [471, 445] on div "[PERSON_NAME]" at bounding box center [463, 457] width 228 height 24
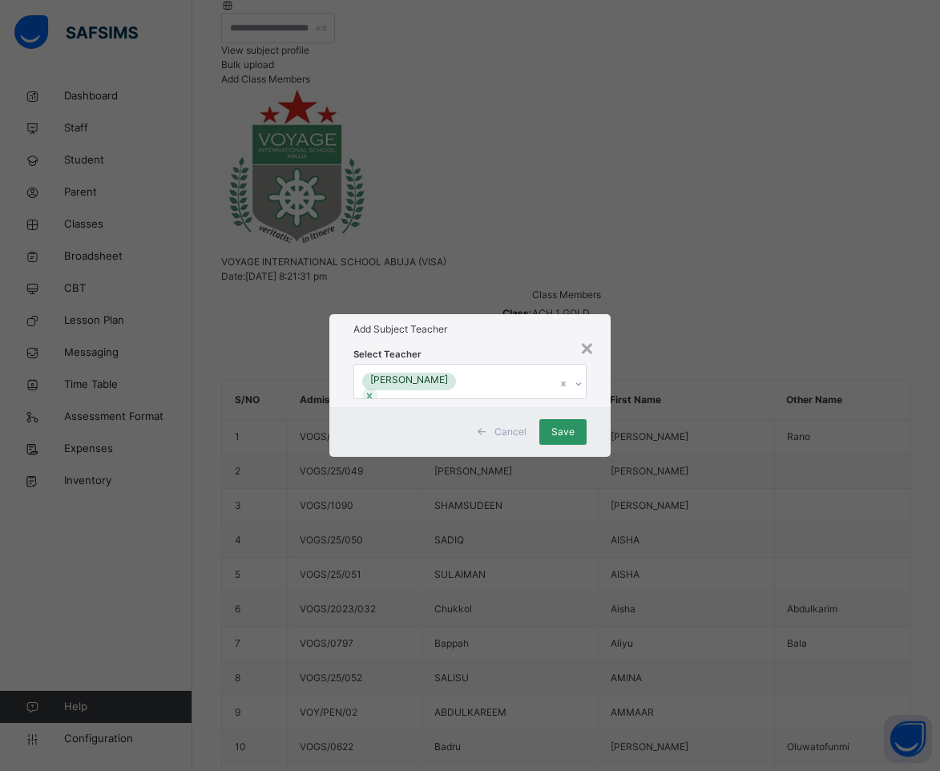
click at [473, 322] on h1 "Add Subject Teacher" at bounding box center [471, 329] width 234 height 14
click at [564, 439] on span "Save" at bounding box center [562, 432] width 23 height 14
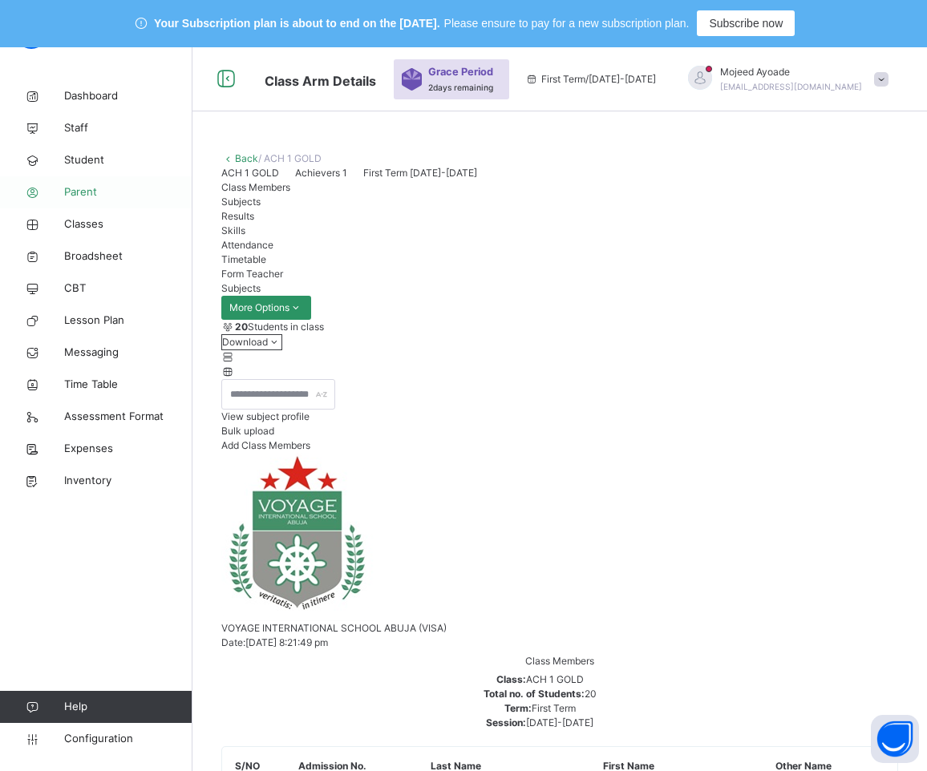
scroll to position [0, 0]
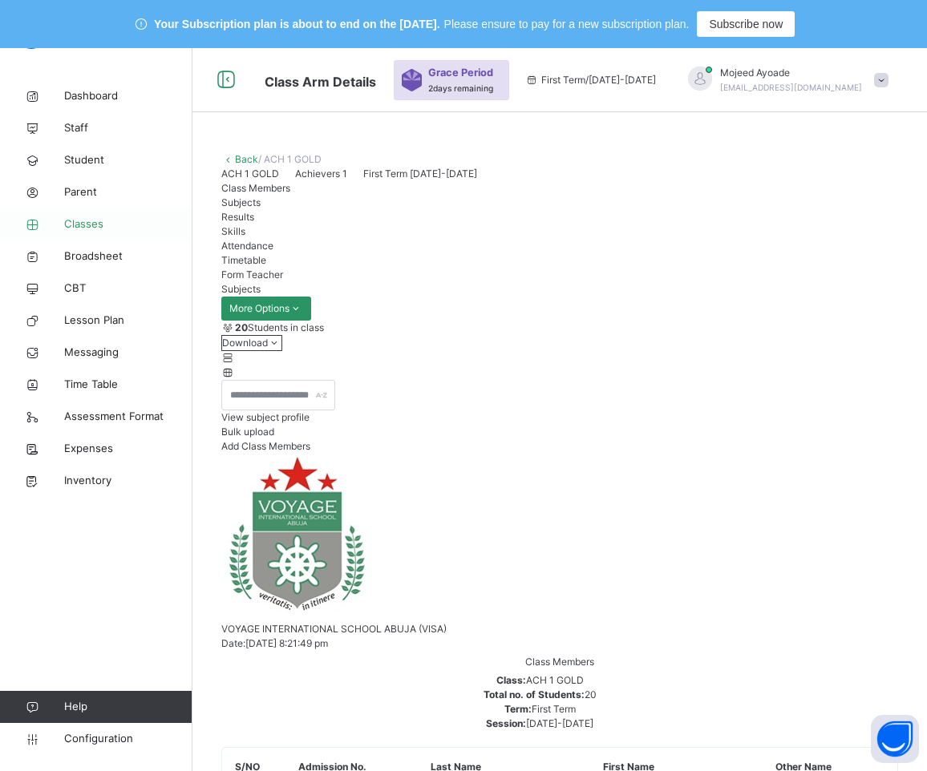
click at [92, 225] on span "Classes" at bounding box center [128, 224] width 128 height 16
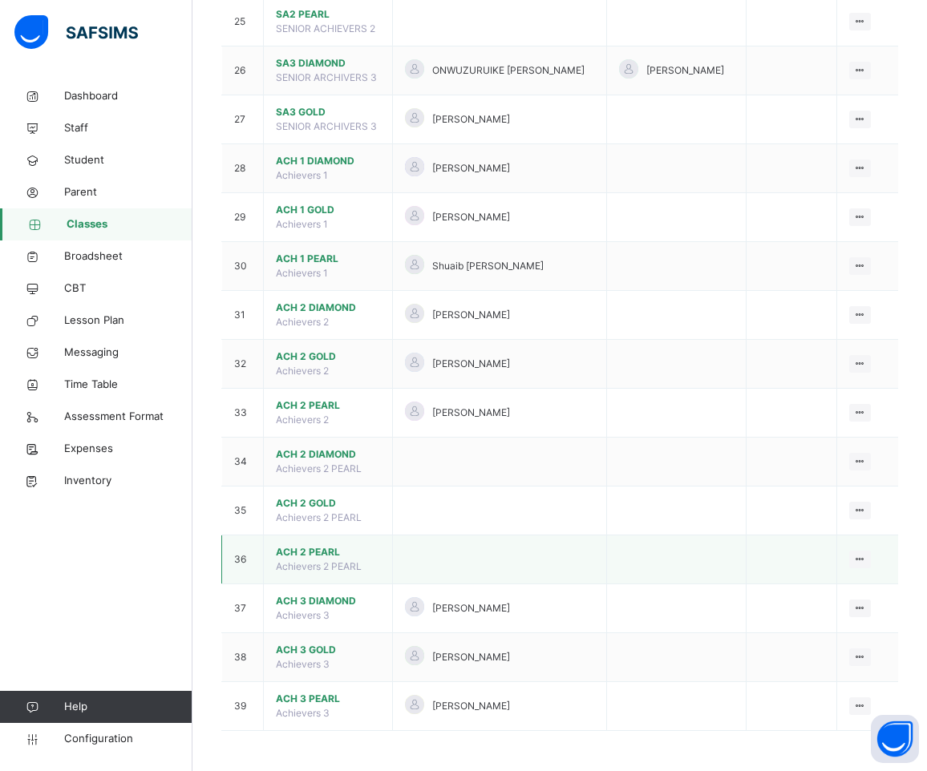
scroll to position [1479, 0]
click at [312, 266] on span "ACH 1 PEARL" at bounding box center [328, 259] width 104 height 14
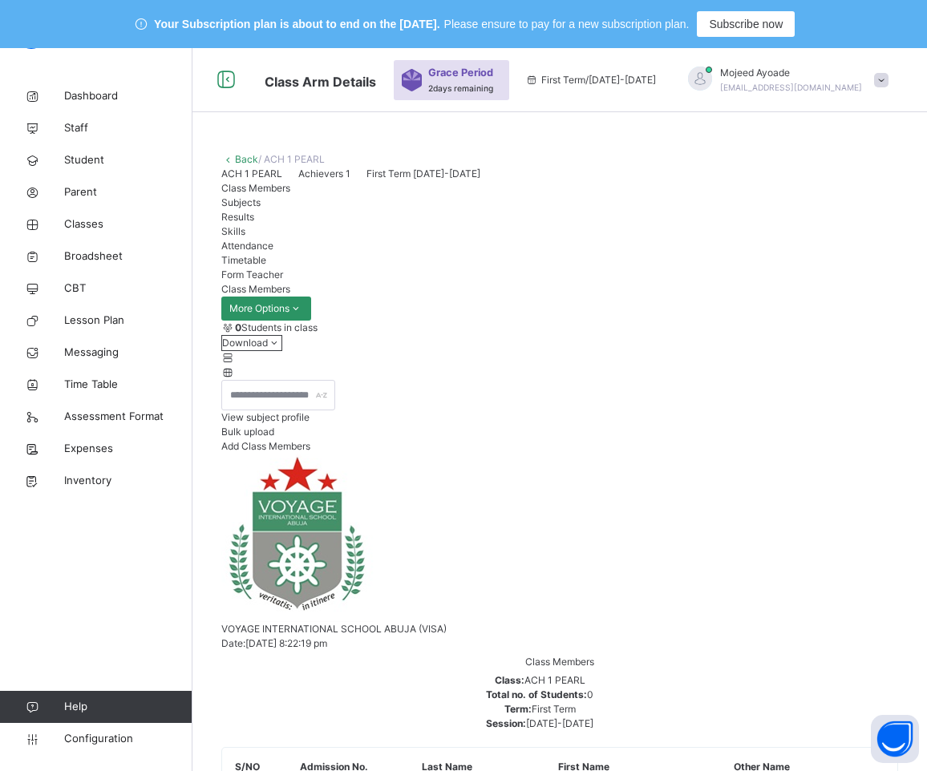
scroll to position [321, 0]
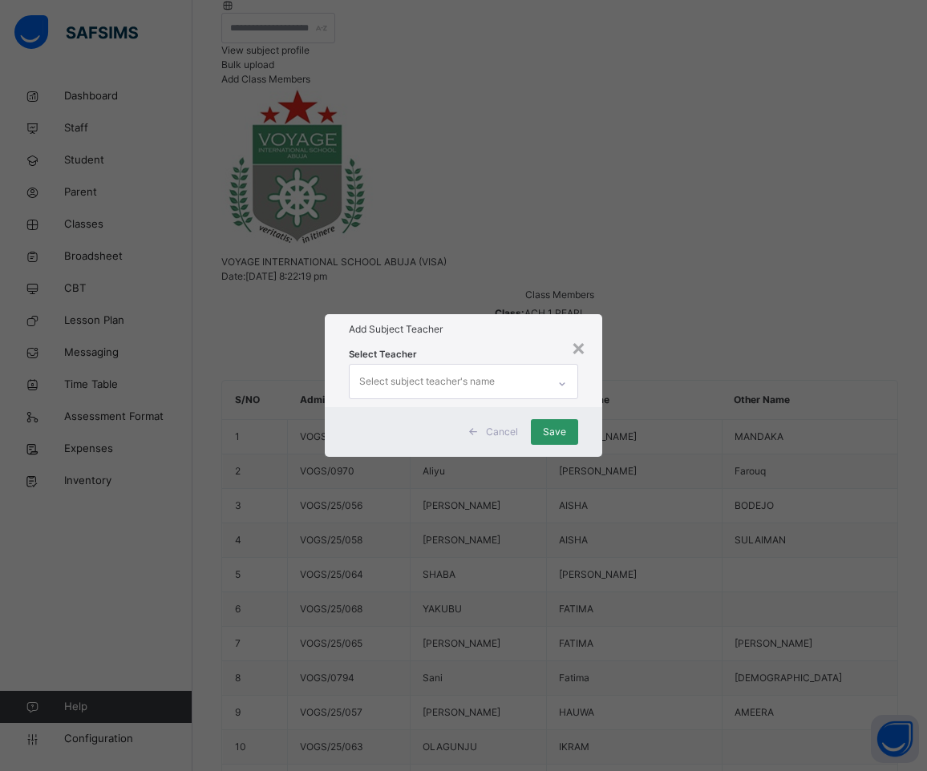
click at [458, 366] on div "Select subject teacher's name" at bounding box center [426, 381] width 135 height 30
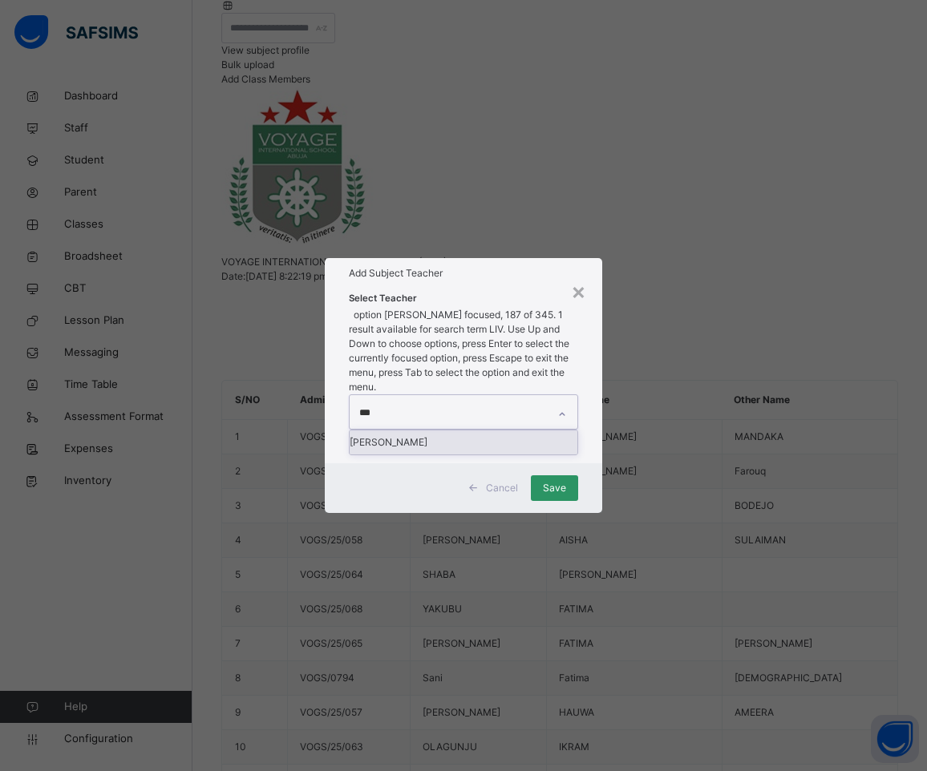
type input "****"
click at [452, 430] on div "[PERSON_NAME]" at bounding box center [463, 442] width 228 height 24
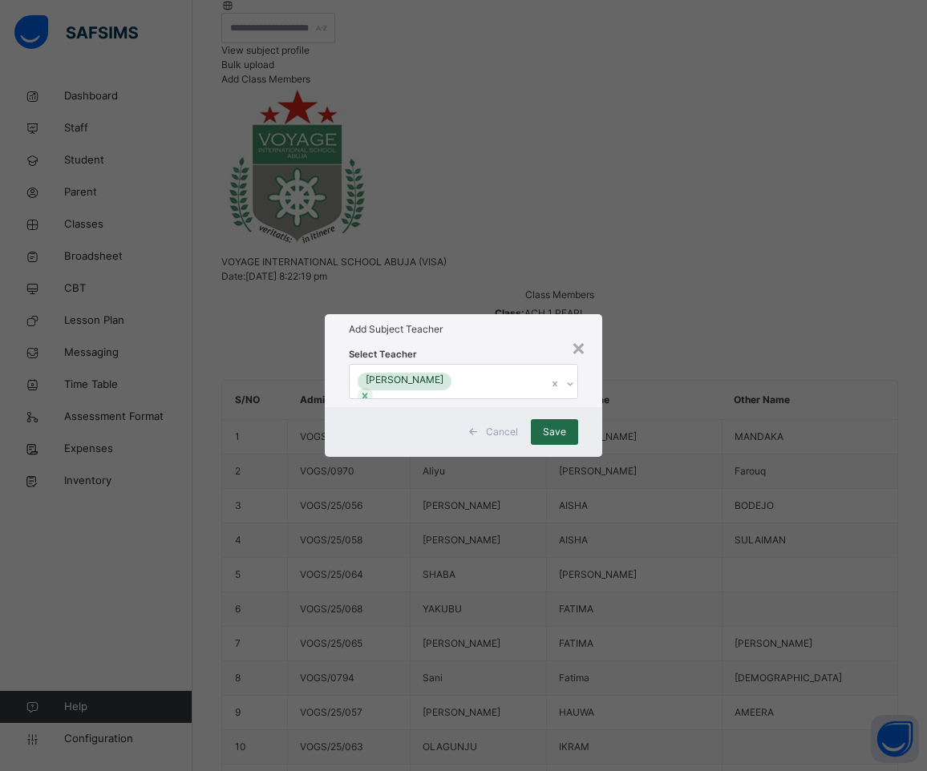
click at [556, 439] on span "Save" at bounding box center [554, 432] width 23 height 14
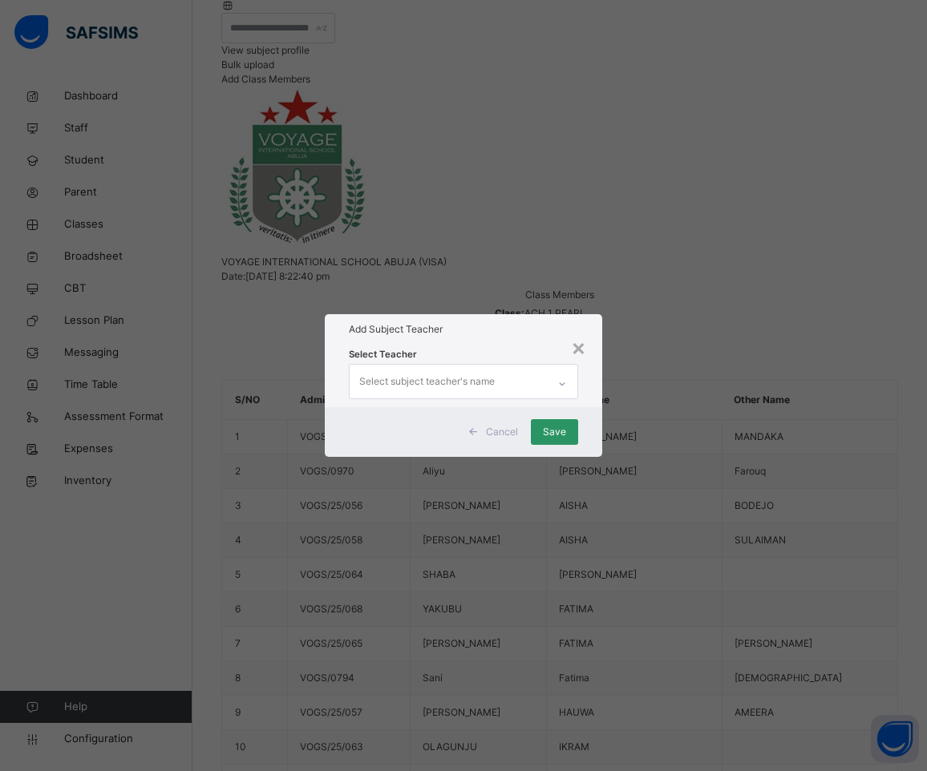
click at [428, 366] on div "Select subject teacher's name" at bounding box center [426, 381] width 135 height 30
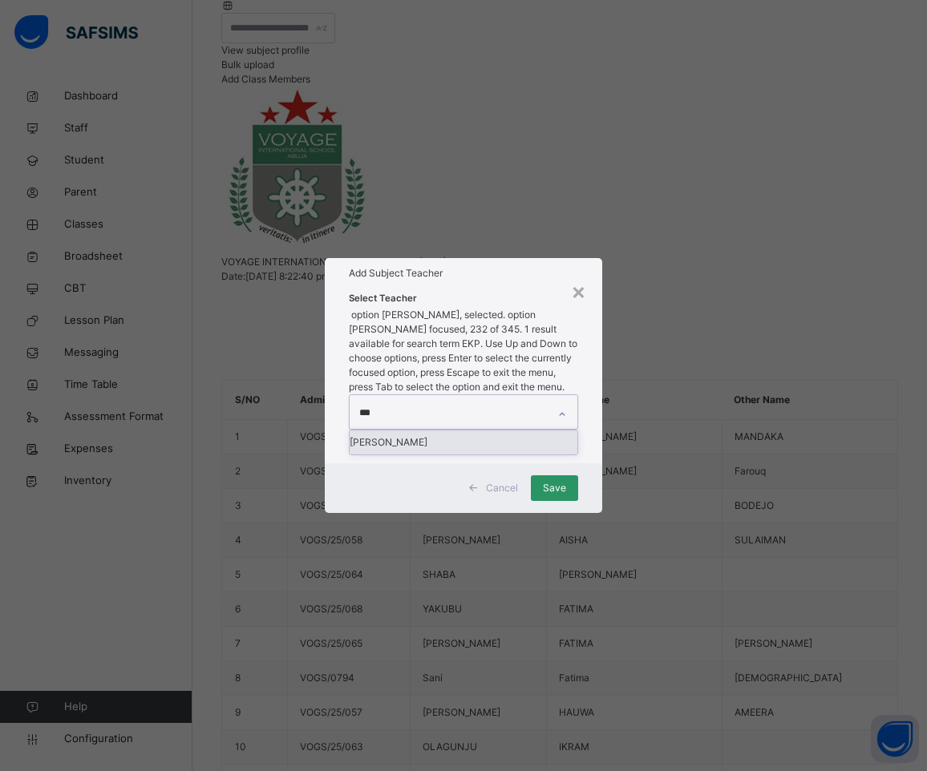
type input "****"
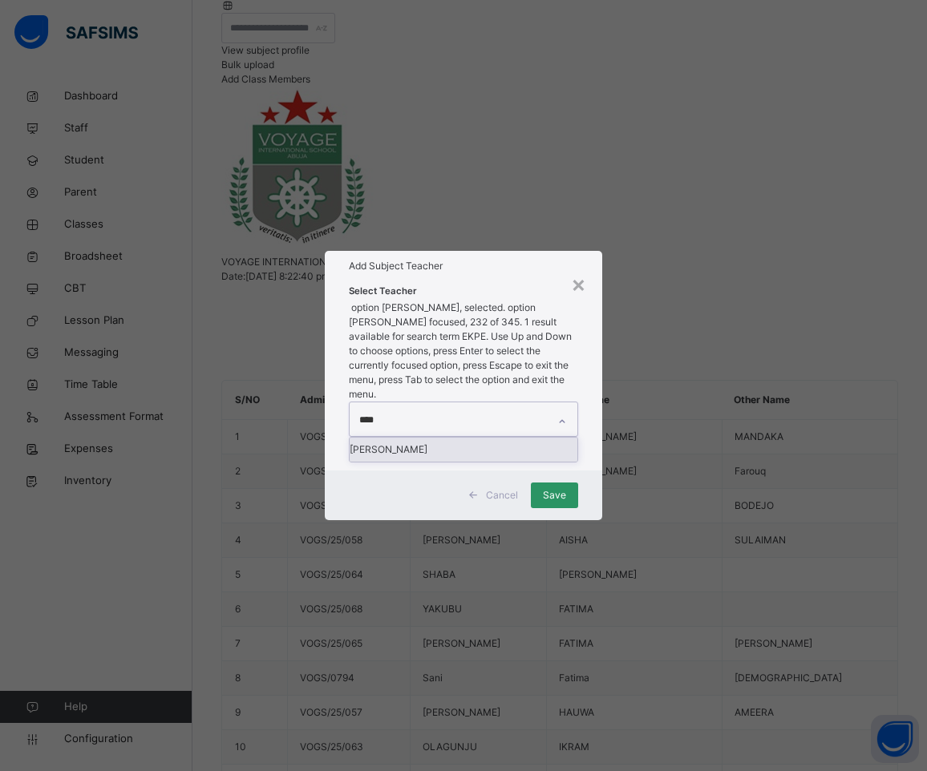
click at [498, 438] on div "[PERSON_NAME]" at bounding box center [463, 450] width 228 height 24
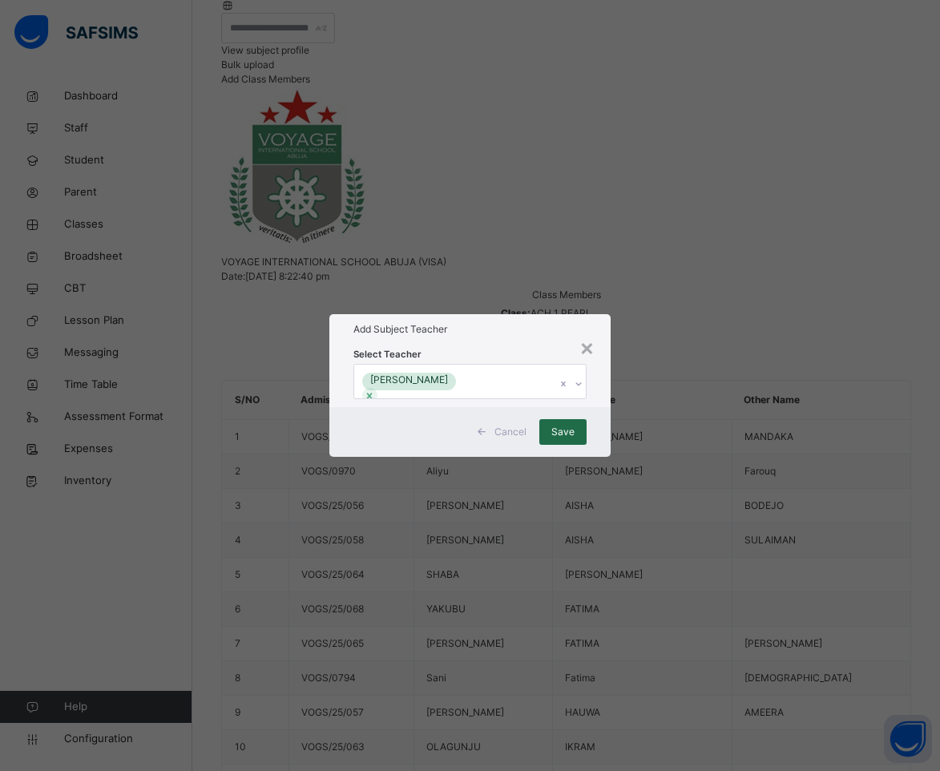
click at [572, 439] on span "Save" at bounding box center [562, 432] width 23 height 14
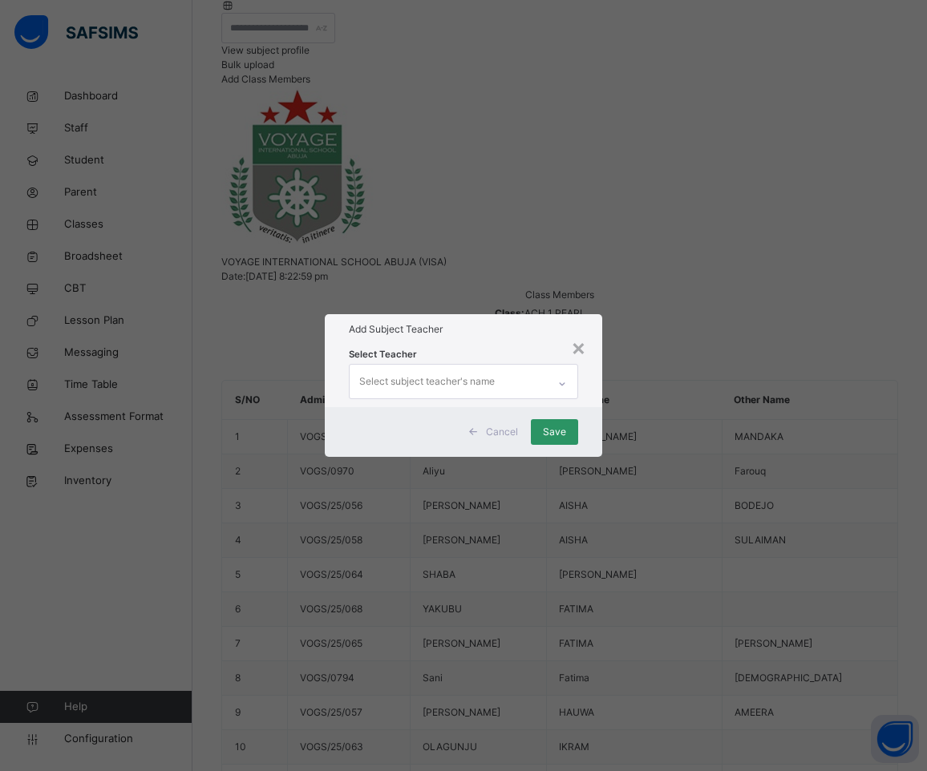
click at [454, 366] on div "Select subject teacher's name" at bounding box center [426, 381] width 135 height 30
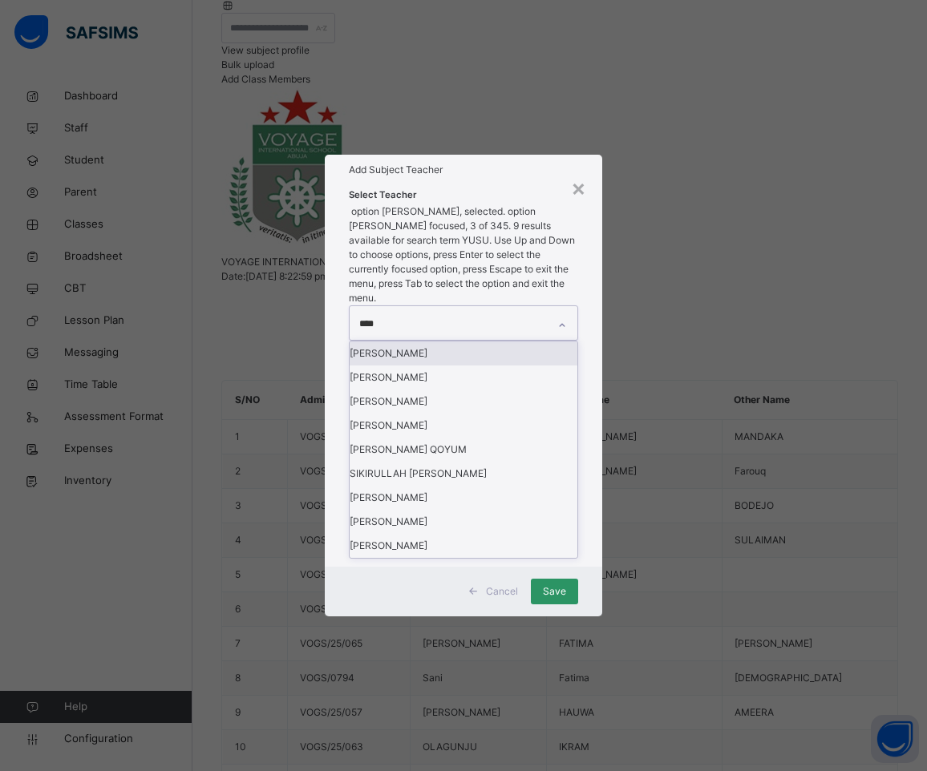
type input "*****"
click at [390, 366] on div "[PERSON_NAME]" at bounding box center [463, 353] width 228 height 24
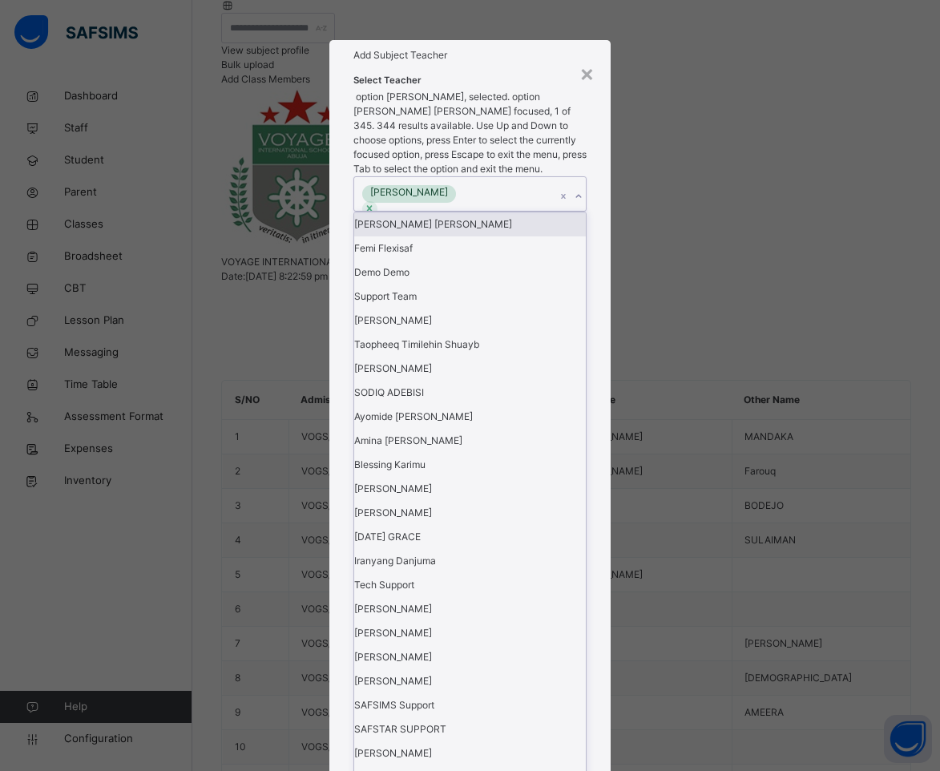
click at [459, 71] on div "Add Subject Teacher" at bounding box center [470, 55] width 282 height 30
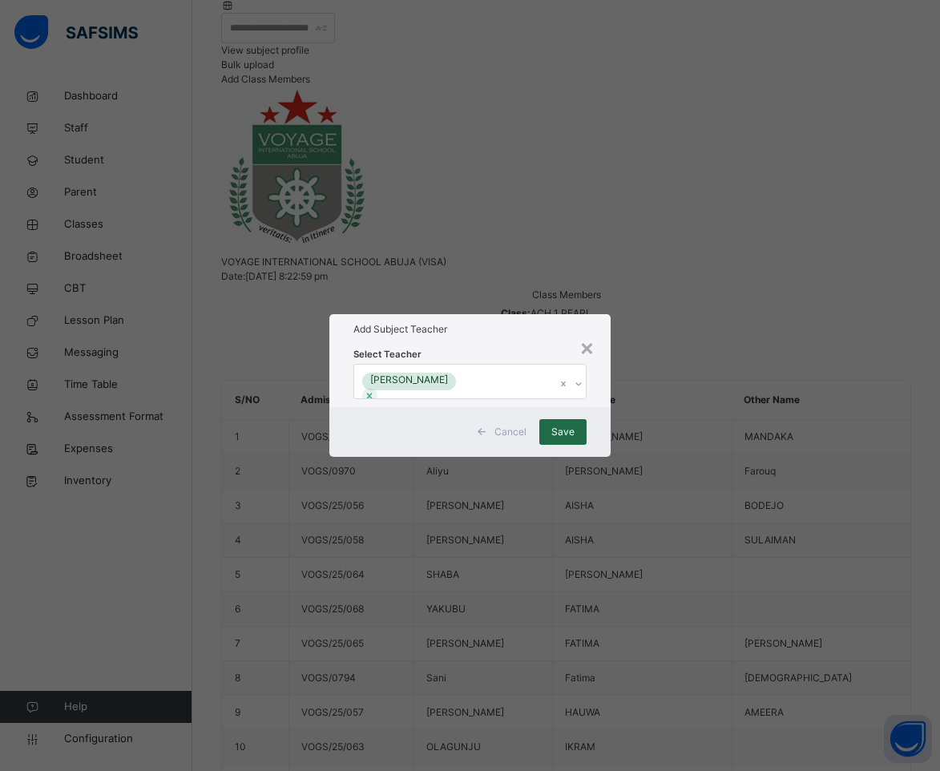
click at [558, 439] on span "Save" at bounding box center [562, 432] width 23 height 14
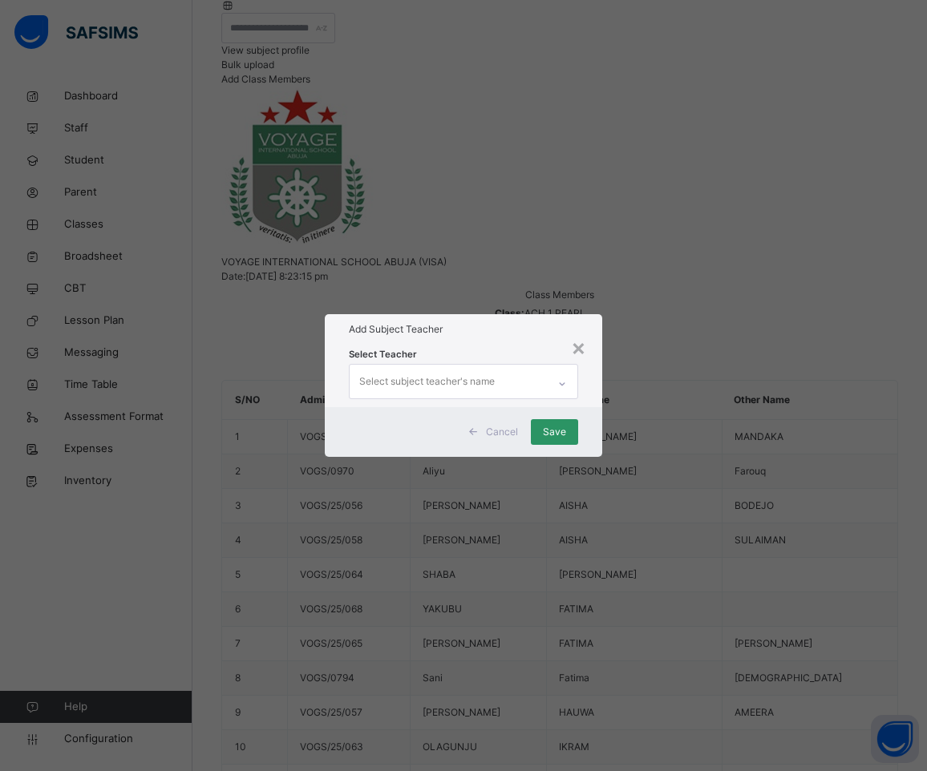
click at [404, 366] on div "Select subject teacher's name" at bounding box center [426, 381] width 135 height 30
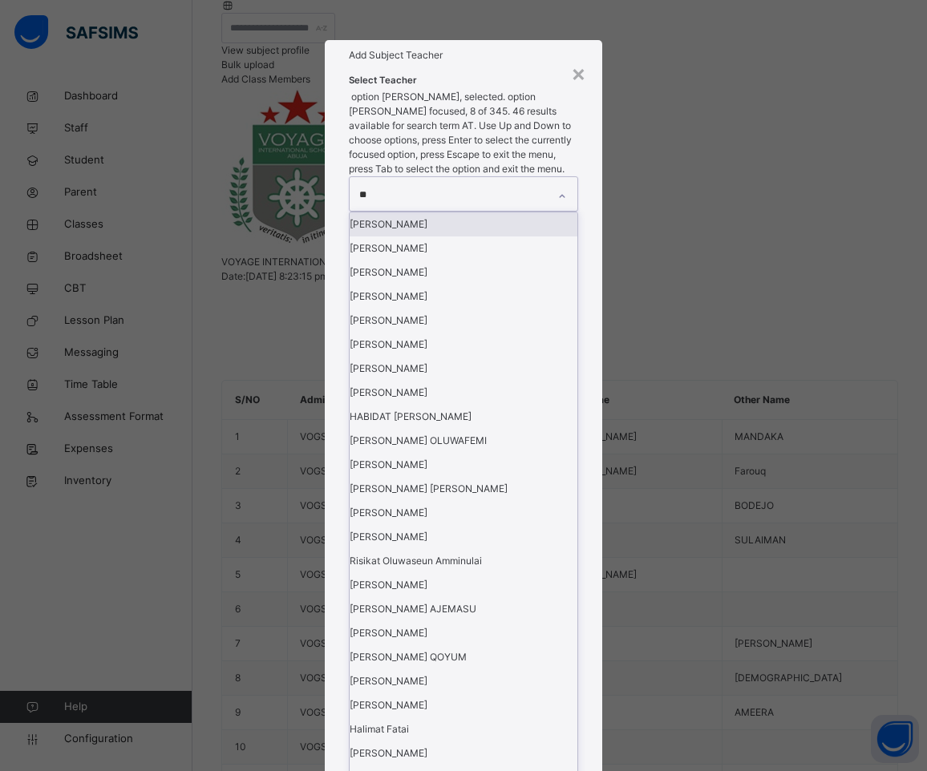
type input "***"
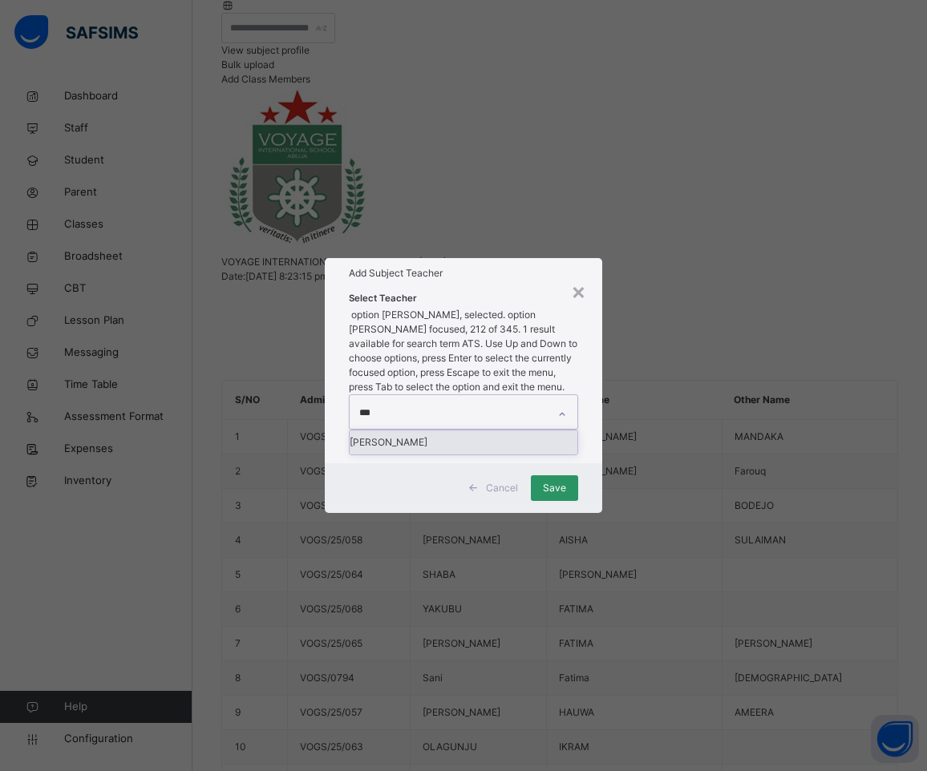
click at [420, 430] on div "[PERSON_NAME]" at bounding box center [463, 442] width 228 height 24
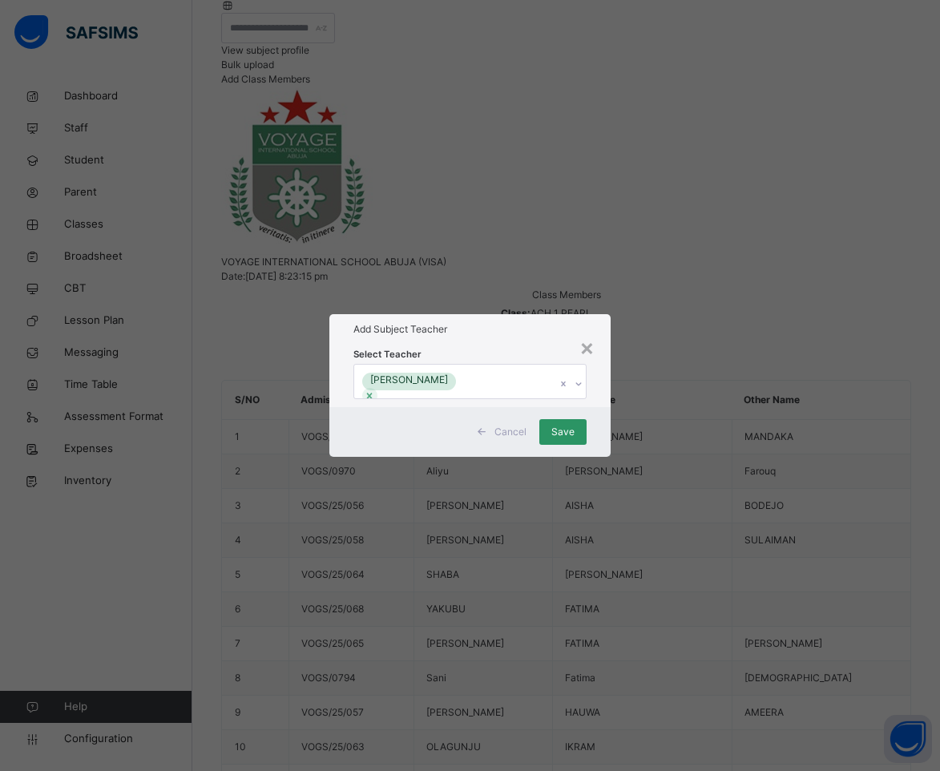
click at [445, 314] on div "Add Subject Teacher" at bounding box center [470, 329] width 282 height 30
click at [572, 439] on span "Save" at bounding box center [562, 432] width 23 height 14
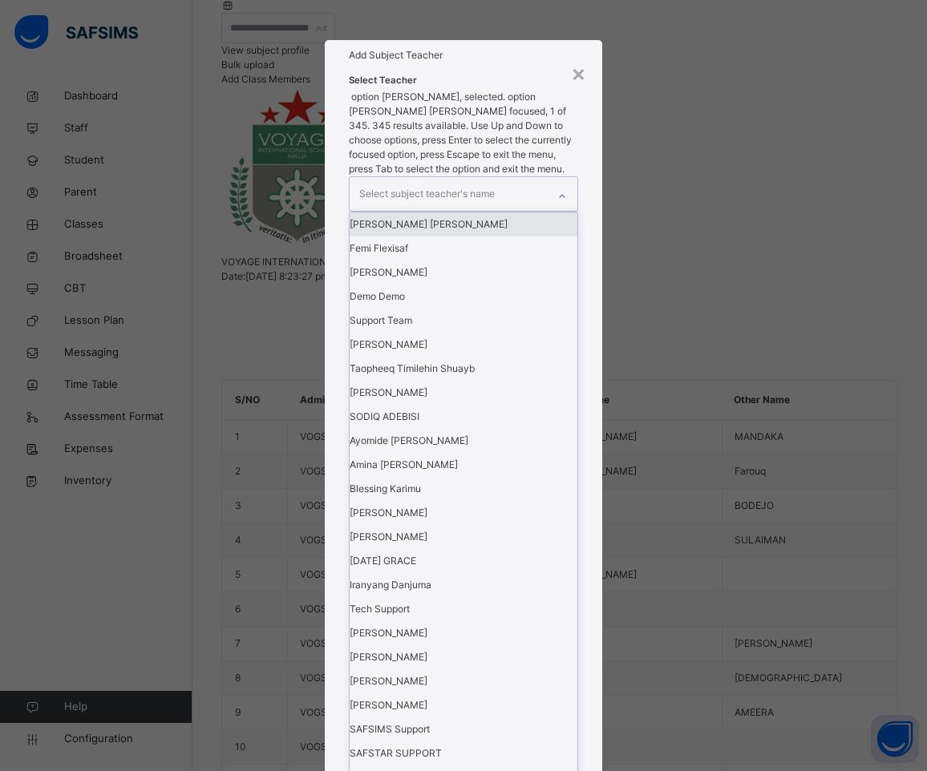
click at [466, 209] on div "Select subject teacher's name" at bounding box center [426, 194] width 135 height 30
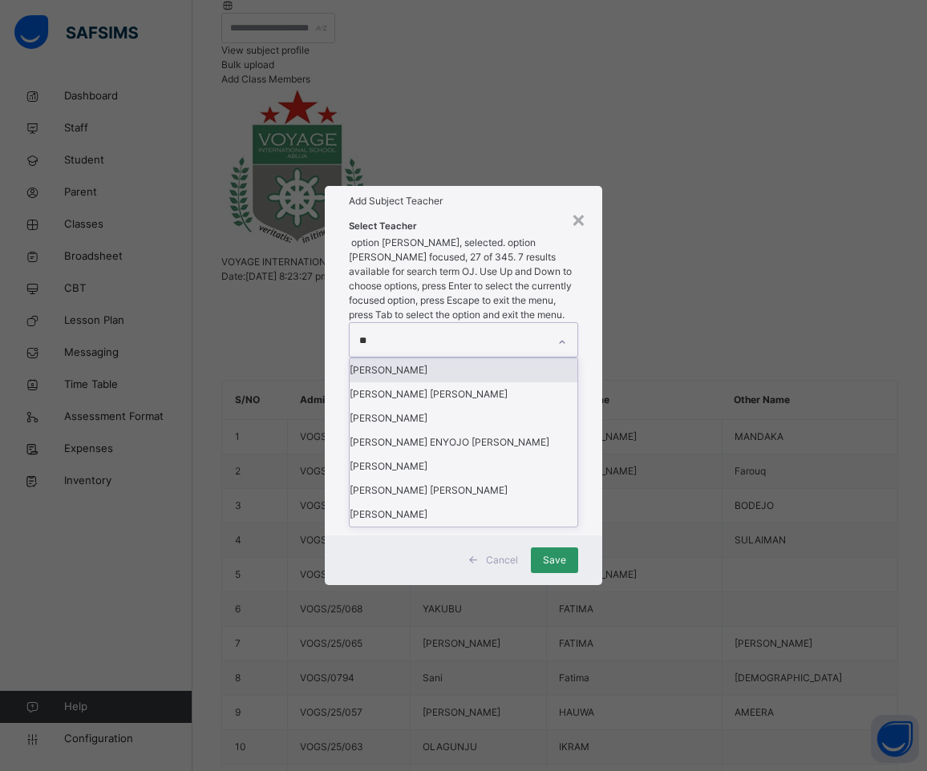
type input "***"
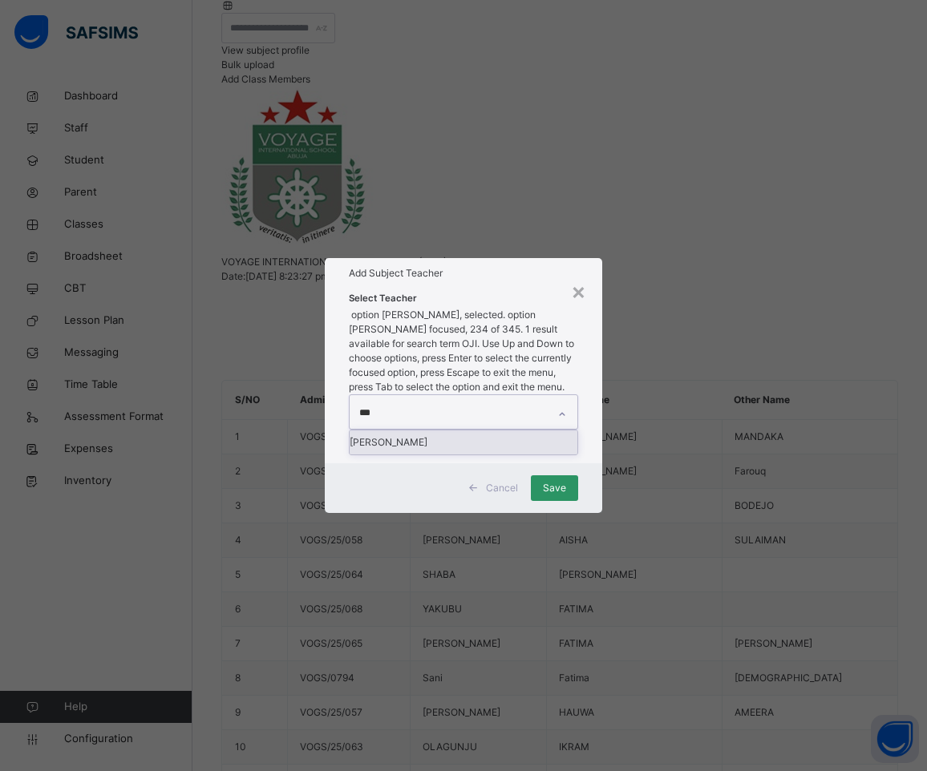
click at [452, 430] on div "[PERSON_NAME]" at bounding box center [463, 442] width 228 height 24
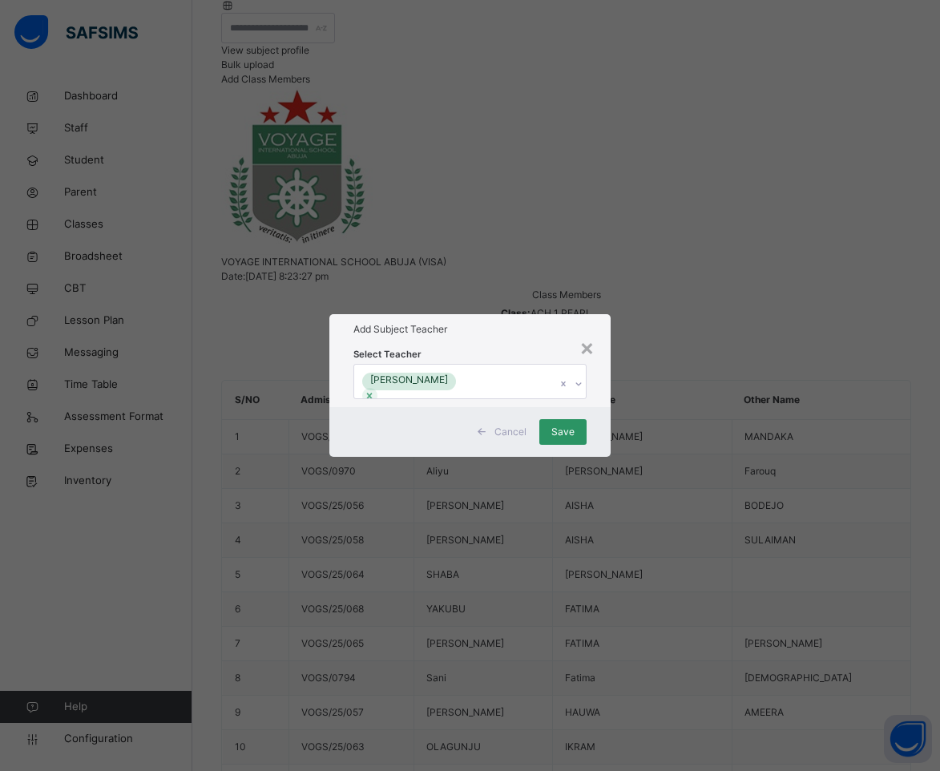
click at [495, 353] on div "Select Teacher [PERSON_NAME]" at bounding box center [471, 376] width 234 height 46
click at [568, 439] on span "Save" at bounding box center [562, 432] width 23 height 14
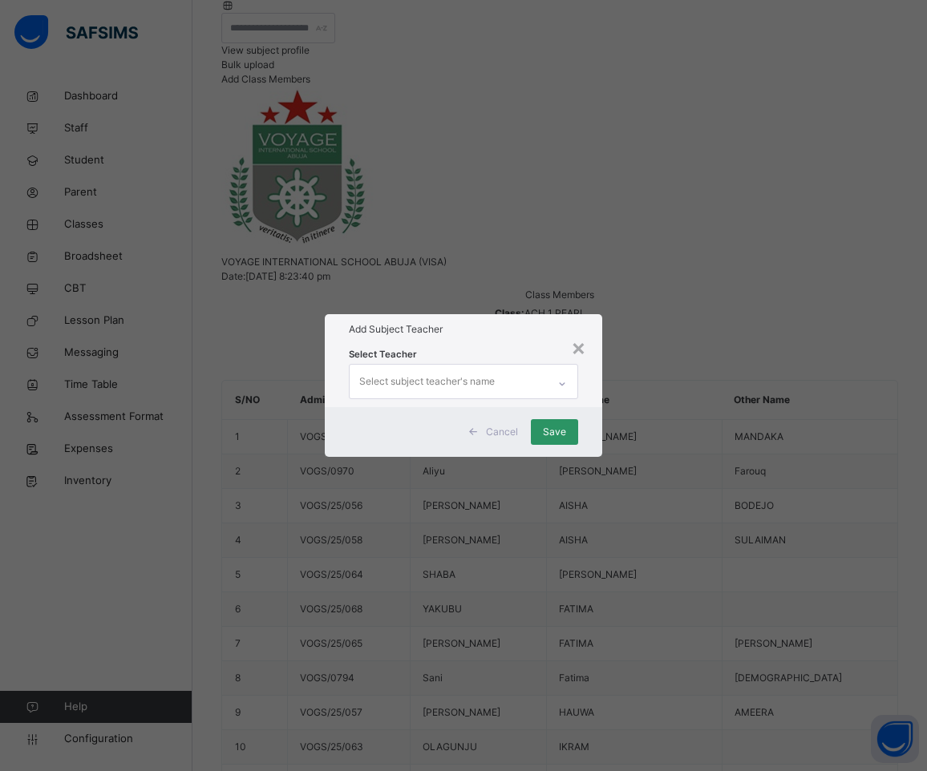
click at [484, 366] on div "Select subject teacher's name" at bounding box center [426, 381] width 135 height 30
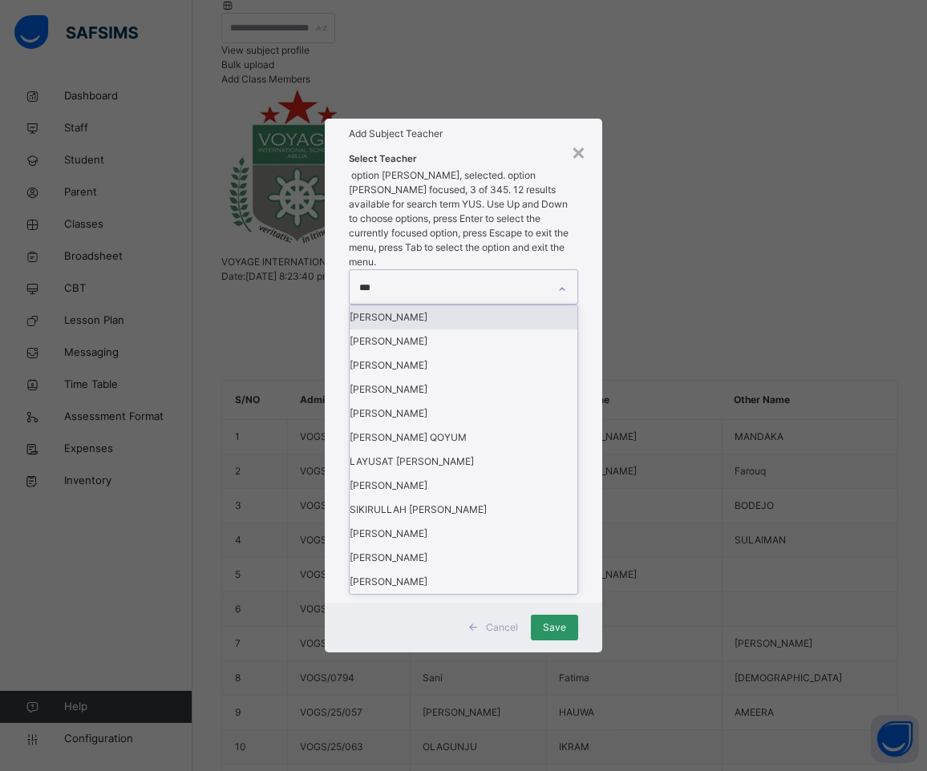
type input "****"
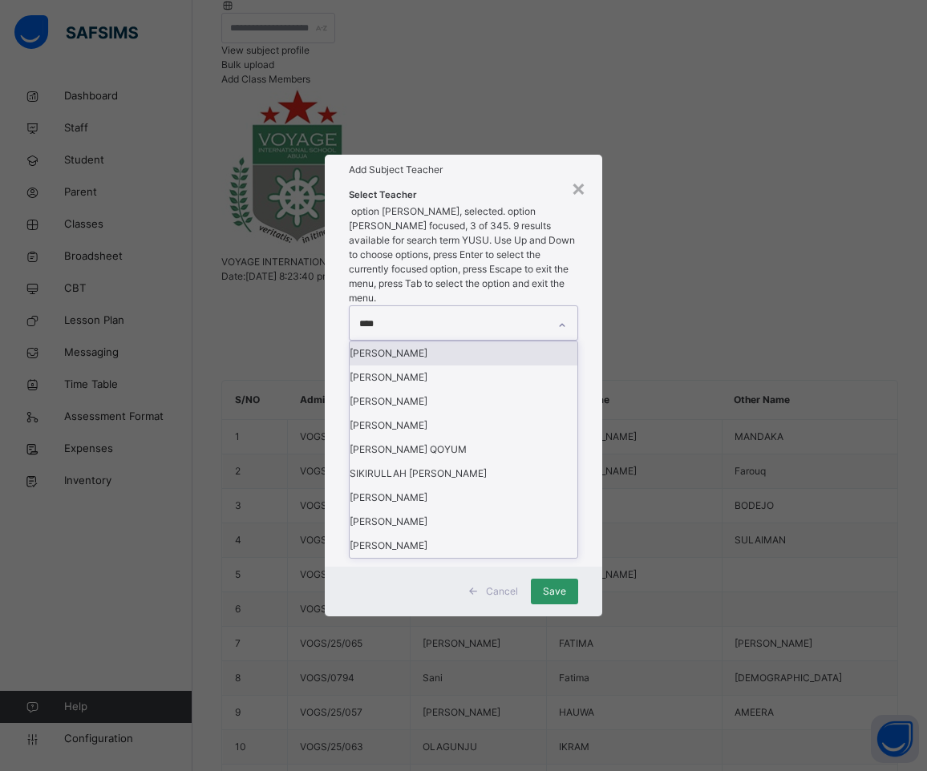
click at [418, 366] on div "[PERSON_NAME]" at bounding box center [463, 353] width 228 height 24
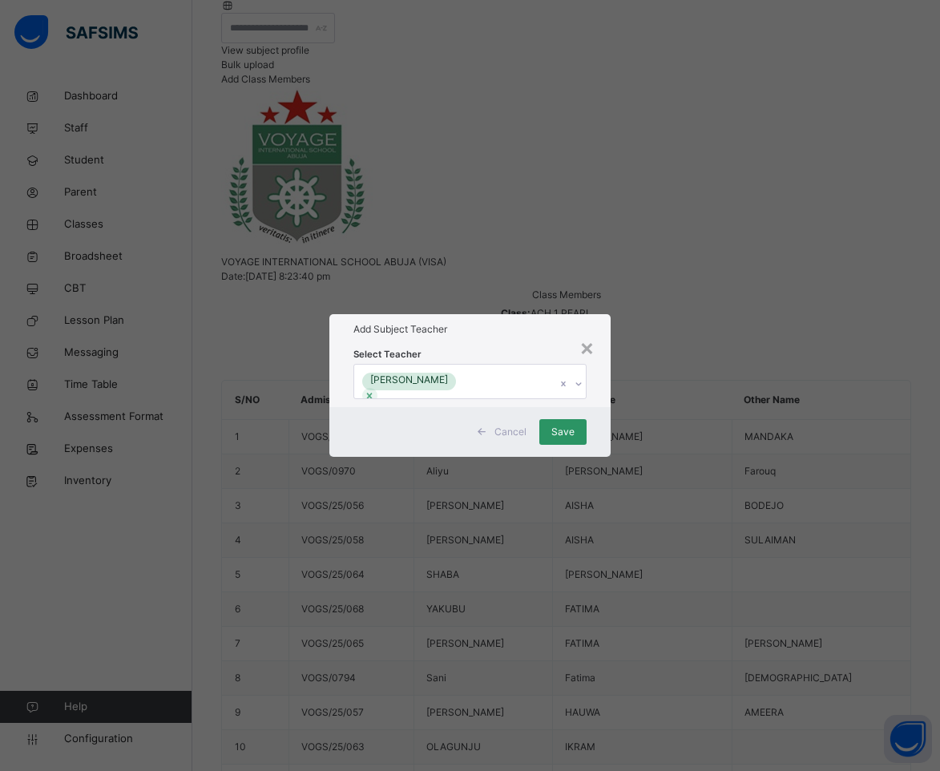
click at [477, 314] on div "Add Subject Teacher" at bounding box center [470, 329] width 282 height 30
click at [567, 445] on div "Save" at bounding box center [562, 432] width 47 height 26
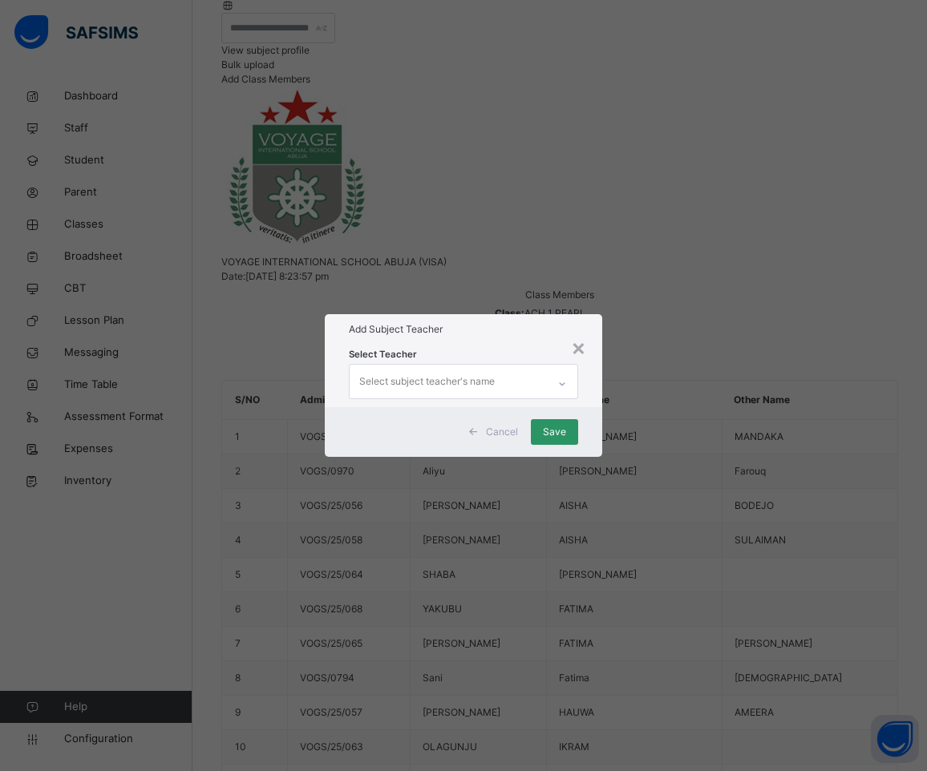
click at [450, 366] on div "Select subject teacher's name" at bounding box center [426, 381] width 135 height 30
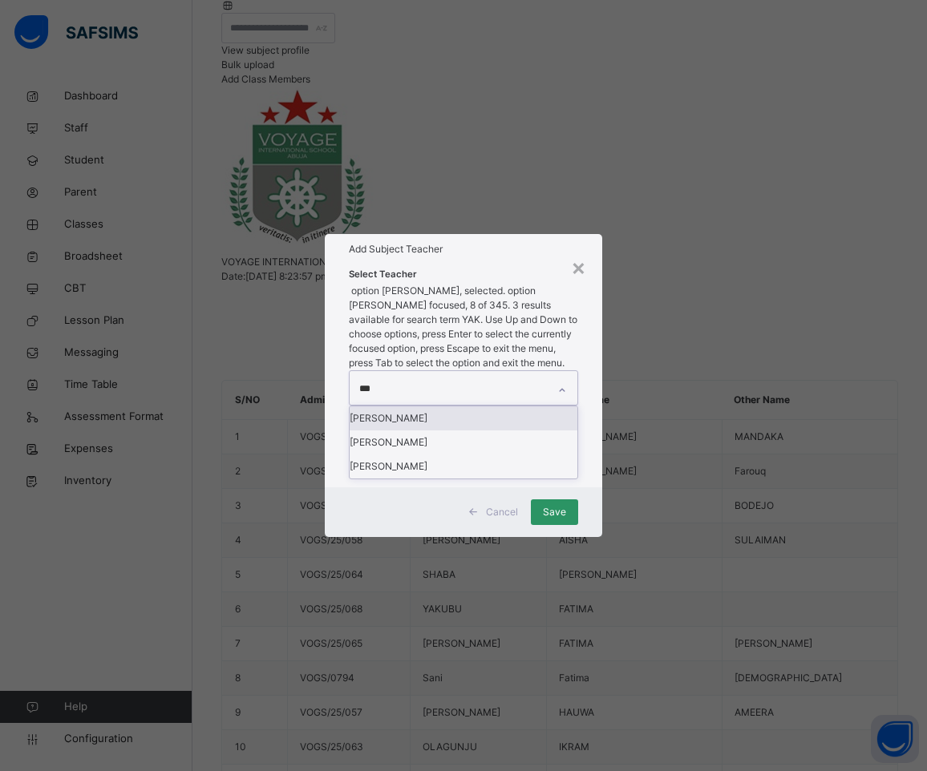
type input "****"
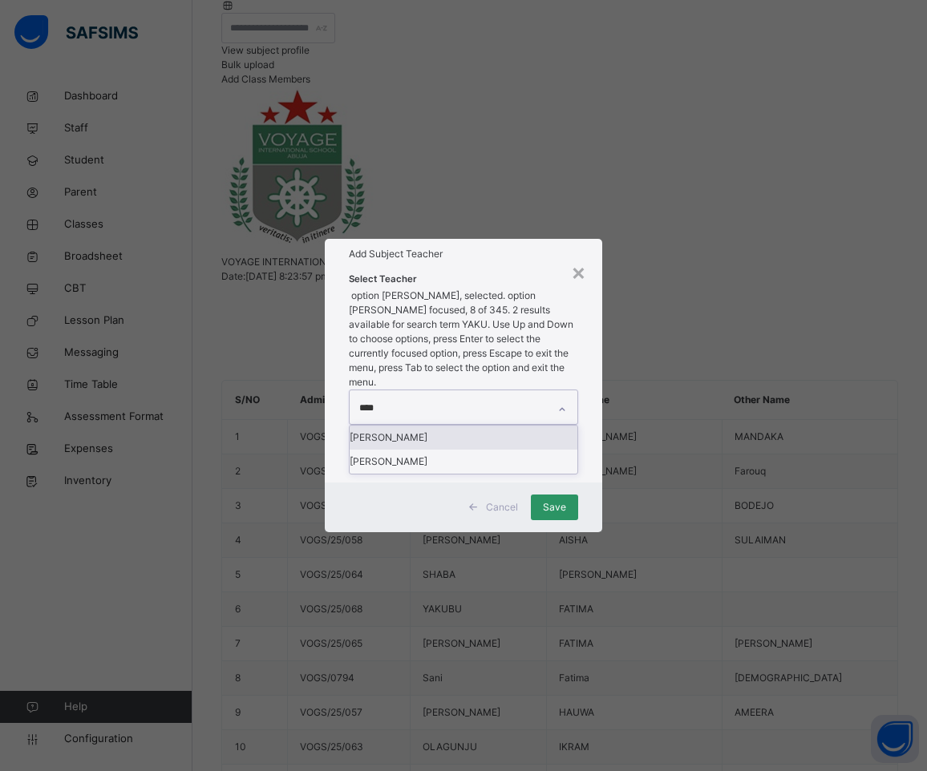
click at [424, 426] on div "[PERSON_NAME]" at bounding box center [463, 438] width 228 height 24
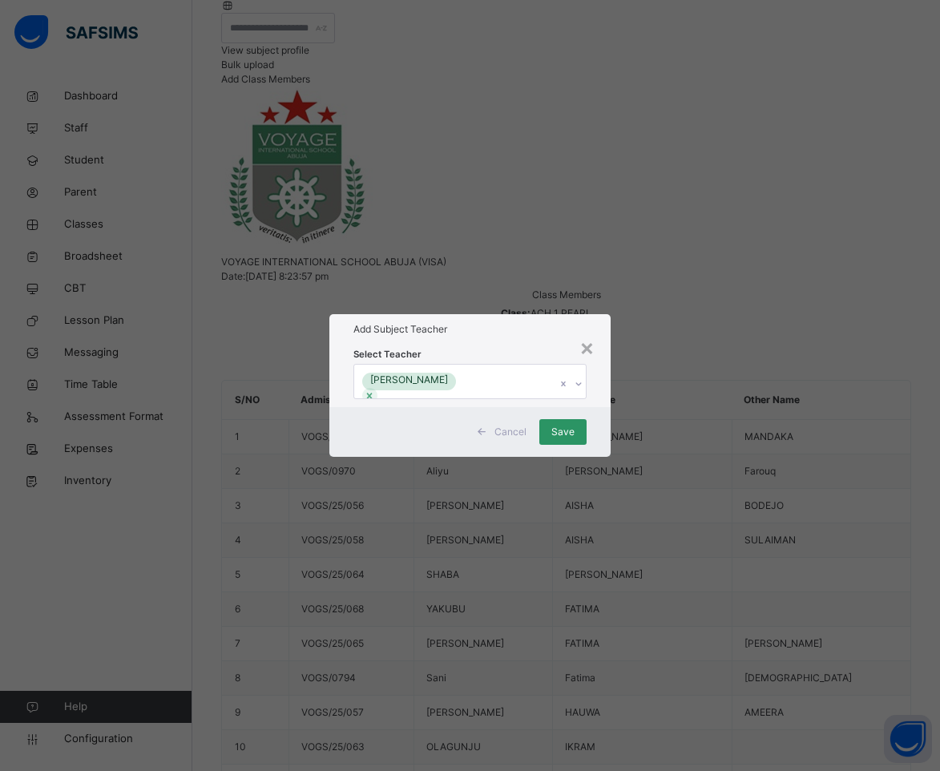
click at [479, 345] on div "Select Teacher [PERSON_NAME]" at bounding box center [470, 376] width 282 height 63
click at [551, 445] on div "Save" at bounding box center [562, 432] width 47 height 26
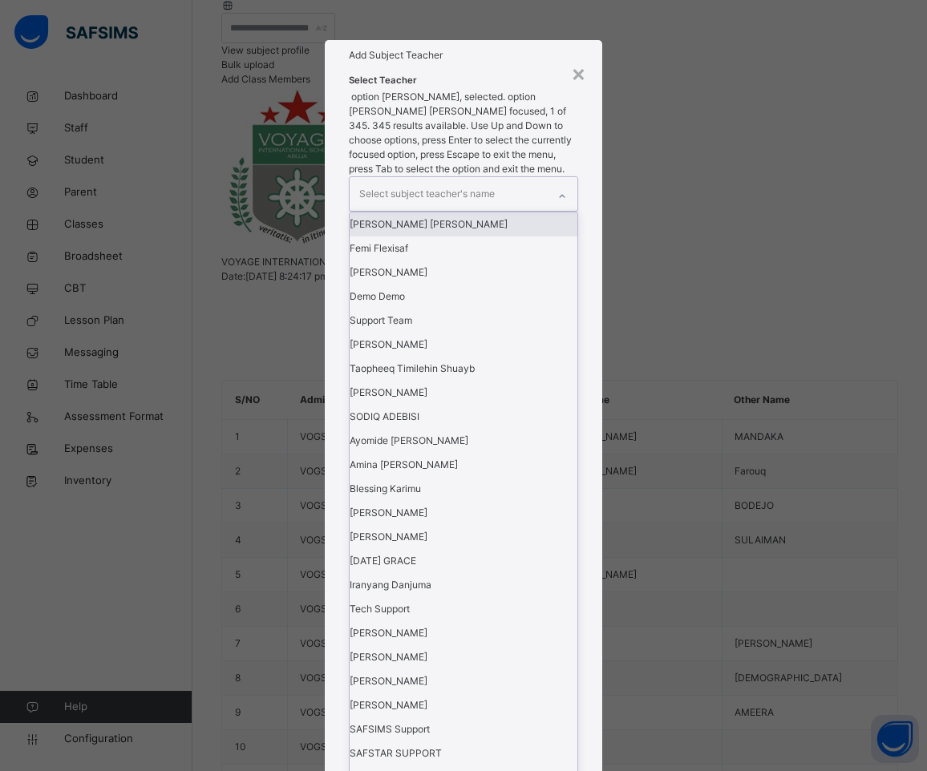
click at [480, 209] on div "Select subject teacher's name" at bounding box center [426, 194] width 135 height 30
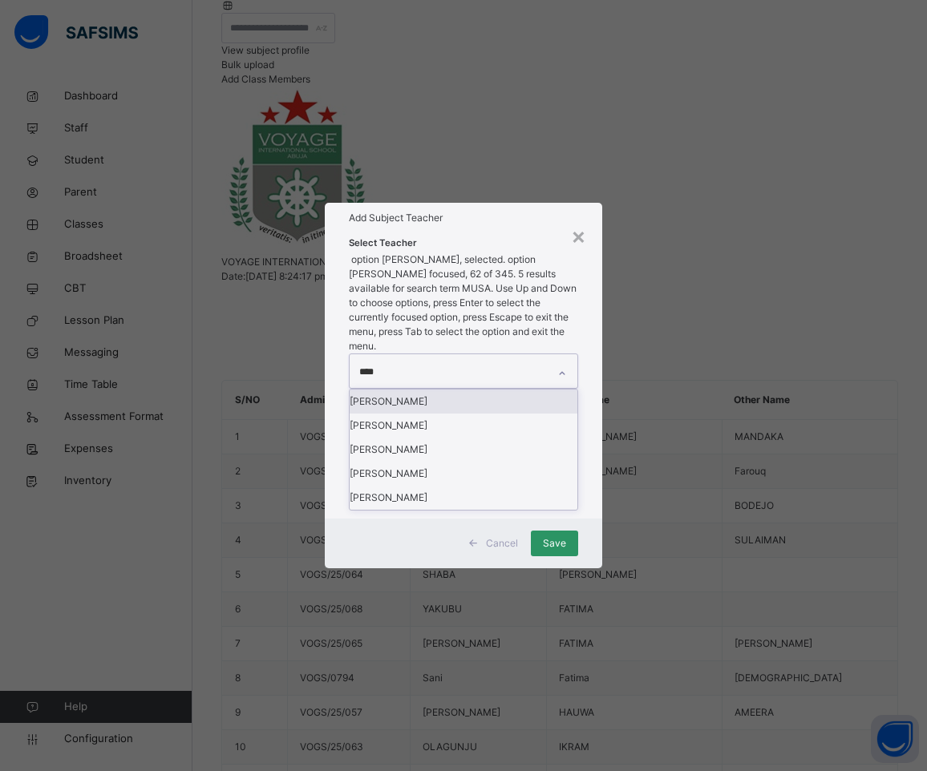
type input "****"
click at [471, 233] on div "Add Subject Teacher" at bounding box center [464, 218] width 278 height 30
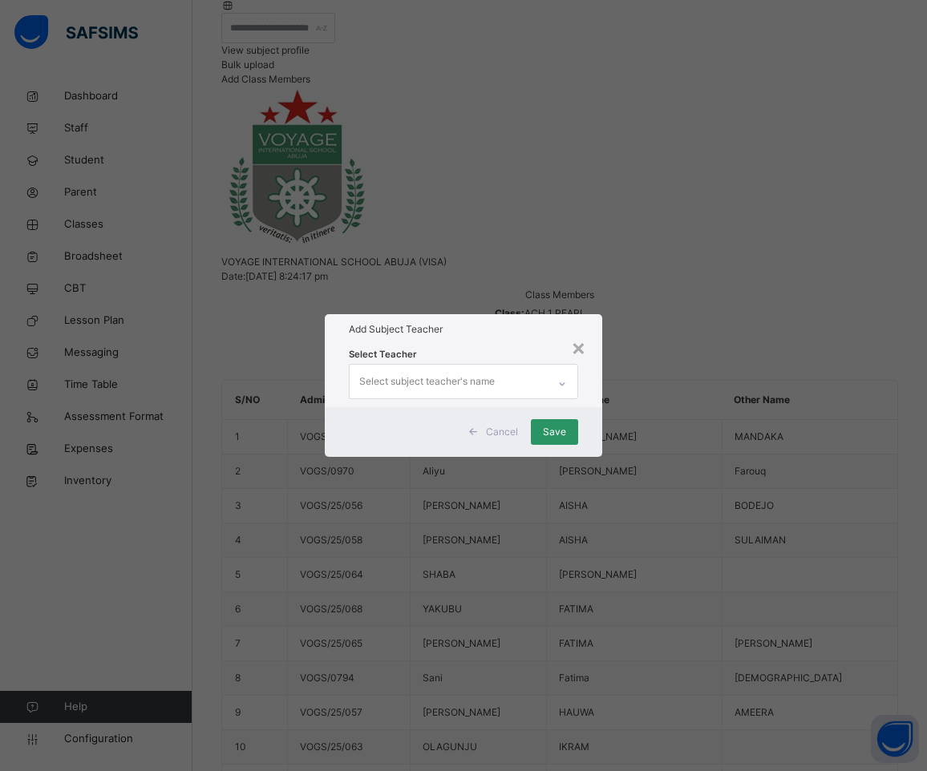
click at [522, 365] on div "Select subject teacher's name" at bounding box center [448, 382] width 198 height 34
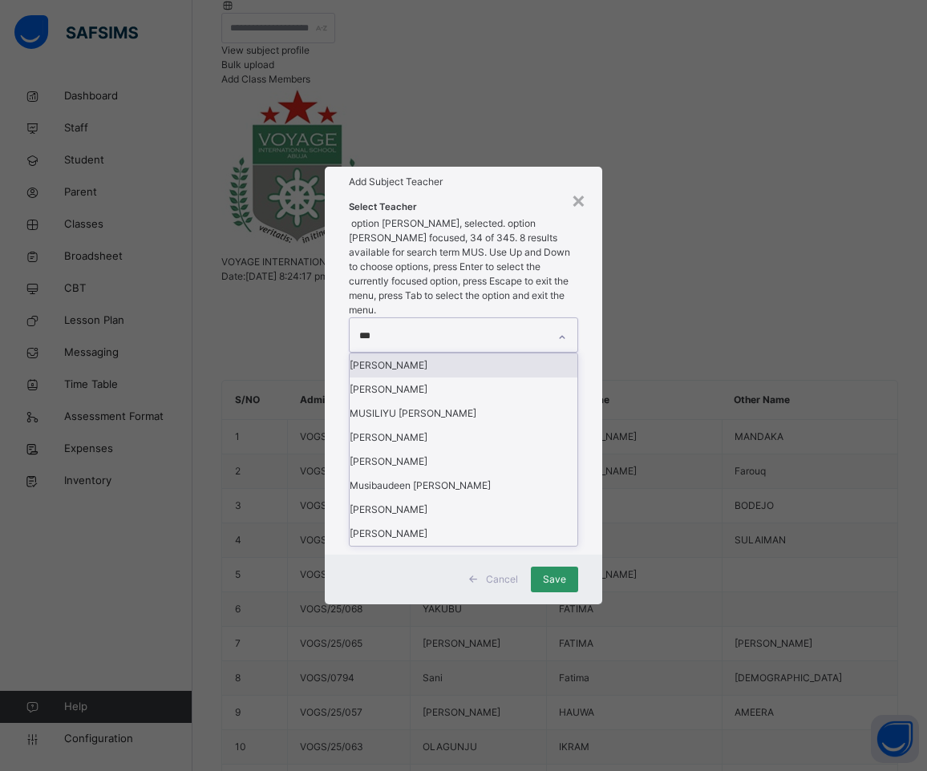
type input "****"
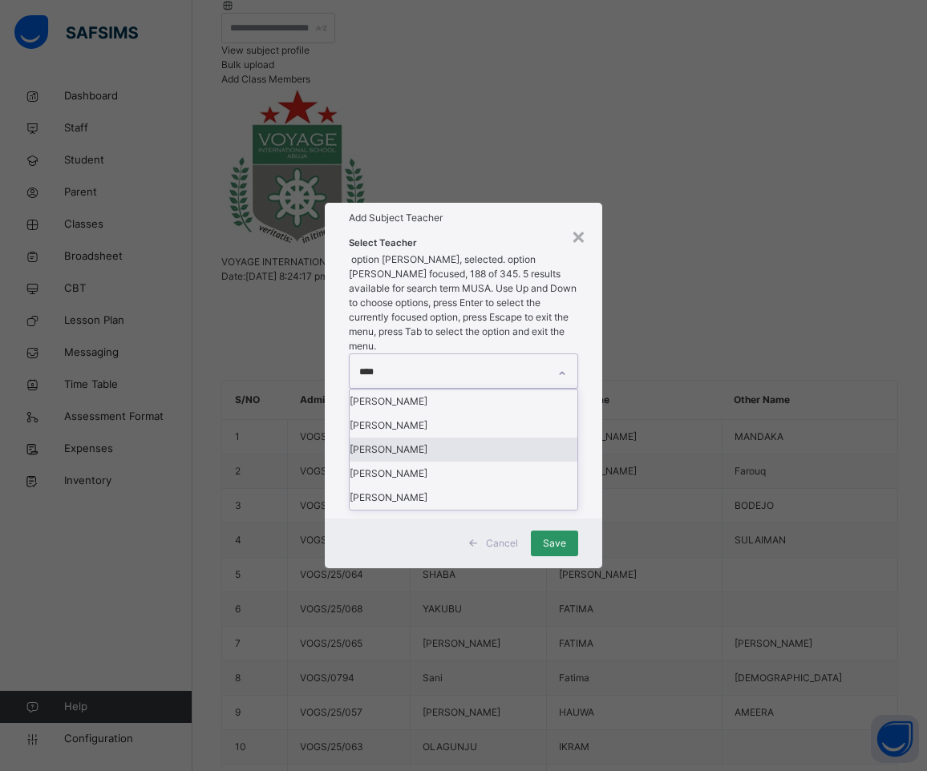
click at [428, 450] on div "[PERSON_NAME]" at bounding box center [463, 450] width 228 height 24
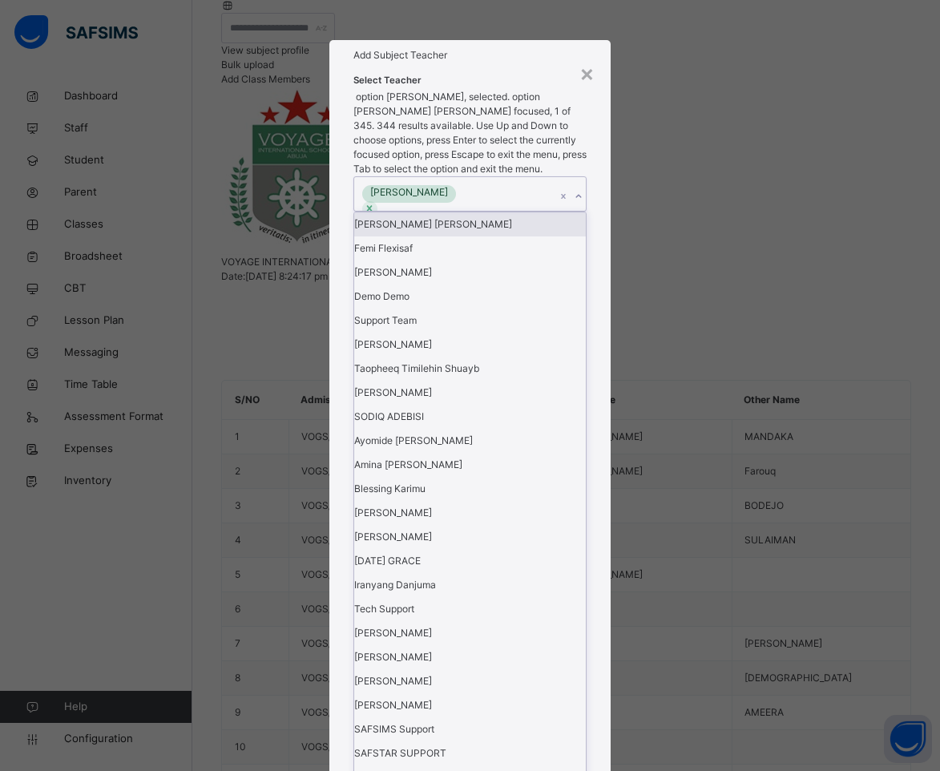
click at [459, 71] on div "Add Subject Teacher" at bounding box center [470, 55] width 282 height 30
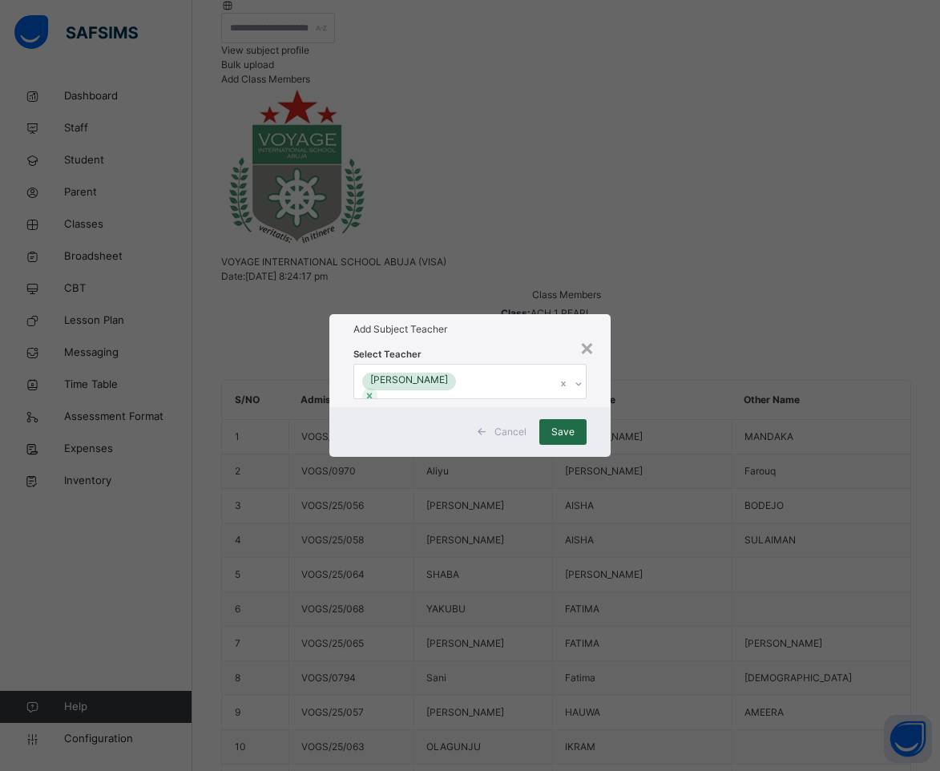
click at [558, 439] on span "Save" at bounding box center [562, 432] width 23 height 14
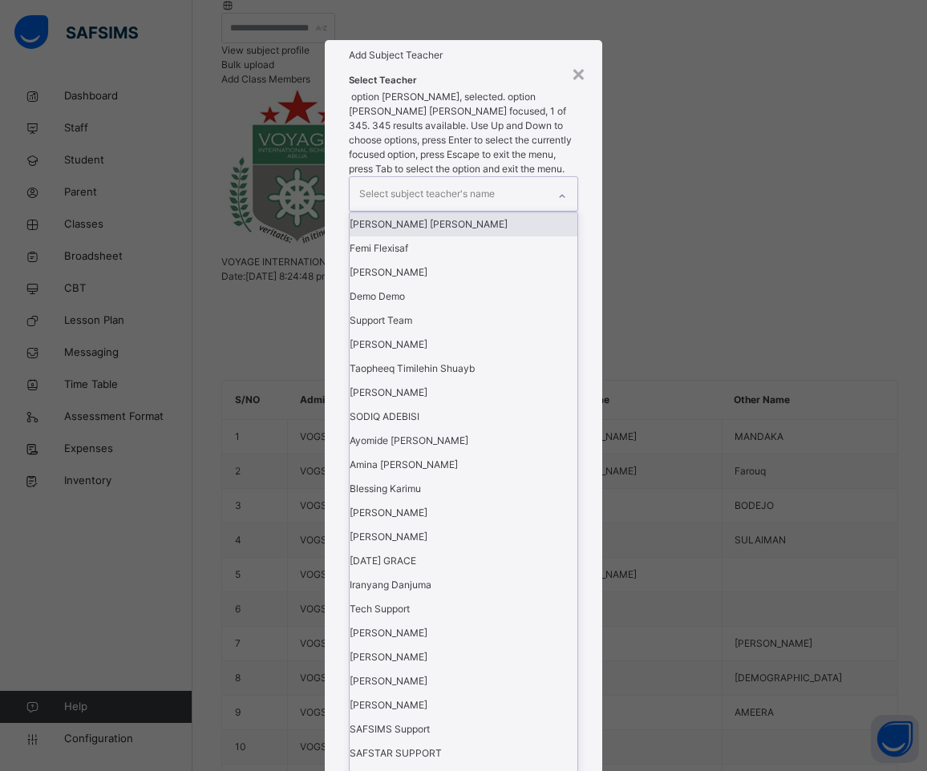
click at [475, 209] on div "Select subject teacher's name" at bounding box center [426, 194] width 135 height 30
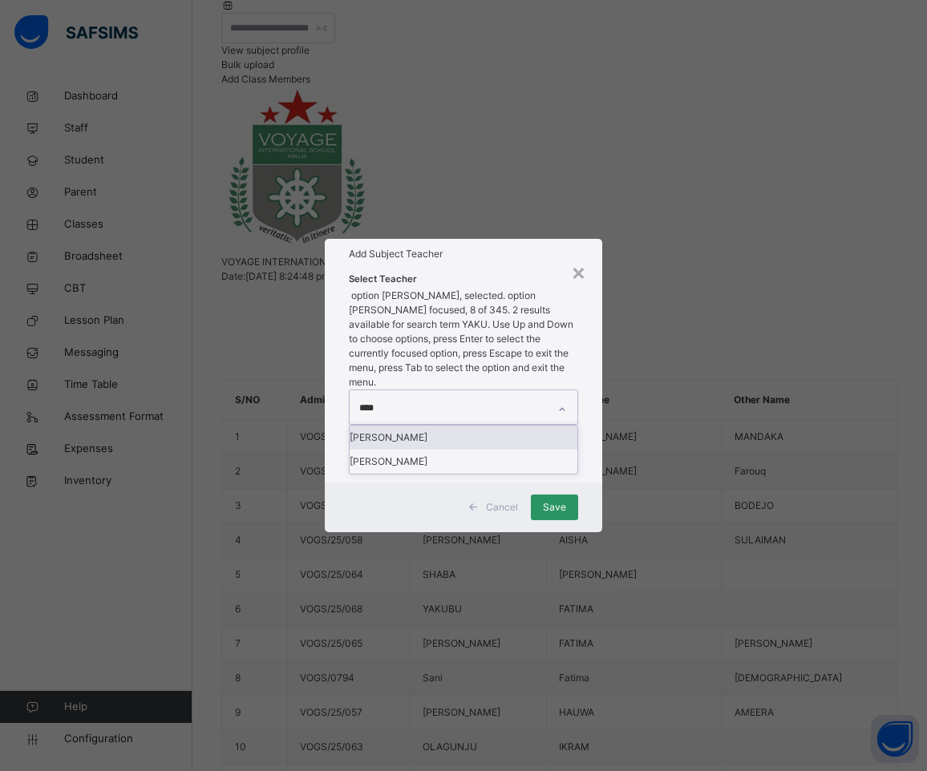
type input "*****"
click at [400, 426] on div "[PERSON_NAME]" at bounding box center [463, 438] width 228 height 24
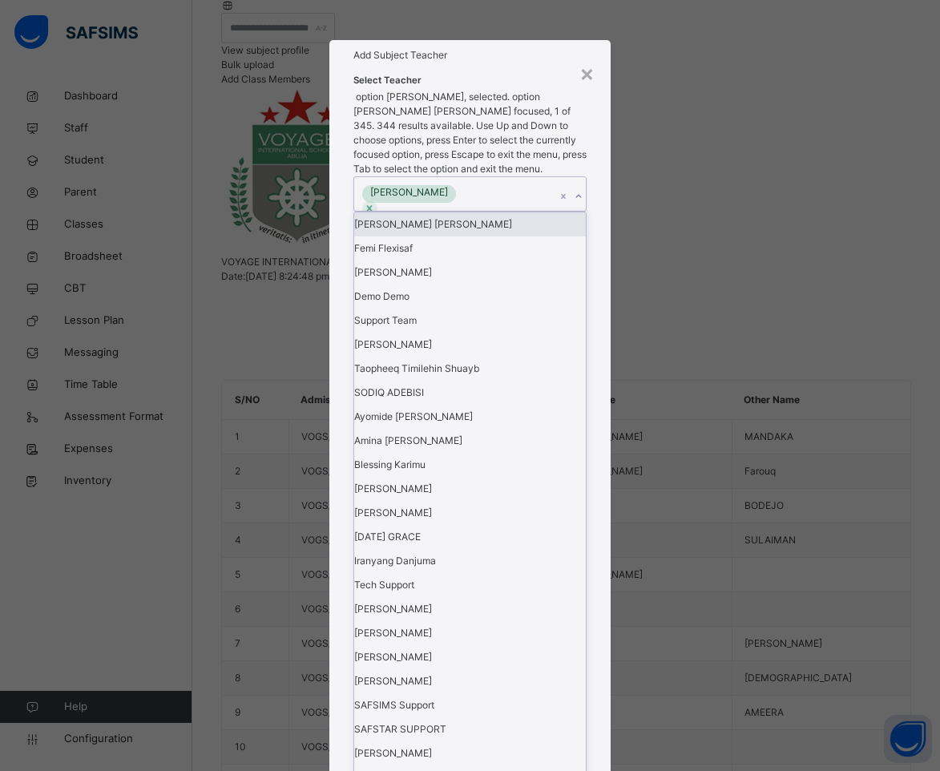
click at [455, 71] on div "Add Subject Teacher" at bounding box center [470, 55] width 282 height 30
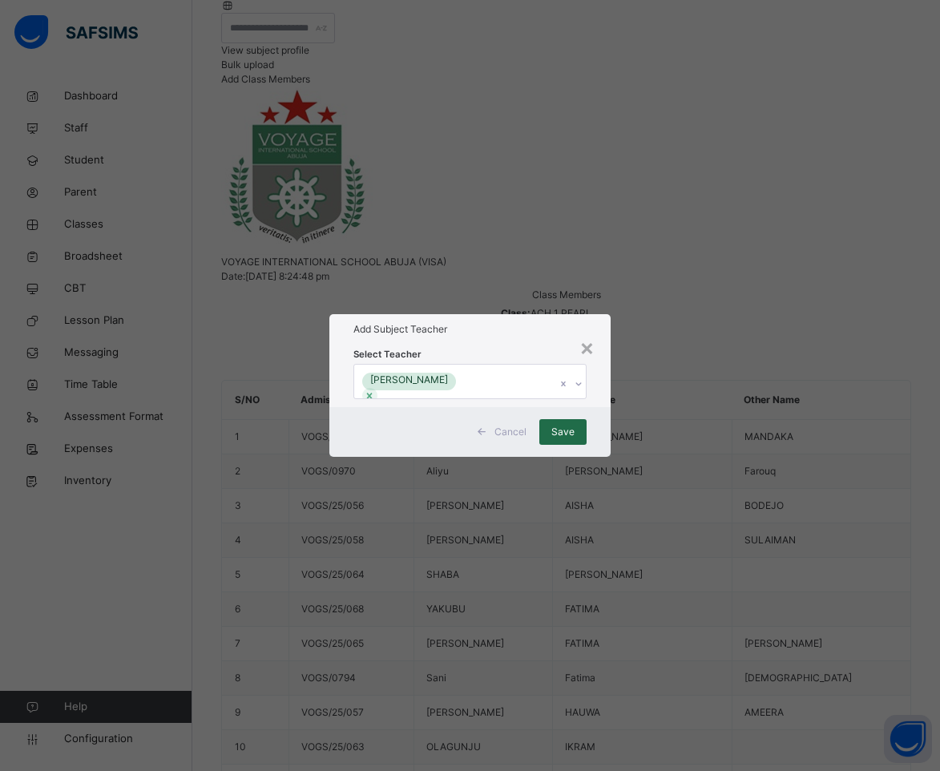
click at [562, 439] on span "Save" at bounding box center [562, 432] width 23 height 14
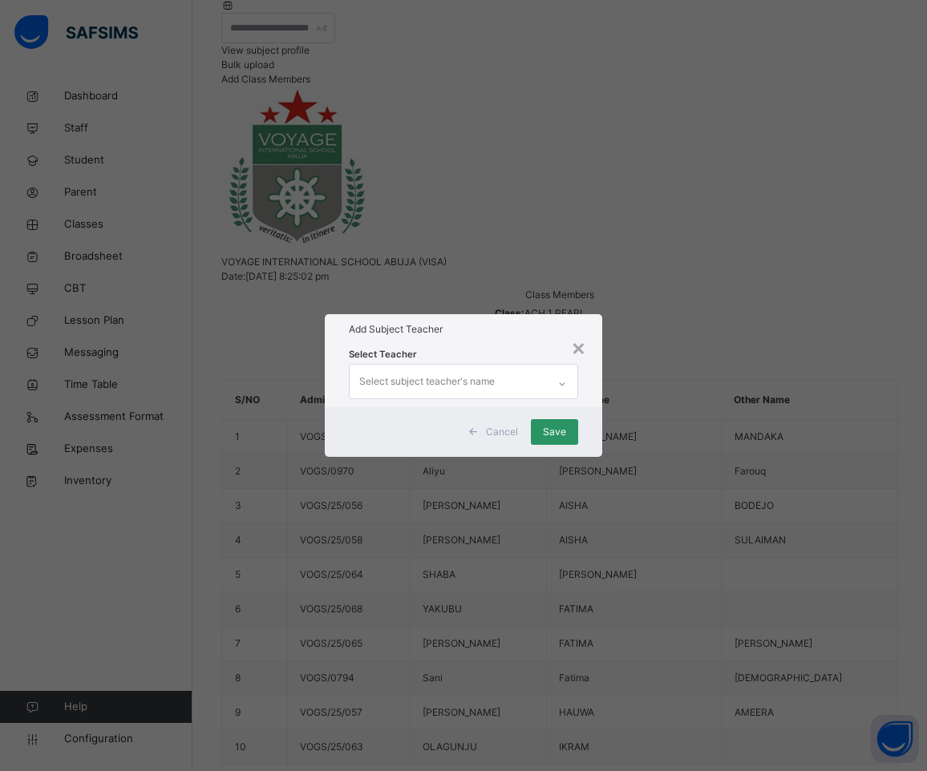
click at [460, 366] on div "Select subject teacher's name" at bounding box center [426, 381] width 135 height 30
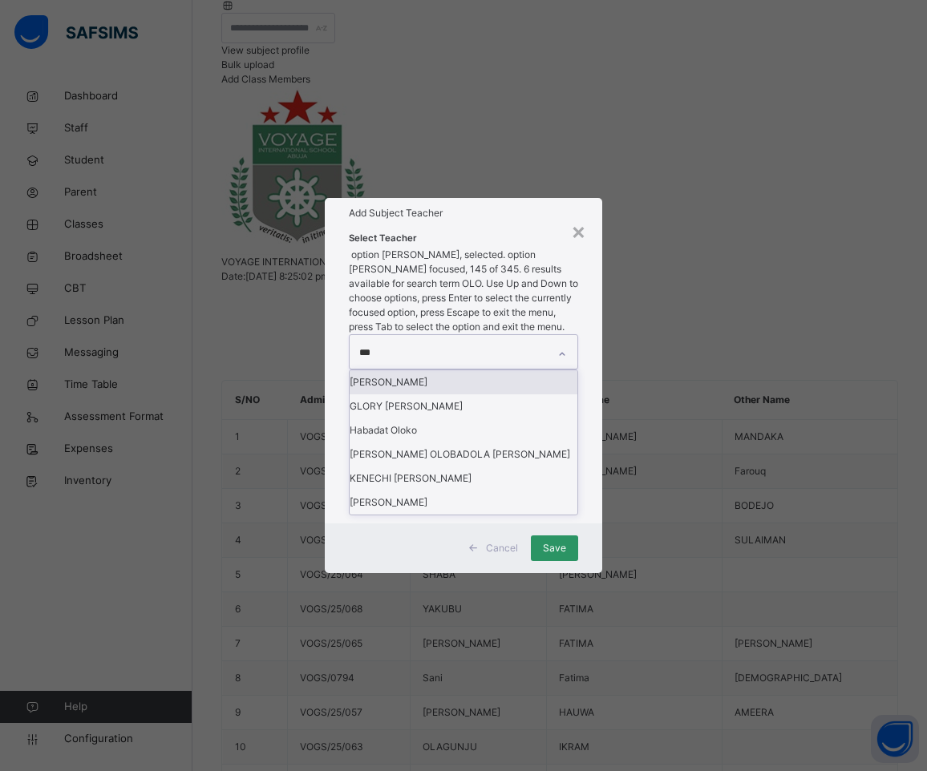
type input "****"
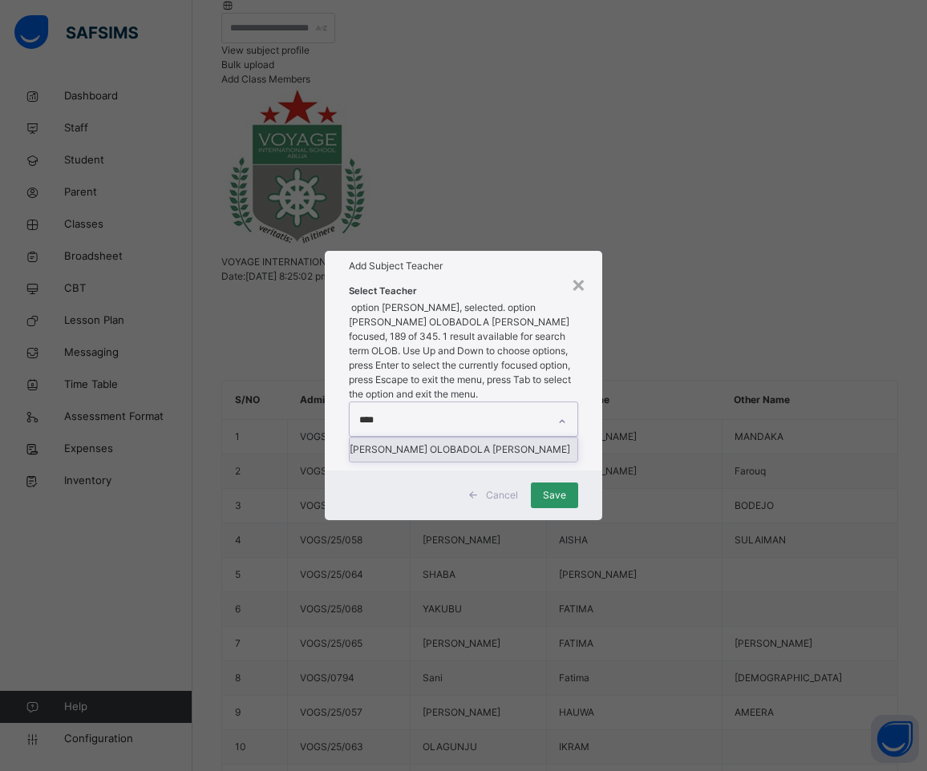
click at [487, 438] on div "[PERSON_NAME] OLOBADOLA [PERSON_NAME]" at bounding box center [463, 450] width 228 height 24
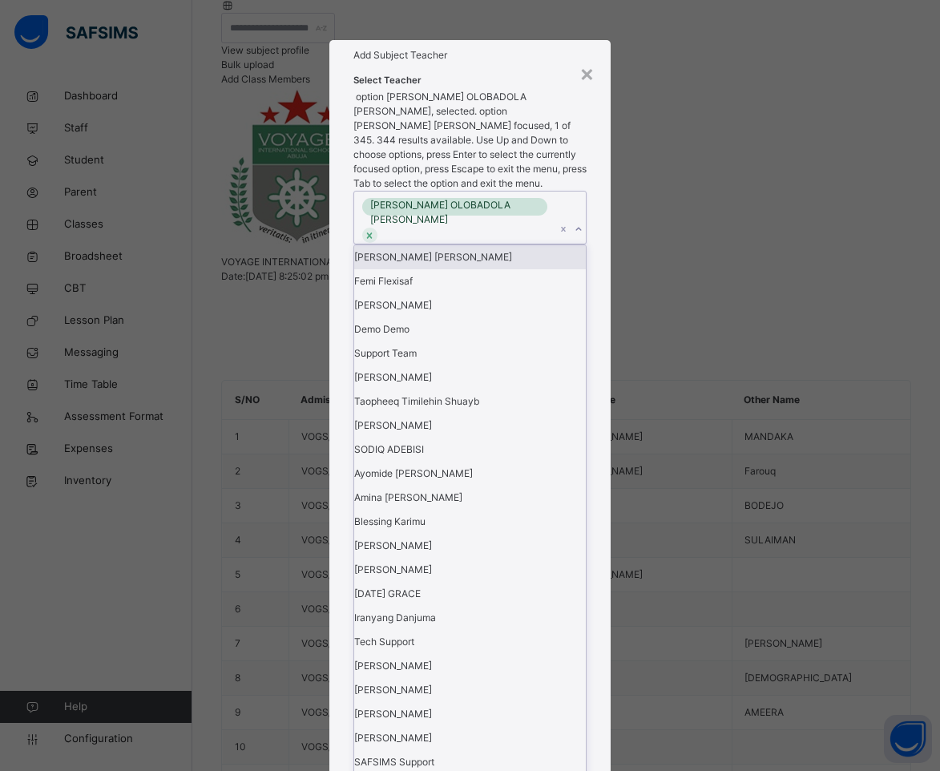
click at [460, 63] on h1 "Add Subject Teacher" at bounding box center [471, 55] width 234 height 14
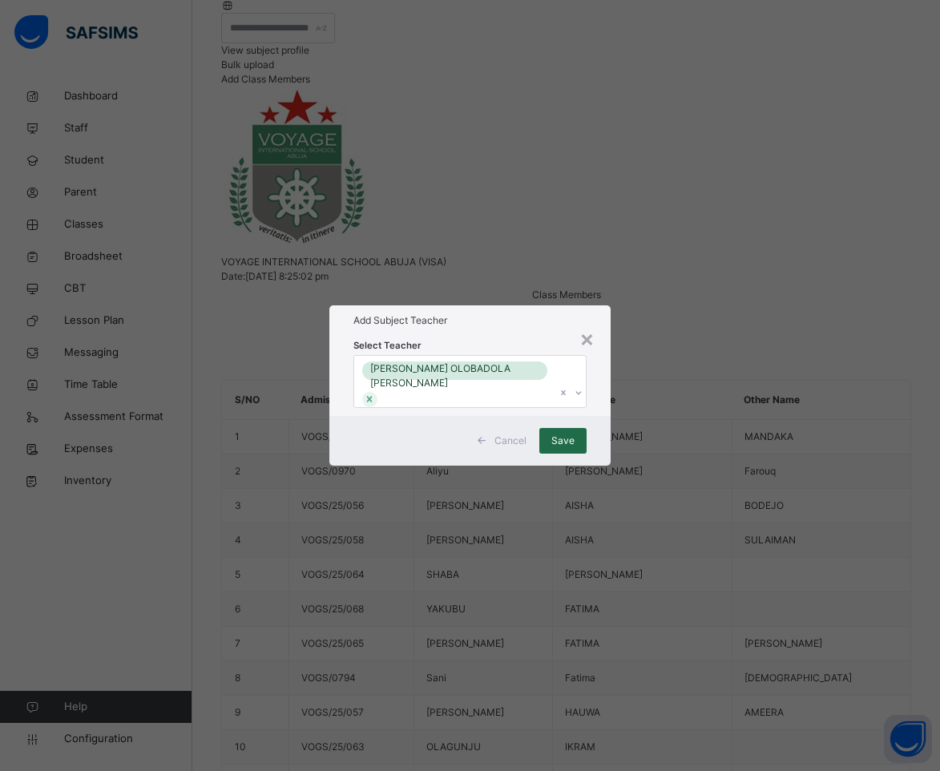
click at [567, 448] on span "Save" at bounding box center [562, 441] width 23 height 14
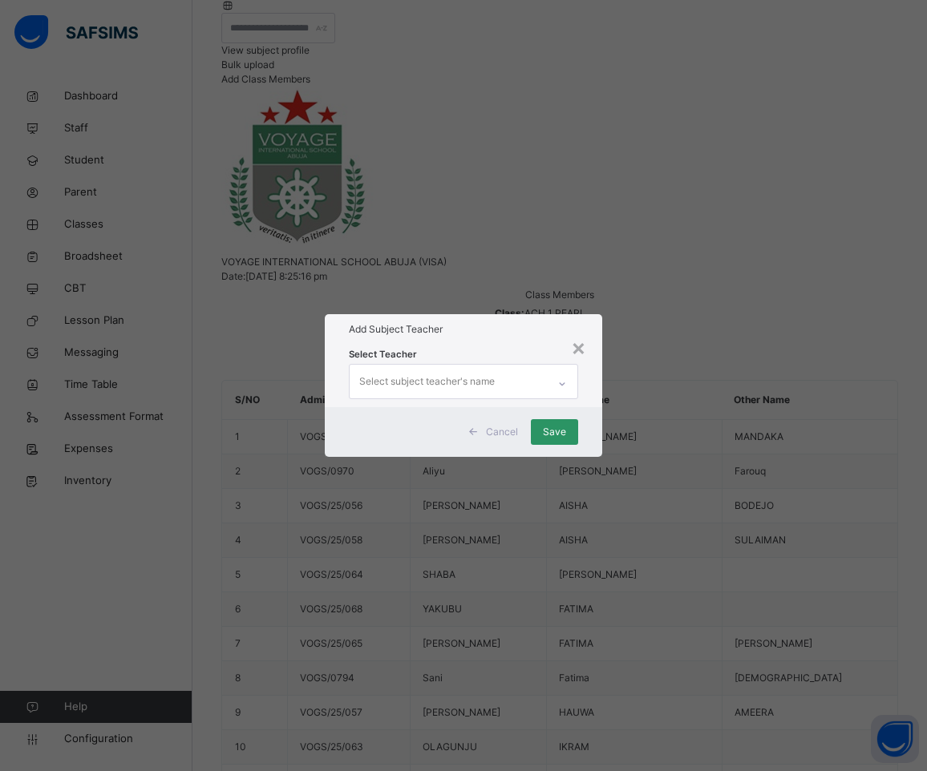
click at [513, 365] on div "Select subject teacher's name" at bounding box center [448, 382] width 198 height 34
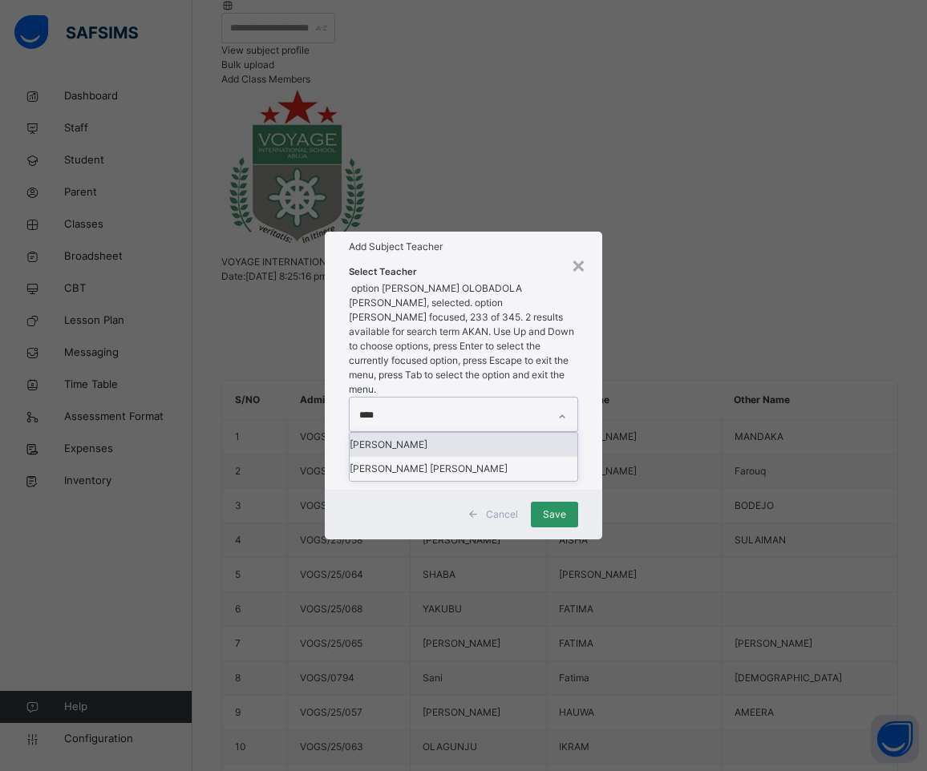
type input "*****"
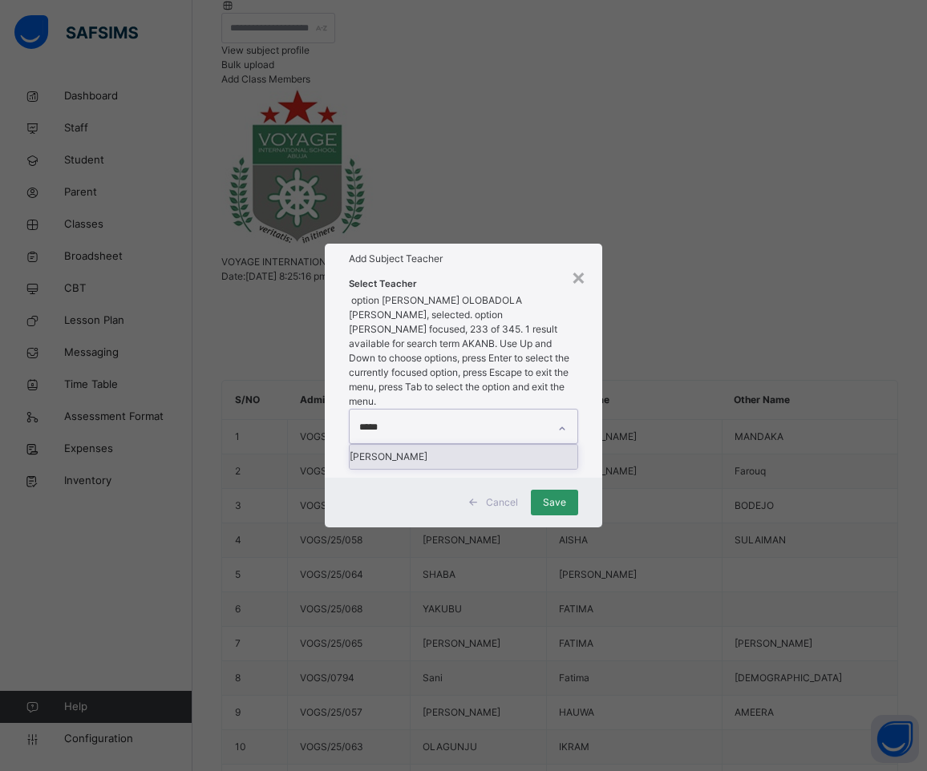
click at [512, 445] on div "[PERSON_NAME]" at bounding box center [463, 457] width 228 height 24
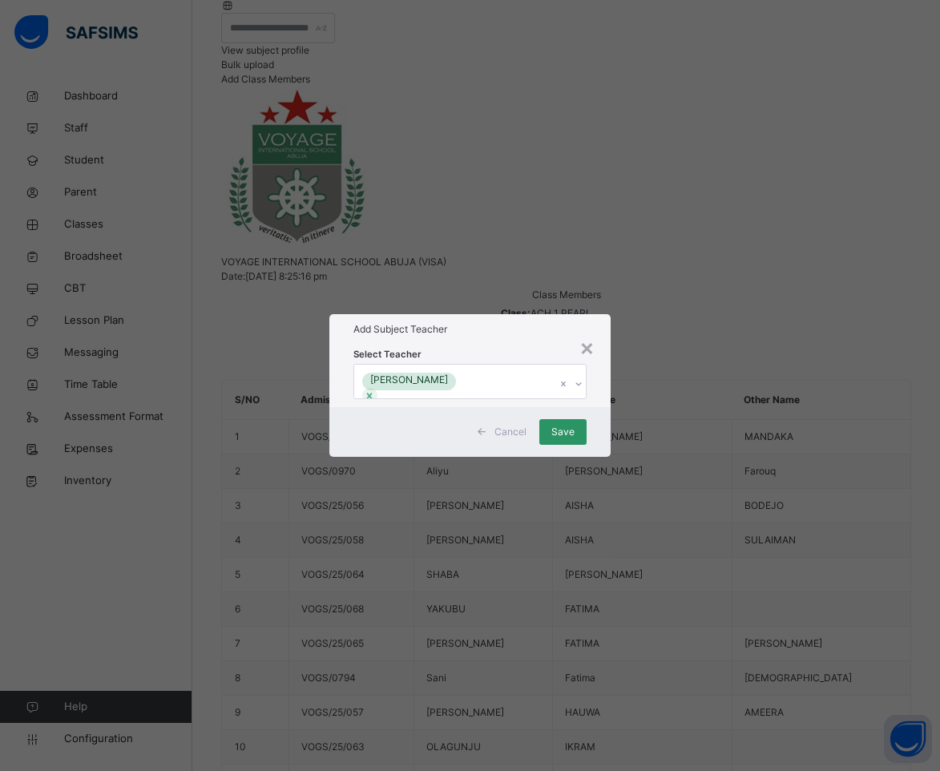
click at [483, 345] on div "Select Teacher [PERSON_NAME]" at bounding box center [470, 376] width 282 height 63
click at [560, 439] on span "Save" at bounding box center [562, 432] width 23 height 14
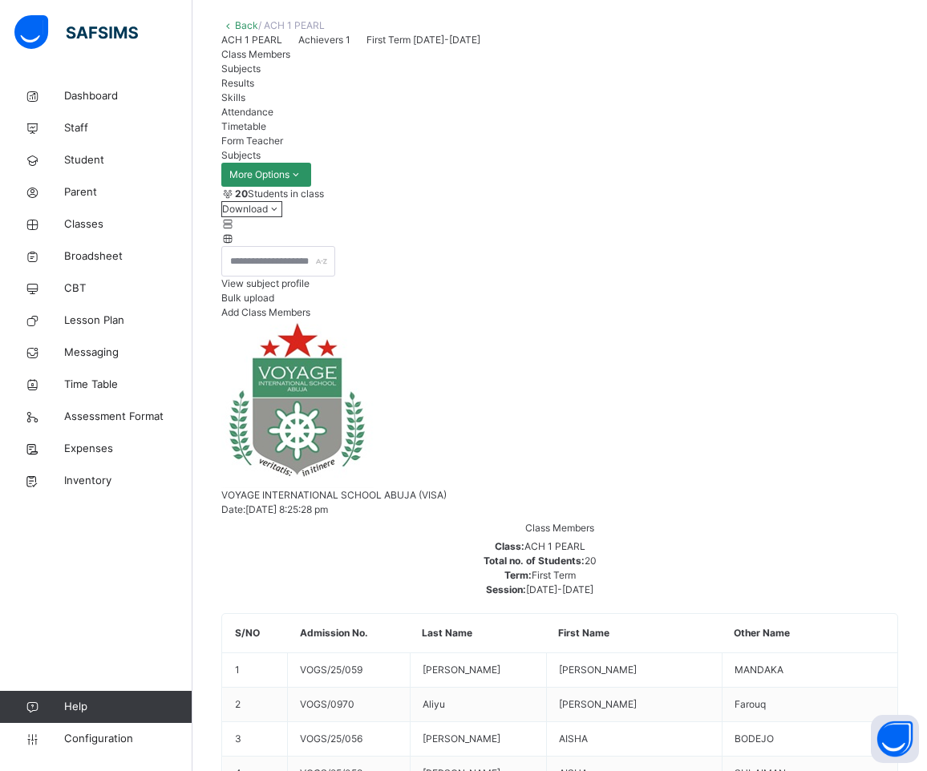
scroll to position [127, 0]
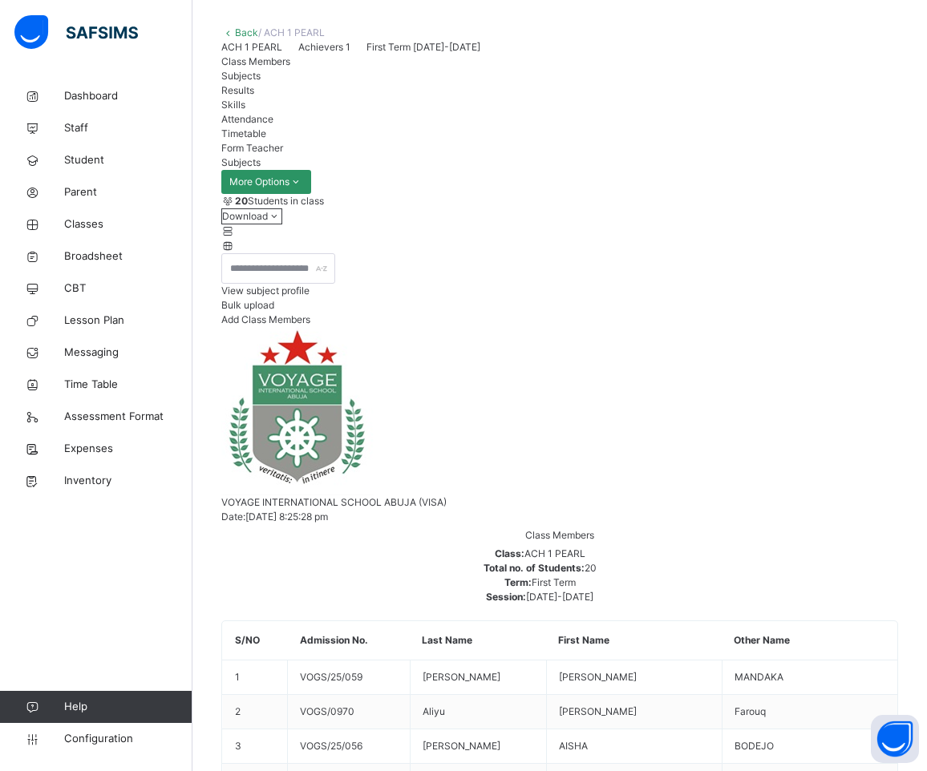
click at [269, 67] on span "Class Members" at bounding box center [255, 61] width 69 height 12
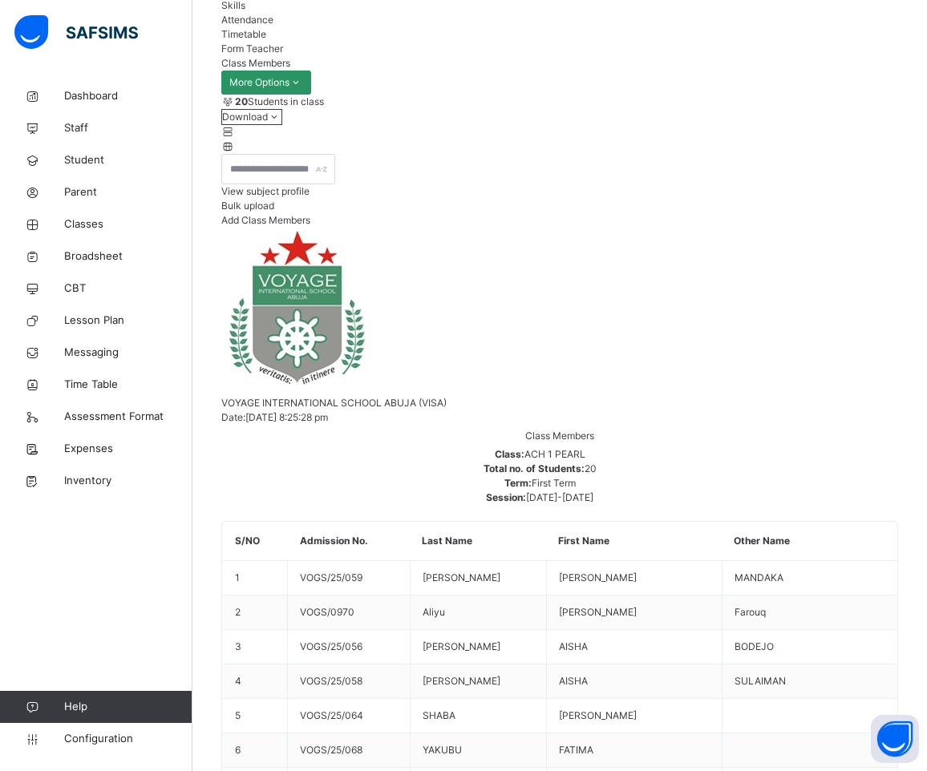
scroll to position [367, 0]
